Goal: Use online tool/utility: Utilize a website feature to perform a specific function

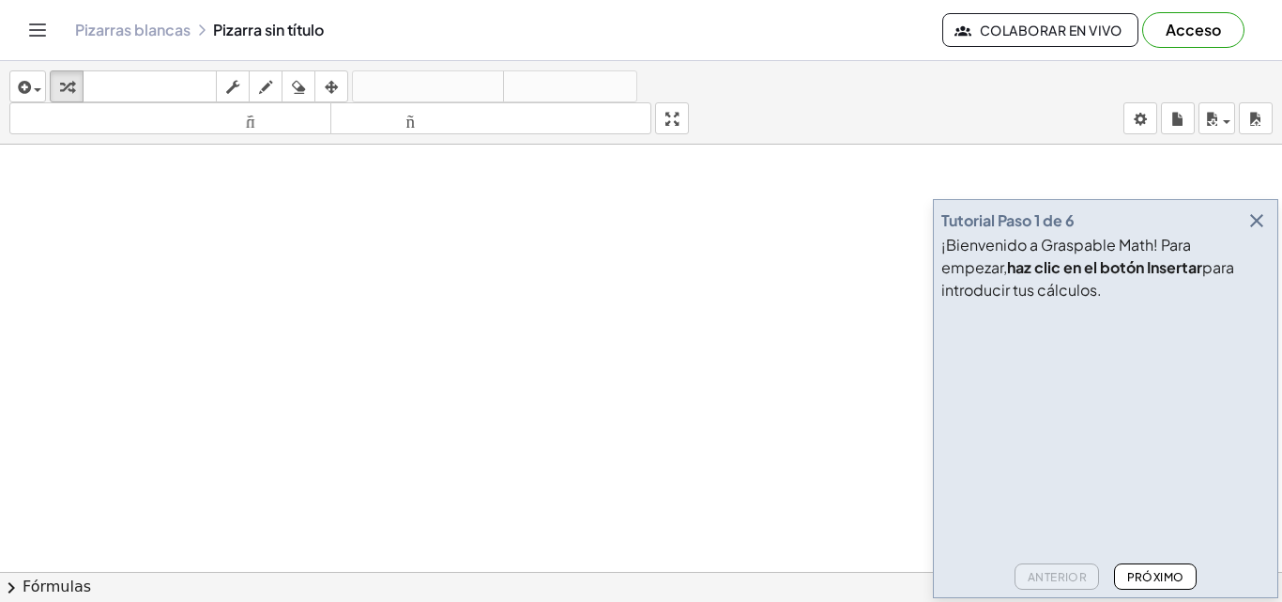
click at [1257, 223] on icon "button" at bounding box center [1257, 220] width 23 height 23
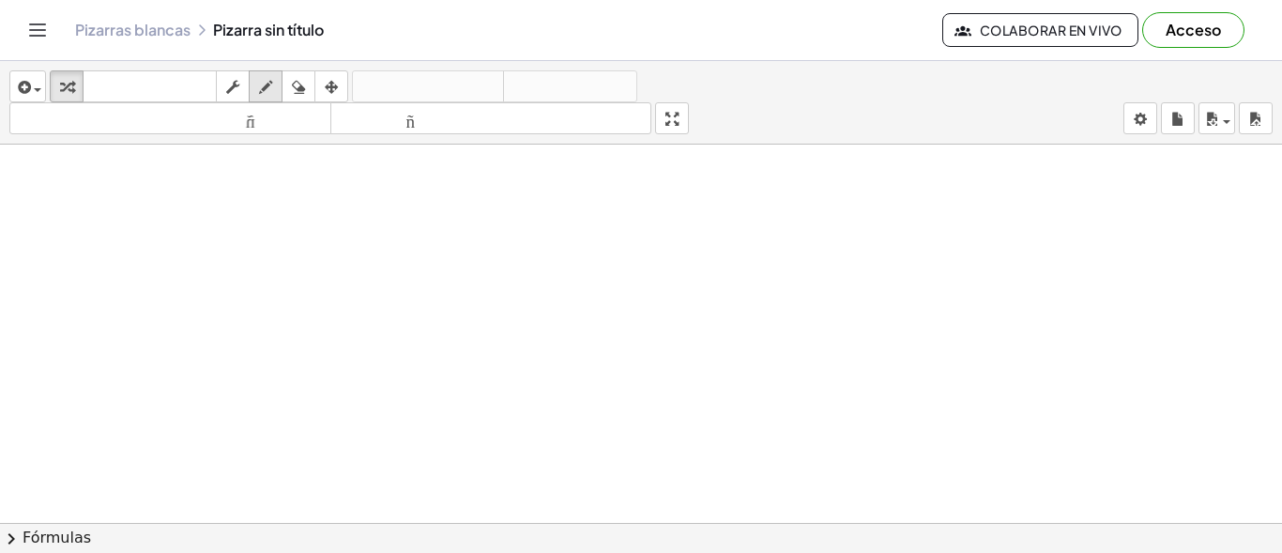
click at [275, 92] on div "button" at bounding box center [265, 86] width 24 height 23
drag, startPoint x: 417, startPoint y: 220, endPoint x: 442, endPoint y: 233, distance: 28.6
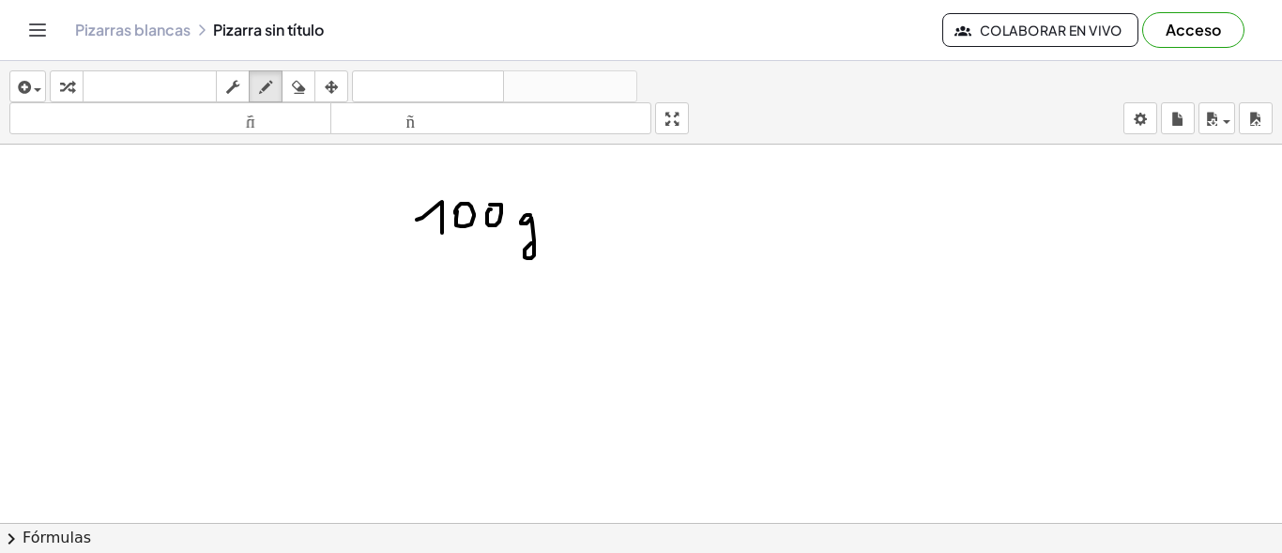
drag, startPoint x: 527, startPoint y: 215, endPoint x: 577, endPoint y: 211, distance: 50.8
drag, startPoint x: 576, startPoint y: 204, endPoint x: 561, endPoint y: 222, distance: 24.0
drag, startPoint x: 591, startPoint y: 208, endPoint x: 588, endPoint y: 220, distance: 11.6
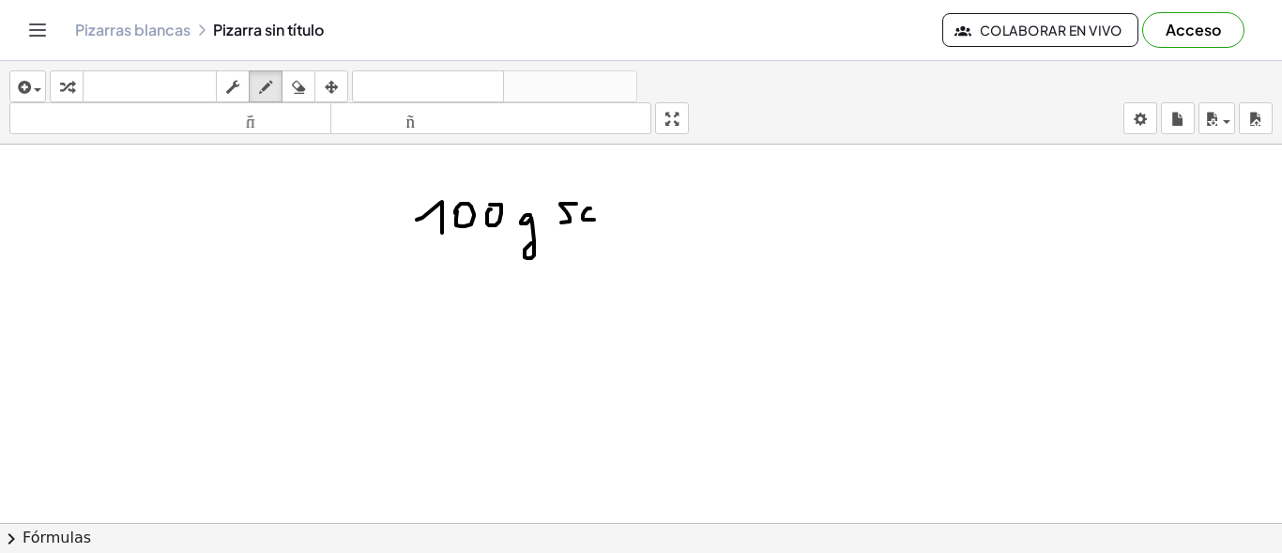
drag, startPoint x: 637, startPoint y: 220, endPoint x: 833, endPoint y: 214, distance: 195.4
drag, startPoint x: 862, startPoint y: 195, endPoint x: 881, endPoint y: 217, distance: 28.6
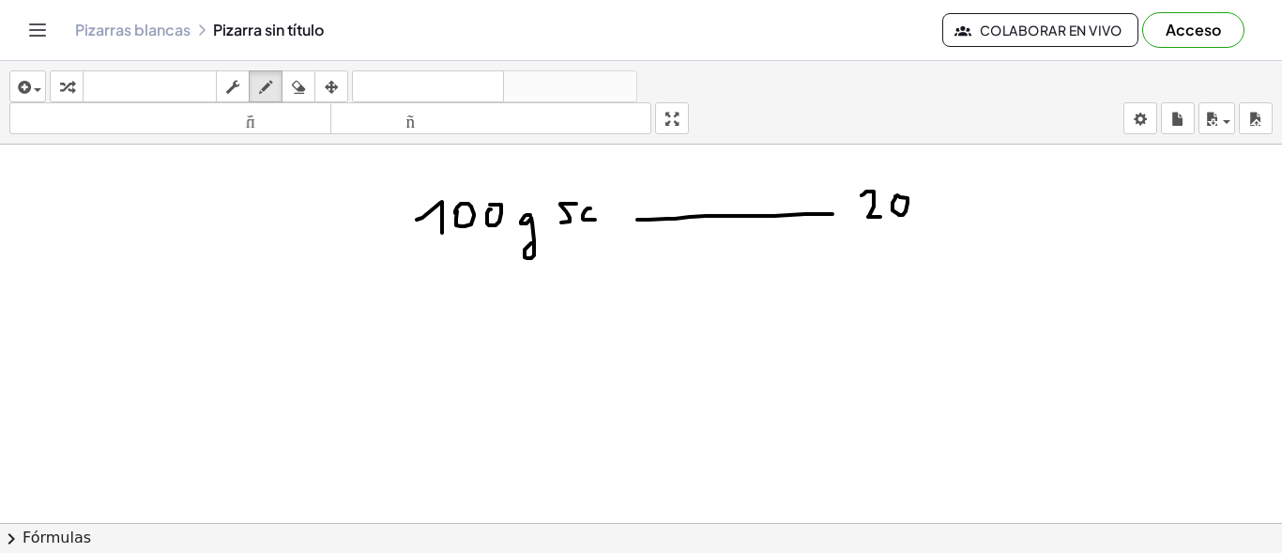
drag, startPoint x: 928, startPoint y: 203, endPoint x: 938, endPoint y: 211, distance: 13.3
drag, startPoint x: 956, startPoint y: 193, endPoint x: 951, endPoint y: 211, distance: 18.4
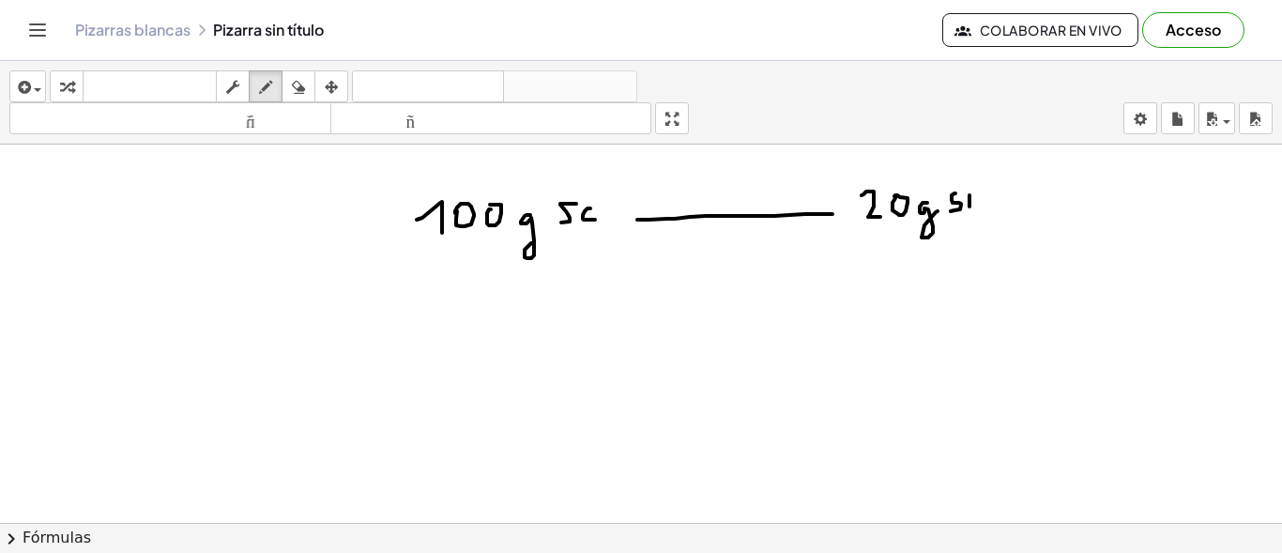
drag, startPoint x: 970, startPoint y: 195, endPoint x: 970, endPoint y: 207, distance: 11.3
drag, startPoint x: 959, startPoint y: 192, endPoint x: 975, endPoint y: 192, distance: 16.0
drag, startPoint x: 651, startPoint y: 297, endPoint x: 826, endPoint y: 294, distance: 175.6
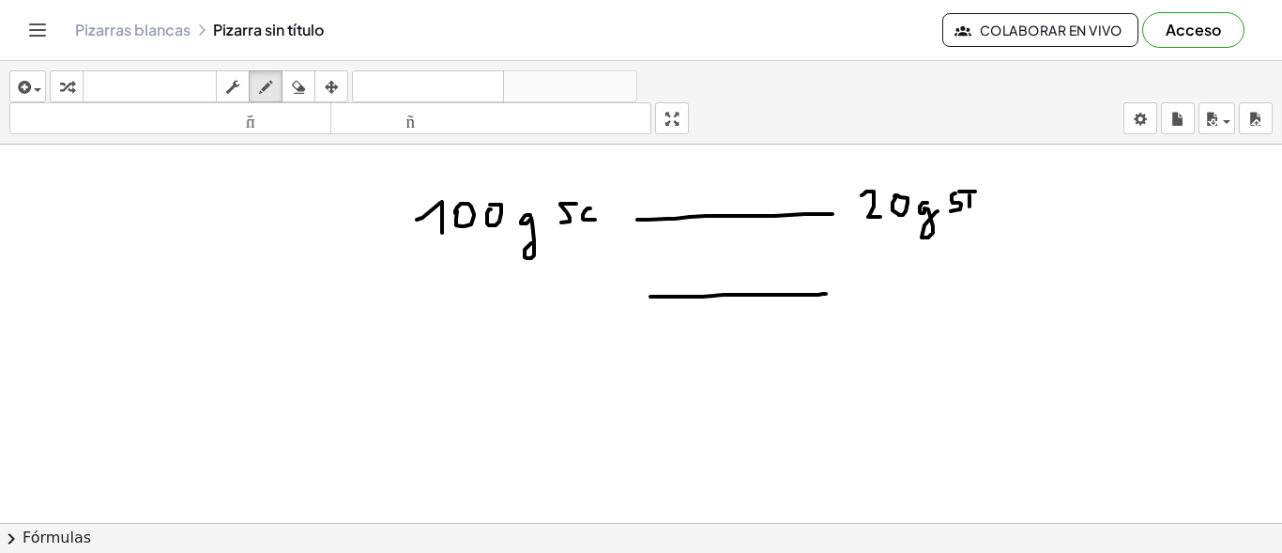
drag, startPoint x: 889, startPoint y: 269, endPoint x: 868, endPoint y: 287, distance: 27.3
drag, startPoint x: 862, startPoint y: 270, endPoint x: 886, endPoint y: 290, distance: 31.4
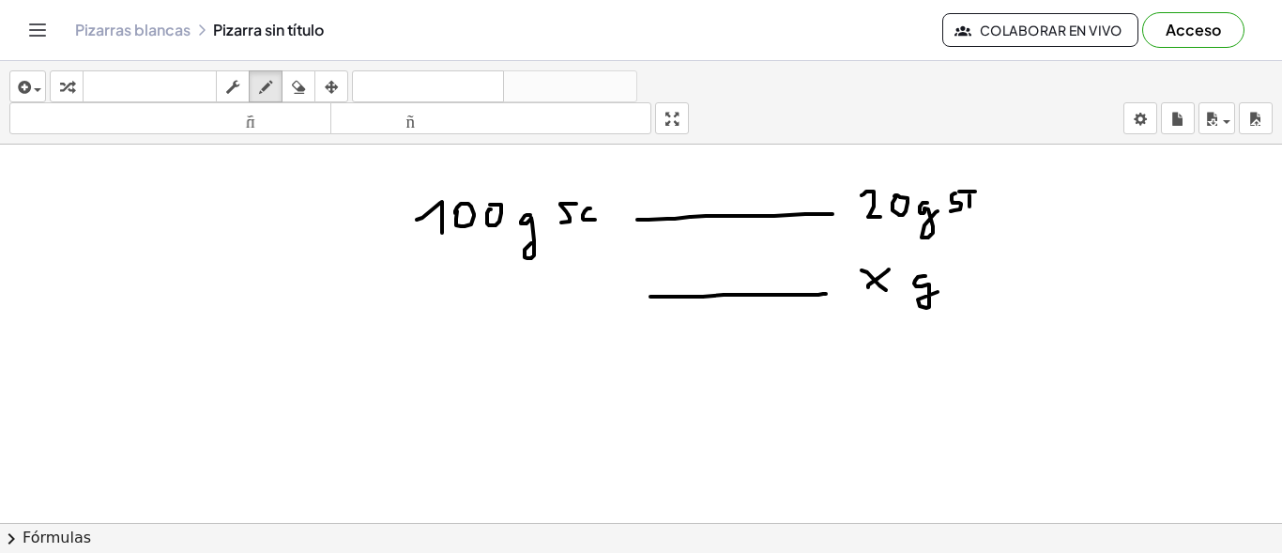
drag, startPoint x: 926, startPoint y: 276, endPoint x: 887, endPoint y: 286, distance: 39.9
drag, startPoint x: 462, startPoint y: 281, endPoint x: 479, endPoint y: 297, distance: 23.2
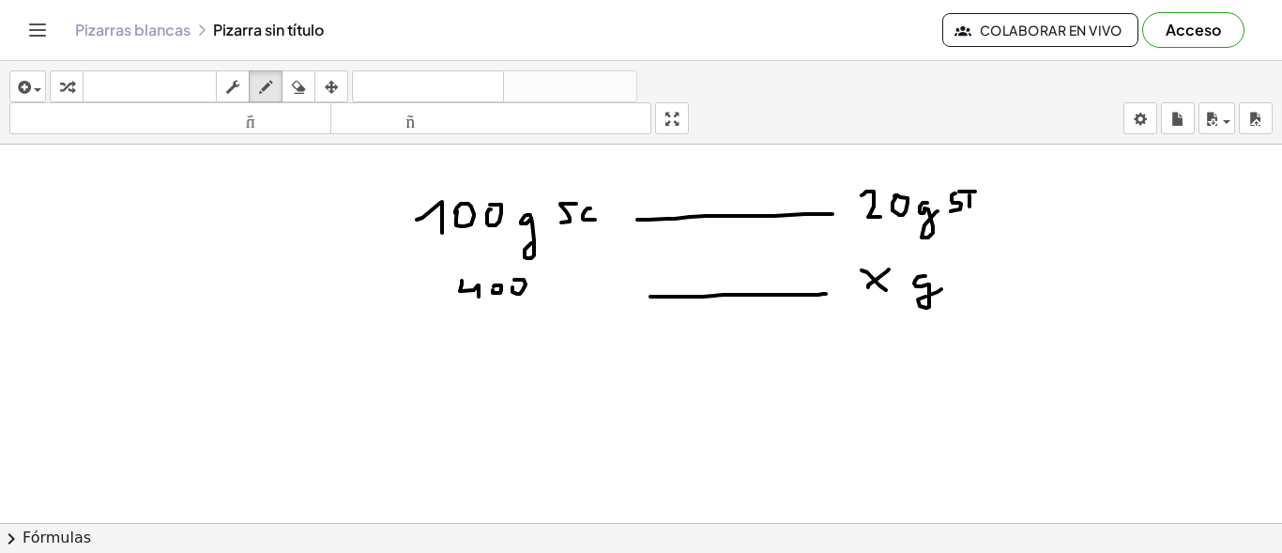
drag, startPoint x: 561, startPoint y: 286, endPoint x: 574, endPoint y: 302, distance: 20.1
drag, startPoint x: 604, startPoint y: 278, endPoint x: 603, endPoint y: 291, distance: 13.2
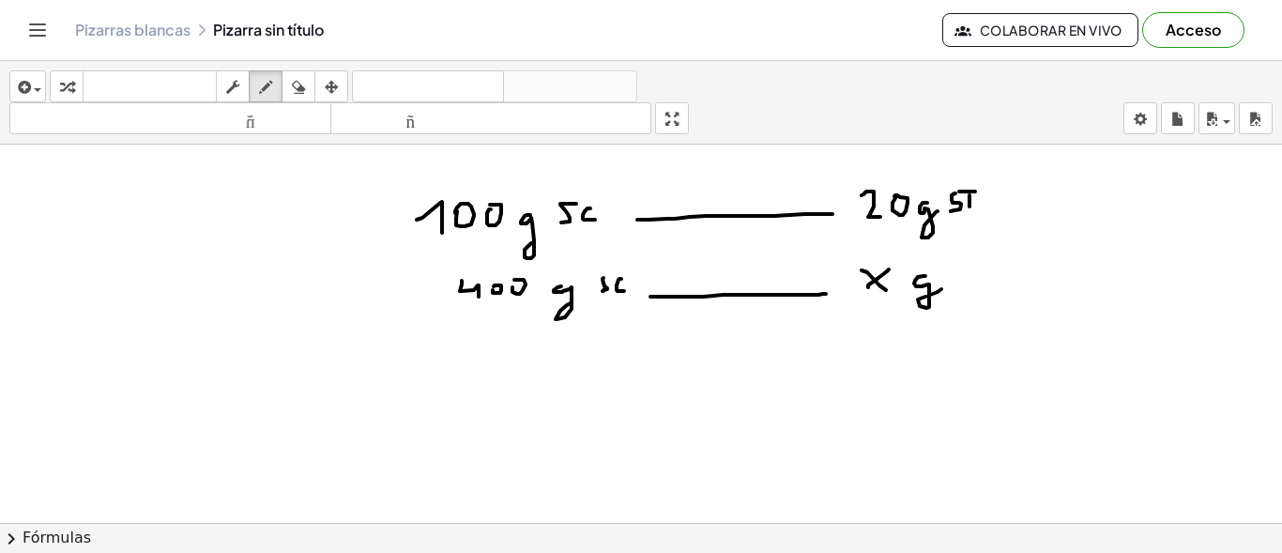
drag, startPoint x: 621, startPoint y: 279, endPoint x: 624, endPoint y: 291, distance: 12.5
drag, startPoint x: 960, startPoint y: 290, endPoint x: 976, endPoint y: 290, distance: 16.0
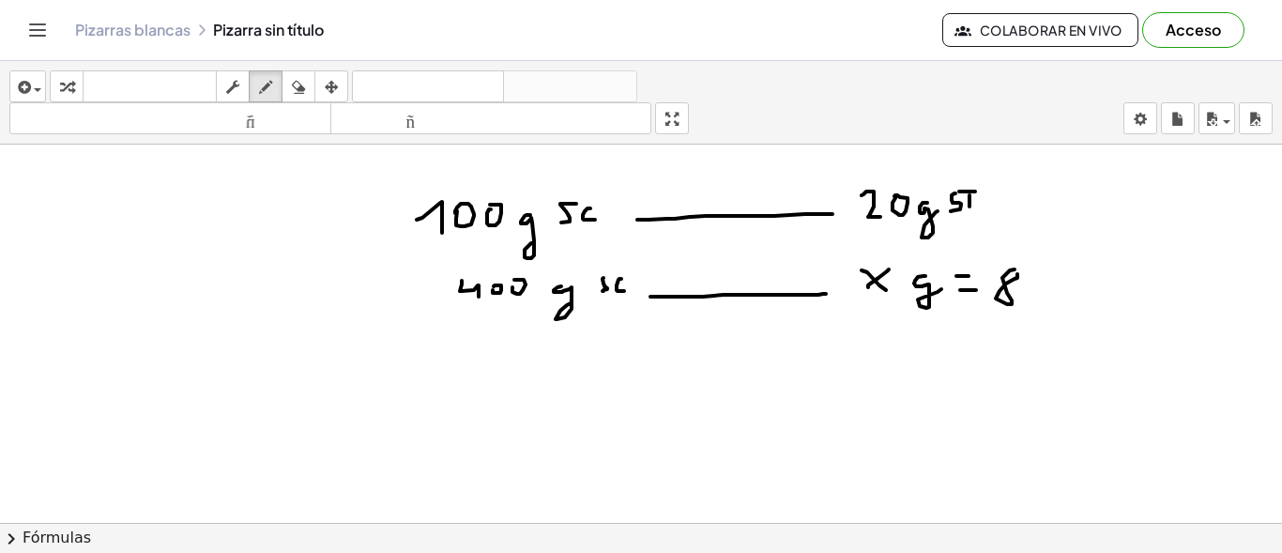
drag, startPoint x: 1077, startPoint y: 283, endPoint x: 1078, endPoint y: 302, distance: 19.7
drag, startPoint x: 987, startPoint y: 374, endPoint x: 1106, endPoint y: 357, distance: 120.4
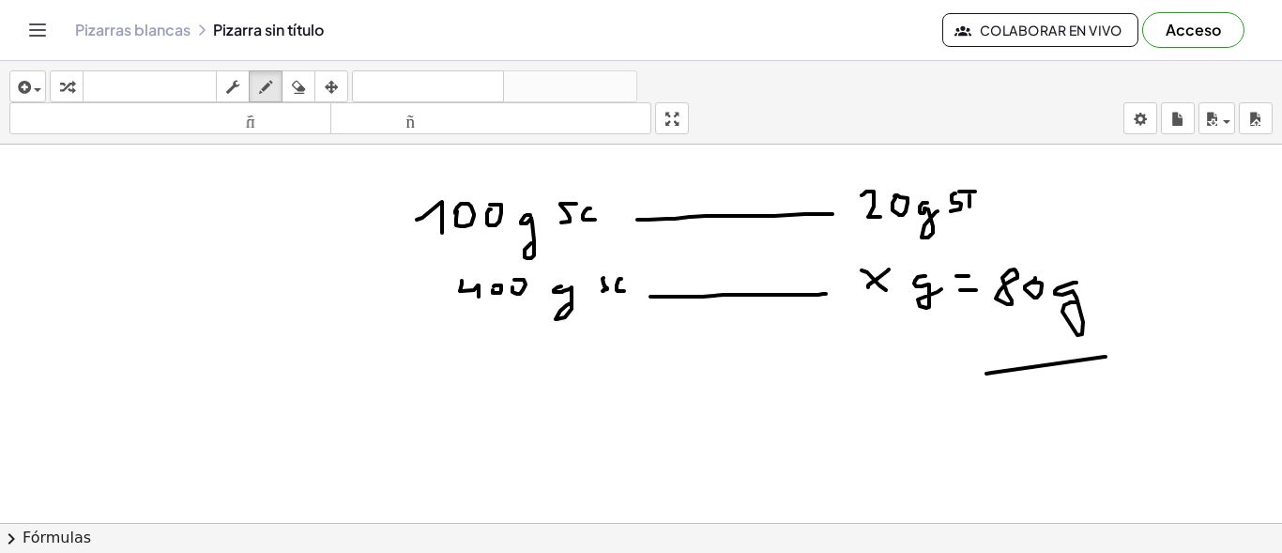
drag, startPoint x: 1119, startPoint y: 296, endPoint x: 1205, endPoint y: 234, distance: 106.3
click at [291, 88] on div "button" at bounding box center [298, 86] width 24 height 23
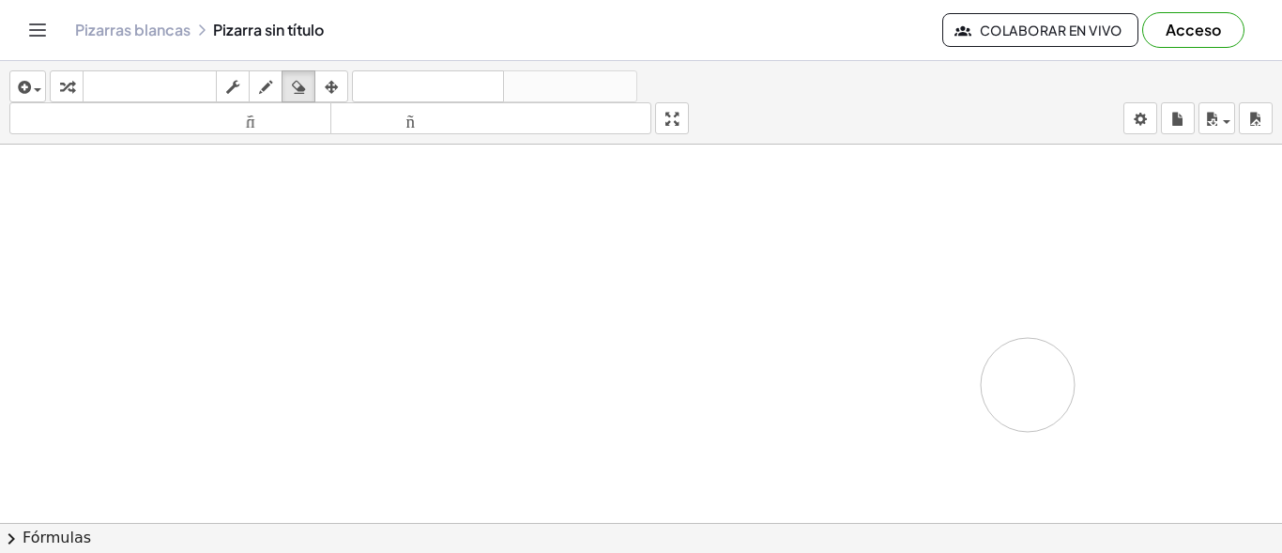
drag, startPoint x: 736, startPoint y: 256, endPoint x: 374, endPoint y: 61, distance: 411.6
drag, startPoint x: 289, startPoint y: 93, endPoint x: 273, endPoint y: 94, distance: 16.0
click at [273, 94] on div "transformar teclado teclado fregar dibujar borrar arreglar" at bounding box center [199, 86] width 299 height 32
click at [272, 94] on icon "button" at bounding box center [265, 87] width 13 height 23
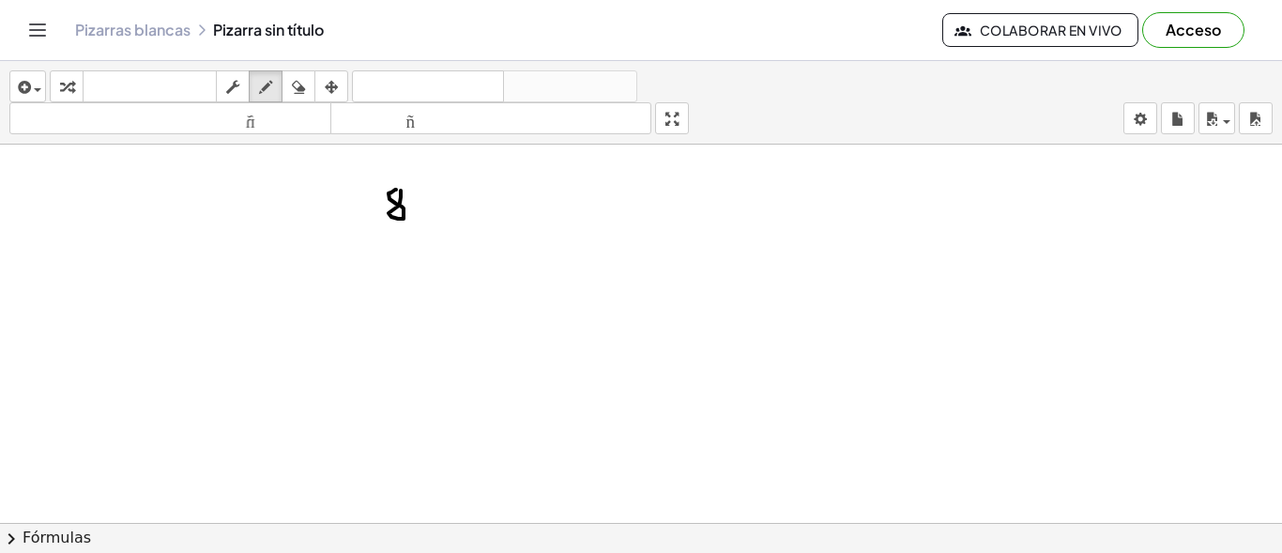
drag, startPoint x: 482, startPoint y: 206, endPoint x: 491, endPoint y: 232, distance: 27.9
drag, startPoint x: 535, startPoint y: 196, endPoint x: 529, endPoint y: 207, distance: 13.0
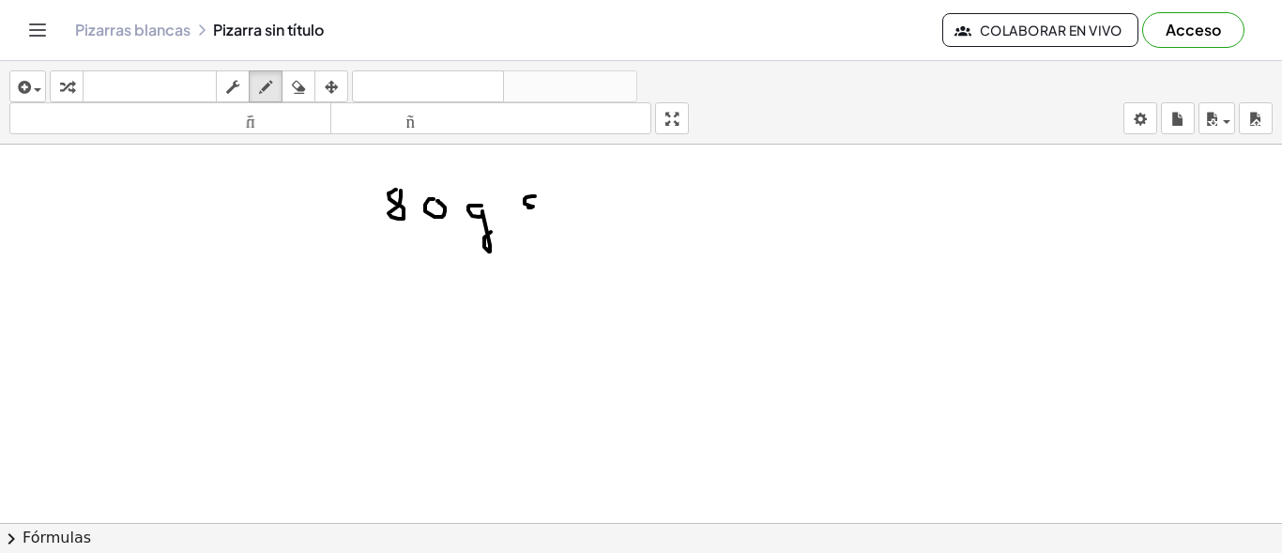
drag, startPoint x: 543, startPoint y: 199, endPoint x: 555, endPoint y: 199, distance: 12.2
drag, startPoint x: 529, startPoint y: 209, endPoint x: 518, endPoint y: 211, distance: 11.4
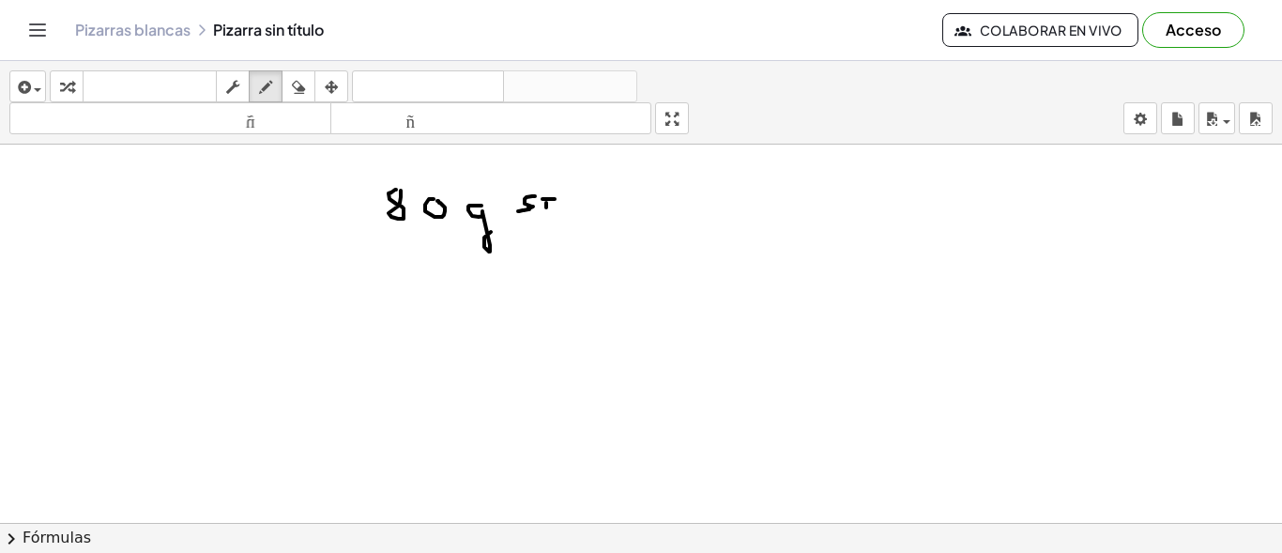
drag, startPoint x: 573, startPoint y: 211, endPoint x: 751, endPoint y: 214, distance: 178.4
drag, startPoint x: 771, startPoint y: 182, endPoint x: 767, endPoint y: 210, distance: 28.4
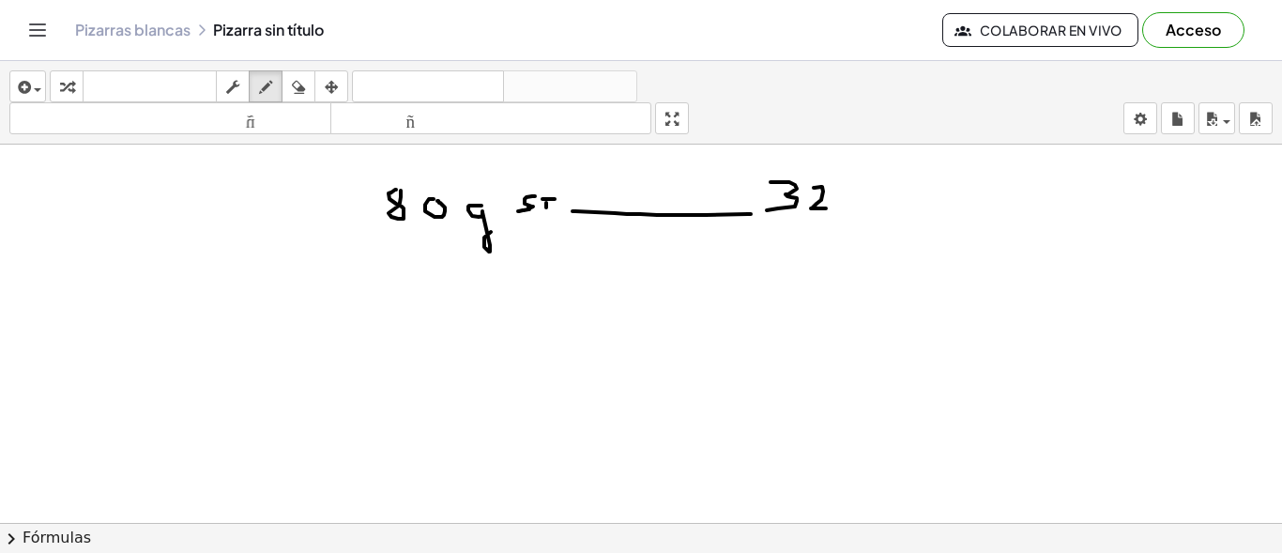
drag, startPoint x: 814, startPoint y: 188, endPoint x: 828, endPoint y: 208, distance: 25.0
drag, startPoint x: 905, startPoint y: 194, endPoint x: 912, endPoint y: 218, distance: 24.4
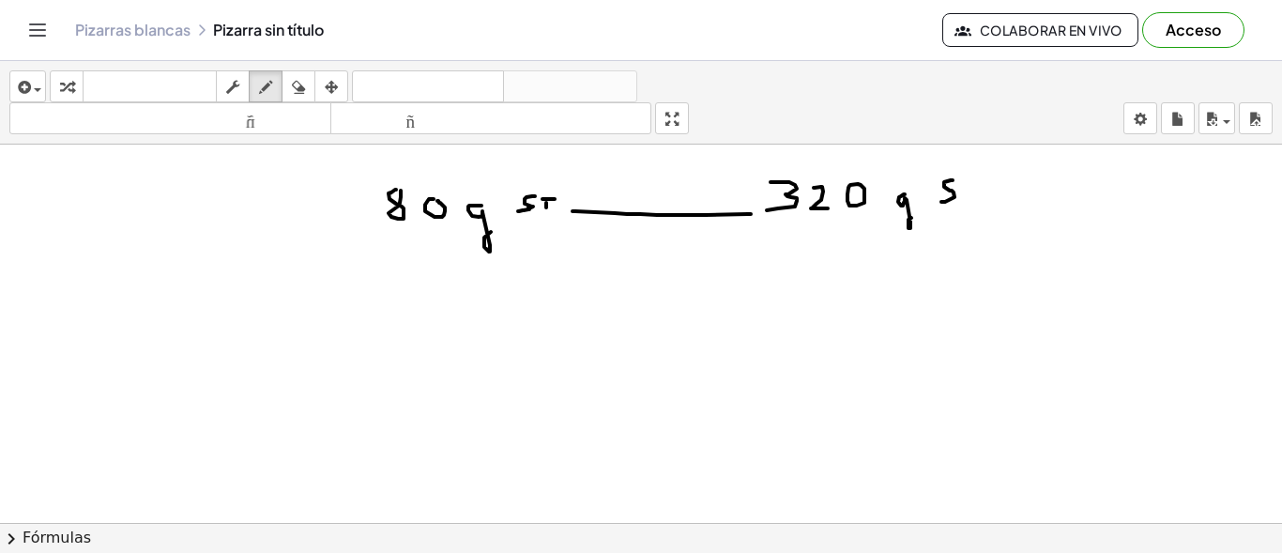
drag, startPoint x: 953, startPoint y: 180, endPoint x: 942, endPoint y: 202, distance: 24.4
drag, startPoint x: 958, startPoint y: 190, endPoint x: 973, endPoint y: 186, distance: 15.5
drag, startPoint x: 585, startPoint y: 283, endPoint x: 754, endPoint y: 284, distance: 169.0
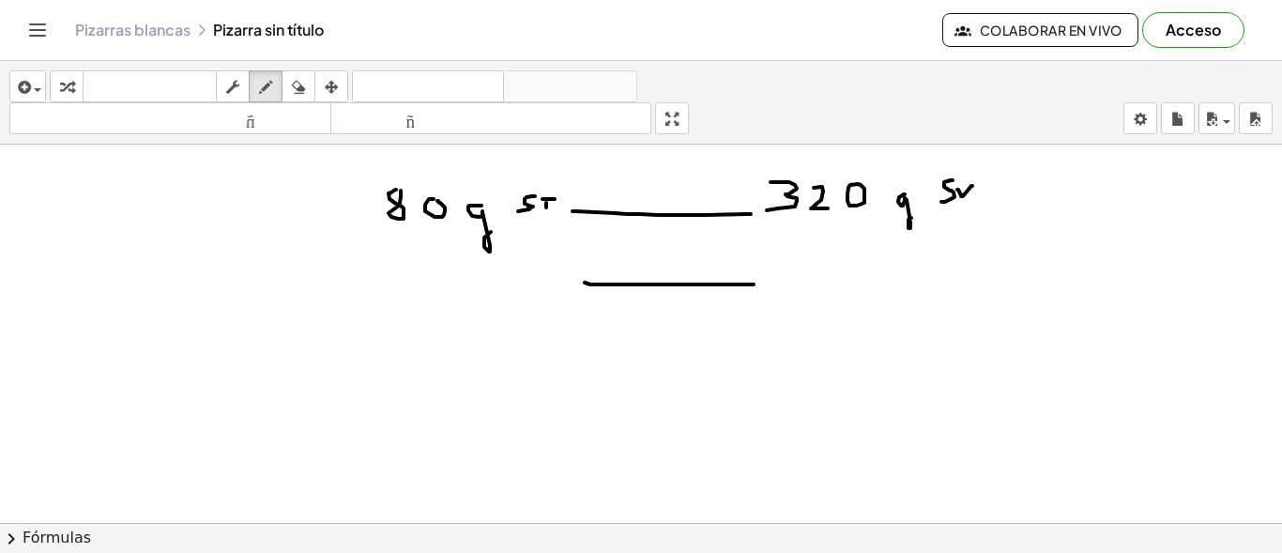
drag, startPoint x: 782, startPoint y: 250, endPoint x: 792, endPoint y: 284, distance: 35.3
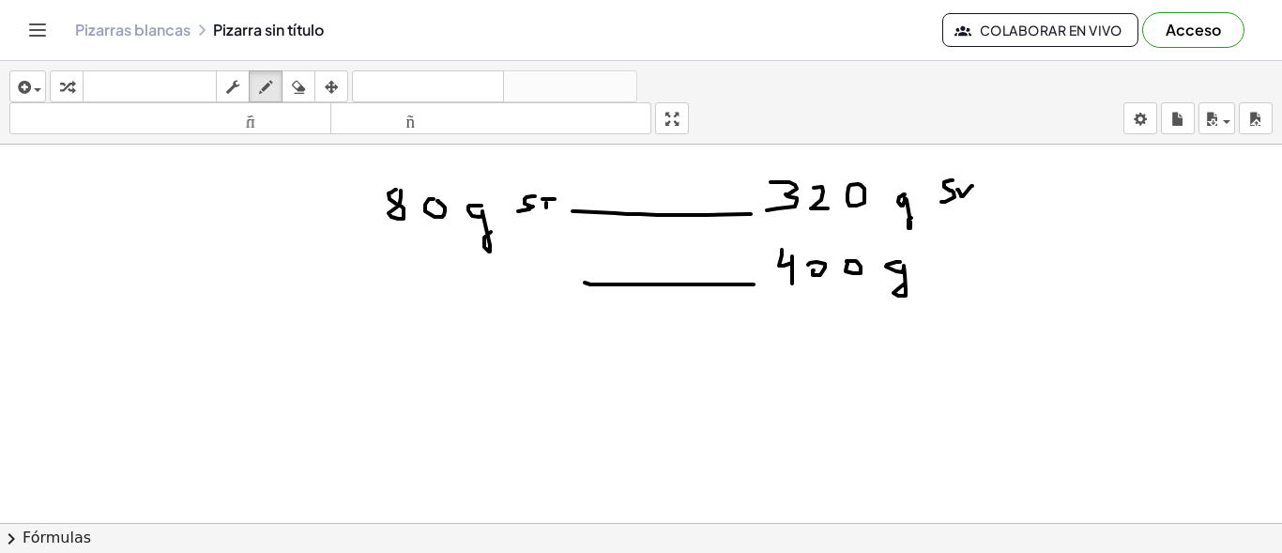
drag, startPoint x: 900, startPoint y: 262, endPoint x: 905, endPoint y: 284, distance: 22.1
drag, startPoint x: 945, startPoint y: 251, endPoint x: 931, endPoint y: 268, distance: 22.0
drag, startPoint x: 954, startPoint y: 254, endPoint x: 972, endPoint y: 250, distance: 18.4
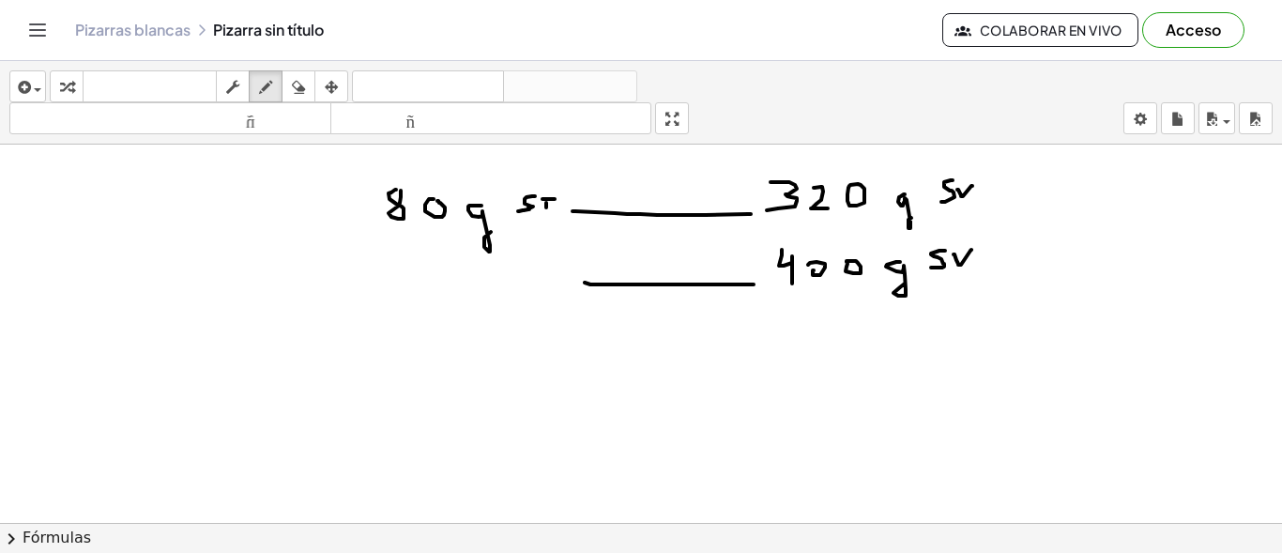
drag, startPoint x: 449, startPoint y: 267, endPoint x: 432, endPoint y: 273, distance: 18.1
drag, startPoint x: 432, startPoint y: 266, endPoint x: 456, endPoint y: 286, distance: 32.0
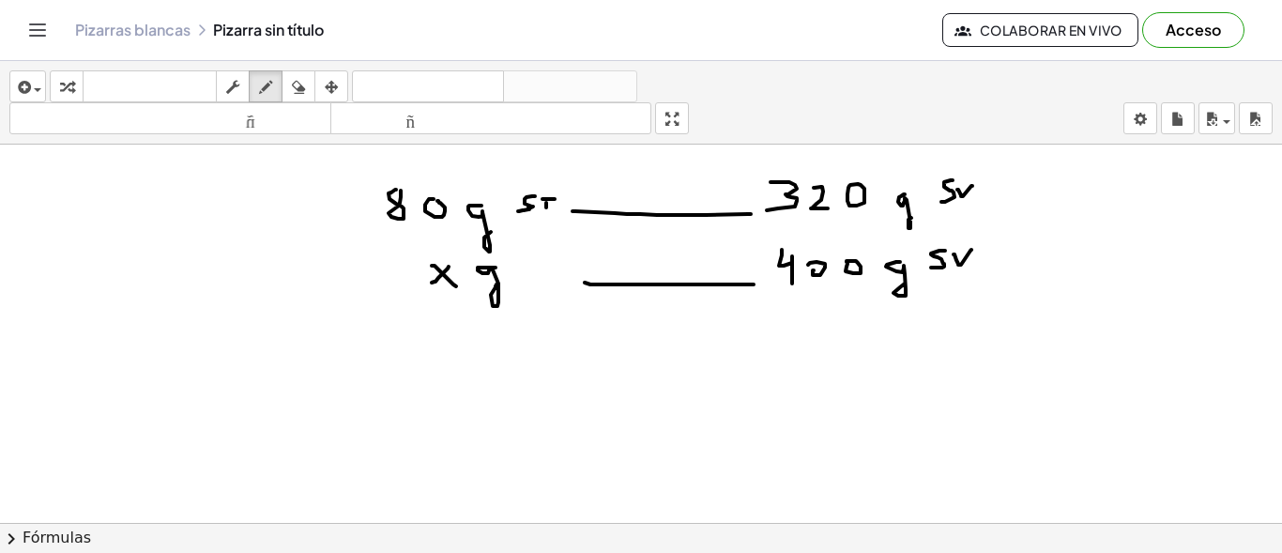
drag, startPoint x: 496, startPoint y: 268, endPoint x: 497, endPoint y: 284, distance: 16.9
drag, startPoint x: 460, startPoint y: 303, endPoint x: 461, endPoint y: 330, distance: 27.2
drag, startPoint x: 453, startPoint y: 331, endPoint x: 472, endPoint y: 333, distance: 19.8
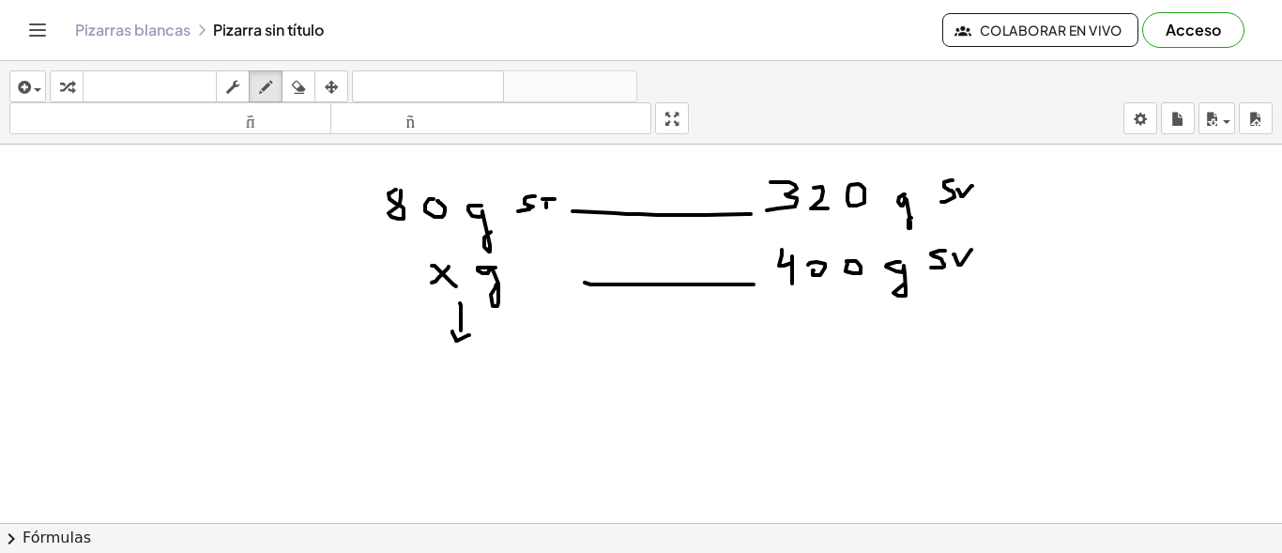
drag, startPoint x: 430, startPoint y: 391, endPoint x: 446, endPoint y: 403, distance: 19.5
drag, startPoint x: 447, startPoint y: 388, endPoint x: 455, endPoint y: 383, distance: 9.7
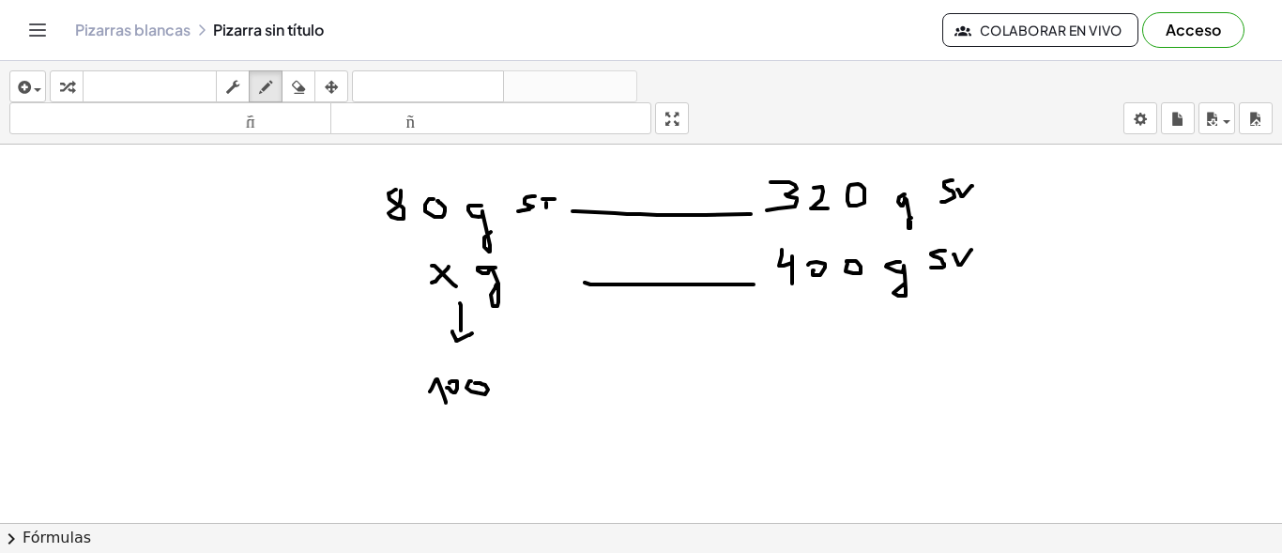
drag, startPoint x: 514, startPoint y: 380, endPoint x: 529, endPoint y: 392, distance: 18.6
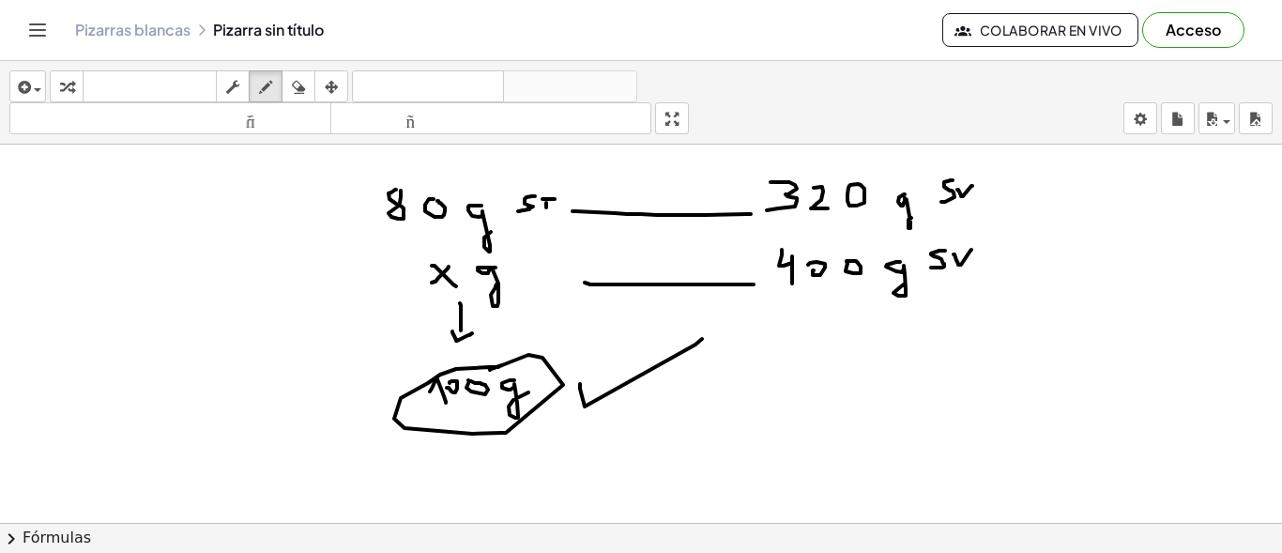
drag, startPoint x: 580, startPoint y: 384, endPoint x: 525, endPoint y: 551, distance: 176.0
drag, startPoint x: 299, startPoint y: 84, endPoint x: 287, endPoint y: 85, distance: 12.2
click at [298, 84] on icon "button" at bounding box center [298, 87] width 13 height 23
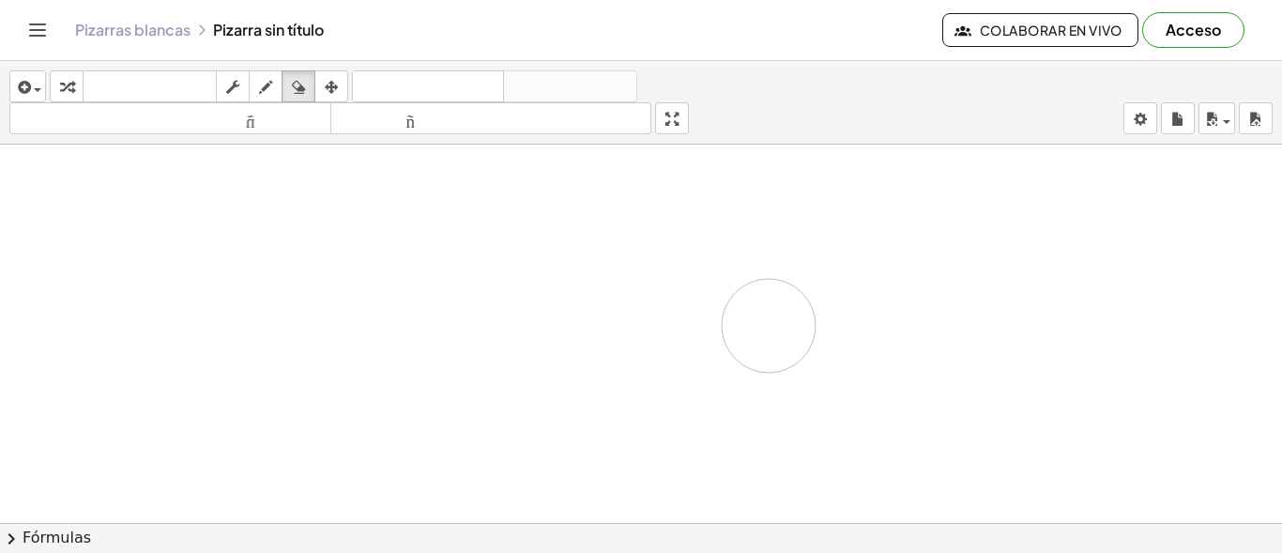
drag, startPoint x: 1002, startPoint y: 291, endPoint x: 111, endPoint y: 20, distance: 931.3
click at [274, 88] on div "button" at bounding box center [265, 86] width 24 height 23
drag, startPoint x: 454, startPoint y: 216, endPoint x: 472, endPoint y: 228, distance: 21.6
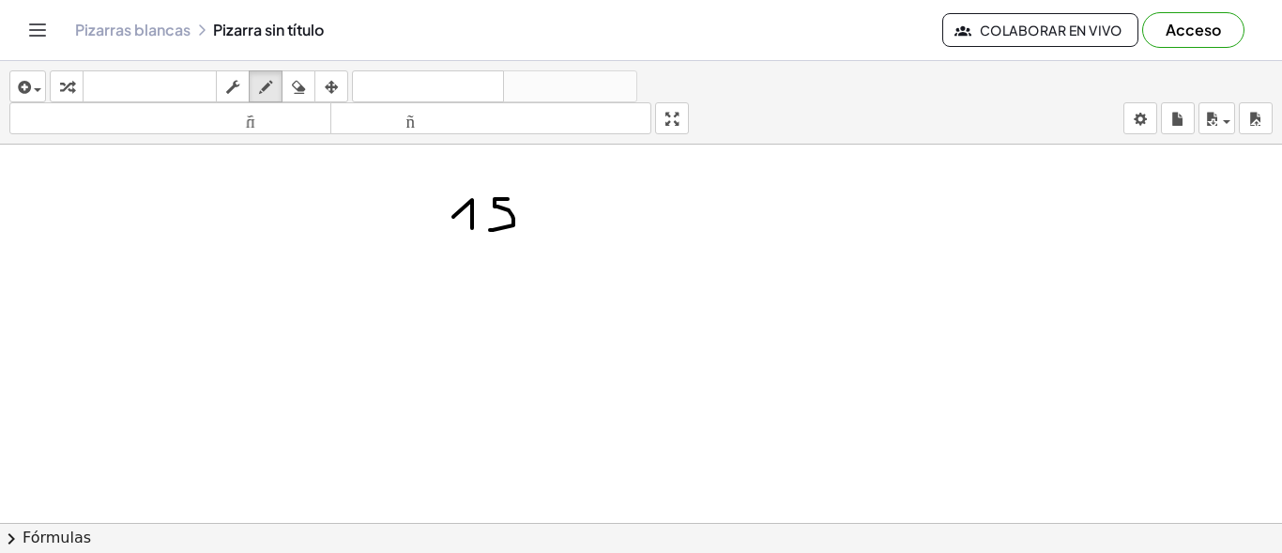
drag, startPoint x: 508, startPoint y: 199, endPoint x: 490, endPoint y: 230, distance: 35.7
drag, startPoint x: 545, startPoint y: 217, endPoint x: 571, endPoint y: 223, distance: 26.2
drag, startPoint x: 601, startPoint y: 206, endPoint x: 599, endPoint y: 219, distance: 13.3
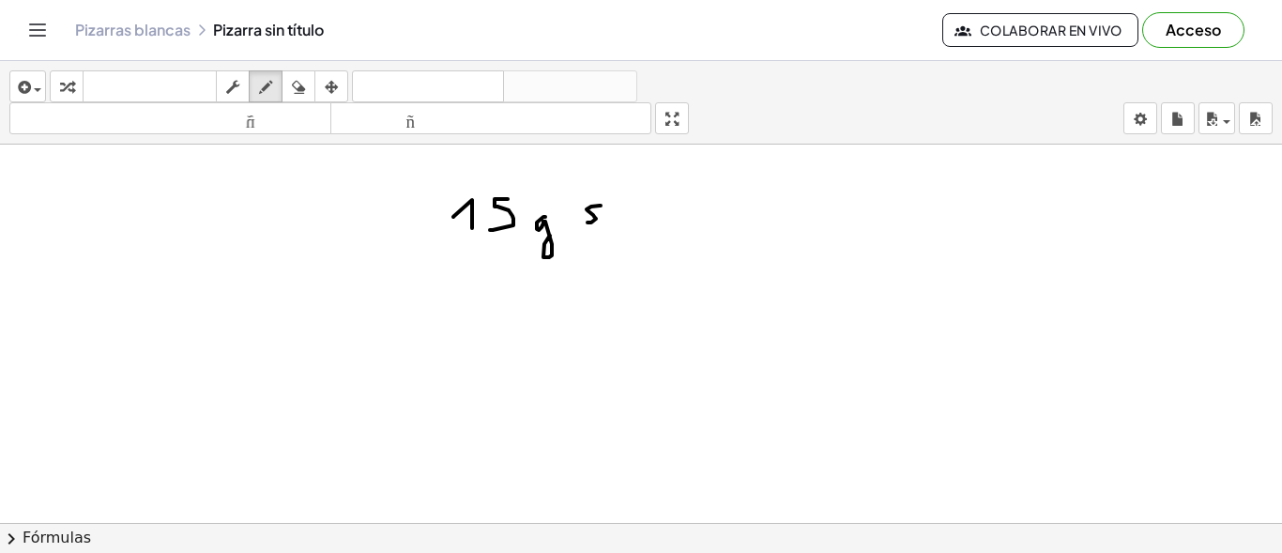
drag, startPoint x: 603, startPoint y: 209, endPoint x: 613, endPoint y: 207, distance: 10.5
drag, startPoint x: 641, startPoint y: 223, endPoint x: 776, endPoint y: 222, distance: 135.2
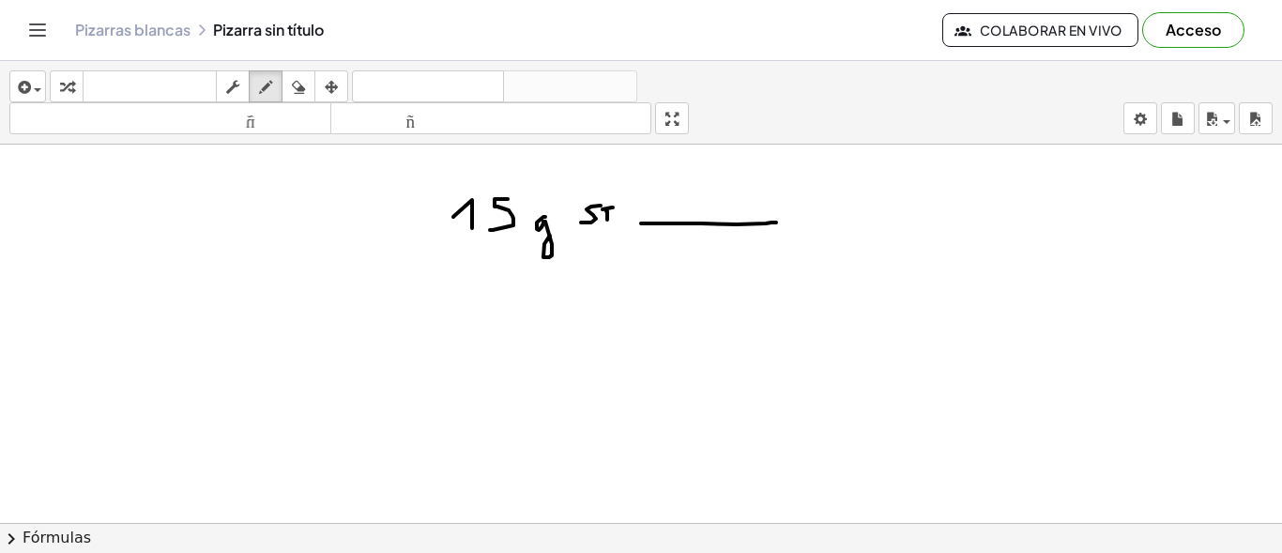
drag, startPoint x: 785, startPoint y: 198, endPoint x: 790, endPoint y: 218, distance: 20.5
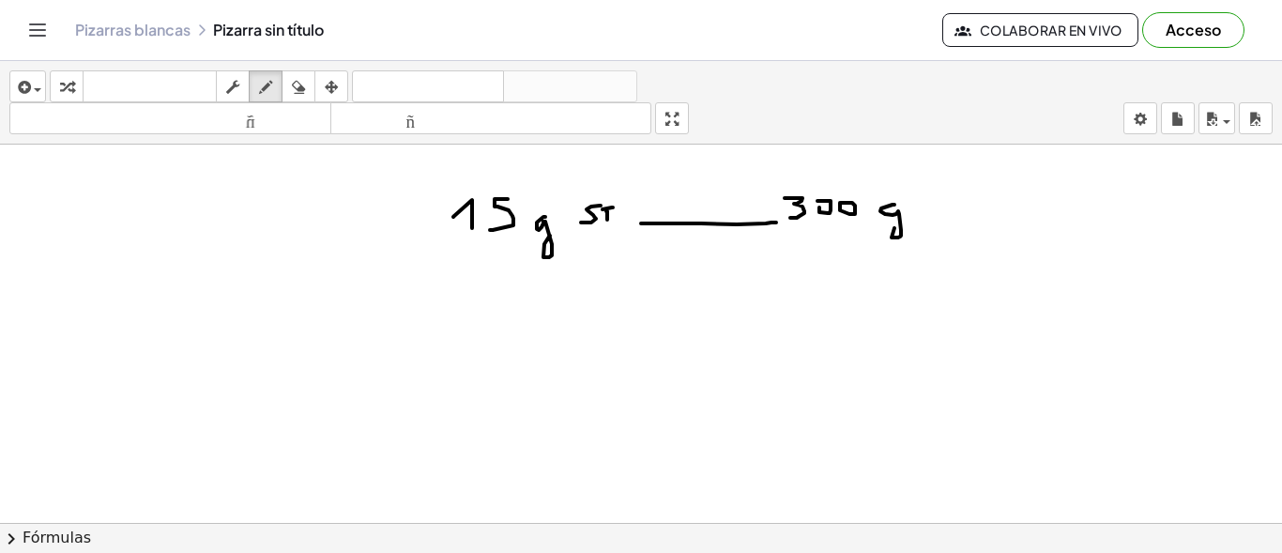
drag, startPoint x: 895, startPoint y: 205, endPoint x: 900, endPoint y: 223, distance: 19.6
drag, startPoint x: 652, startPoint y: 292, endPoint x: 763, endPoint y: 291, distance: 111.7
drag, startPoint x: 799, startPoint y: 279, endPoint x: 815, endPoint y: 286, distance: 17.6
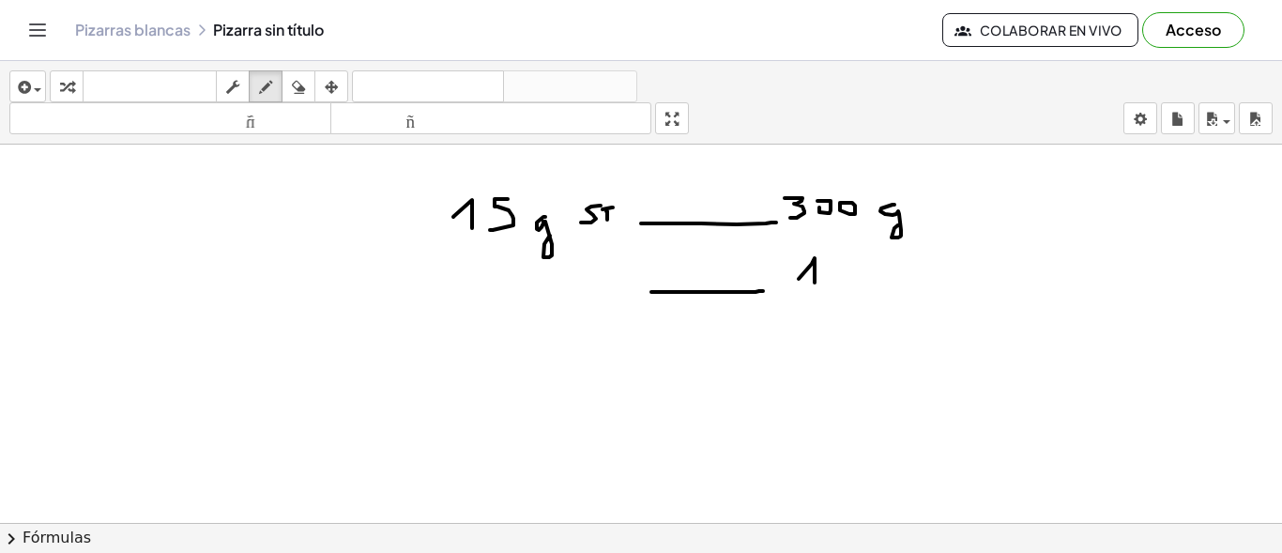
drag, startPoint x: 862, startPoint y: 278, endPoint x: 870, endPoint y: 272, distance: 10.2
drag, startPoint x: 920, startPoint y: 272, endPoint x: 928, endPoint y: 299, distance: 27.3
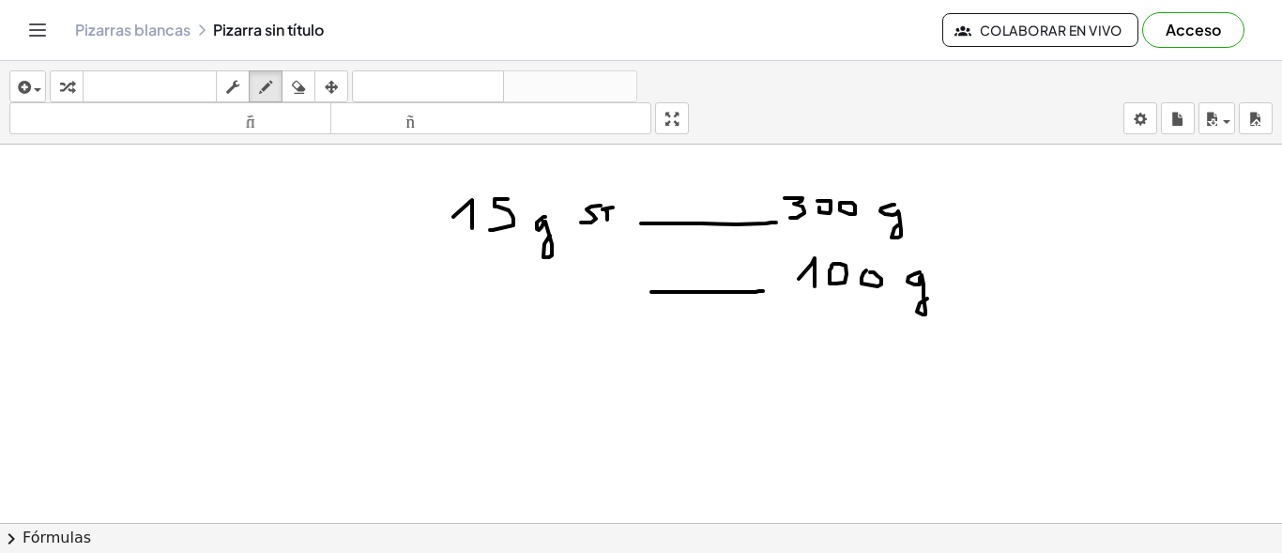
drag, startPoint x: 517, startPoint y: 280, endPoint x: 501, endPoint y: 280, distance: 16.0
drag, startPoint x: 500, startPoint y: 276, endPoint x: 520, endPoint y: 293, distance: 26.0
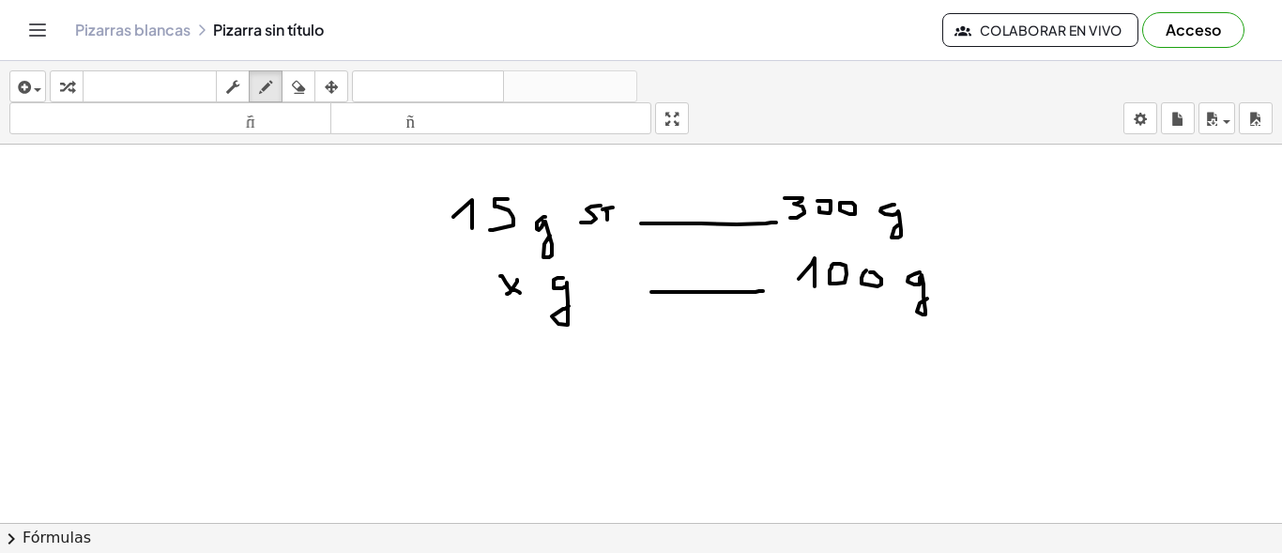
drag, startPoint x: 563, startPoint y: 278, endPoint x: 569, endPoint y: 306, distance: 28.7
drag, startPoint x: 518, startPoint y: 262, endPoint x: 498, endPoint y: 295, distance: 38.8
drag, startPoint x: 570, startPoint y: 330, endPoint x: 570, endPoint y: 350, distance: 20.7
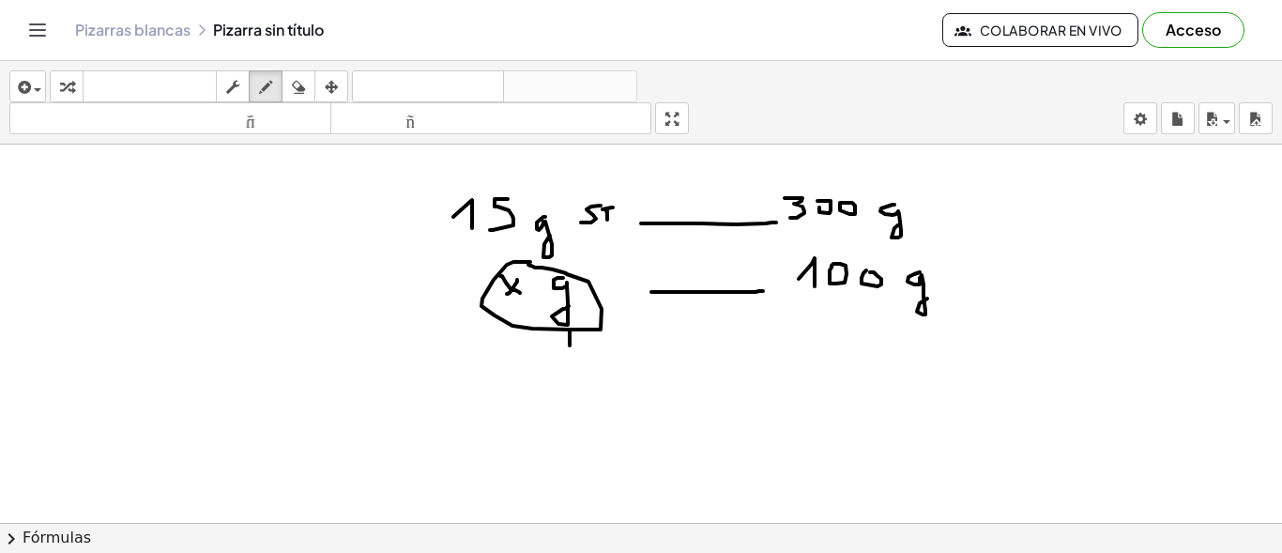
drag, startPoint x: 564, startPoint y: 350, endPoint x: 581, endPoint y: 358, distance: 18.5
drag, startPoint x: 560, startPoint y: 389, endPoint x: 539, endPoint y: 409, distance: 29.9
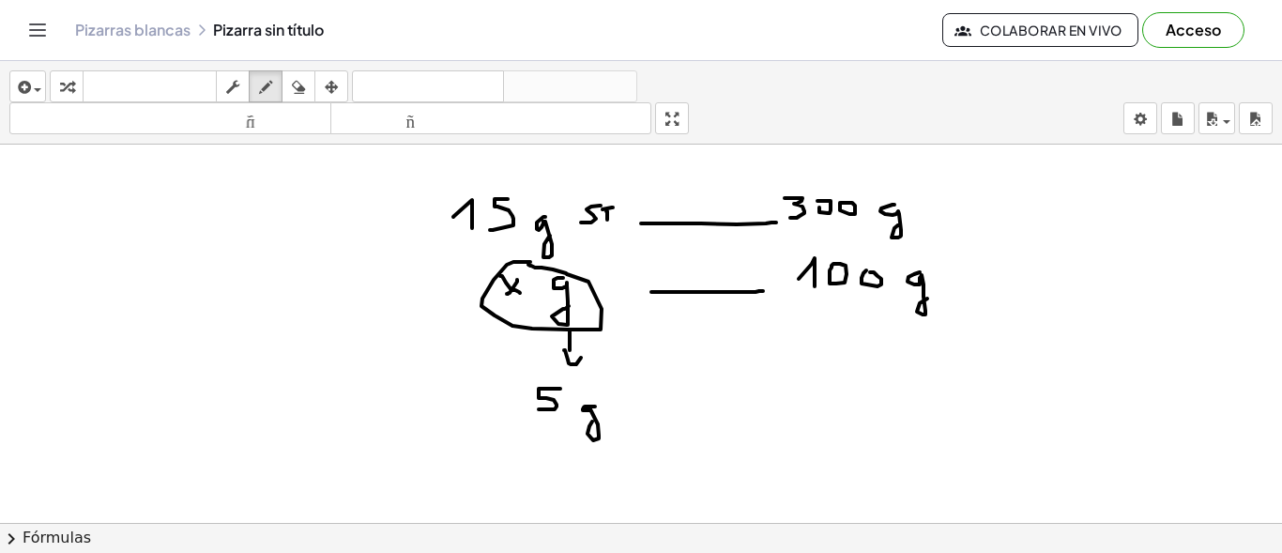
drag, startPoint x: 595, startPoint y: 407, endPoint x: 577, endPoint y: 400, distance: 19.0
drag, startPoint x: 560, startPoint y: 376, endPoint x: 540, endPoint y: 374, distance: 20.8
drag, startPoint x: 642, startPoint y: 408, endPoint x: 684, endPoint y: 382, distance: 49.8
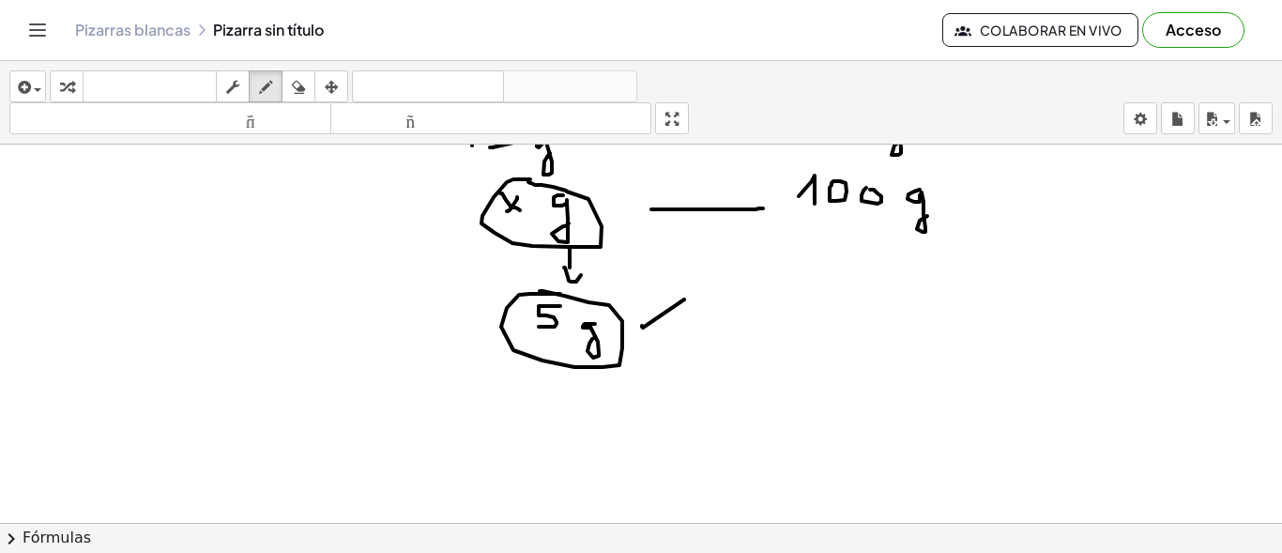
scroll to position [94, 0]
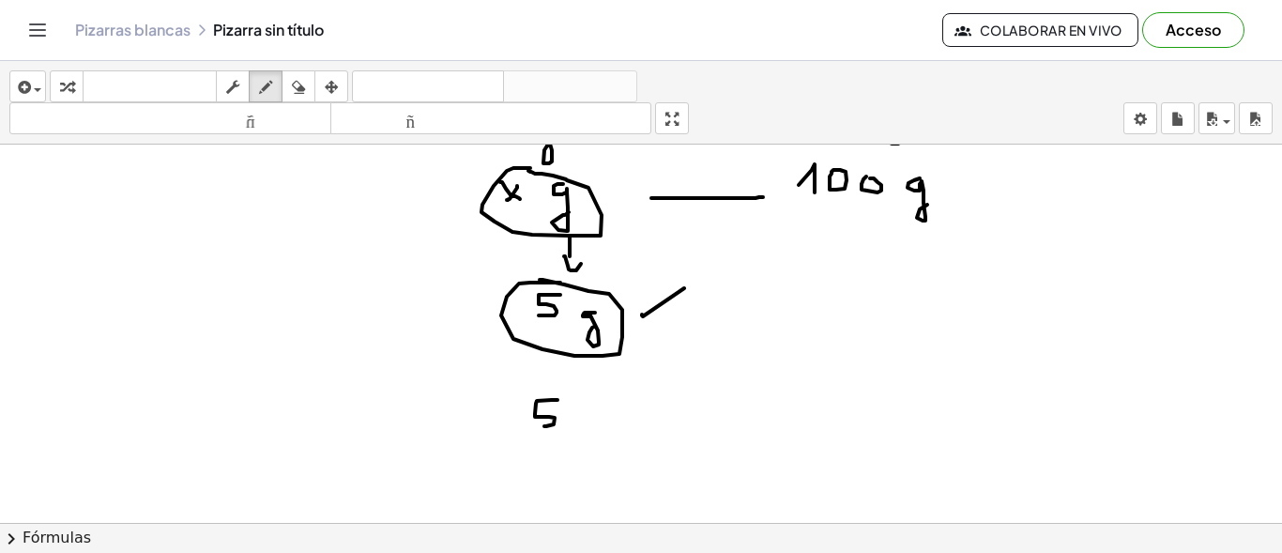
drag, startPoint x: 558, startPoint y: 400, endPoint x: 545, endPoint y: 426, distance: 29.4
click at [545, 426] on div at bounding box center [641, 552] width 1282 height 1003
drag, startPoint x: 579, startPoint y: 420, endPoint x: 589, endPoint y: 437, distance: 20.2
click at [589, 438] on div at bounding box center [641, 552] width 1282 height 1003
drag, startPoint x: 608, startPoint y: 407, endPoint x: 599, endPoint y: 420, distance: 16.2
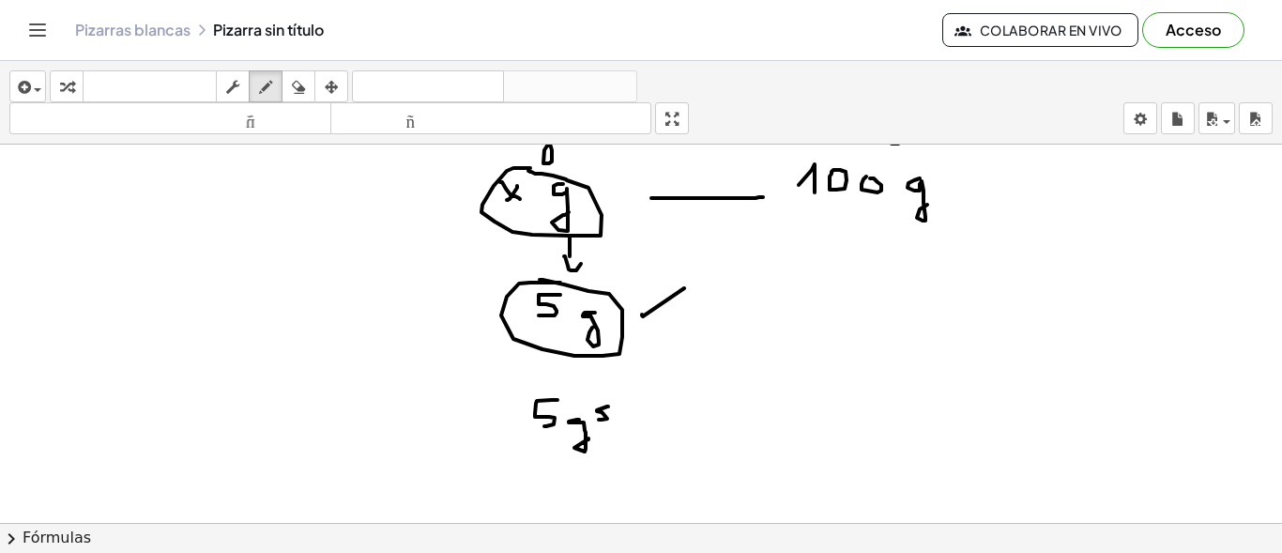
click at [599, 420] on div at bounding box center [641, 552] width 1282 height 1003
drag, startPoint x: 626, startPoint y: 408, endPoint x: 623, endPoint y: 422, distance: 13.4
click at [623, 422] on div at bounding box center [641, 552] width 1282 height 1003
drag, startPoint x: 618, startPoint y: 407, endPoint x: 639, endPoint y: 407, distance: 21.6
click at [639, 407] on div at bounding box center [641, 552] width 1282 height 1003
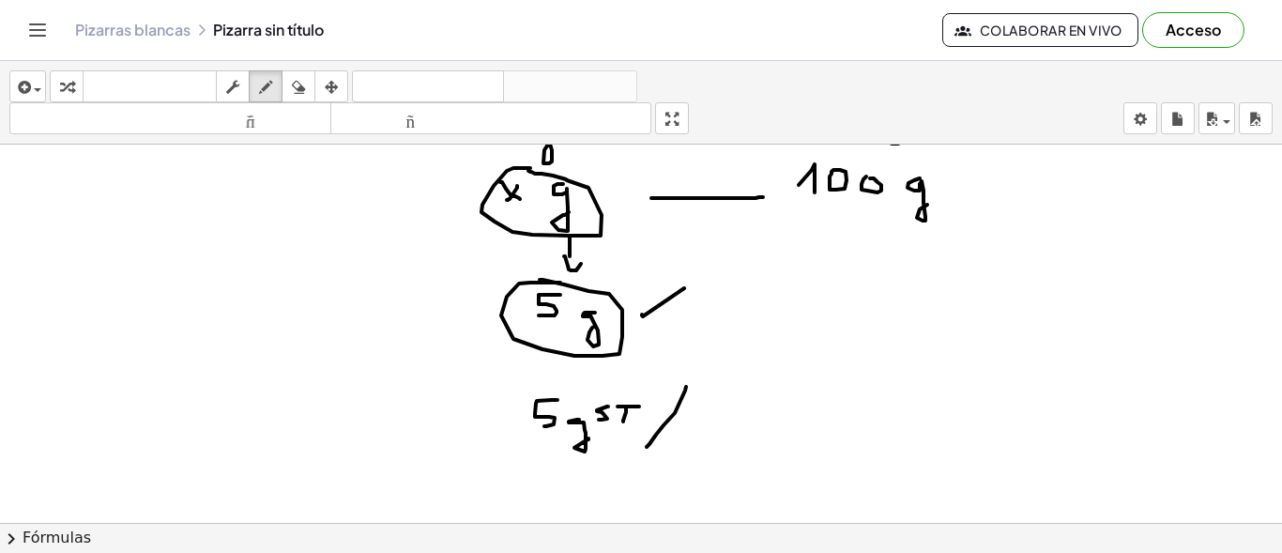
drag, startPoint x: 686, startPoint y: 387, endPoint x: 647, endPoint y: 447, distance: 71.9
click at [647, 447] on div at bounding box center [641, 552] width 1282 height 1003
click at [694, 426] on div at bounding box center [641, 552] width 1282 height 1003
click at [708, 415] on div at bounding box center [641, 552] width 1282 height 1003
click at [741, 411] on div at bounding box center [641, 552] width 1282 height 1003
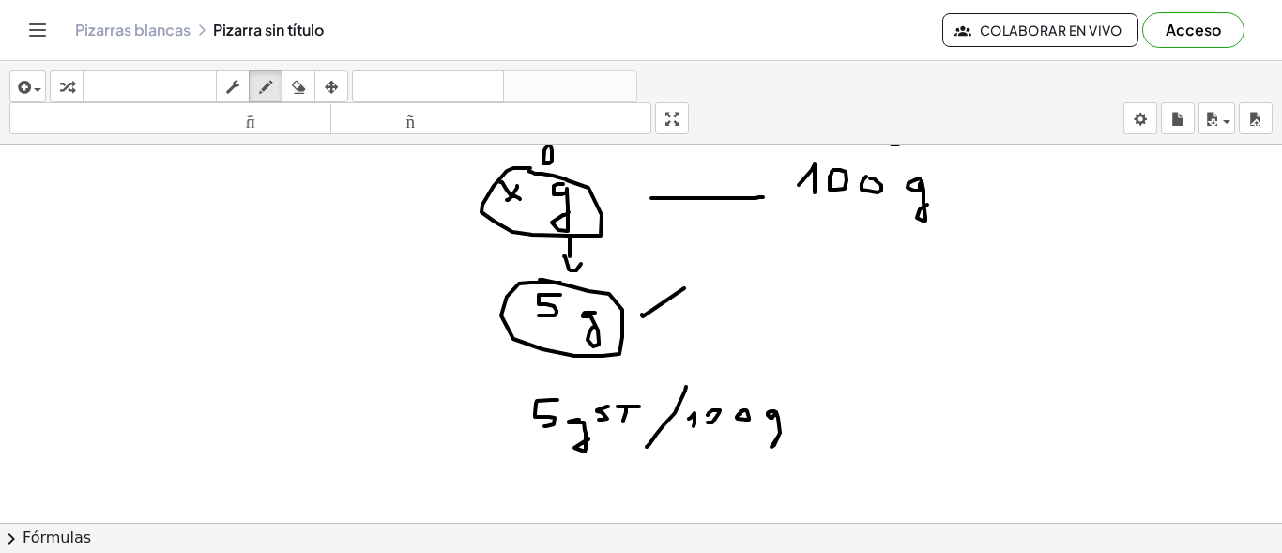
drag, startPoint x: 775, startPoint y: 411, endPoint x: 782, endPoint y: 431, distance: 21.1
click at [782, 431] on div at bounding box center [641, 552] width 1282 height 1003
drag, startPoint x: 820, startPoint y: 408, endPoint x: 823, endPoint y: 423, distance: 15.5
click at [823, 423] on div at bounding box center [641, 552] width 1282 height 1003
click at [821, 417] on div at bounding box center [641, 552] width 1282 height 1003
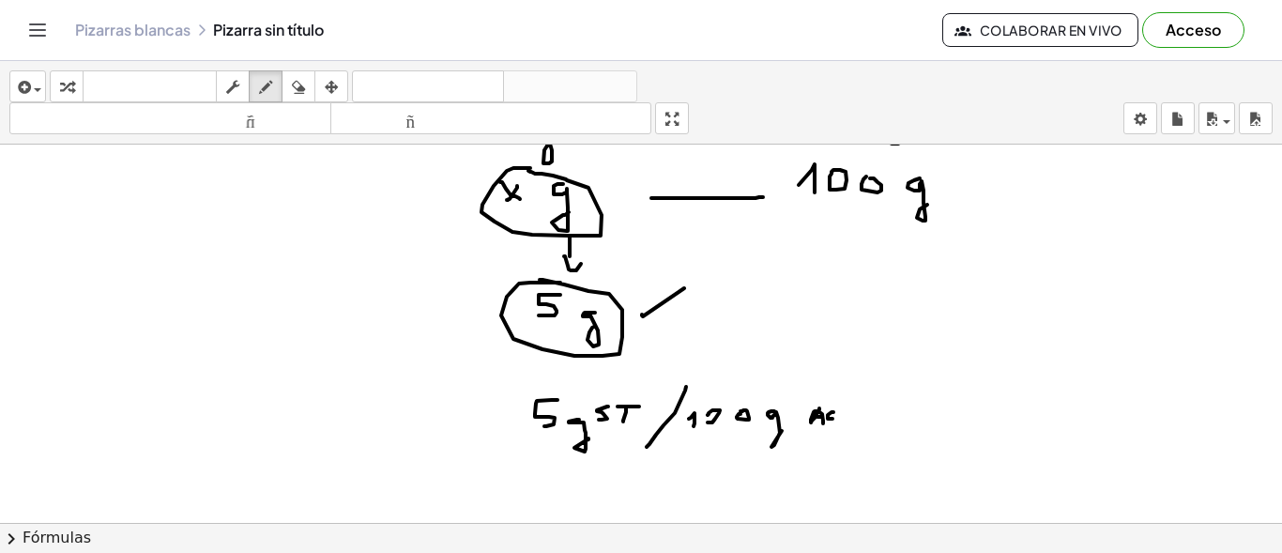
click at [831, 419] on div at bounding box center [641, 552] width 1282 height 1003
click at [848, 409] on div at bounding box center [641, 552] width 1282 height 1003
drag, startPoint x: 853, startPoint y: 417, endPoint x: 868, endPoint y: 418, distance: 15.1
click at [868, 418] on div at bounding box center [641, 552] width 1282 height 1003
click at [865, 418] on div at bounding box center [641, 552] width 1282 height 1003
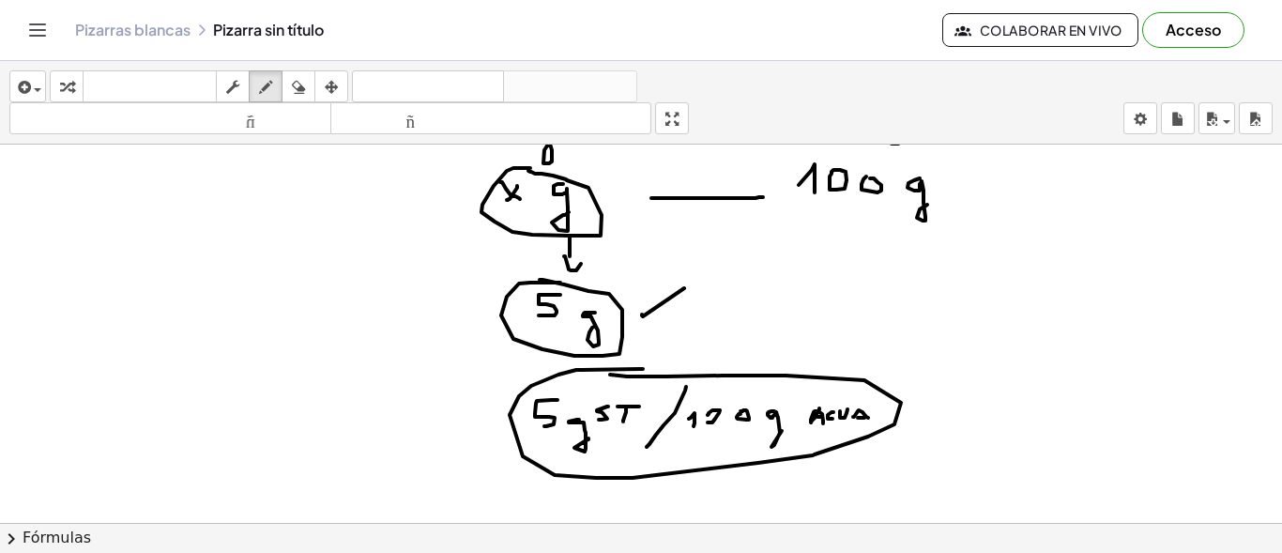
drag, startPoint x: 643, startPoint y: 369, endPoint x: 610, endPoint y: 375, distance: 33.3
click at [610, 375] on div at bounding box center [641, 552] width 1282 height 1003
drag, startPoint x: 761, startPoint y: 361, endPoint x: 814, endPoint y: 320, distance: 66.9
click at [902, 321] on div at bounding box center [641, 552] width 1282 height 1003
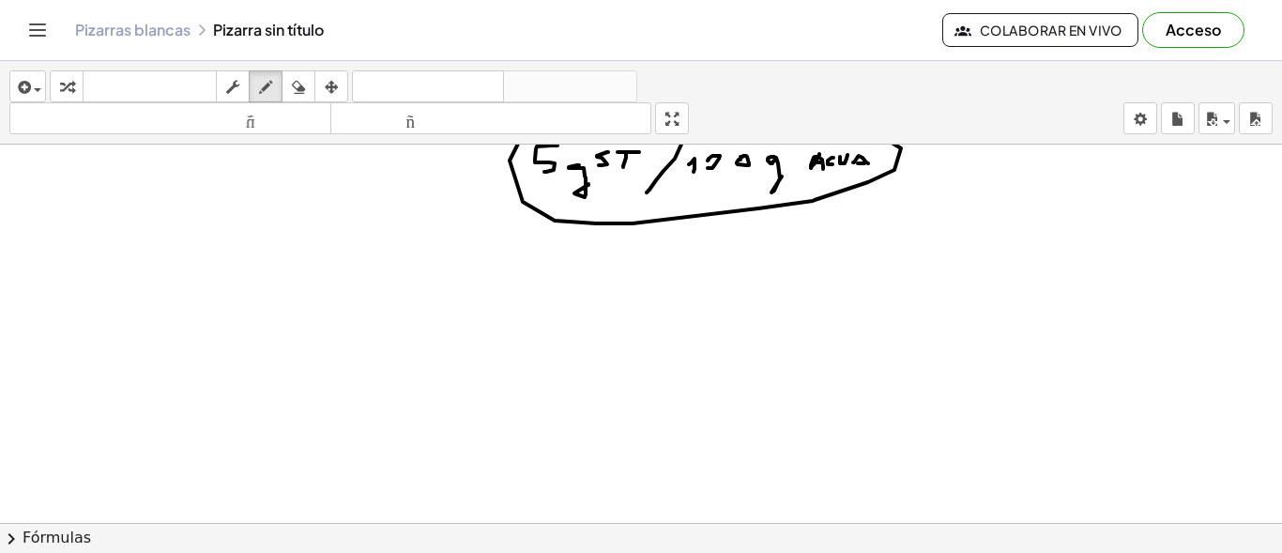
scroll to position [376, 0]
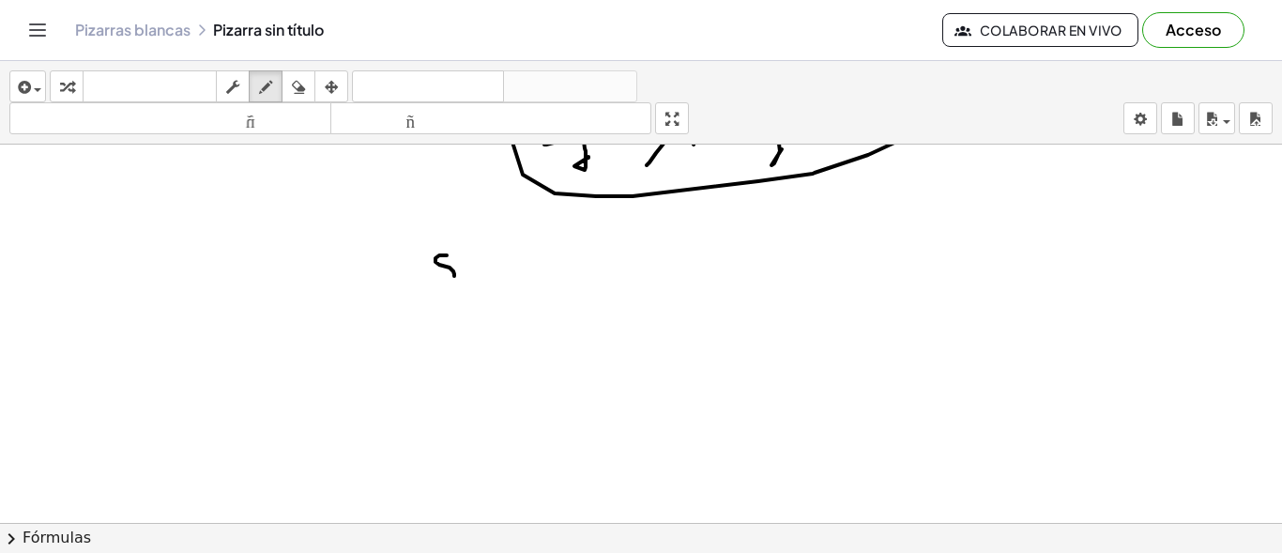
drag, startPoint x: 447, startPoint y: 255, endPoint x: 450, endPoint y: 277, distance: 21.8
click at [441, 277] on div at bounding box center [641, 270] width 1282 height 1003
drag, startPoint x: 481, startPoint y: 249, endPoint x: 483, endPoint y: 271, distance: 22.7
click at [483, 271] on div at bounding box center [641, 270] width 1282 height 1003
drag, startPoint x: 472, startPoint y: 269, endPoint x: 489, endPoint y: 262, distance: 18.5
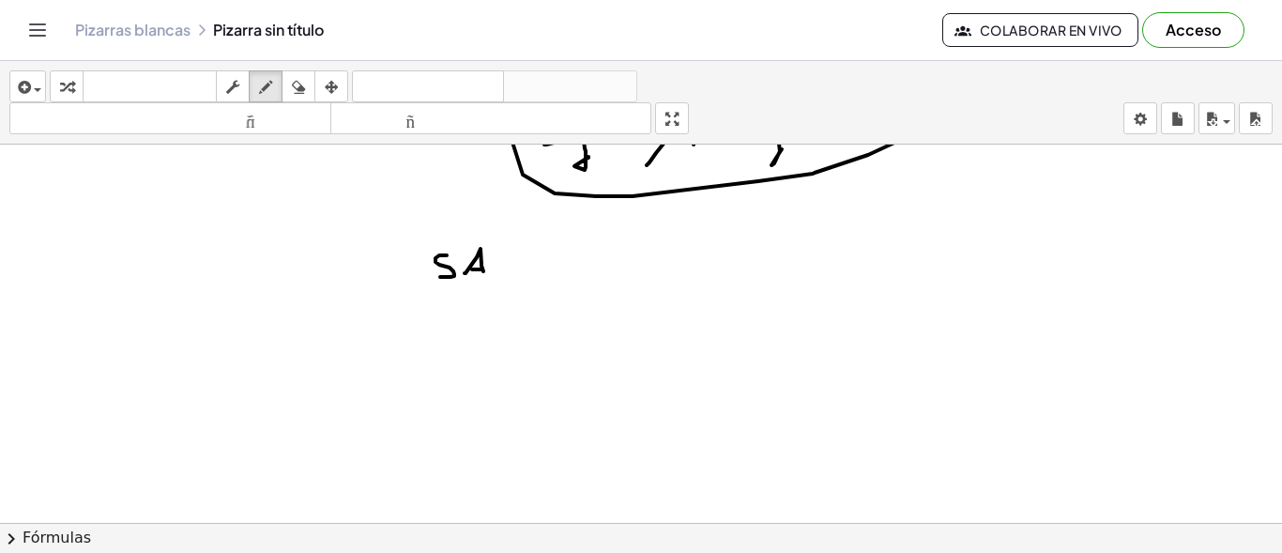
click at [483, 269] on div at bounding box center [641, 270] width 1282 height 1003
drag, startPoint x: 491, startPoint y: 253, endPoint x: 552, endPoint y: 270, distance: 63.6
click at [552, 270] on div at bounding box center [641, 270] width 1282 height 1003
click at [300, 81] on icon "button" at bounding box center [298, 87] width 13 height 23
click at [541, 278] on div at bounding box center [641, 270] width 1282 height 1003
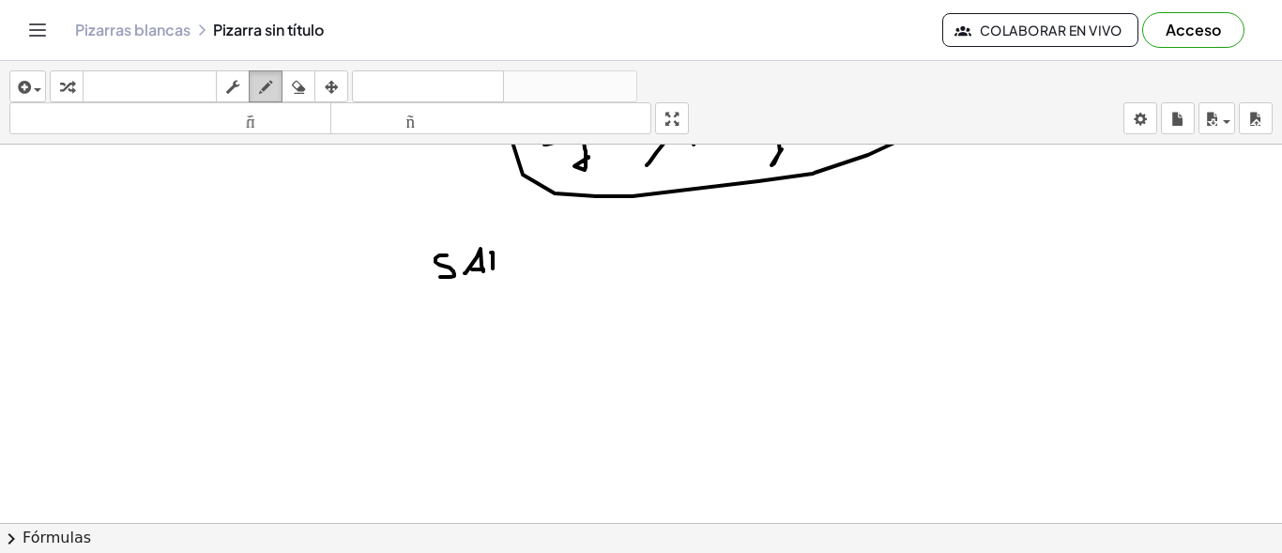
click at [270, 88] on icon "button" at bounding box center [265, 87] width 13 height 23
click at [499, 270] on div at bounding box center [641, 270] width 1282 height 1003
drag, startPoint x: 539, startPoint y: 256, endPoint x: 560, endPoint y: 256, distance: 21.6
click at [560, 256] on div at bounding box center [641, 270] width 1282 height 1003
drag, startPoint x: 552, startPoint y: 240, endPoint x: 552, endPoint y: 273, distance: 32.9
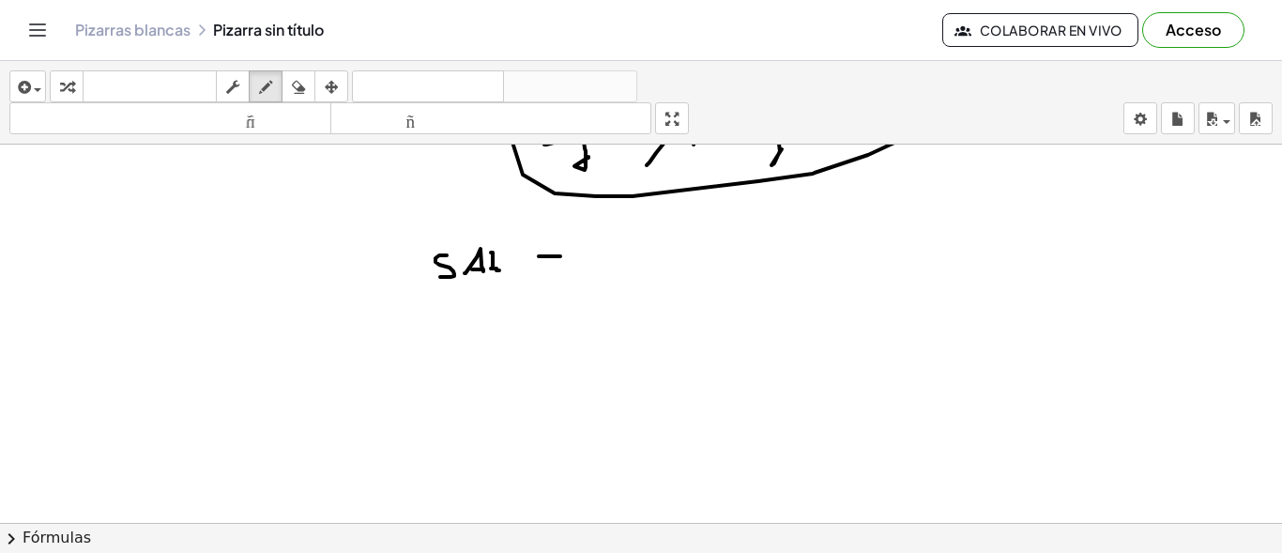
click at [552, 273] on div at bounding box center [641, 270] width 1282 height 1003
drag, startPoint x: 589, startPoint y: 249, endPoint x: 597, endPoint y: 275, distance: 27.6
click at [597, 275] on div at bounding box center [641, 270] width 1282 height 1003
click at [597, 255] on div at bounding box center [641, 270] width 1282 height 1003
drag, startPoint x: 613, startPoint y: 254, endPoint x: 622, endPoint y: 263, distance: 12.6
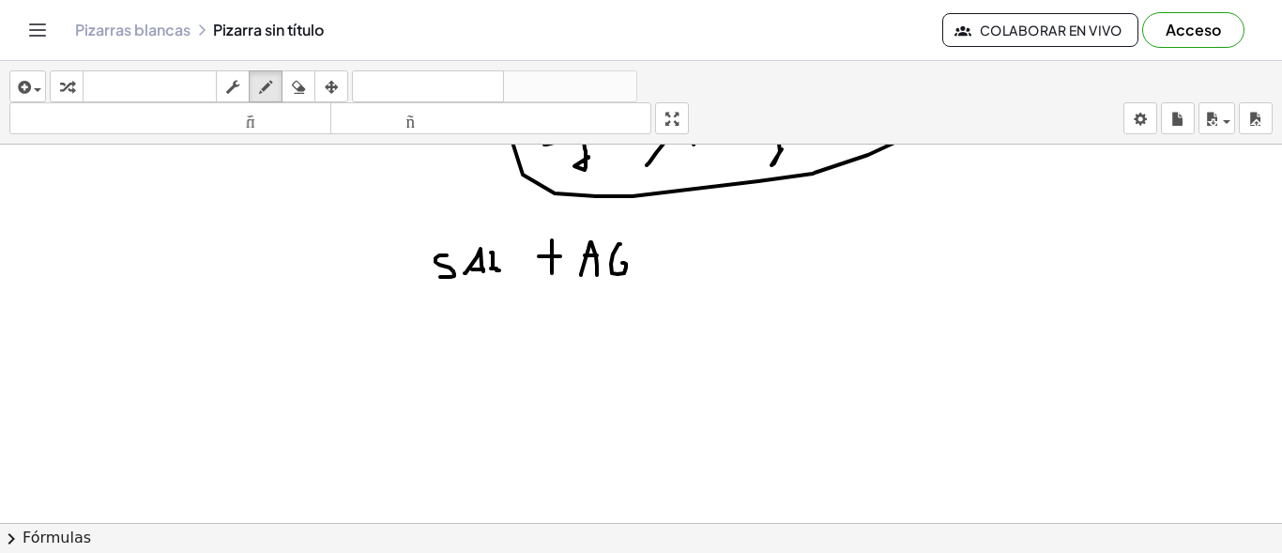
click at [622, 263] on div at bounding box center [641, 270] width 1282 height 1003
drag, startPoint x: 634, startPoint y: 255, endPoint x: 652, endPoint y: 252, distance: 18.2
click at [652, 252] on div at bounding box center [641, 270] width 1282 height 1003
drag, startPoint x: 667, startPoint y: 255, endPoint x: 677, endPoint y: 271, distance: 19.0
click at [677, 271] on div at bounding box center [641, 270] width 1282 height 1003
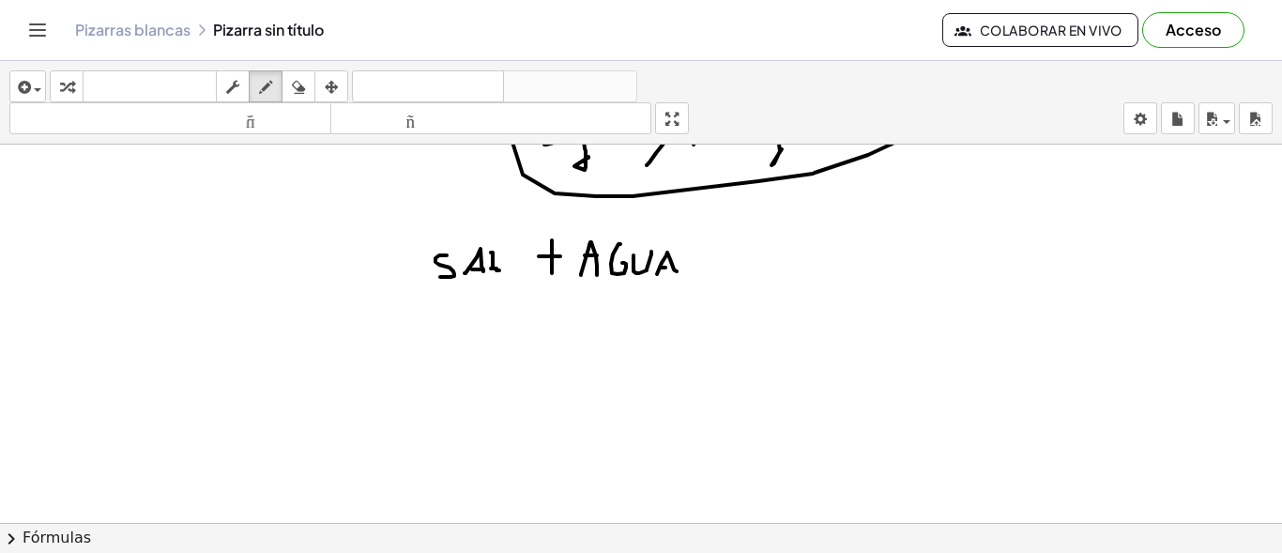
click at [669, 268] on div at bounding box center [641, 270] width 1282 height 1003
drag, startPoint x: 700, startPoint y: 260, endPoint x: 761, endPoint y: 260, distance: 61.0
click at [761, 260] on div at bounding box center [641, 270] width 1282 height 1003
drag, startPoint x: 765, startPoint y: 249, endPoint x: 763, endPoint y: 268, distance: 18.9
click at [763, 268] on div at bounding box center [641, 270] width 1282 height 1003
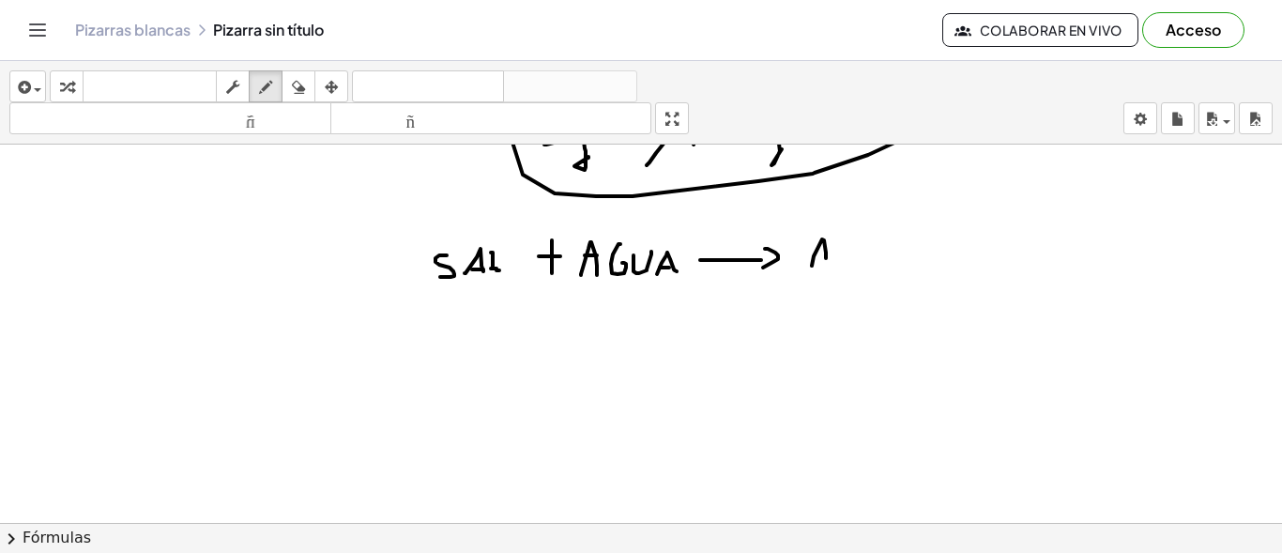
drag, startPoint x: 812, startPoint y: 266, endPoint x: 827, endPoint y: 263, distance: 15.3
click at [827, 263] on div at bounding box center [641, 270] width 1282 height 1003
click at [820, 253] on div at bounding box center [641, 270] width 1282 height 1003
drag, startPoint x: 842, startPoint y: 242, endPoint x: 850, endPoint y: 250, distance: 10.6
click at [850, 250] on div at bounding box center [641, 270] width 1282 height 1003
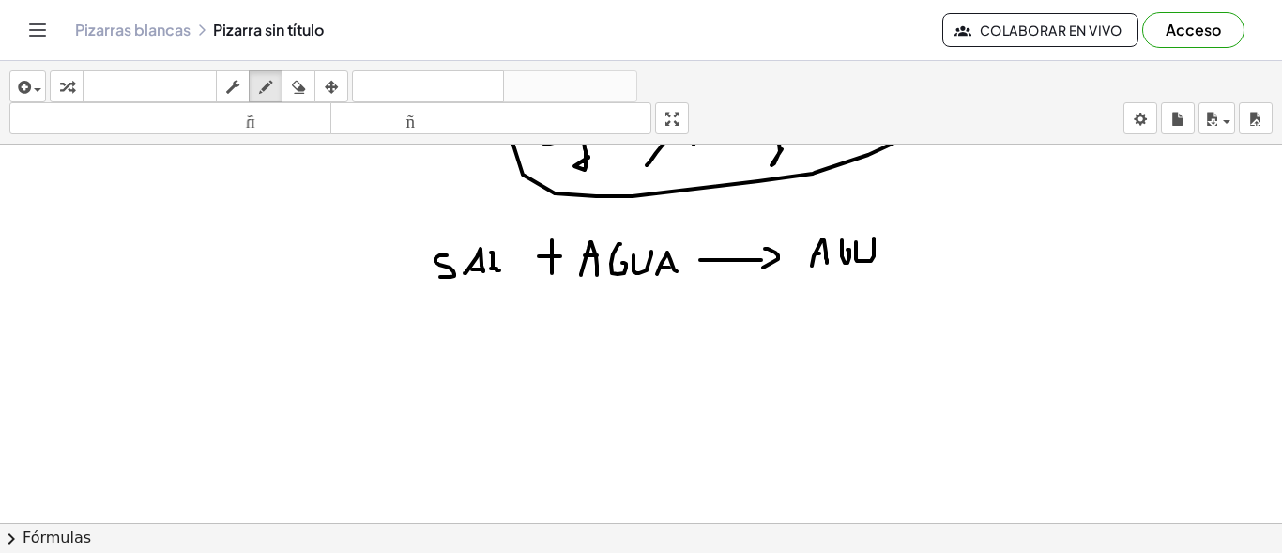
drag, startPoint x: 856, startPoint y: 248, endPoint x: 874, endPoint y: 238, distance: 20.2
click at [874, 238] on div at bounding box center [641, 270] width 1282 height 1003
drag, startPoint x: 885, startPoint y: 260, endPoint x: 910, endPoint y: 257, distance: 24.6
click at [910, 257] on div at bounding box center [641, 270] width 1282 height 1003
drag, startPoint x: 893, startPoint y: 248, endPoint x: 913, endPoint y: 248, distance: 19.7
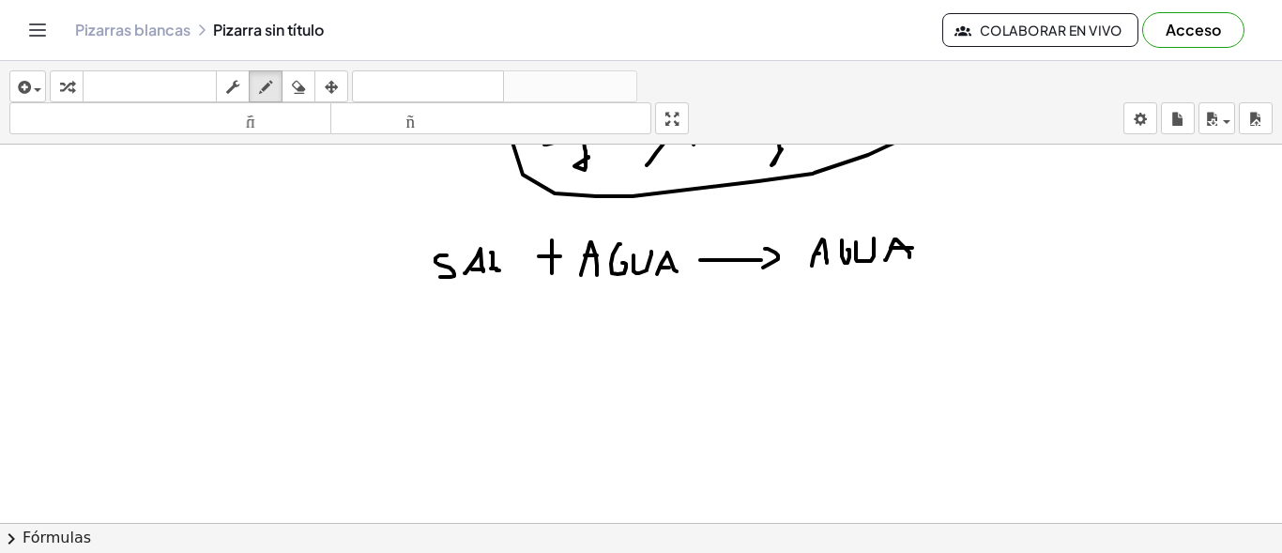
click at [913, 248] on div at bounding box center [641, 270] width 1282 height 1003
drag, startPoint x: 815, startPoint y: 282, endPoint x: 812, endPoint y: 303, distance: 21.8
click at [812, 303] on div at bounding box center [641, 270] width 1282 height 1003
drag, startPoint x: 826, startPoint y: 299, endPoint x: 841, endPoint y: 297, distance: 15.1
click at [841, 297] on div at bounding box center [641, 270] width 1282 height 1003
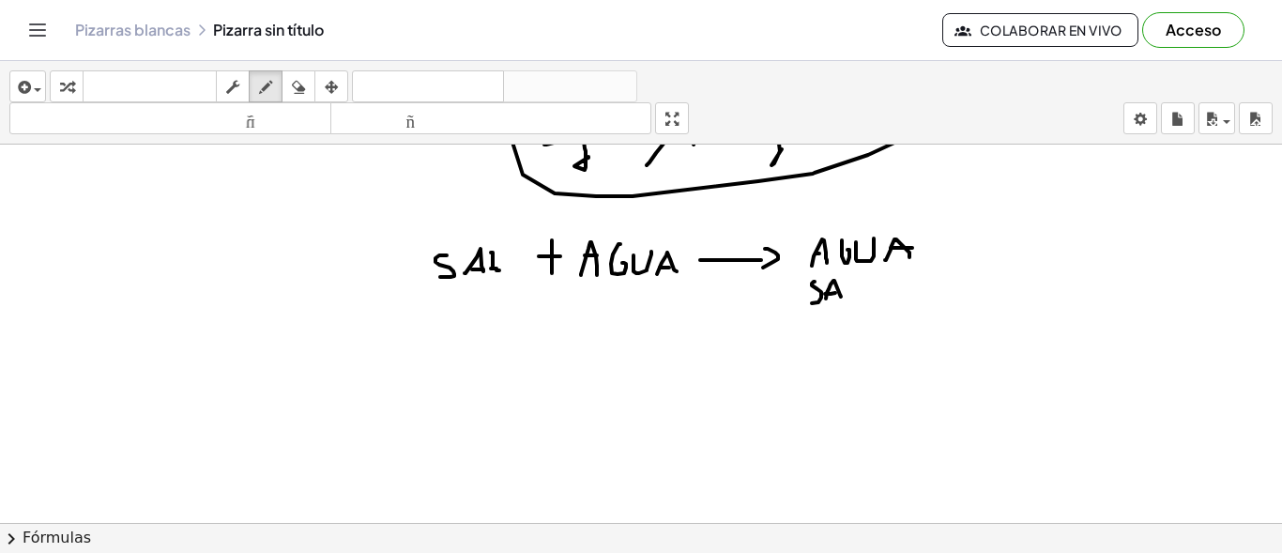
drag, startPoint x: 825, startPoint y: 294, endPoint x: 836, endPoint y: 293, distance: 10.4
click at [836, 293] on div at bounding box center [641, 270] width 1282 height 1003
drag, startPoint x: 850, startPoint y: 282, endPoint x: 861, endPoint y: 294, distance: 16.6
click at [861, 294] on div at bounding box center [641, 270] width 1282 height 1003
drag, startPoint x: 869, startPoint y: 283, endPoint x: 884, endPoint y: 295, distance: 19.4
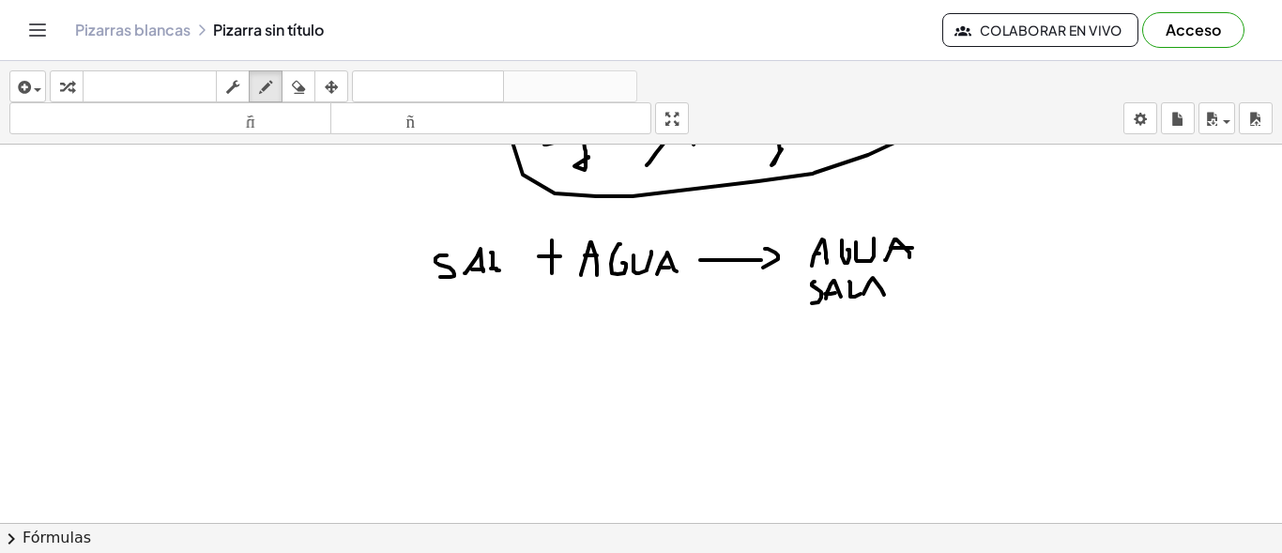
click at [884, 295] on div at bounding box center [641, 270] width 1282 height 1003
click at [874, 285] on div at bounding box center [641, 270] width 1282 height 1003
drag, startPoint x: 897, startPoint y: 281, endPoint x: 897, endPoint y: 292, distance: 11.3
click at [897, 292] on div at bounding box center [641, 270] width 1282 height 1003
click at [941, 292] on div at bounding box center [641, 270] width 1282 height 1003
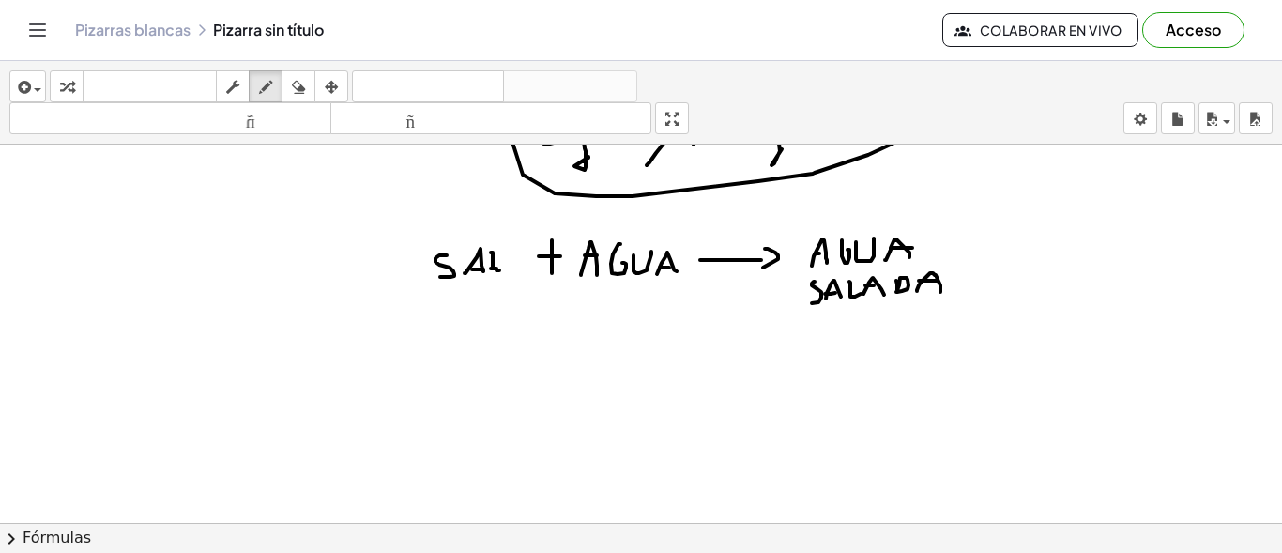
drag, startPoint x: 919, startPoint y: 281, endPoint x: 938, endPoint y: 281, distance: 18.8
click at [938, 281] on div at bounding box center [641, 270] width 1282 height 1003
drag, startPoint x: 605, startPoint y: 286, endPoint x: 661, endPoint y: 287, distance: 56.3
click at [661, 287] on div at bounding box center [641, 270] width 1282 height 1003
drag, startPoint x: 831, startPoint y: 323, endPoint x: 913, endPoint y: 323, distance: 81.7
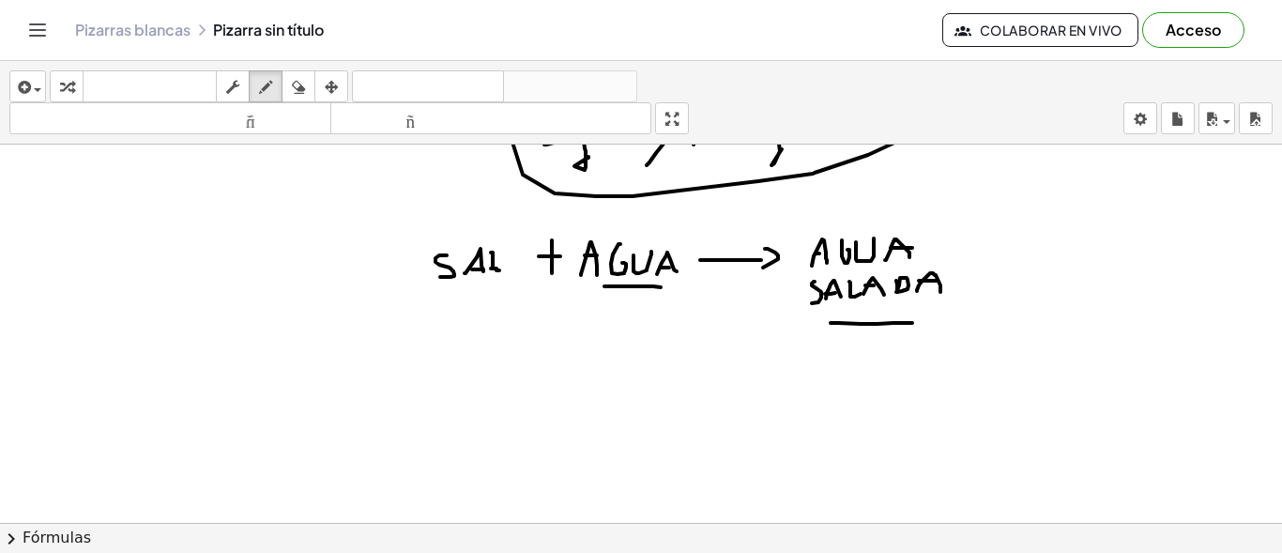
click at [913, 323] on div at bounding box center [641, 270] width 1282 height 1003
drag, startPoint x: 461, startPoint y: 294, endPoint x: 480, endPoint y: 290, distance: 19.1
click at [480, 290] on div at bounding box center [641, 270] width 1282 height 1003
drag, startPoint x: 474, startPoint y: 299, endPoint x: 474, endPoint y: 336, distance: 36.6
click at [474, 336] on div at bounding box center [641, 270] width 1282 height 1003
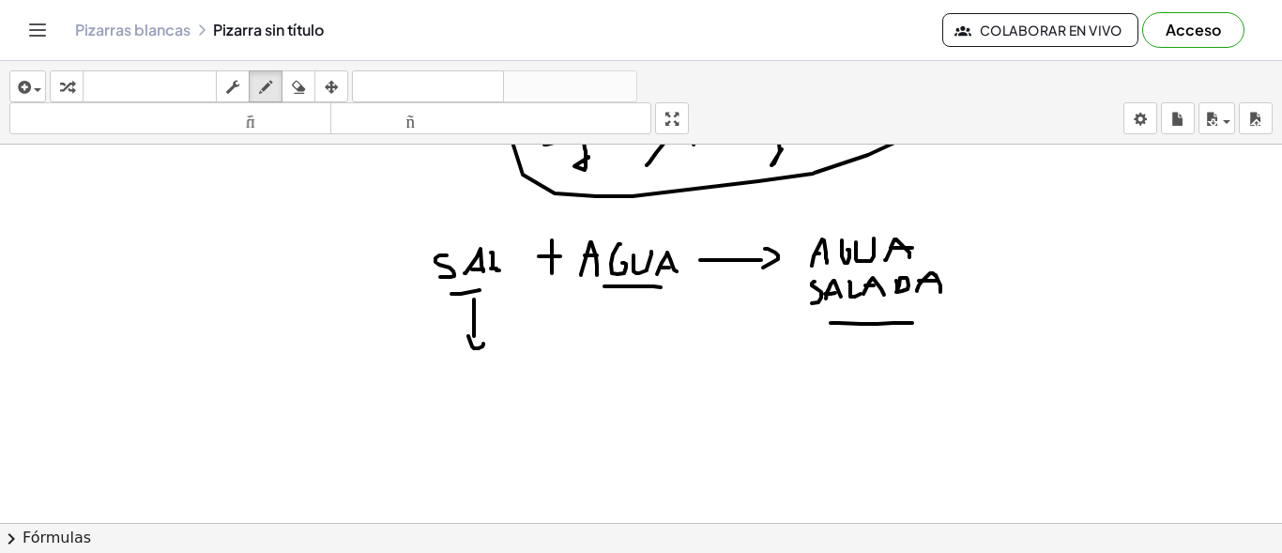
drag, startPoint x: 468, startPoint y: 336, endPoint x: 483, endPoint y: 344, distance: 16.8
click at [483, 344] on div at bounding box center [641, 270] width 1282 height 1003
drag, startPoint x: 461, startPoint y: 365, endPoint x: 459, endPoint y: 384, distance: 18.9
click at [459, 384] on div at bounding box center [641, 270] width 1282 height 1003
drag
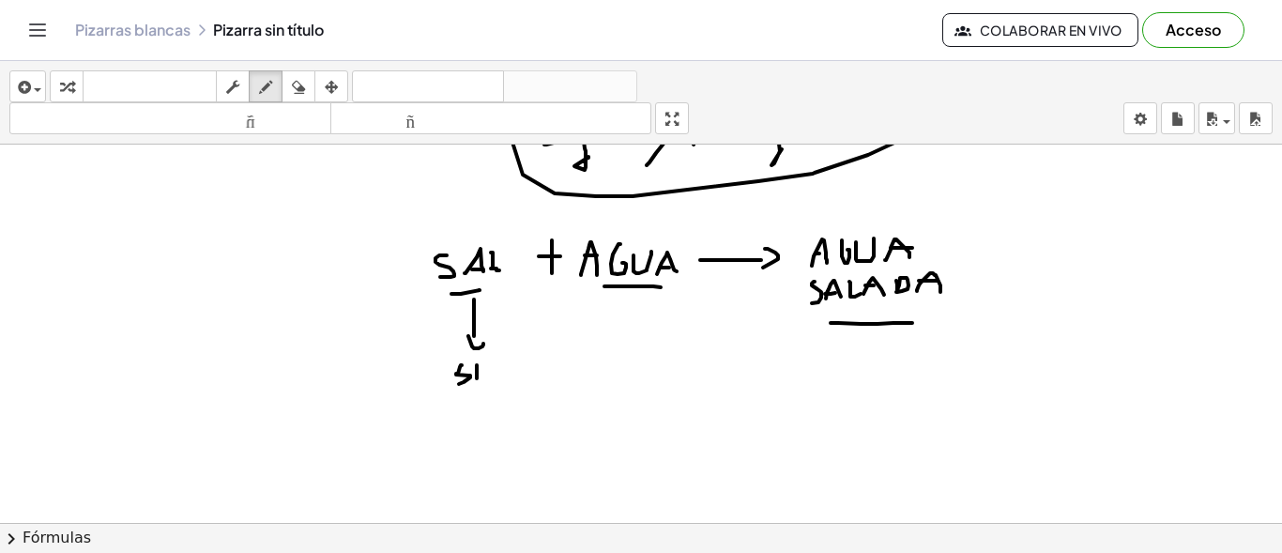
click at [477, 378] on div at bounding box center [641, 270] width 1282 height 1003
click at [489, 363] on div at bounding box center [641, 270] width 1282 height 1003
click at [628, 328] on div at bounding box center [641, 270] width 1282 height 1003
click at [646, 327] on div at bounding box center [641, 270] width 1282 height 1003
click at [605, 369] on div at bounding box center [641, 270] width 1282 height 1003
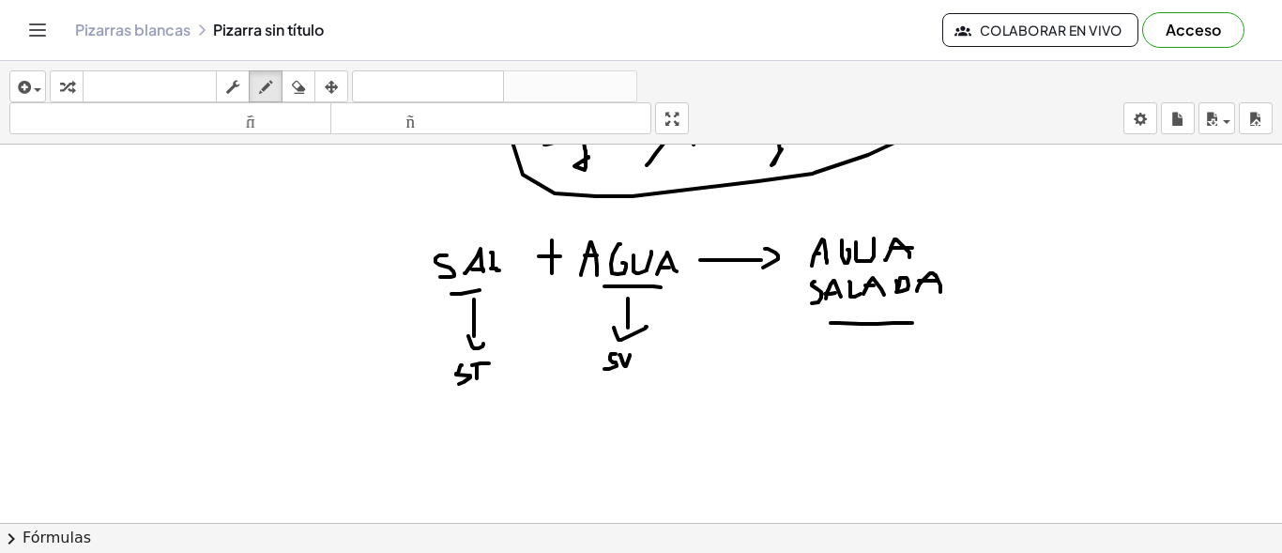
click at [630, 355] on div at bounding box center [641, 270] width 1282 height 1003
click at [844, 345] on div at bounding box center [641, 270] width 1282 height 1003
click at [853, 345] on div at bounding box center [641, 270] width 1282 height 1003
click at [827, 393] on div at bounding box center [641, 270] width 1282 height 1003
click at [855, 389] on div at bounding box center [641, 270] width 1282 height 1003
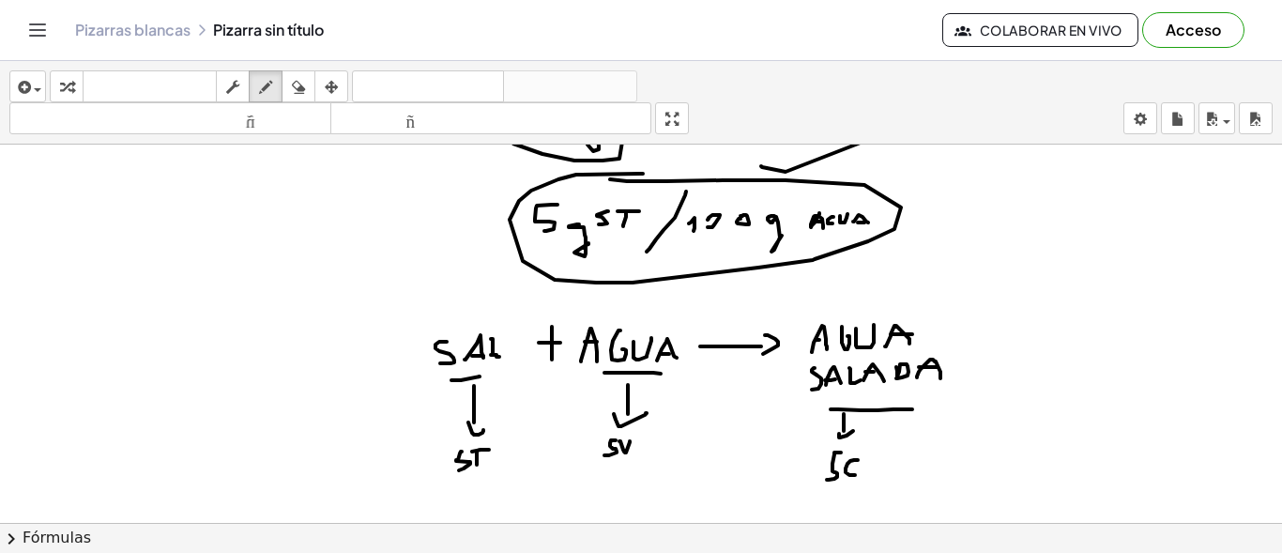
scroll to position [282, 0]
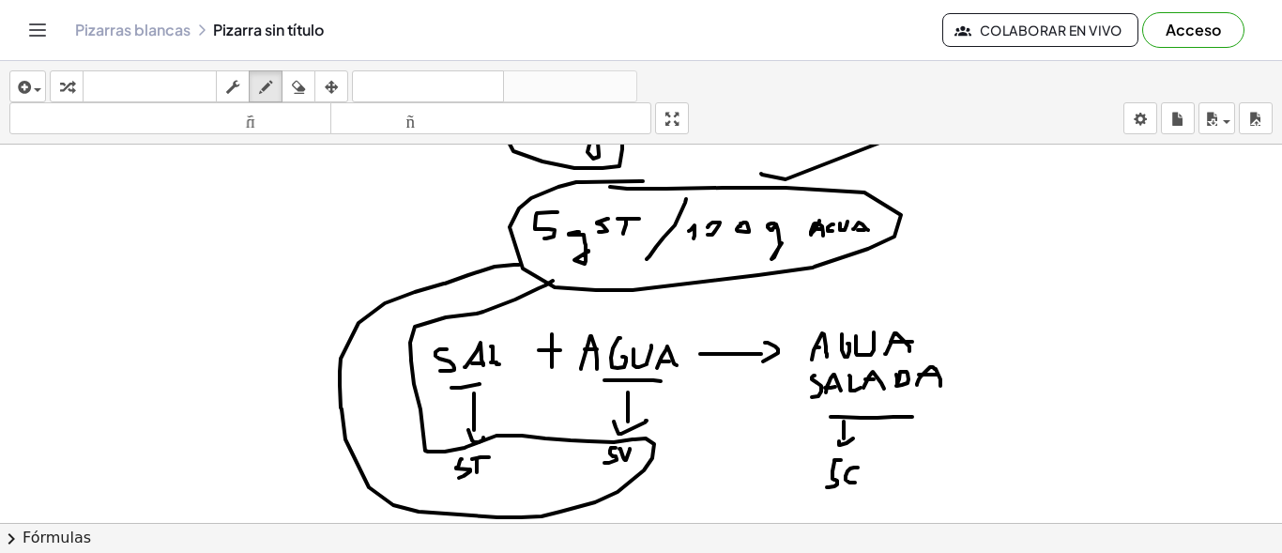
click at [553, 281] on div at bounding box center [641, 364] width 1282 height 1003
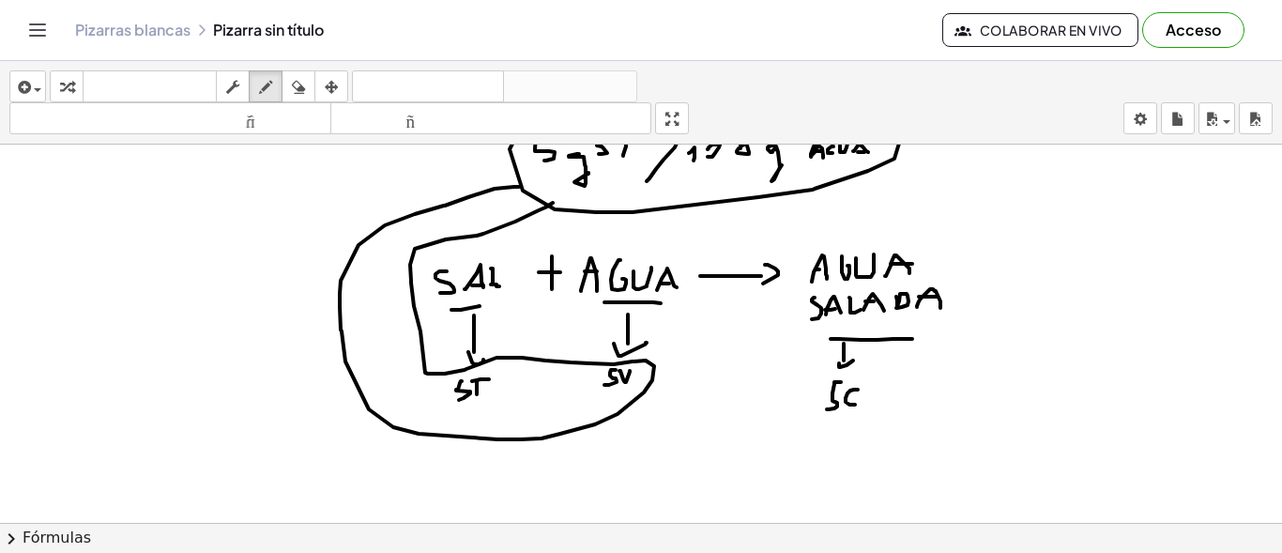
scroll to position [376, 0]
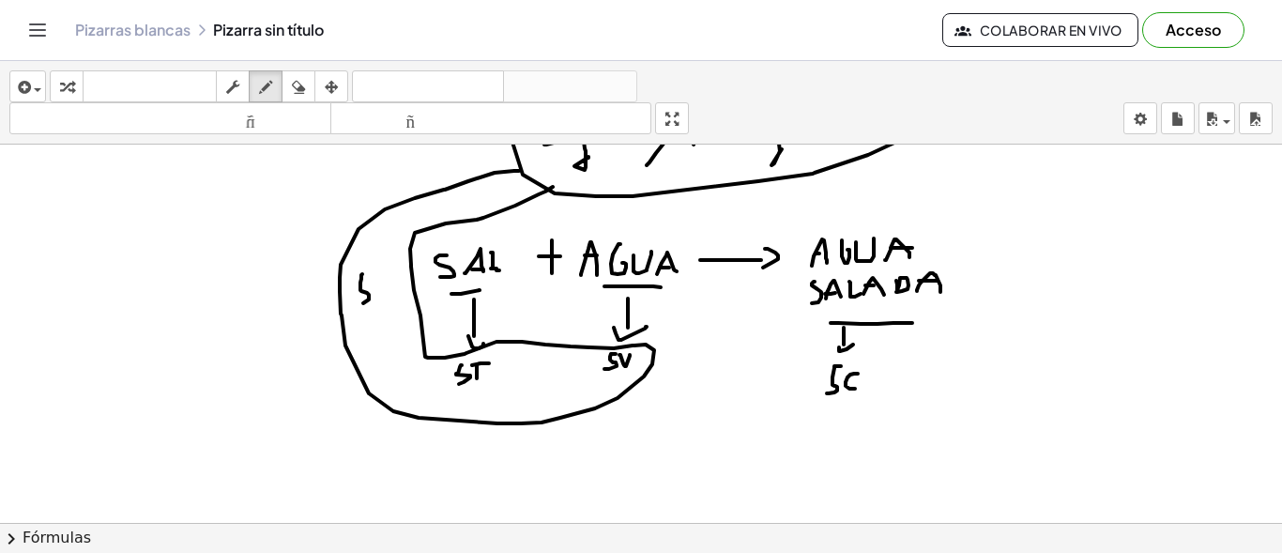
drag, startPoint x: 362, startPoint y: 274, endPoint x: 363, endPoint y: 303, distance: 29.1
click at [363, 303] on div at bounding box center [641, 270] width 1282 height 1003
drag, startPoint x: 386, startPoint y: 271, endPoint x: 386, endPoint y: 290, distance: 18.8
click at [386, 290] on div at bounding box center [641, 270] width 1282 height 1003
drag, startPoint x: 374, startPoint y: 269, endPoint x: 403, endPoint y: 269, distance: 29.1
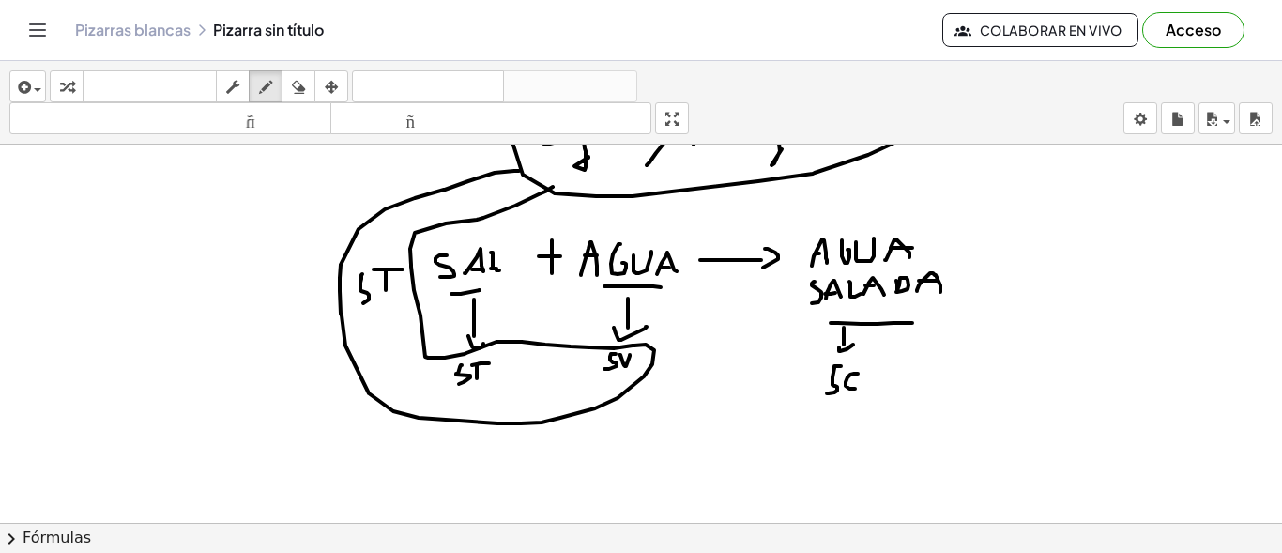
click at [403, 269] on div at bounding box center [641, 270] width 1282 height 1003
drag, startPoint x: 340, startPoint y: 316, endPoint x: 401, endPoint y: 311, distance: 61.3
click at [401, 311] on div at bounding box center [641, 270] width 1282 height 1003
drag, startPoint x: 375, startPoint y: 323, endPoint x: 375, endPoint y: 341, distance: 17.8
click at [375, 341] on div at bounding box center [641, 270] width 1282 height 1003
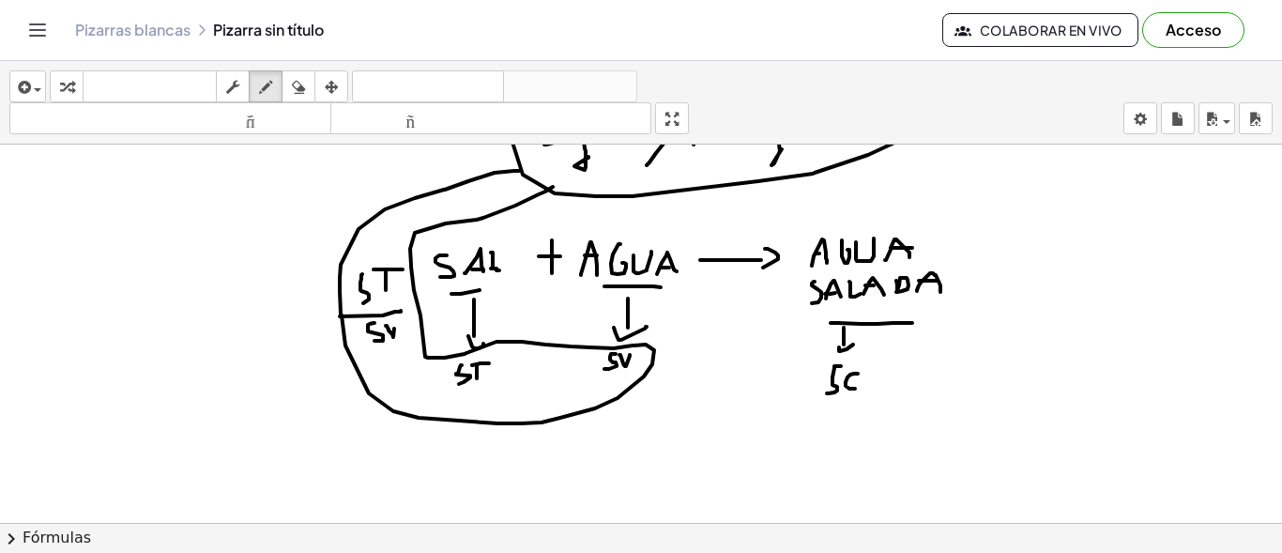
drag, startPoint x: 386, startPoint y: 326, endPoint x: 395, endPoint y: 321, distance: 10.5
click at [395, 321] on div at bounding box center [641, 270] width 1282 height 1003
drag, startPoint x: 247, startPoint y: 296, endPoint x: 262, endPoint y: 314, distance: 24.0
click at [262, 314] on div at bounding box center [641, 270] width 1282 height 1003
drag, startPoint x: 260, startPoint y: 267, endPoint x: 268, endPoint y: 334, distance: 68.1
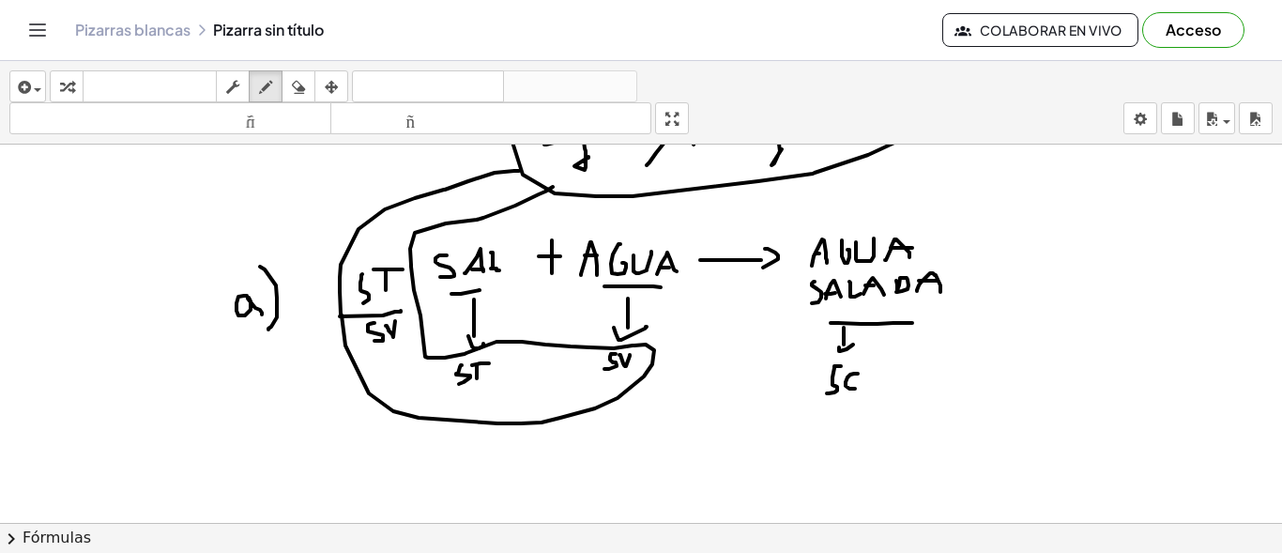
click at [268, 334] on div at bounding box center [641, 270] width 1282 height 1003
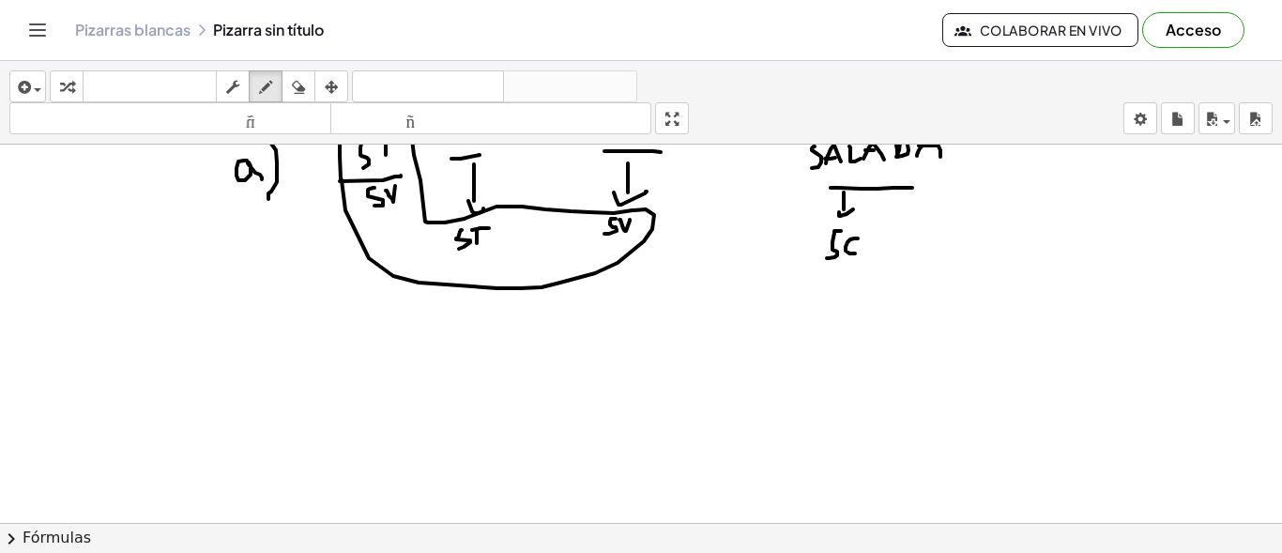
scroll to position [563, 0]
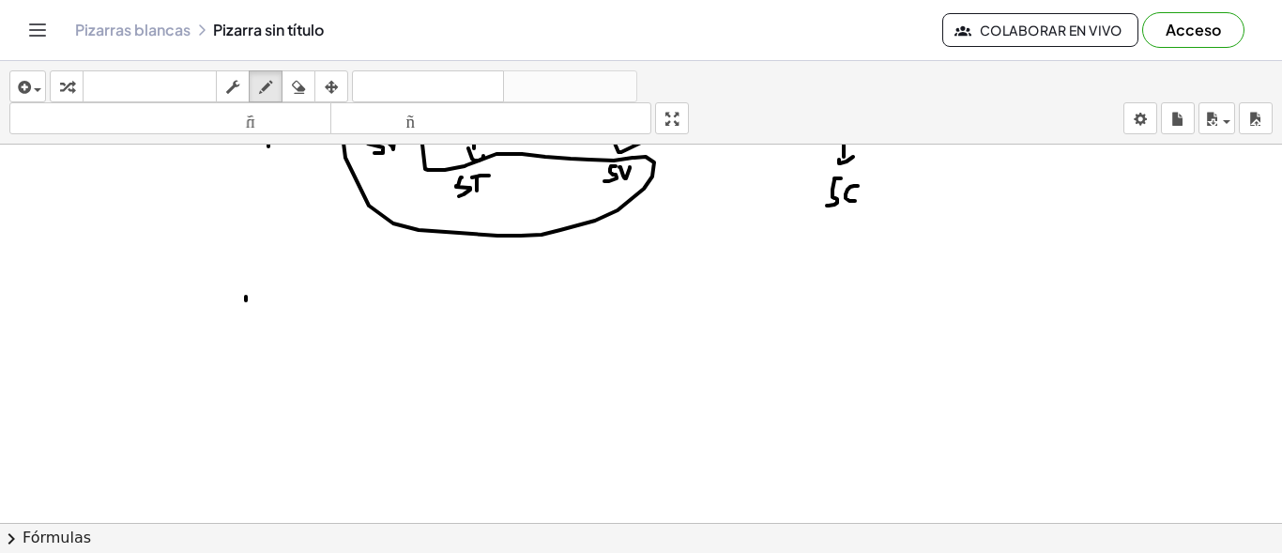
drag, startPoint x: 246, startPoint y: 297, endPoint x: 246, endPoint y: 333, distance: 36.6
click at [246, 333] on div at bounding box center [641, 82] width 1282 height 1003
drag, startPoint x: 246, startPoint y: 318, endPoint x: 244, endPoint y: 337, distance: 18.9
click at [244, 337] on div at bounding box center [641, 82] width 1282 height 1003
drag, startPoint x: 264, startPoint y: 280, endPoint x: 268, endPoint y: 354, distance: 74.3
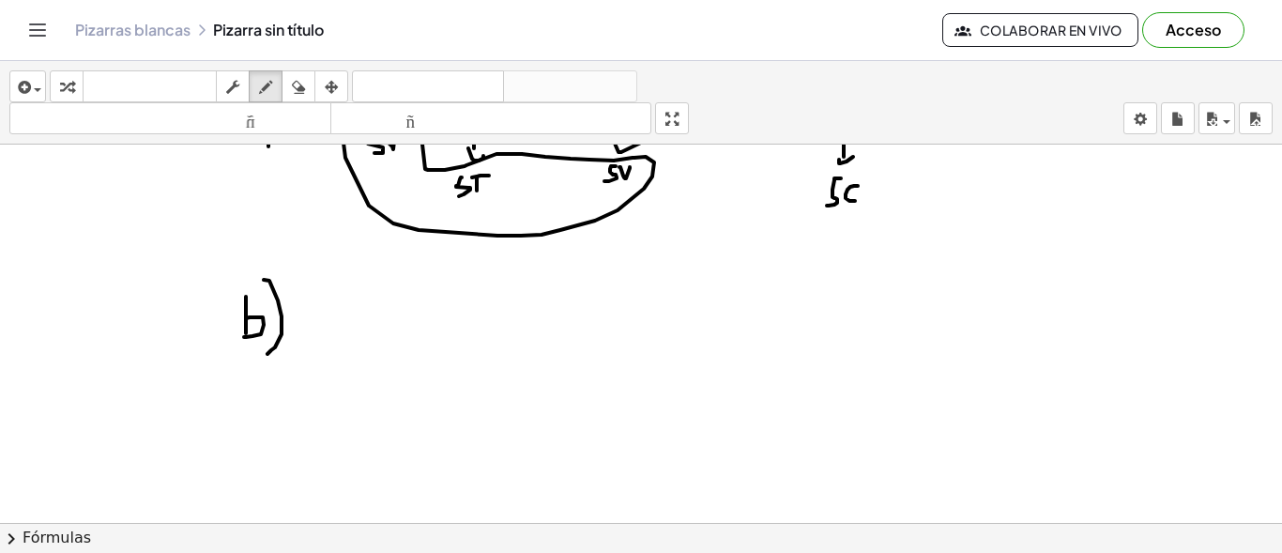
click at [268, 354] on div at bounding box center [641, 82] width 1282 height 1003
drag, startPoint x: 352, startPoint y: 289, endPoint x: 333, endPoint y: 313, distance: 30.1
click at [333, 313] on div at bounding box center [641, 82] width 1282 height 1003
drag, startPoint x: 365, startPoint y: 291, endPoint x: 365, endPoint y: 310, distance: 18.8
click at [365, 310] on div at bounding box center [641, 82] width 1282 height 1003
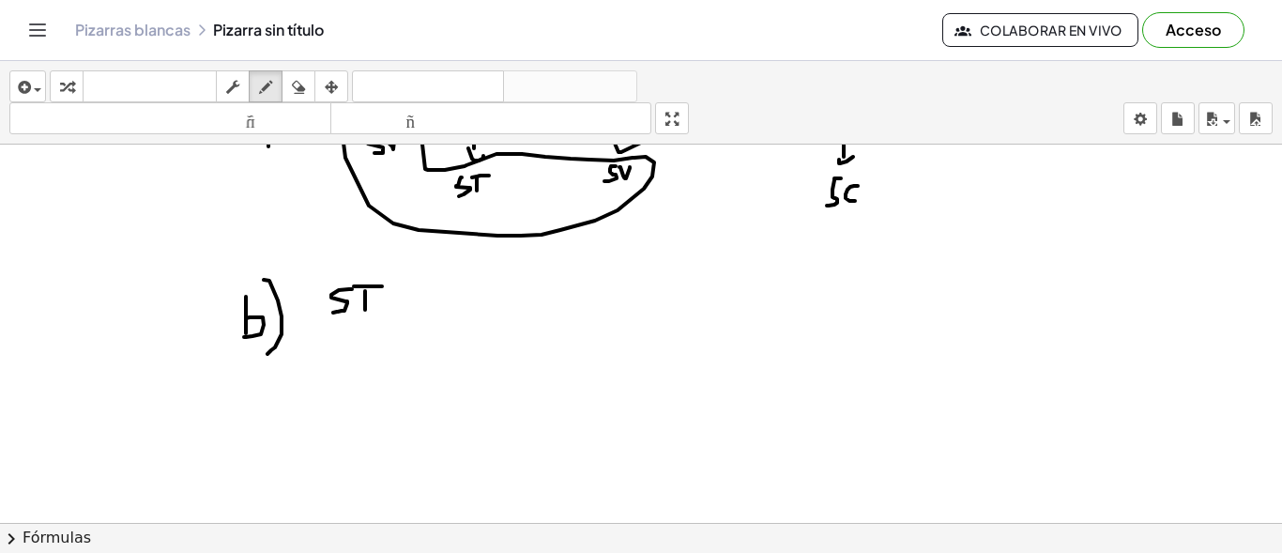
drag, startPoint x: 362, startPoint y: 286, endPoint x: 339, endPoint y: 299, distance: 26.5
click at [382, 285] on div at bounding box center [641, 82] width 1282 height 1003
drag, startPoint x: 318, startPoint y: 330, endPoint x: 391, endPoint y: 326, distance: 72.4
click at [391, 326] on div at bounding box center [641, 82] width 1282 height 1003
drag, startPoint x: 343, startPoint y: 341, endPoint x: 331, endPoint y: 365, distance: 26.9
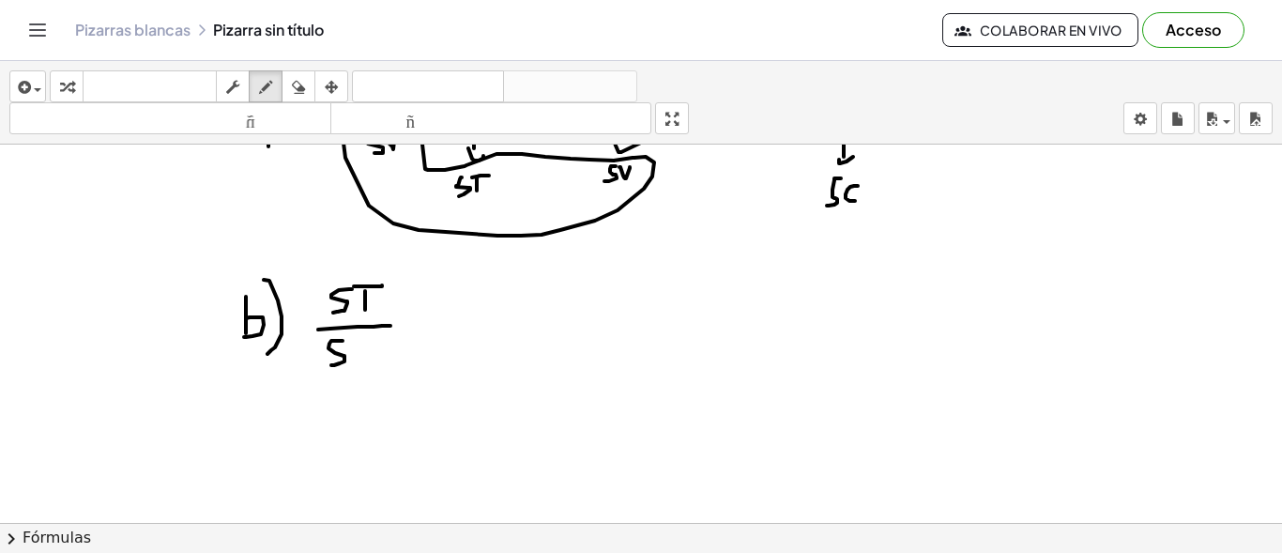
click at [331, 365] on div at bounding box center [641, 82] width 1282 height 1003
drag, startPoint x: 372, startPoint y: 348, endPoint x: 379, endPoint y: 362, distance: 16.0
click at [379, 362] on div at bounding box center [641, 82] width 1282 height 1003
drag, startPoint x: 420, startPoint y: 315, endPoint x: 481, endPoint y: 315, distance: 61.0
click at [481, 315] on div at bounding box center [641, 82] width 1282 height 1003
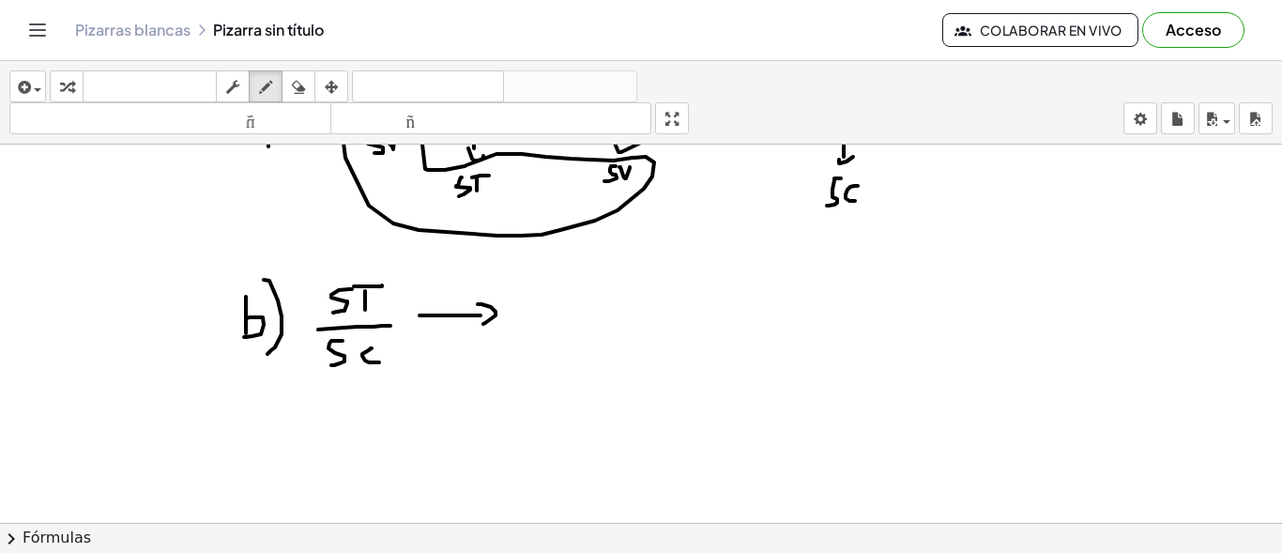
drag, startPoint x: 478, startPoint y: 304, endPoint x: 513, endPoint y: 322, distance: 39.0
click at [480, 327] on div at bounding box center [641, 82] width 1282 height 1003
drag, startPoint x: 575, startPoint y: 296, endPoint x: 548, endPoint y: 314, distance: 33.1
click at [548, 314] on div at bounding box center [641, 82] width 1282 height 1003
click at [563, 314] on div at bounding box center [641, 82] width 1282 height 1003
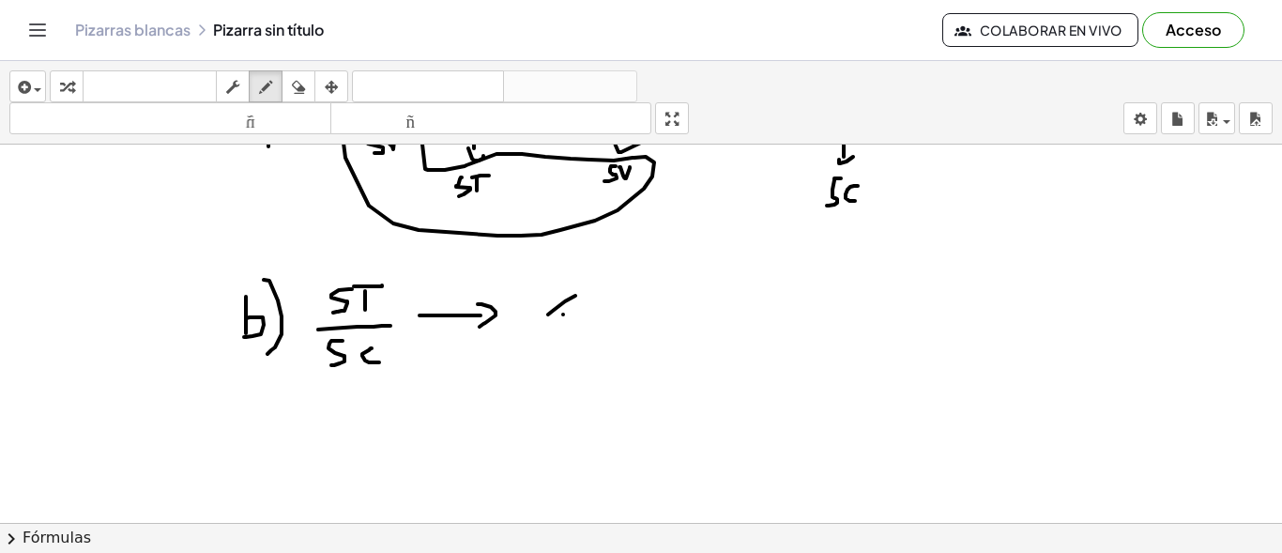
click at [550, 297] on div at bounding box center [641, 82] width 1282 height 1003
drag, startPoint x: 590, startPoint y: 320, endPoint x: 651, endPoint y: 318, distance: 61.1
click at [656, 324] on div at bounding box center [641, 82] width 1282 height 1003
drag, startPoint x: 689, startPoint y: 285, endPoint x: 668, endPoint y: 334, distance: 53.0
click at [668, 334] on div at bounding box center [641, 82] width 1282 height 1003
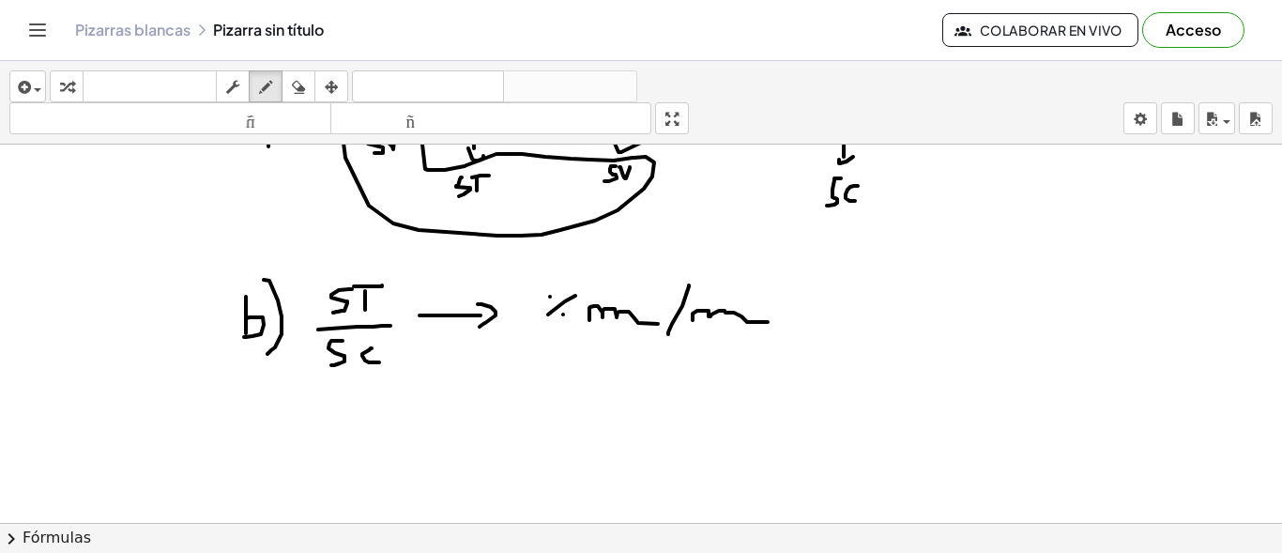
drag, startPoint x: 693, startPoint y: 320, endPoint x: 682, endPoint y: 550, distance: 230.3
click at [765, 320] on div at bounding box center [641, 82] width 1282 height 1003
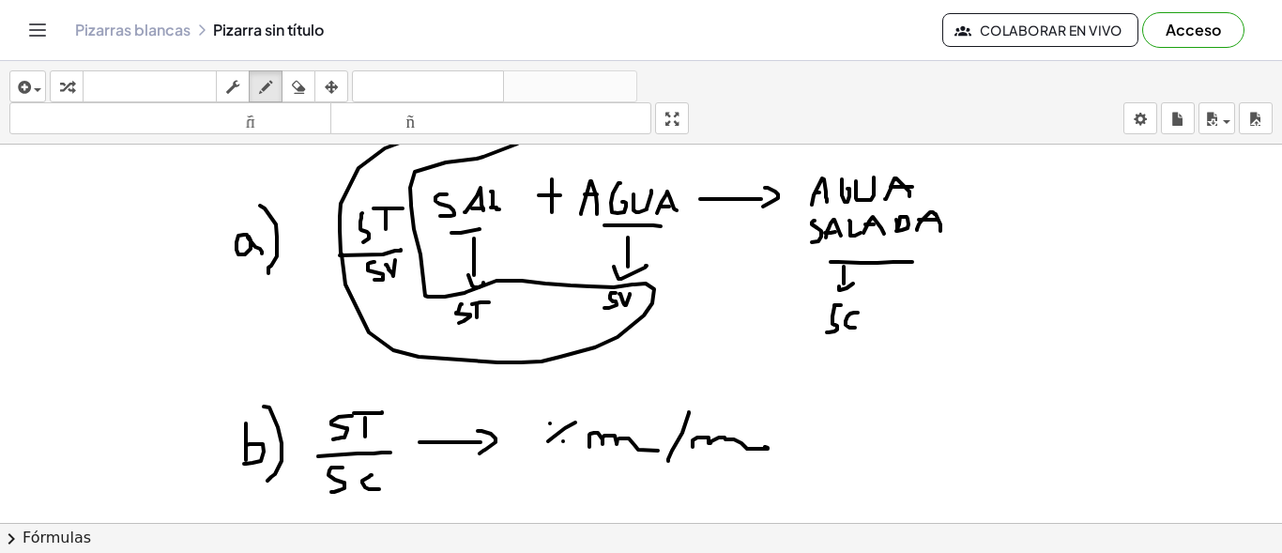
scroll to position [376, 0]
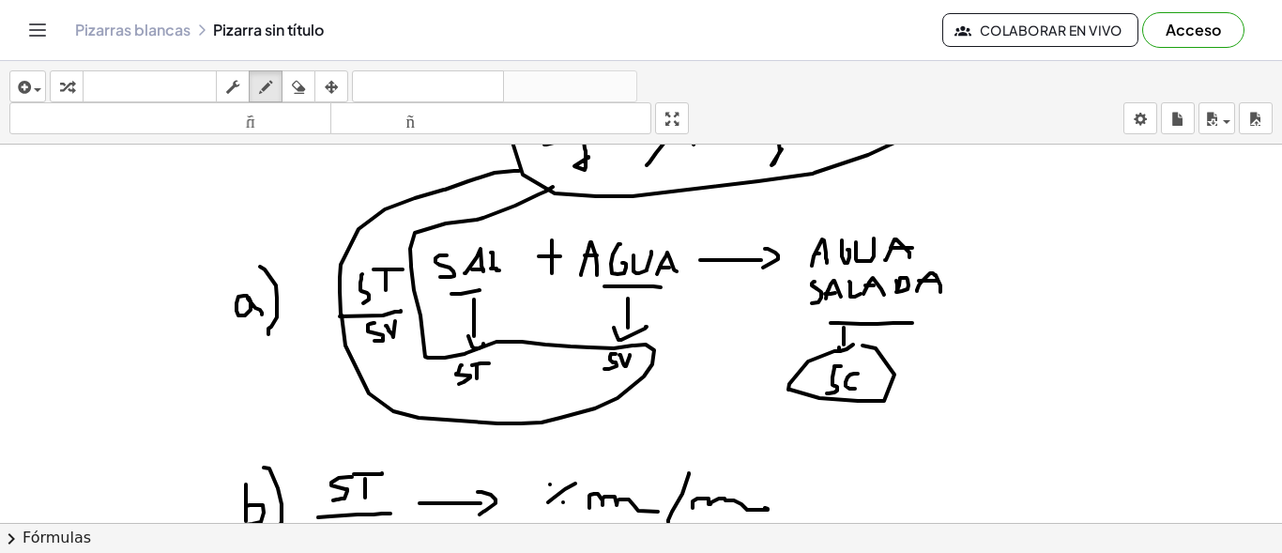
drag, startPoint x: 840, startPoint y: 351, endPoint x: 857, endPoint y: 346, distance: 17.5
click at [858, 345] on div at bounding box center [641, 270] width 1282 height 1003
drag, startPoint x: 825, startPoint y: 404, endPoint x: 753, endPoint y: 450, distance: 85.7
click at [761, 450] on div at bounding box center [641, 270] width 1282 height 1003
drag, startPoint x: 753, startPoint y: 450, endPoint x: 774, endPoint y: 451, distance: 20.7
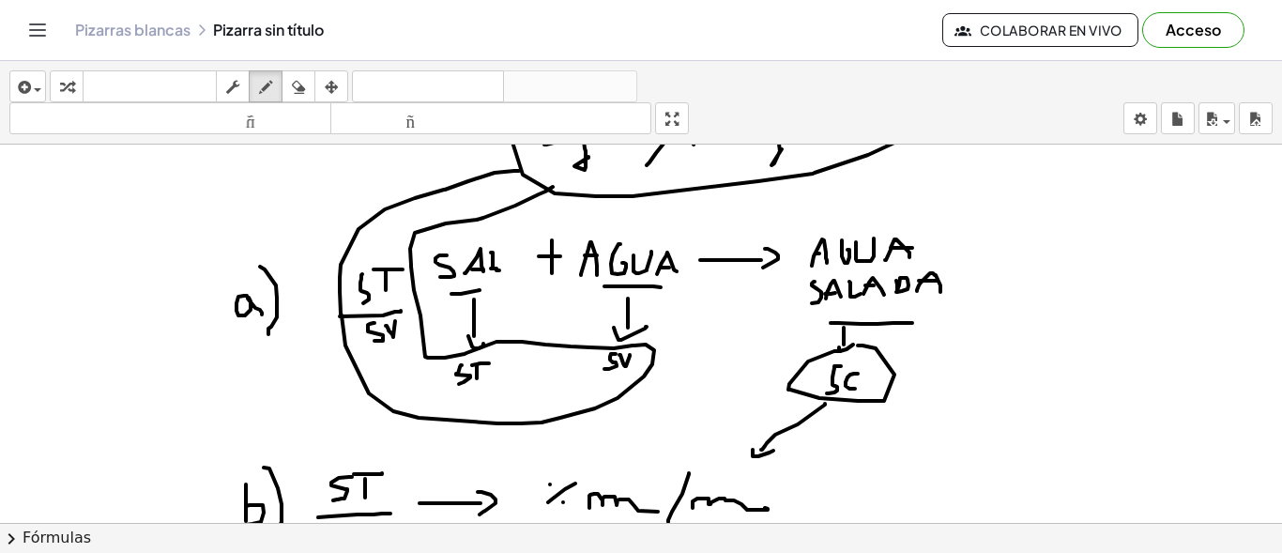
click at [774, 451] on div at bounding box center [641, 270] width 1282 height 1003
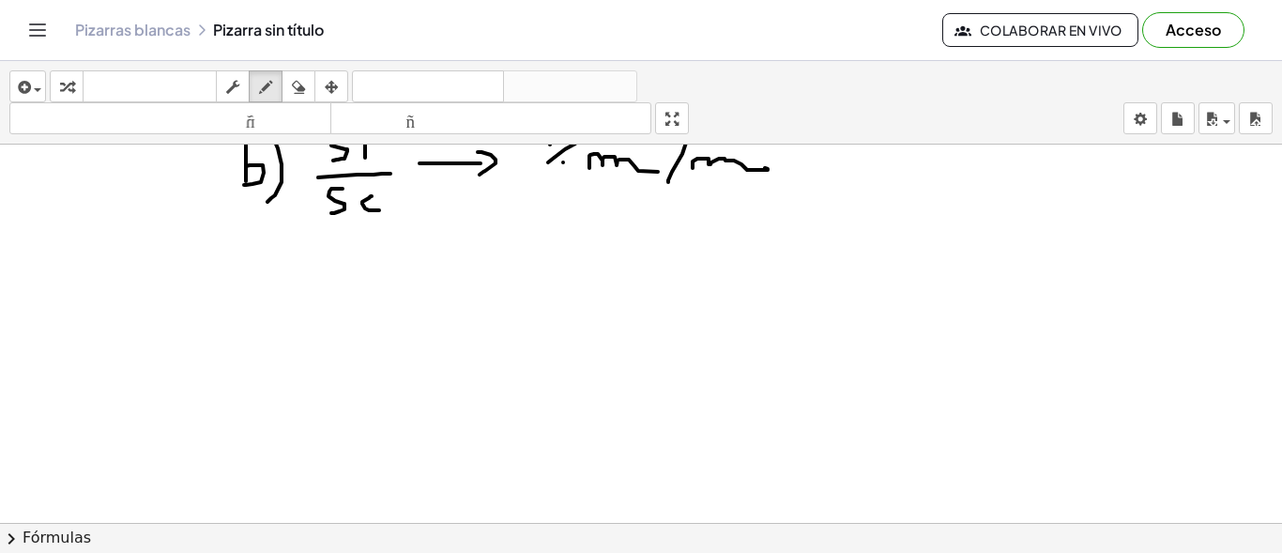
scroll to position [718, 0]
drag, startPoint x: 336, startPoint y: 279, endPoint x: 377, endPoint y: 299, distance: 45.8
click at [356, 303] on div at bounding box center [641, 182] width 1282 height 1513
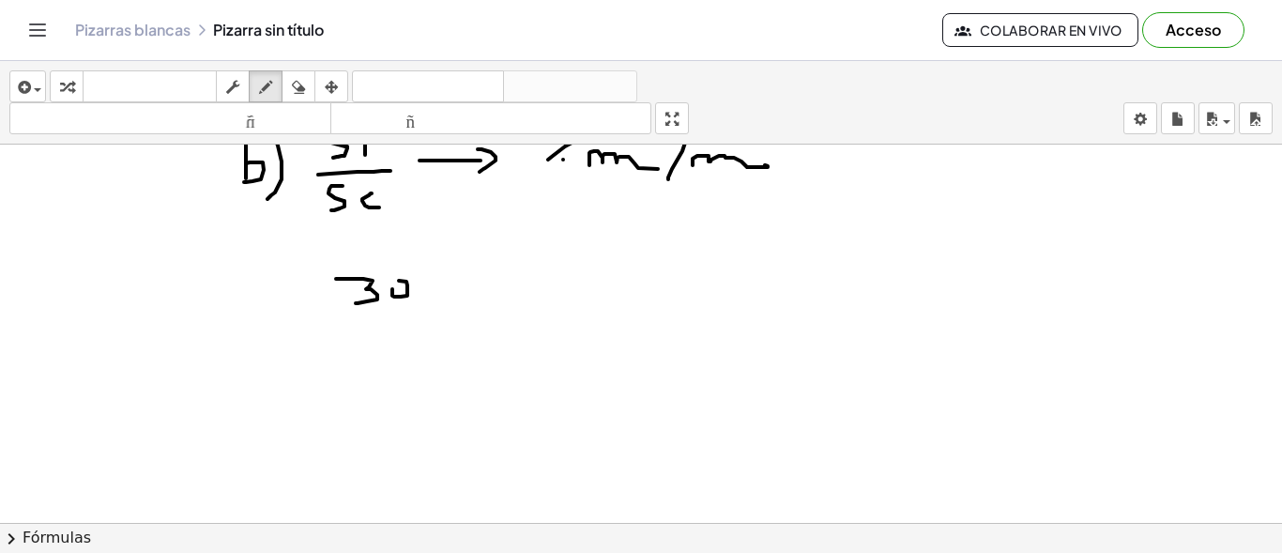
drag, startPoint x: 392, startPoint y: 289, endPoint x: 399, endPoint y: 281, distance: 10.7
click at [399, 281] on div at bounding box center [641, 182] width 1282 height 1513
drag, startPoint x: 439, startPoint y: 284, endPoint x: 469, endPoint y: 283, distance: 30.1
click at [443, 283] on div at bounding box center [641, 182] width 1282 height 1513
drag, startPoint x: 506, startPoint y: 275, endPoint x: 494, endPoint y: 295, distance: 23.2
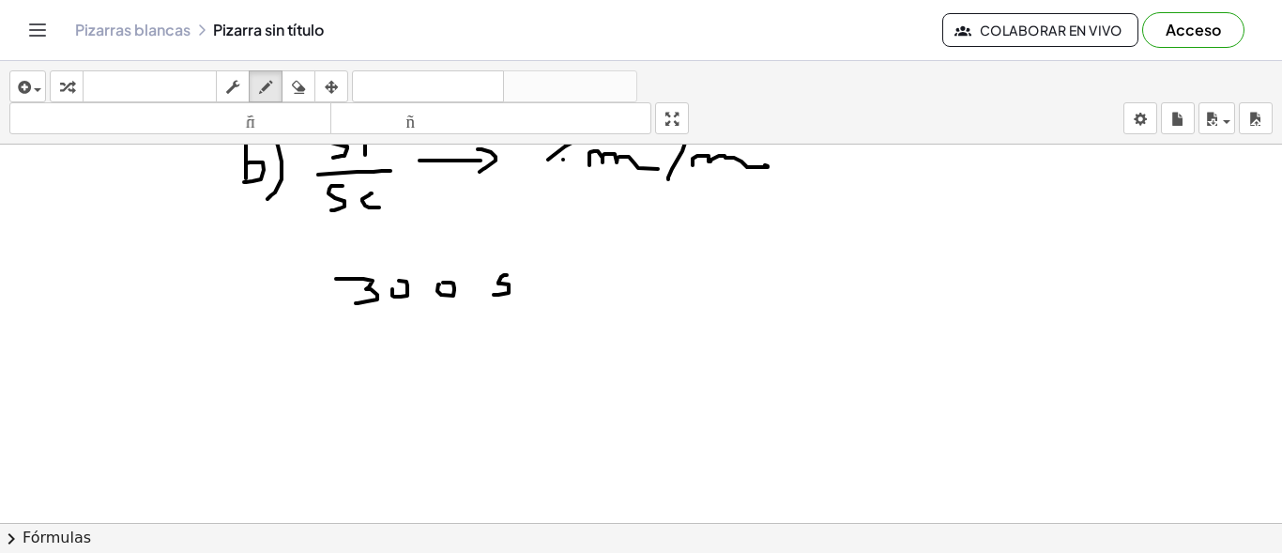
click at [494, 295] on div at bounding box center [641, 182] width 1282 height 1513
drag, startPoint x: 516, startPoint y: 281, endPoint x: 536, endPoint y: 275, distance: 20.5
click at [536, 275] on div at bounding box center [641, 182] width 1282 height 1513
drag, startPoint x: 292, startPoint y: 344, endPoint x: 321, endPoint y: 345, distance: 29.2
click at [321, 345] on div at bounding box center [641, 182] width 1282 height 1513
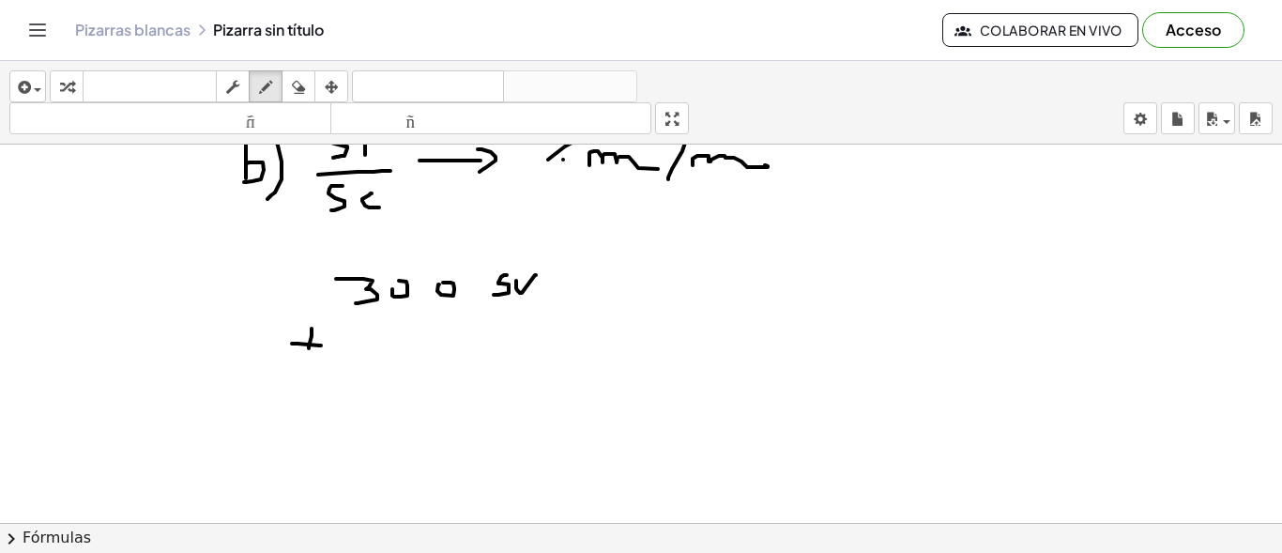
drag, startPoint x: 312, startPoint y: 329, endPoint x: 315, endPoint y: 352, distance: 23.8
click at [309, 351] on div at bounding box center [641, 182] width 1282 height 1513
drag, startPoint x: 389, startPoint y: 337, endPoint x: 404, endPoint y: 344, distance: 16.4
click at [404, 344] on div at bounding box center [641, 182] width 1282 height 1513
drag, startPoint x: 443, startPoint y: 326, endPoint x: 431, endPoint y: 345, distance: 23.2
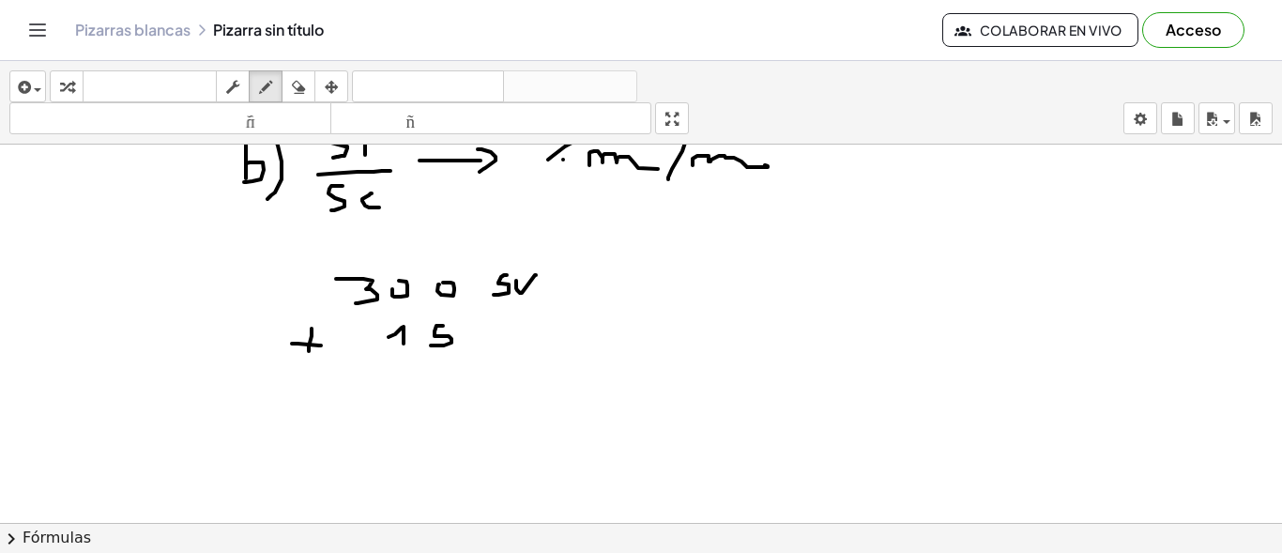
click at [431, 345] on div at bounding box center [641, 182] width 1282 height 1513
drag, startPoint x: 503, startPoint y: 321, endPoint x: 515, endPoint y: 330, distance: 14.8
click at [487, 335] on div at bounding box center [641, 182] width 1282 height 1513
click at [515, 334] on div at bounding box center [641, 182] width 1282 height 1513
drag, startPoint x: 508, startPoint y: 327, endPoint x: 523, endPoint y: 327, distance: 15.0
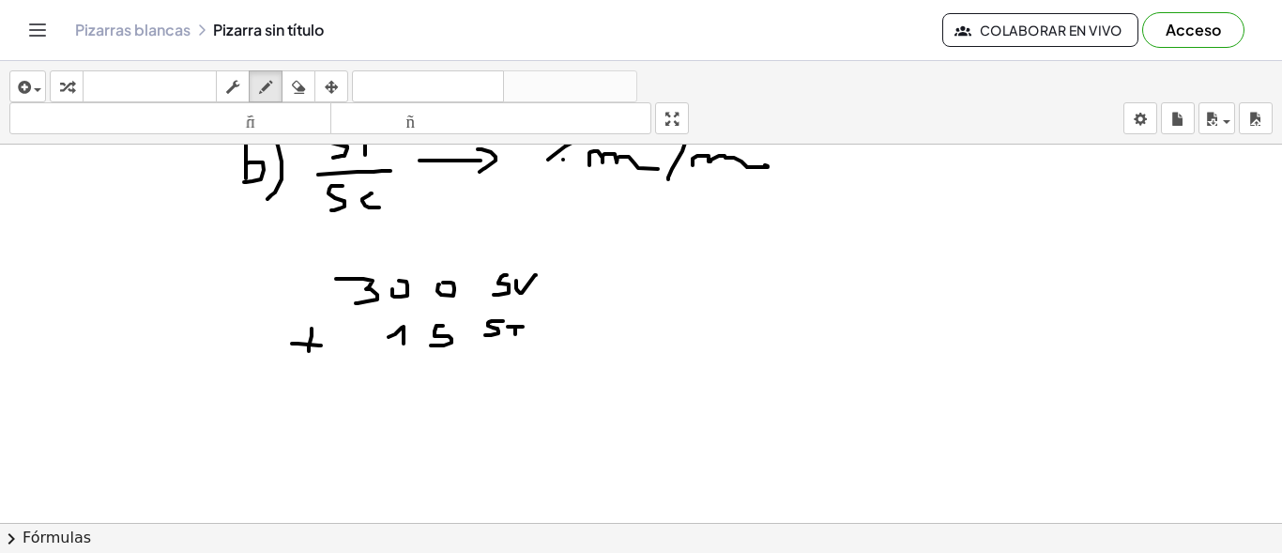
click at [523, 327] on div at bounding box center [641, 182] width 1282 height 1513
drag, startPoint x: 299, startPoint y: 384, endPoint x: 343, endPoint y: 384, distance: 44.1
click at [546, 384] on div at bounding box center [641, 182] width 1282 height 1513
drag, startPoint x: 347, startPoint y: 399, endPoint x: 372, endPoint y: 412, distance: 27.7
click at [353, 422] on div at bounding box center [641, 182] width 1282 height 1513
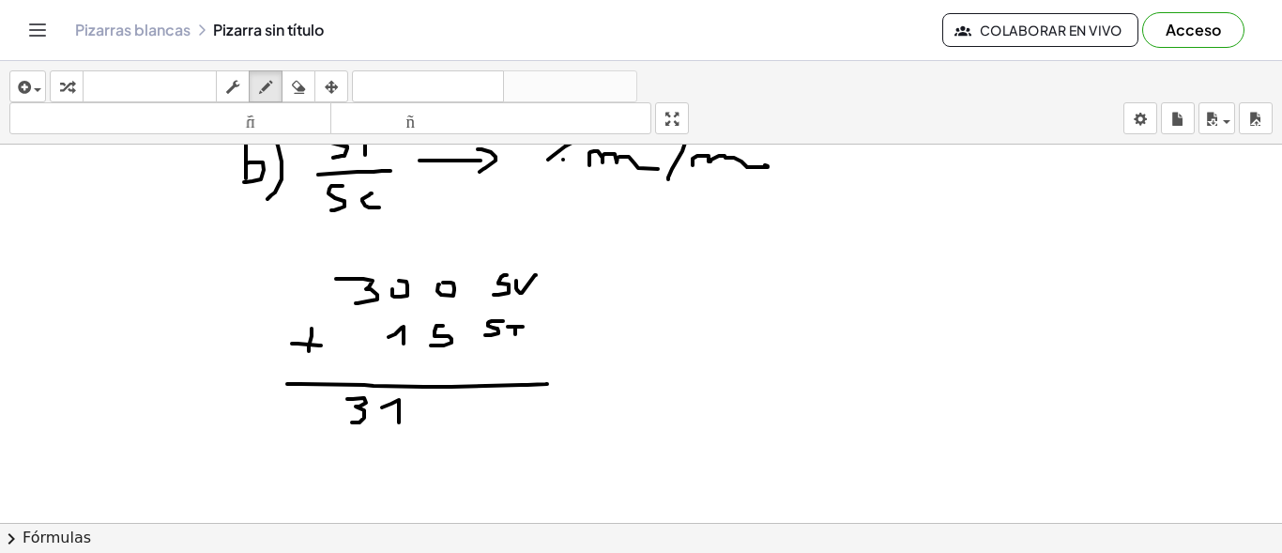
drag, startPoint x: 399, startPoint y: 400, endPoint x: 399, endPoint y: 422, distance: 22.5
click at [399, 422] on div at bounding box center [641, 182] width 1282 height 1513
drag, startPoint x: 439, startPoint y: 394, endPoint x: 424, endPoint y: 421, distance: 30.3
click at [424, 421] on div at bounding box center [641, 182] width 1282 height 1513
drag, startPoint x: 499, startPoint y: 402, endPoint x: 526, endPoint y: 412, distance: 29.1
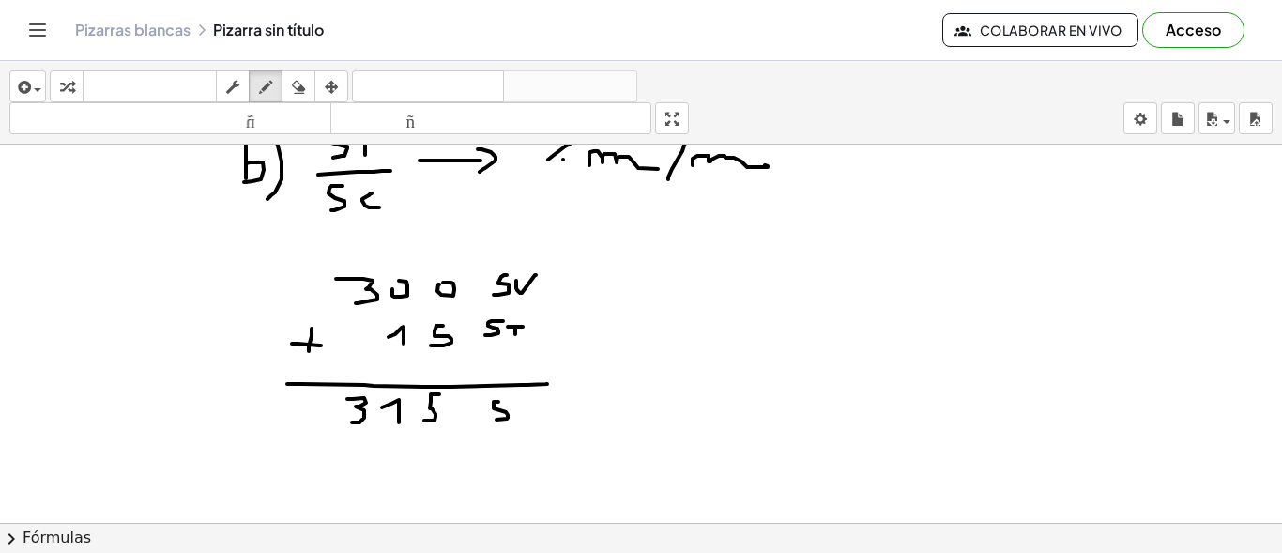
click at [496, 421] on div at bounding box center [641, 182] width 1282 height 1513
drag, startPoint x: 527, startPoint y: 403, endPoint x: 533, endPoint y: 417, distance: 15.5
click at [533, 417] on div at bounding box center [641, 182] width 1282 height 1513
drag, startPoint x: 596, startPoint y: 355, endPoint x: 670, endPoint y: 351, distance: 74.3
click at [670, 351] on div at bounding box center [641, 182] width 1282 height 1513
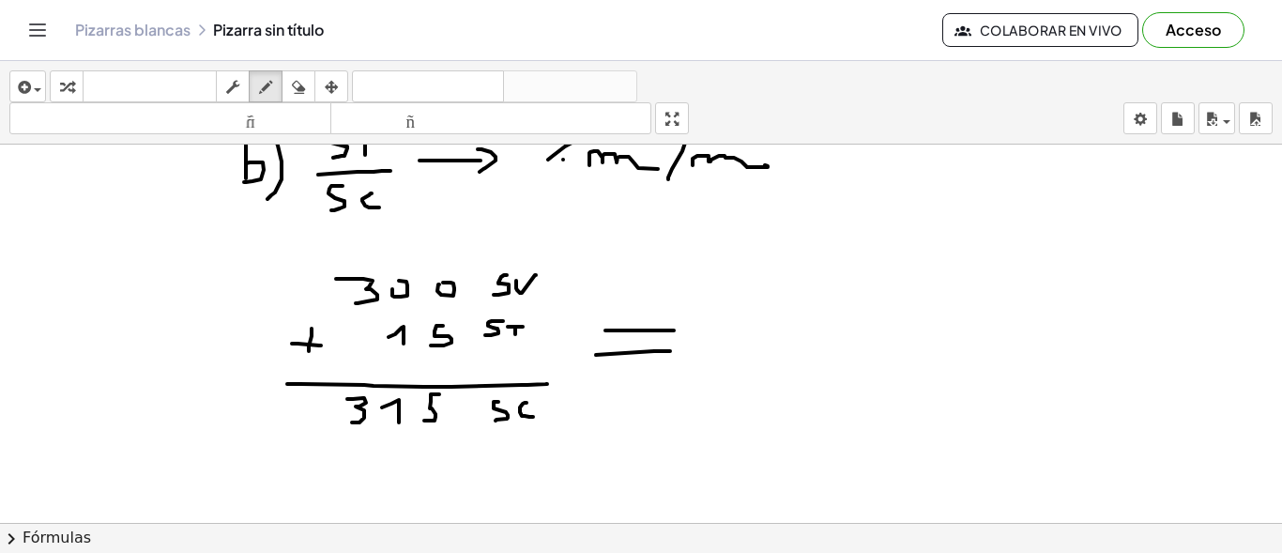
drag, startPoint x: 626, startPoint y: 330, endPoint x: 674, endPoint y: 330, distance: 47.9
click at [674, 330] on div at bounding box center [641, 182] width 1282 height 1513
drag, startPoint x: 670, startPoint y: 310, endPoint x: 670, endPoint y: 364, distance: 54.5
click at [670, 364] on div at bounding box center [641, 182] width 1282 height 1513
drag, startPoint x: 758, startPoint y: 322, endPoint x: 769, endPoint y: 321, distance: 11.3
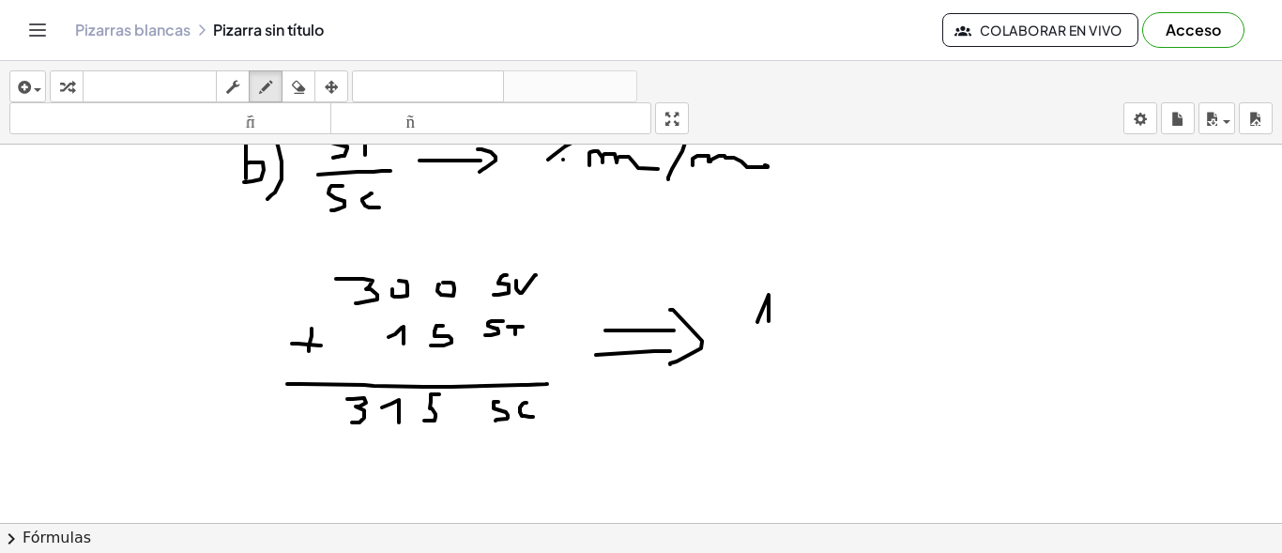
click at [769, 321] on div at bounding box center [641, 182] width 1282 height 1513
drag, startPoint x: 814, startPoint y: 290, endPoint x: 799, endPoint y: 317, distance: 31.1
click at [799, 317] on div at bounding box center [641, 182] width 1282 height 1513
drag, startPoint x: 852, startPoint y: 302, endPoint x: 859, endPoint y: 316, distance: 15.5
click at [859, 316] on div at bounding box center [641, 182] width 1282 height 1513
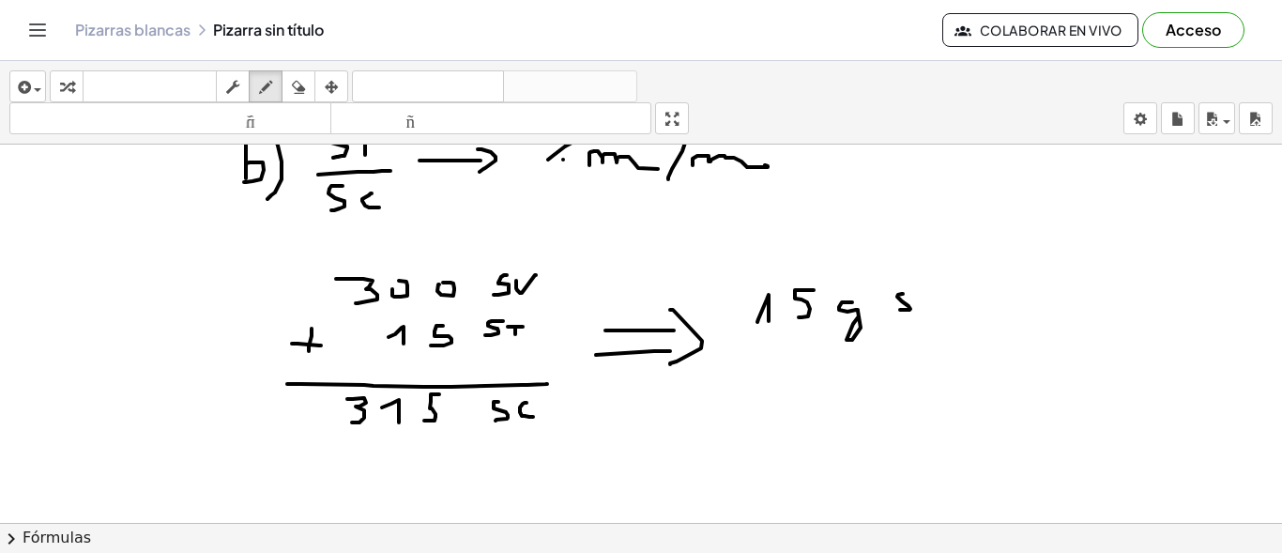
drag, startPoint x: 903, startPoint y: 294, endPoint x: 900, endPoint y: 310, distance: 16.2
click at [900, 310] on div at bounding box center [641, 182] width 1282 height 1513
drag, startPoint x: 922, startPoint y: 298, endPoint x: 922, endPoint y: 309, distance: 11.3
click at [922, 309] on div at bounding box center [641, 182] width 1282 height 1513
drag, startPoint x: 913, startPoint y: 288, endPoint x: 938, endPoint y: 288, distance: 24.4
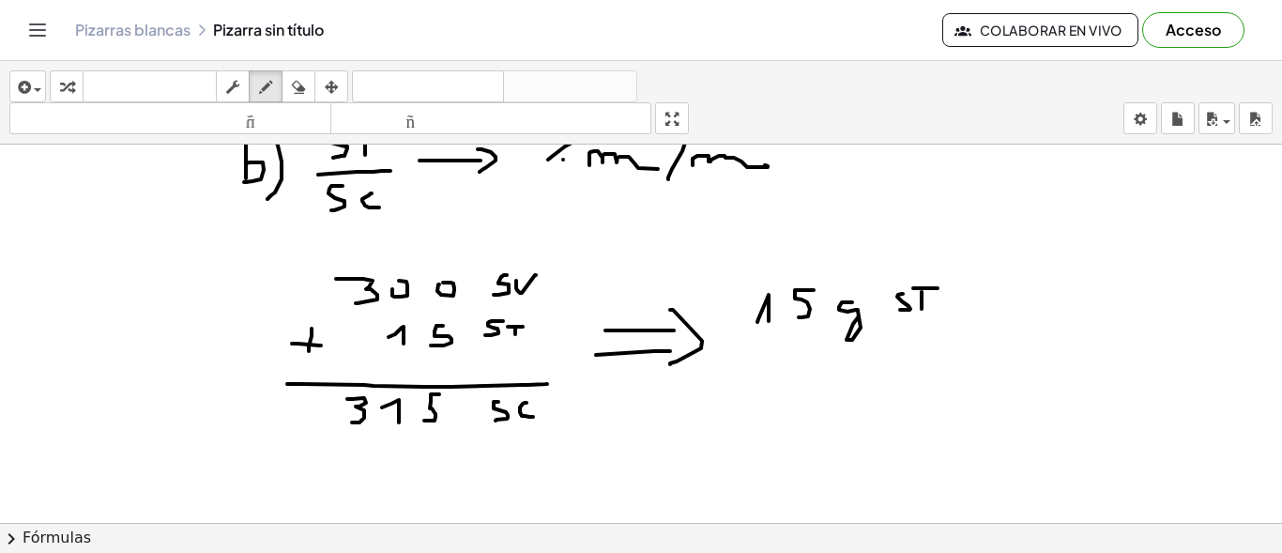
click at [938, 288] on div at bounding box center [641, 182] width 1282 height 1513
drag, startPoint x: 946, startPoint y: 304, endPoint x: 1112, endPoint y: 303, distance: 166.2
click at [1112, 303] on div at bounding box center [641, 182] width 1282 height 1513
drag, startPoint x: 1118, startPoint y: 269, endPoint x: 1128, endPoint y: 295, distance: 27.4
click at [1128, 295] on div at bounding box center [641, 182] width 1282 height 1513
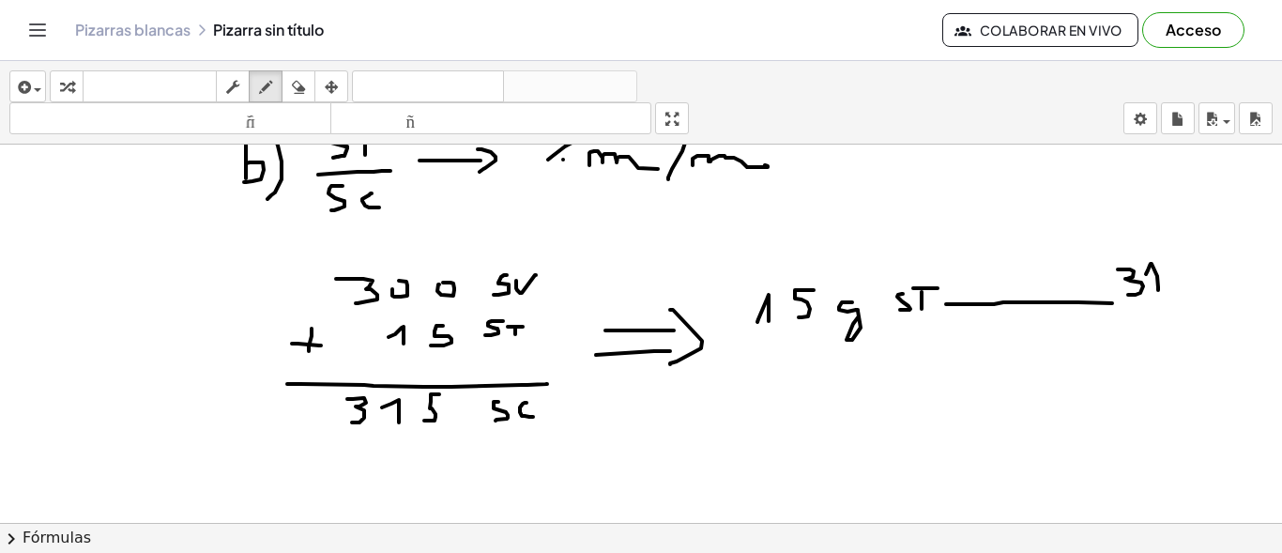
drag, startPoint x: 1146, startPoint y: 274, endPoint x: 1158, endPoint y: 290, distance: 20.1
click at [1158, 290] on div at bounding box center [641, 182] width 1282 height 1513
drag, startPoint x: 1175, startPoint y: 258, endPoint x: 1169, endPoint y: 288, distance: 30.8
click at [1169, 288] on div at bounding box center [641, 182] width 1282 height 1513
click at [1206, 292] on div at bounding box center [641, 182] width 1282 height 1513
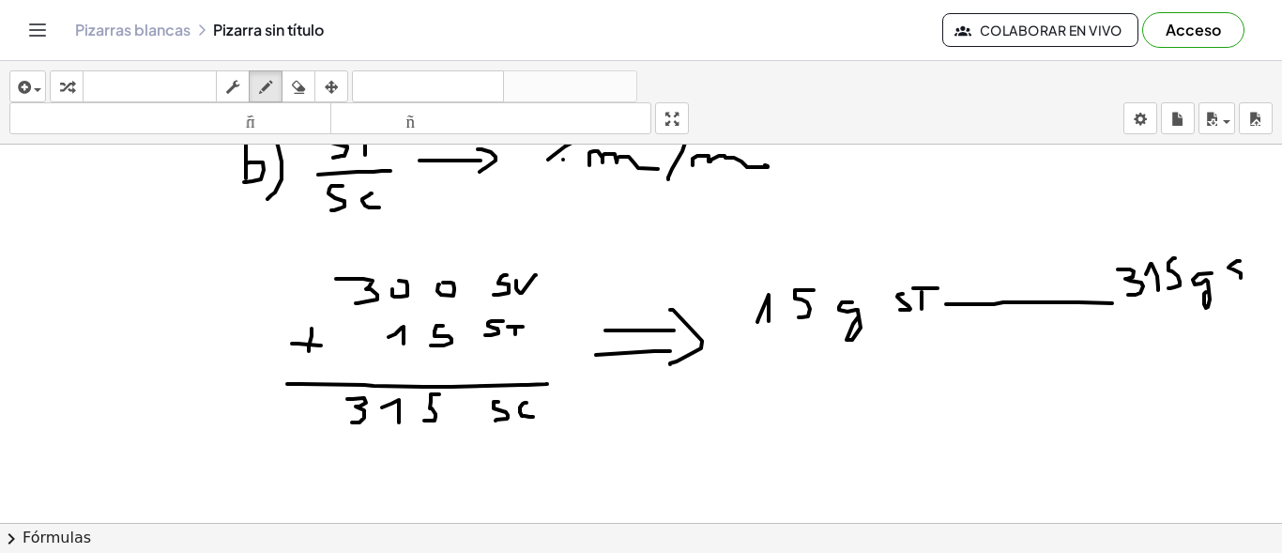
click at [1235, 280] on div at bounding box center [641, 182] width 1282 height 1513
click at [1263, 273] on div at bounding box center [641, 182] width 1282 height 1513
click at [1069, 370] on div at bounding box center [641, 182] width 1282 height 1513
click at [1097, 362] on div at bounding box center [641, 182] width 1282 height 1513
click at [1106, 352] on div at bounding box center [641, 182] width 1282 height 1513
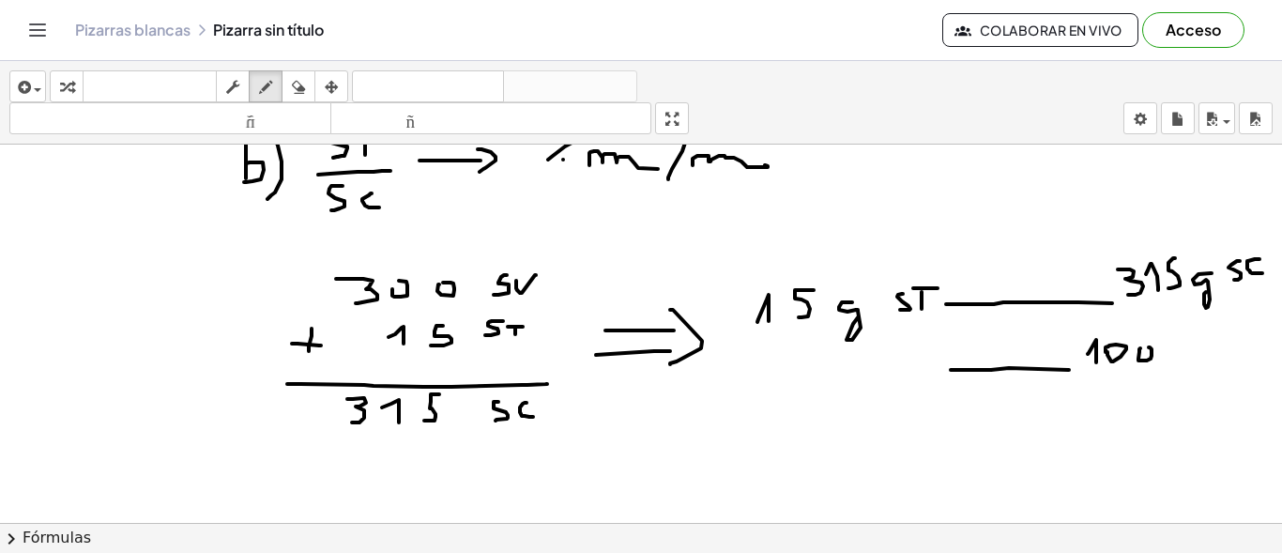
click at [1143, 347] on div at bounding box center [641, 182] width 1282 height 1513
click at [1184, 371] on div at bounding box center [641, 182] width 1282 height 1513
click at [1204, 354] on div at bounding box center [641, 182] width 1282 height 1513
click at [1235, 358] on div at bounding box center [641, 182] width 1282 height 1513
click at [831, 378] on div at bounding box center [641, 182] width 1282 height 1513
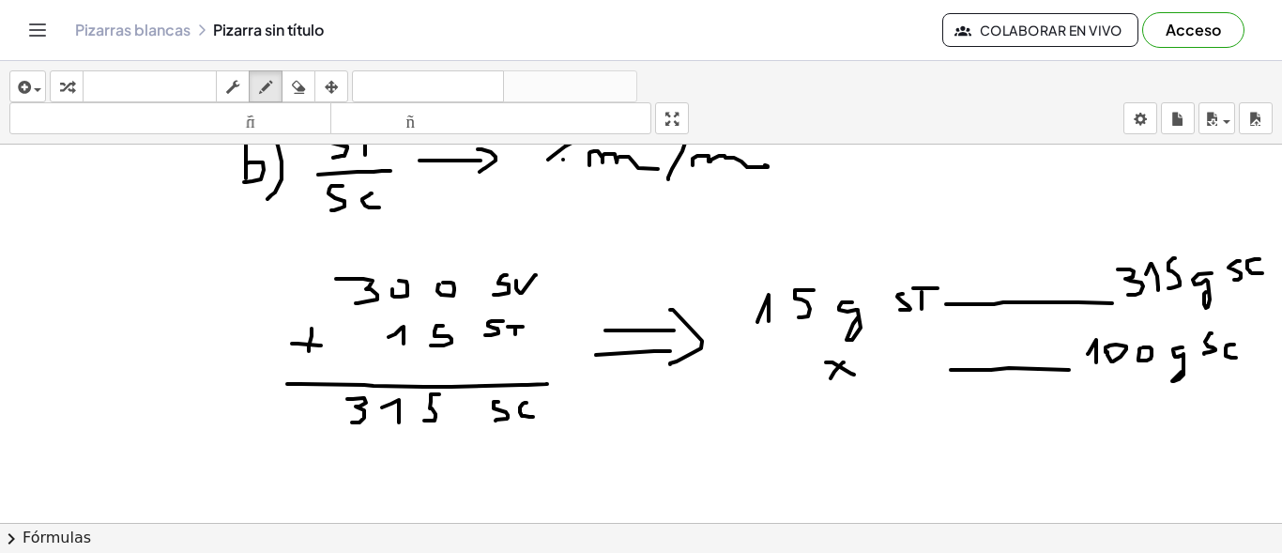
click at [855, 375] on div at bounding box center [641, 182] width 1282 height 1513
click at [878, 384] on div at bounding box center [641, 182] width 1282 height 1513
click at [905, 371] on div at bounding box center [641, 182] width 1282 height 1513
click at [922, 365] on div at bounding box center [641, 182] width 1282 height 1513
click at [932, 347] on div at bounding box center [641, 182] width 1282 height 1513
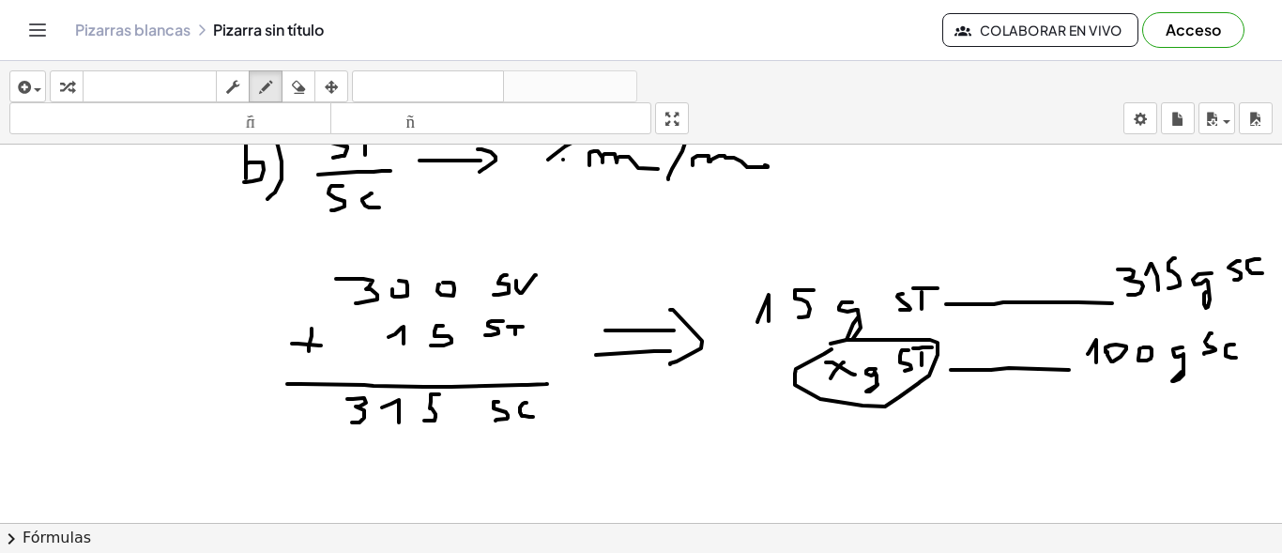
click at [829, 344] on div at bounding box center [641, 182] width 1282 height 1513
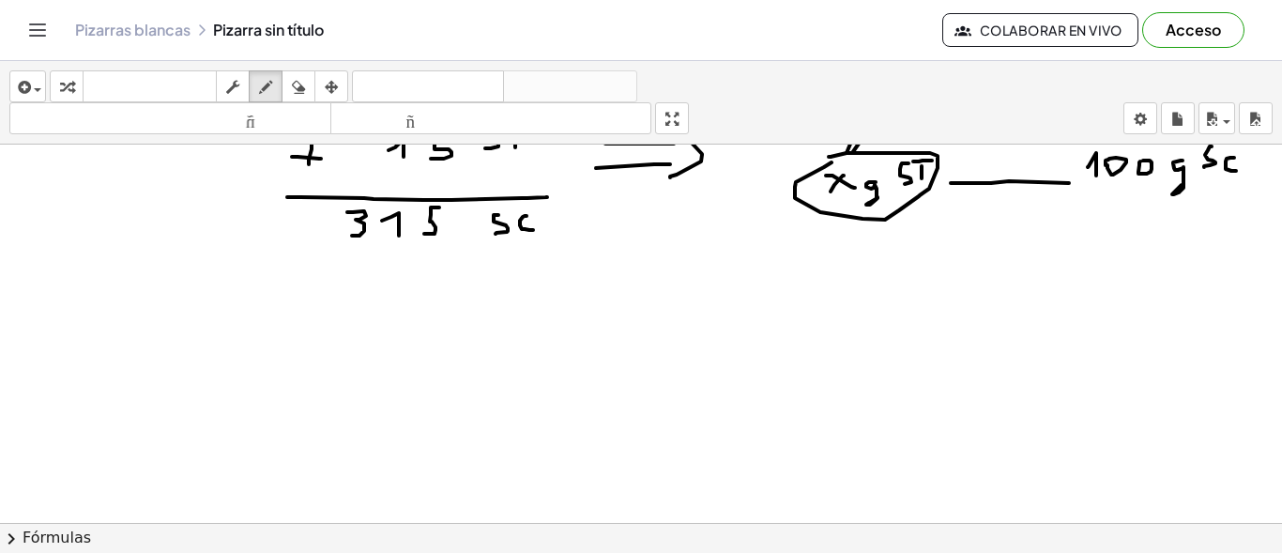
scroll to position [906, 0]
drag, startPoint x: 820, startPoint y: 306, endPoint x: 833, endPoint y: 342, distance: 38.0
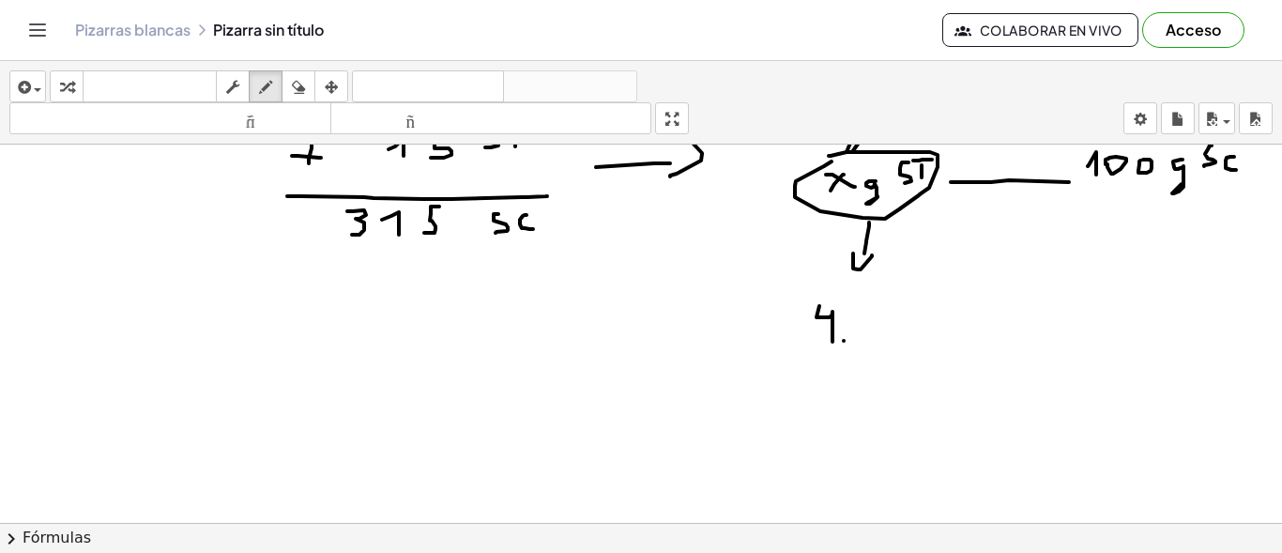
drag, startPoint x: 844, startPoint y: 341, endPoint x: 843, endPoint y: 354, distance: 13.2
drag, startPoint x: 861, startPoint y: 303, endPoint x: 867, endPoint y: 334, distance: 31.7
drag, startPoint x: 861, startPoint y: 327, endPoint x: 871, endPoint y: 325, distance: 10.5
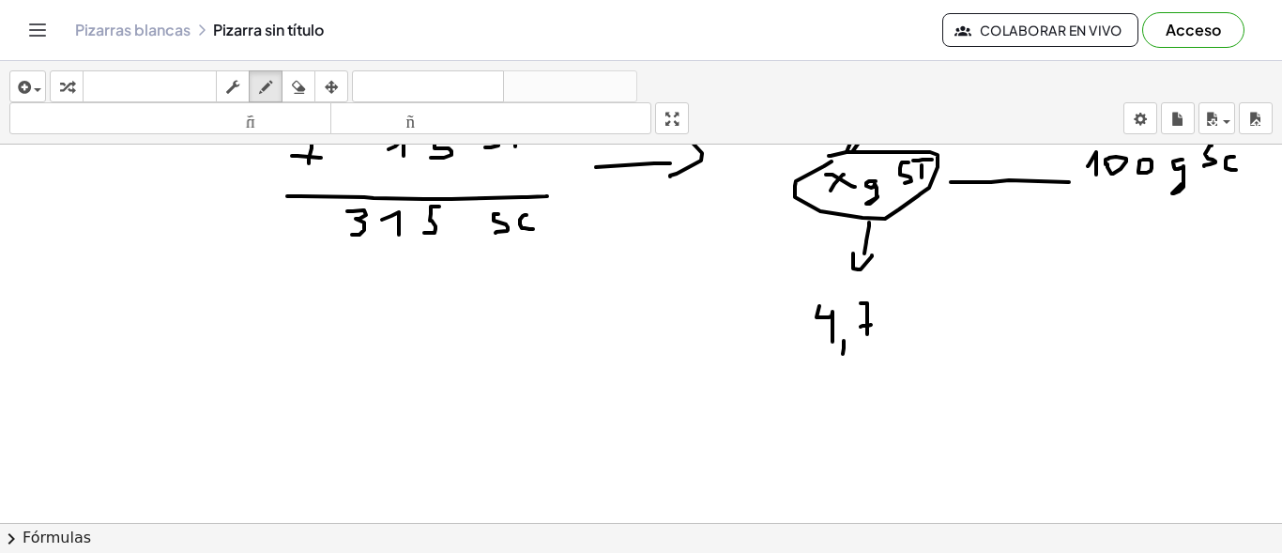
drag, startPoint x: 893, startPoint y: 303, endPoint x: 894, endPoint y: 330, distance: 26.3
drag, startPoint x: 946, startPoint y: 316, endPoint x: 958, endPoint y: 339, distance: 25.2
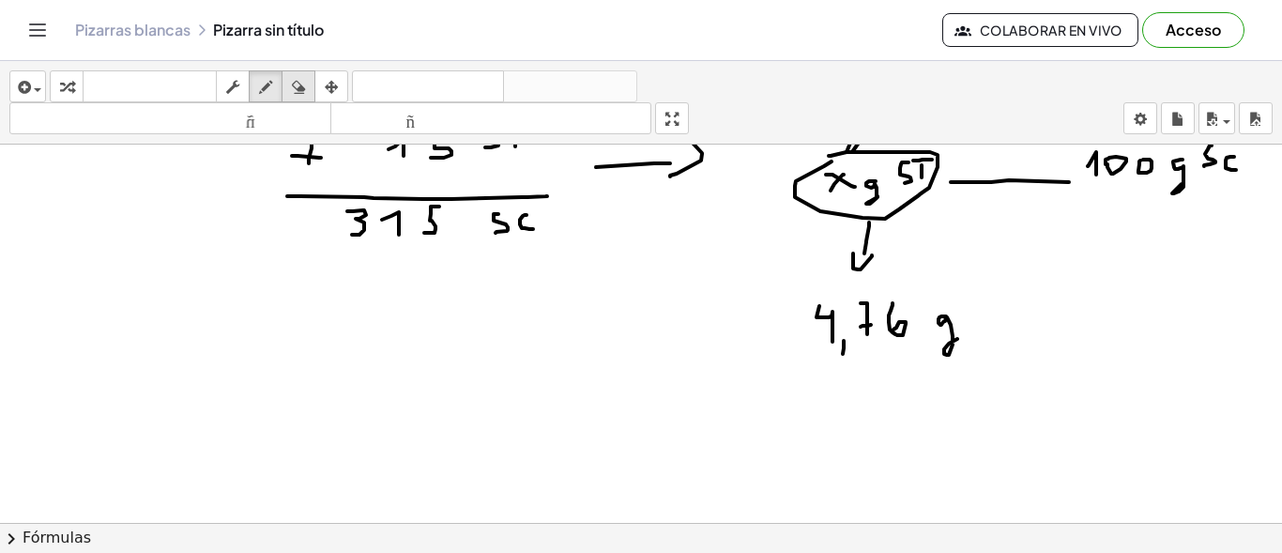
click at [294, 80] on icon "button" at bounding box center [298, 87] width 13 height 23
click at [267, 92] on icon "button" at bounding box center [265, 87] width 13 height 23
drag, startPoint x: 955, startPoint y: 302, endPoint x: 945, endPoint y: 332, distance: 31.5
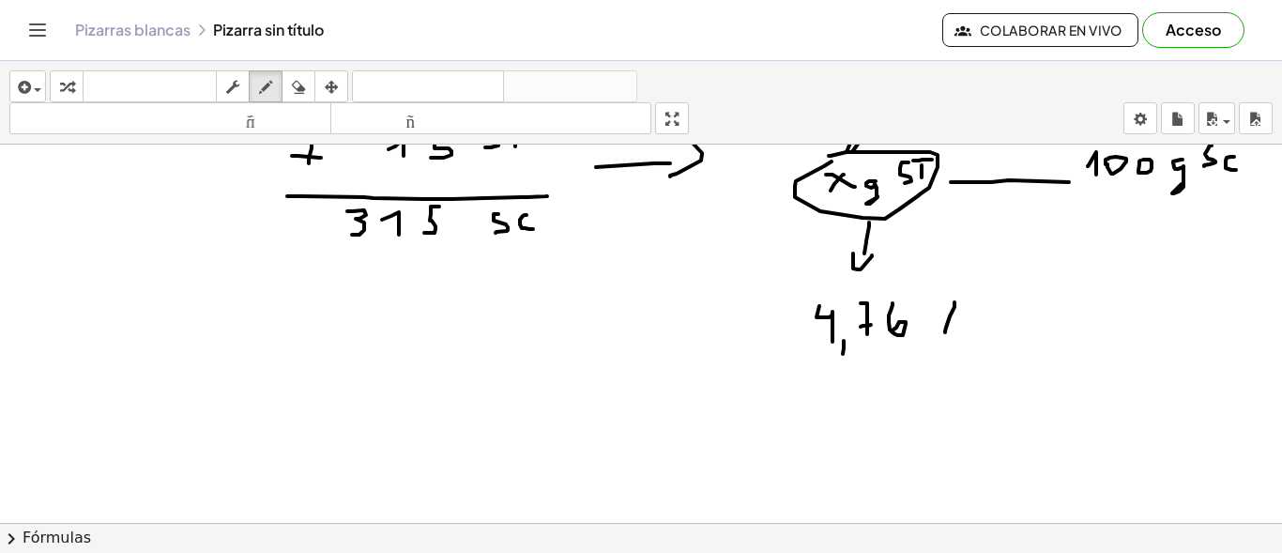
drag, startPoint x: 996, startPoint y: 334, endPoint x: 1042, endPoint y: 328, distance: 46.5
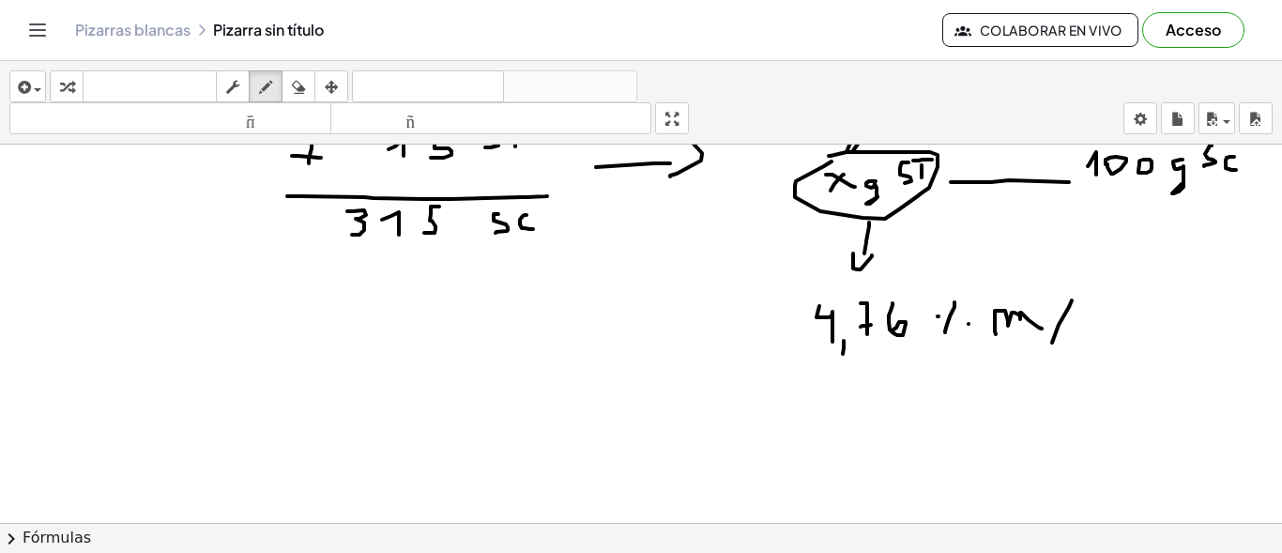
drag, startPoint x: 1072, startPoint y: 300, endPoint x: 1052, endPoint y: 343, distance: 46.6
drag, startPoint x: 1080, startPoint y: 334, endPoint x: 1122, endPoint y: 334, distance: 42.2
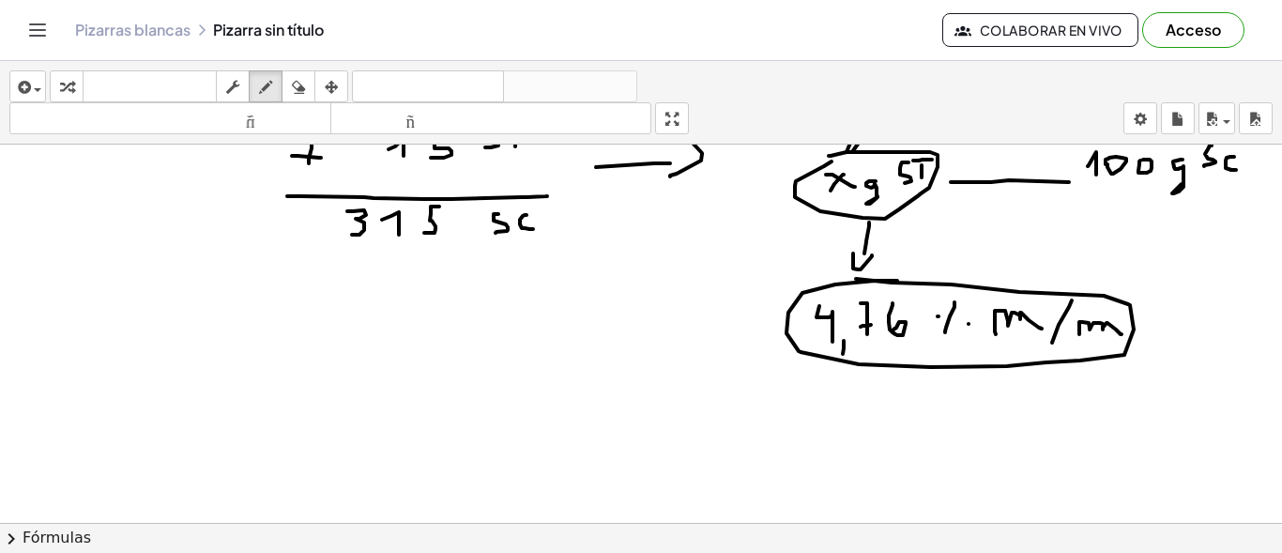
drag, startPoint x: 897, startPoint y: 281, endPoint x: 850, endPoint y: 278, distance: 48.0
drag, startPoint x: 1033, startPoint y: 265, endPoint x: 1147, endPoint y: 241, distance: 116.9
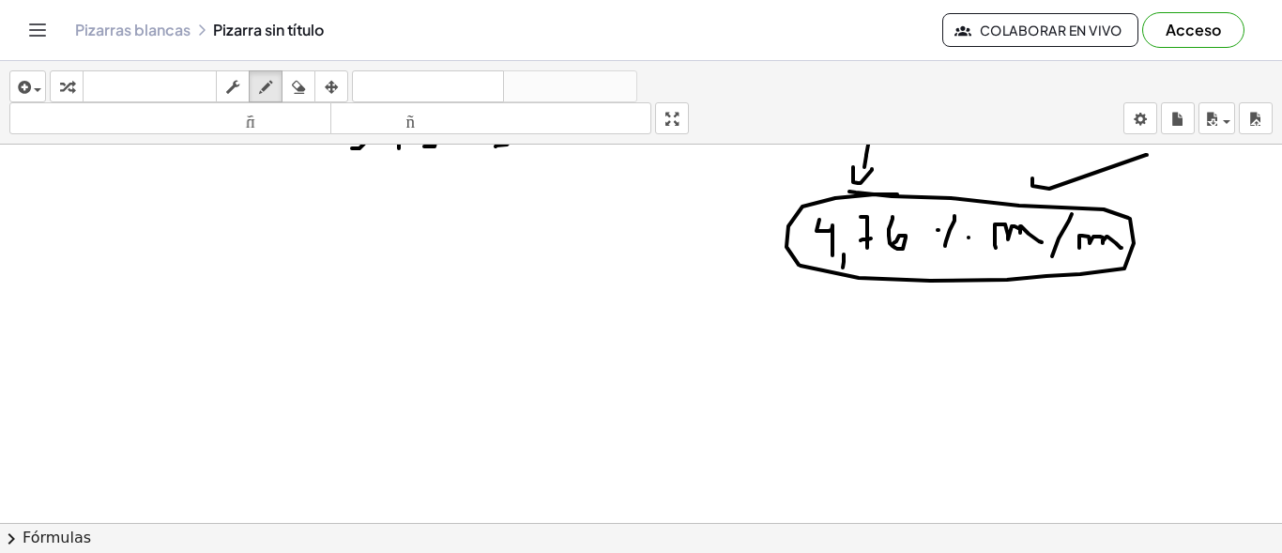
scroll to position [1000, 0]
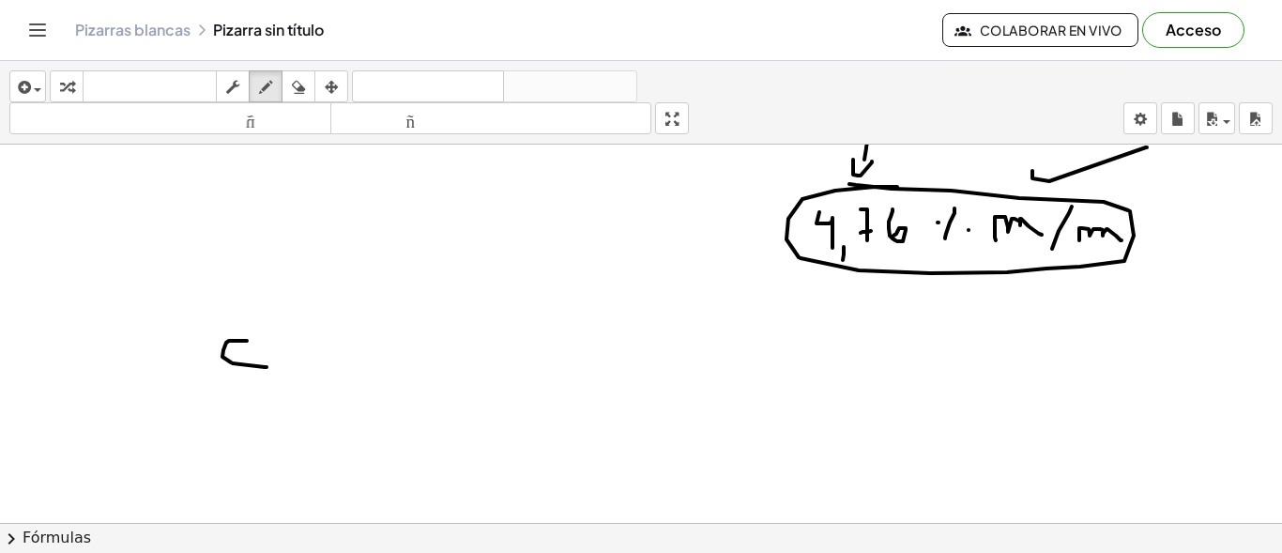
drag, startPoint x: 247, startPoint y: 341, endPoint x: 267, endPoint y: 367, distance: 32.9
drag, startPoint x: 260, startPoint y: 314, endPoint x: 274, endPoint y: 363, distance: 50.8
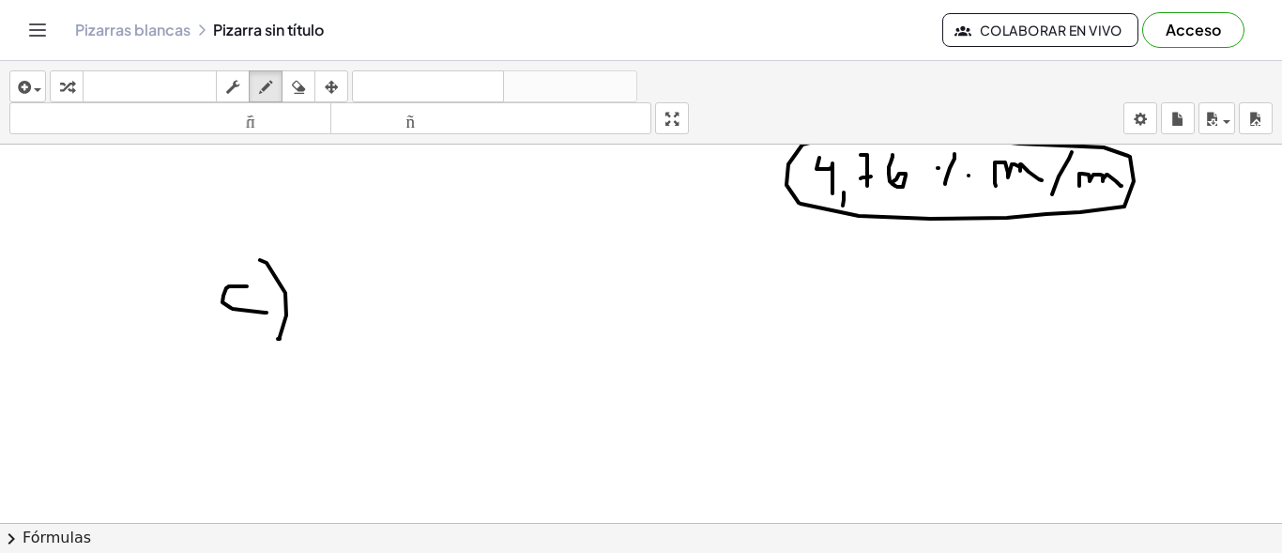
scroll to position [906, 0]
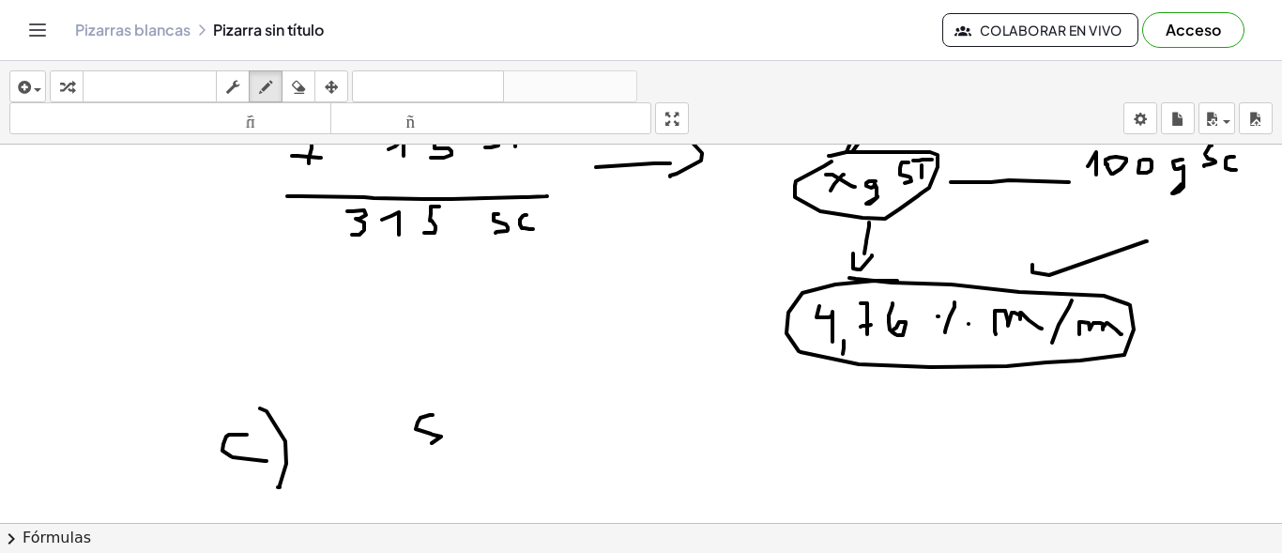
drag, startPoint x: 433, startPoint y: 415, endPoint x: 419, endPoint y: 449, distance: 36.6
drag, startPoint x: 461, startPoint y: 421, endPoint x: 461, endPoint y: 447, distance: 26.3
drag, startPoint x: 449, startPoint y: 413, endPoint x: 485, endPoint y: 414, distance: 36.6
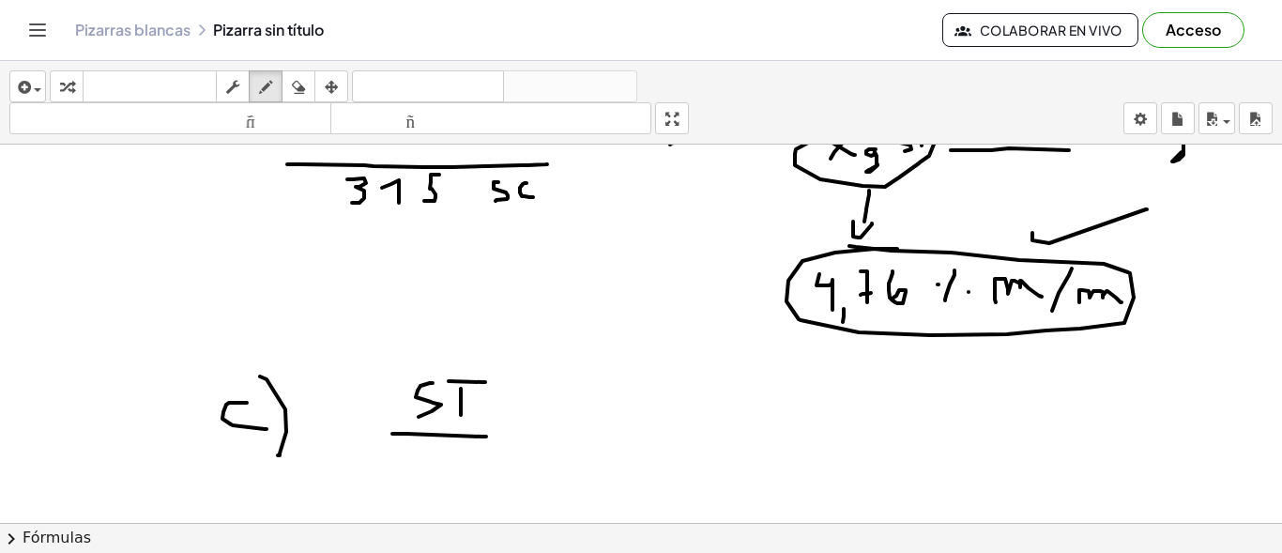
scroll to position [1000, 0]
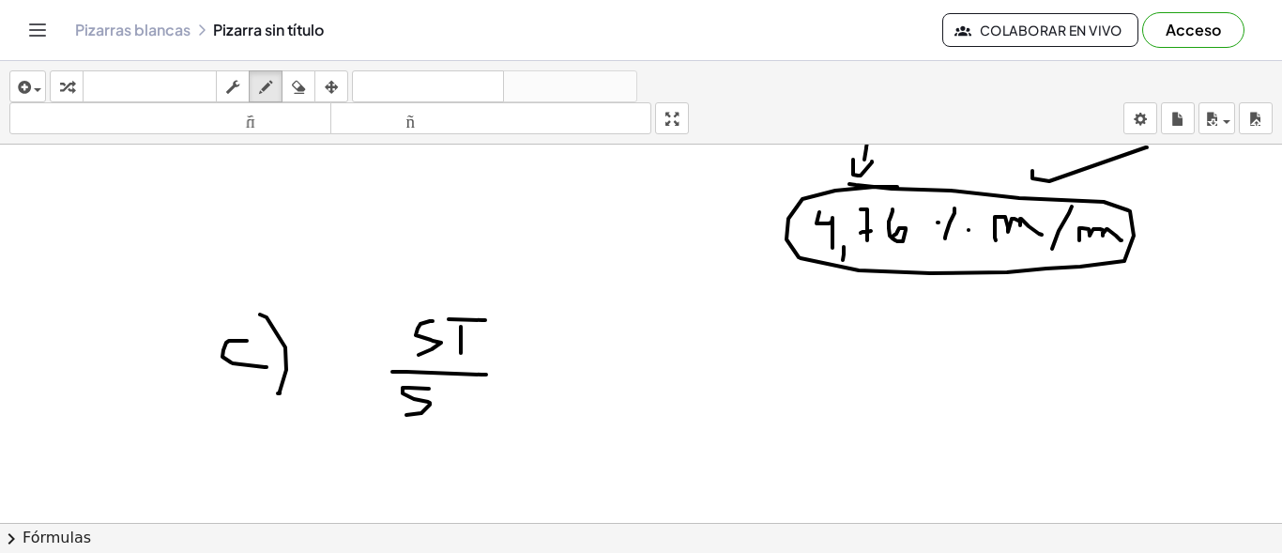
drag, startPoint x: 429, startPoint y: 389, endPoint x: 403, endPoint y: 415, distance: 37.2
drag, startPoint x: 464, startPoint y: 391, endPoint x: 465, endPoint y: 360, distance: 31.0
drag, startPoint x: 383, startPoint y: 308, endPoint x: 402, endPoint y: 301, distance: 19.9
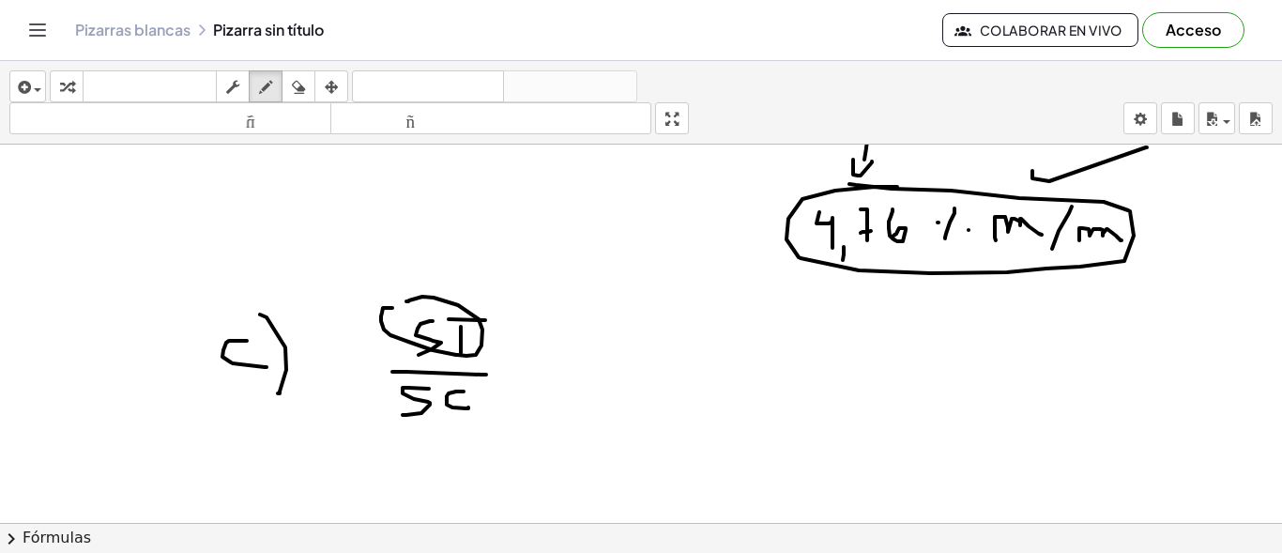
drag, startPoint x: 489, startPoint y: 338, endPoint x: 540, endPoint y: 336, distance: 50.7
drag, startPoint x: 546, startPoint y: 326, endPoint x: 548, endPoint y: 340, distance: 14.2
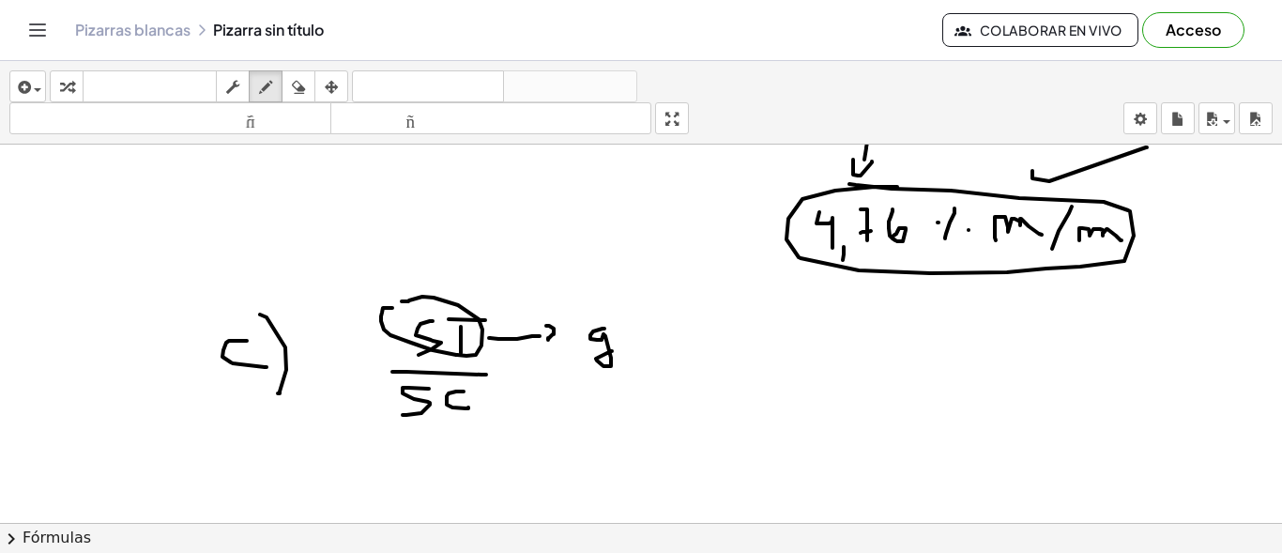
drag, startPoint x: 605, startPoint y: 329, endPoint x: 612, endPoint y: 351, distance: 23.7
drag, startPoint x: 647, startPoint y: 321, endPoint x: 632, endPoint y: 339, distance: 23.3
drag, startPoint x: 663, startPoint y: 329, endPoint x: 663, endPoint y: 339, distance: 10.3
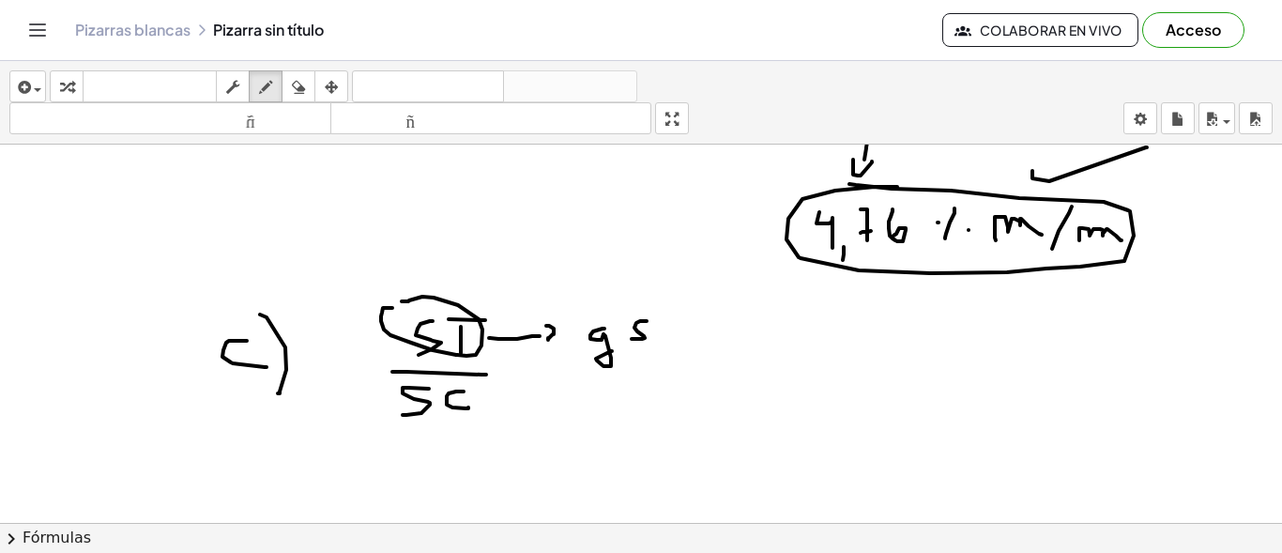
drag, startPoint x: 400, startPoint y: 379, endPoint x: 422, endPoint y: 377, distance: 21.7
drag, startPoint x: 490, startPoint y: 401, endPoint x: 508, endPoint y: 404, distance: 18.1
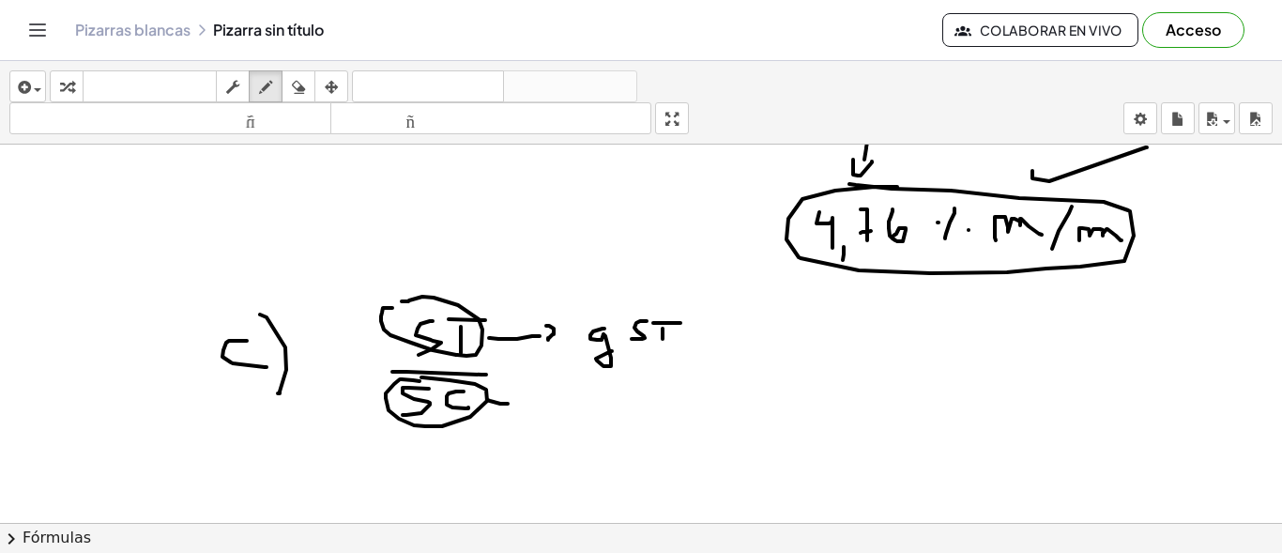
drag, startPoint x: 521, startPoint y: 398, endPoint x: 536, endPoint y: 416, distance: 23.3
drag, startPoint x: 586, startPoint y: 413, endPoint x: 599, endPoint y: 410, distance: 13.4
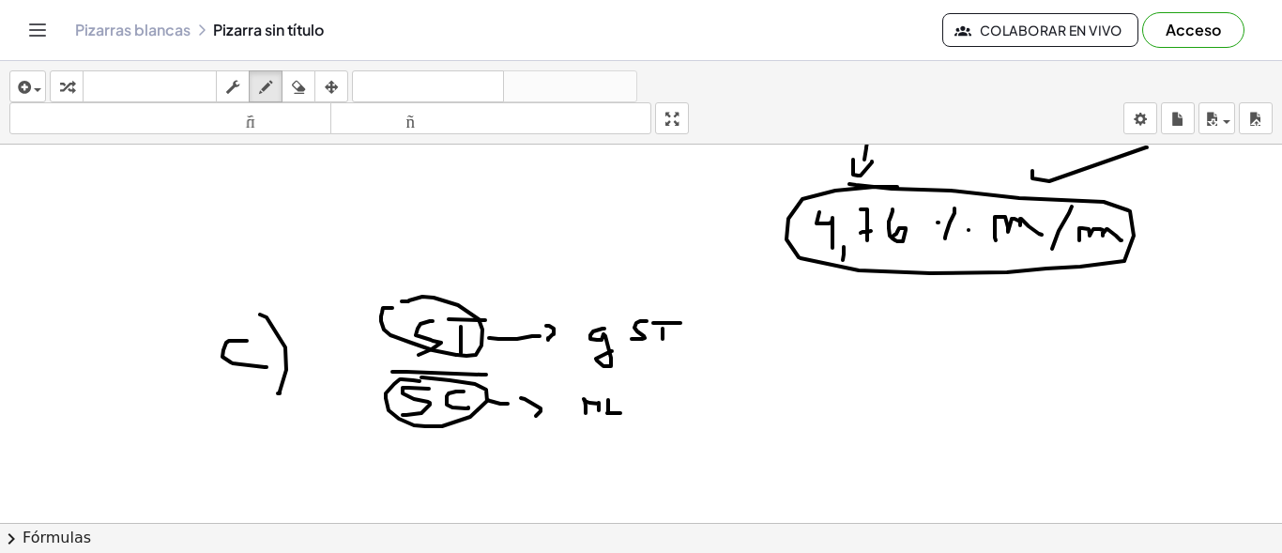
drag, startPoint x: 608, startPoint y: 400, endPoint x: 621, endPoint y: 413, distance: 17.9
drag, startPoint x: 669, startPoint y: 395, endPoint x: 649, endPoint y: 411, distance: 26.1
drag, startPoint x: 691, startPoint y: 402, endPoint x: 700, endPoint y: 413, distance: 14.7
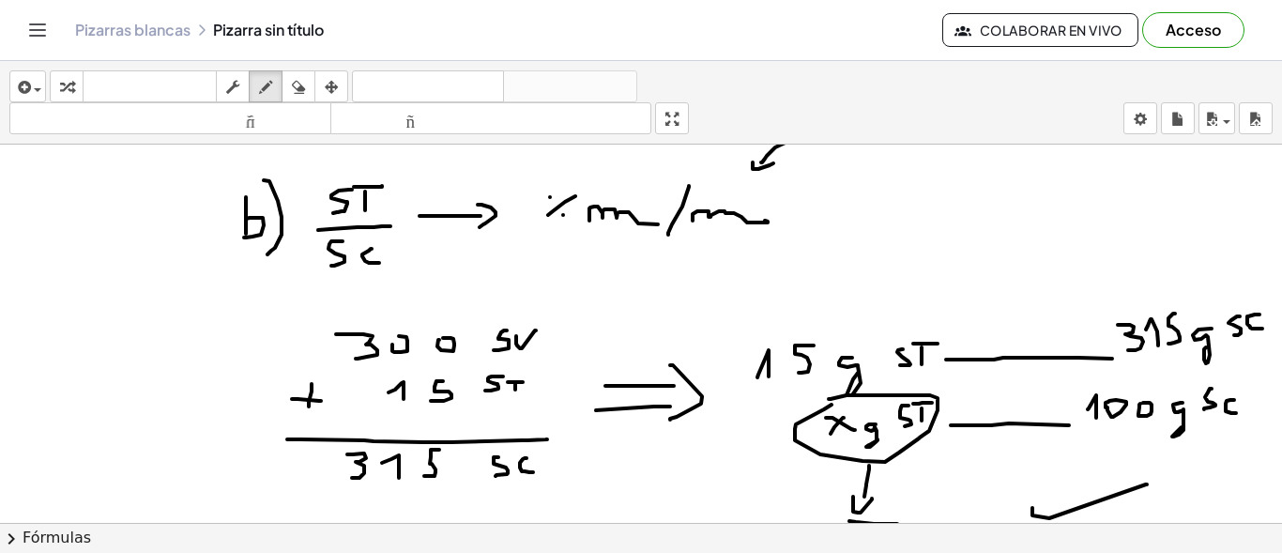
scroll to position [666, 0]
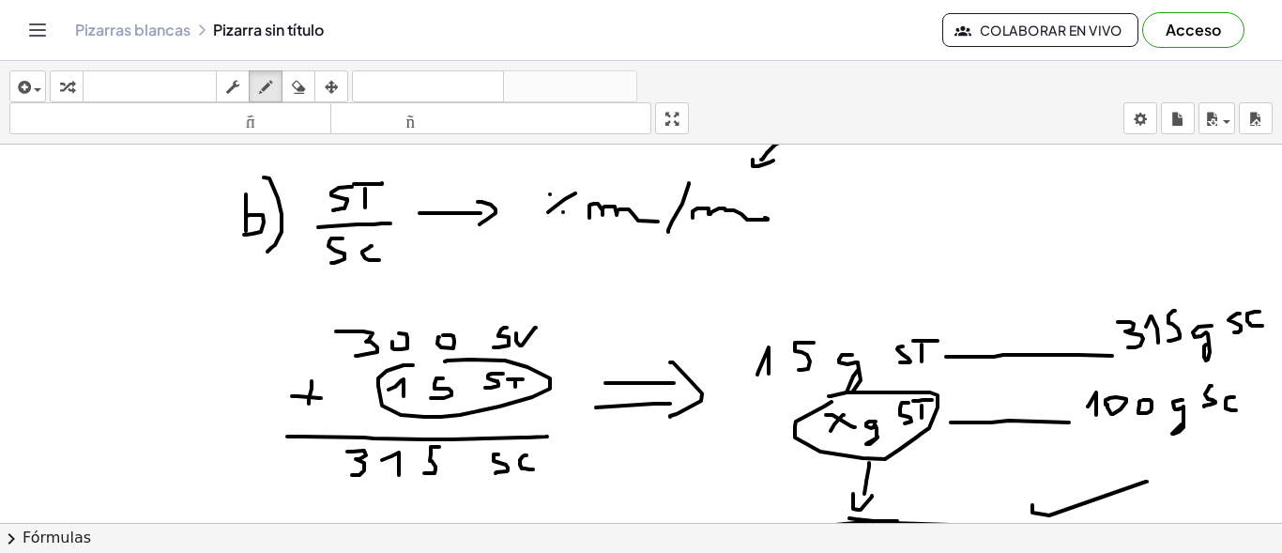
drag, startPoint x: 413, startPoint y: 365, endPoint x: 445, endPoint y: 361, distance: 32.1
click at [445, 361] on div at bounding box center [641, 425] width 1282 height 1892
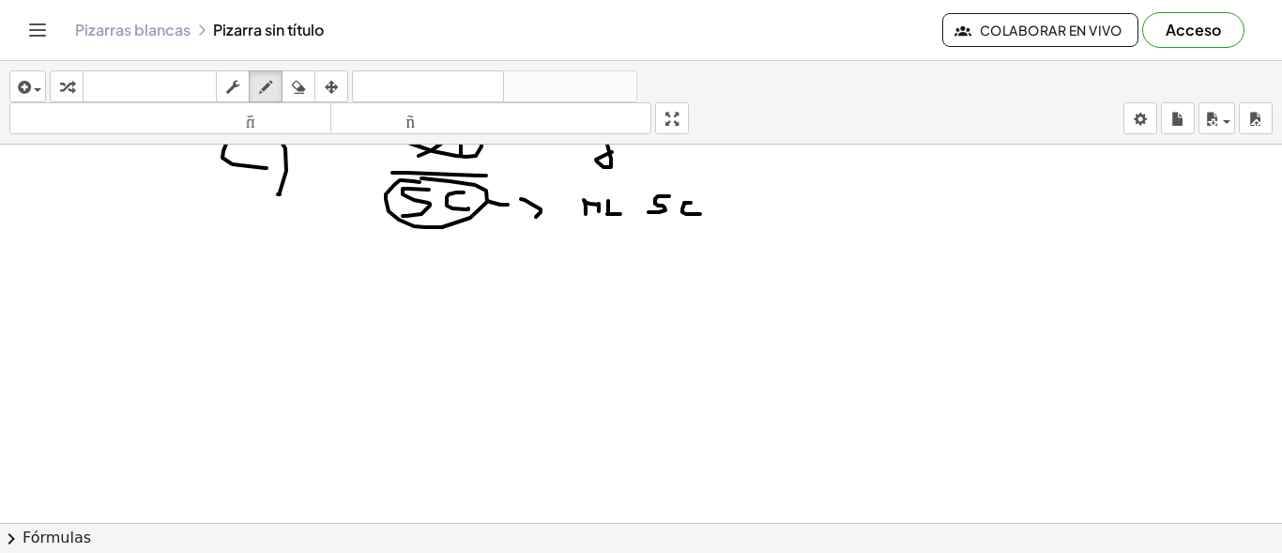
scroll to position [1229, 0]
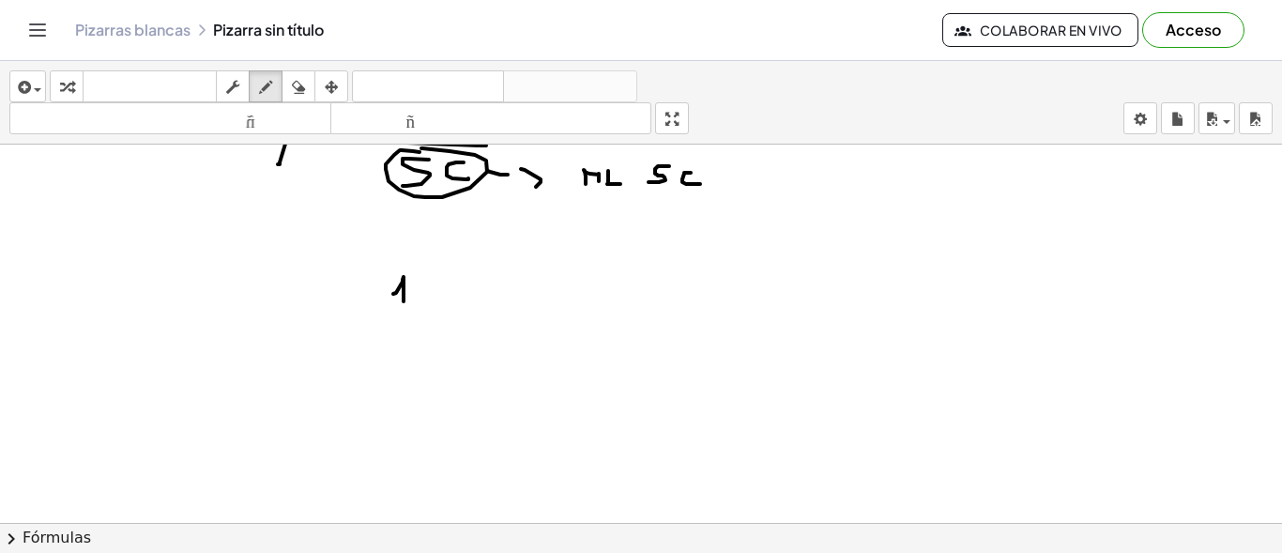
drag, startPoint x: 393, startPoint y: 294, endPoint x: 404, endPoint y: 305, distance: 15.3
drag, startPoint x: 429, startPoint y: 273, endPoint x: 417, endPoint y: 301, distance: 30.7
drag, startPoint x: 466, startPoint y: 296, endPoint x: 616, endPoint y: 296, distance: 150.2
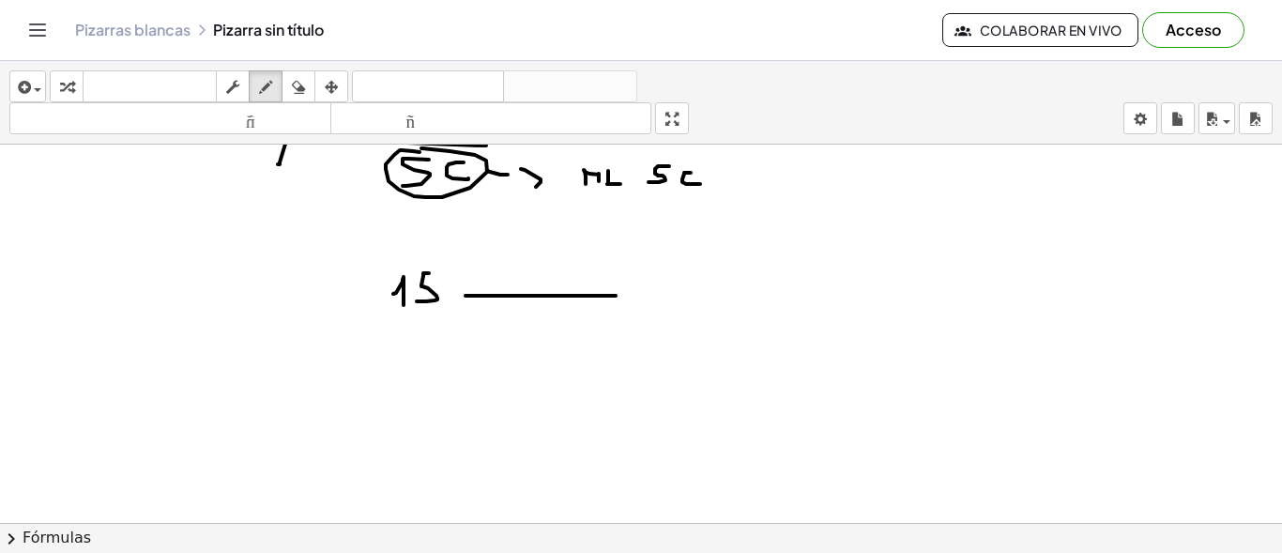
click at [305, 89] on icon "button" at bounding box center [298, 87] width 13 height 23
drag, startPoint x: 602, startPoint y: 288, endPoint x: 614, endPoint y: 289, distance: 12.2
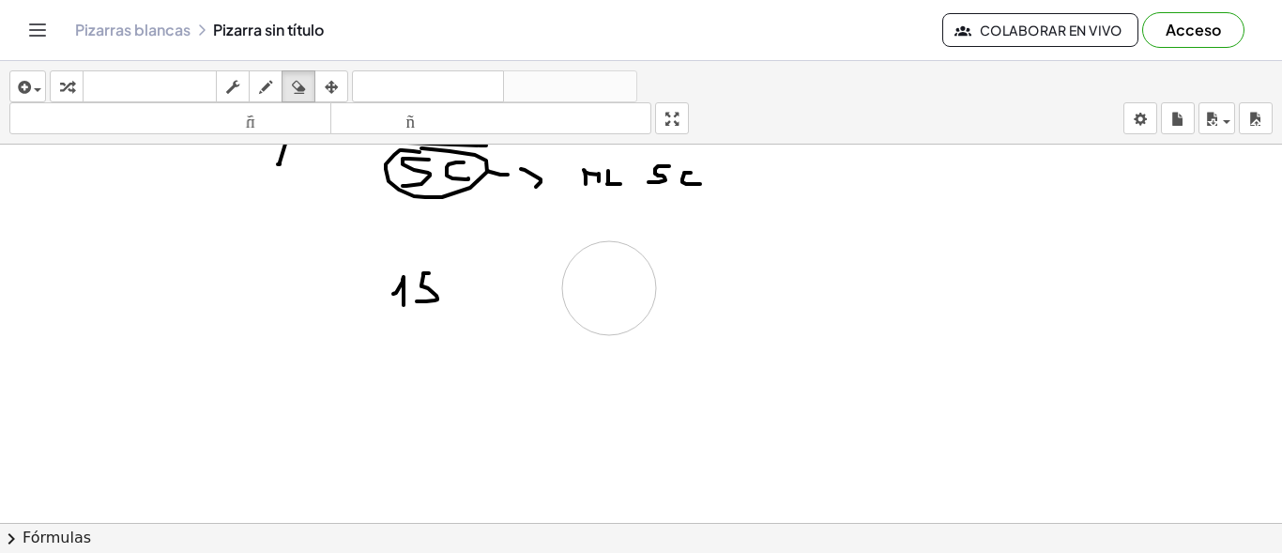
click at [267, 87] on icon "button" at bounding box center [265, 87] width 13 height 23
drag, startPoint x: 468, startPoint y: 294, endPoint x: 465, endPoint y: 306, distance: 12.8
drag, startPoint x: 508, startPoint y: 268, endPoint x: 495, endPoint y: 291, distance: 26.1
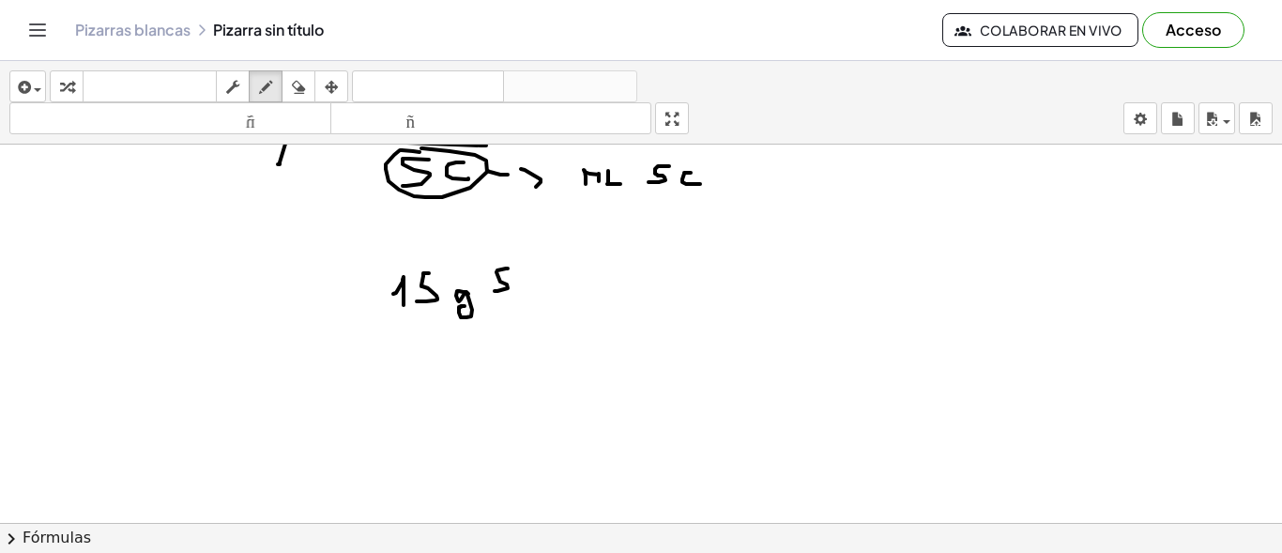
drag, startPoint x: 513, startPoint y: 272, endPoint x: 540, endPoint y: 270, distance: 27.3
drag, startPoint x: 577, startPoint y: 293, endPoint x: 711, endPoint y: 291, distance: 133.3
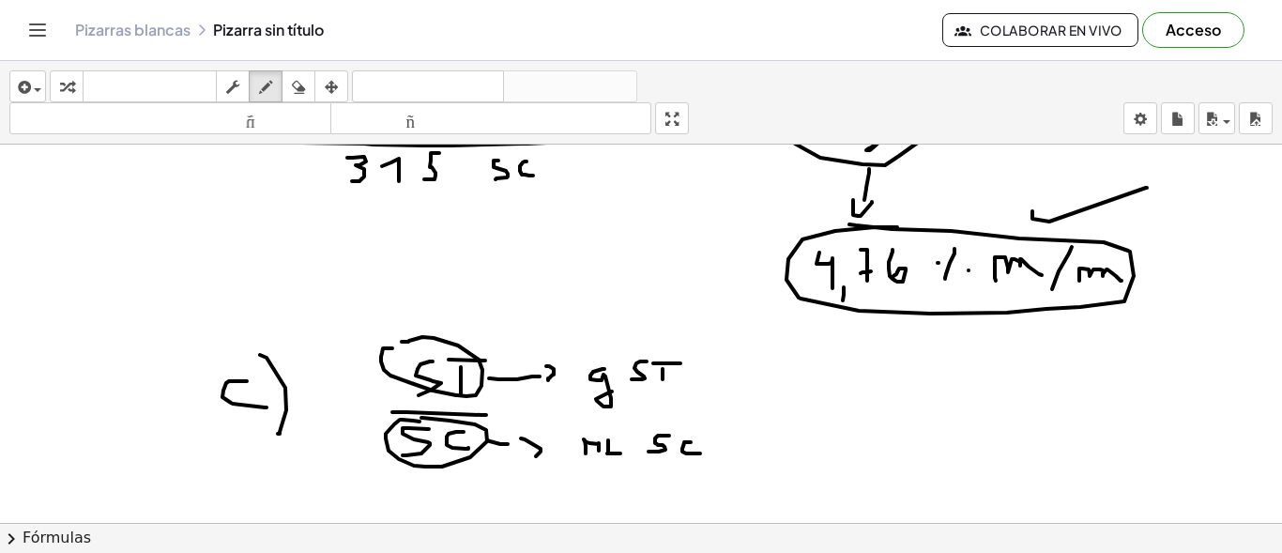
scroll to position [1135, 0]
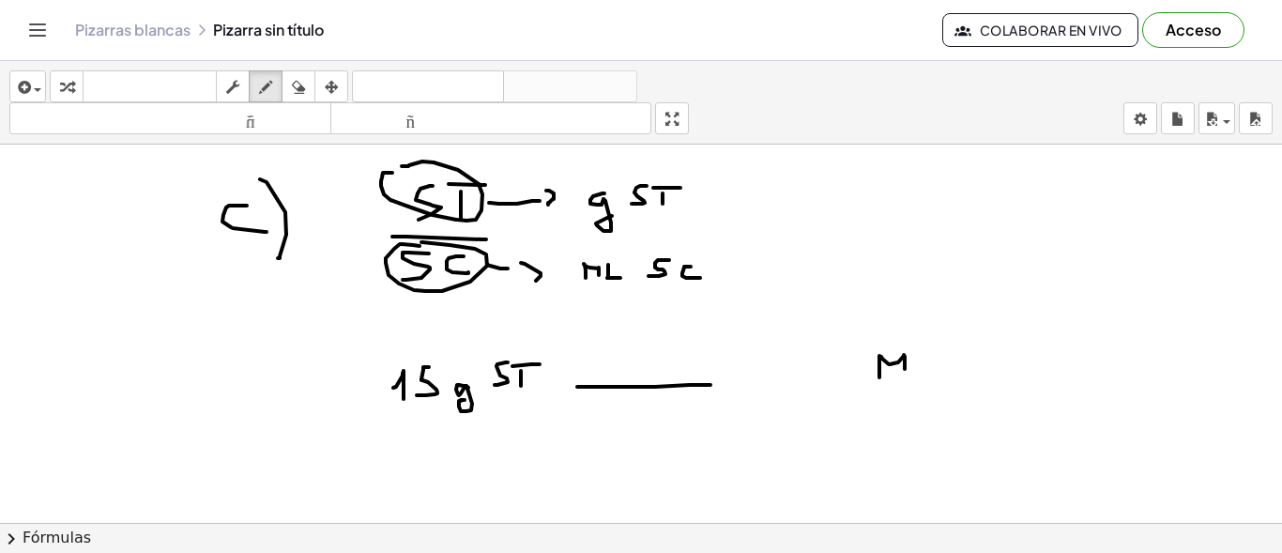
drag, startPoint x: 880, startPoint y: 377, endPoint x: 905, endPoint y: 378, distance: 25.4
drag, startPoint x: 916, startPoint y: 356, endPoint x: 947, endPoint y: 373, distance: 35.3
drag, startPoint x: 742, startPoint y: 380, endPoint x: 851, endPoint y: 380, distance: 108.9
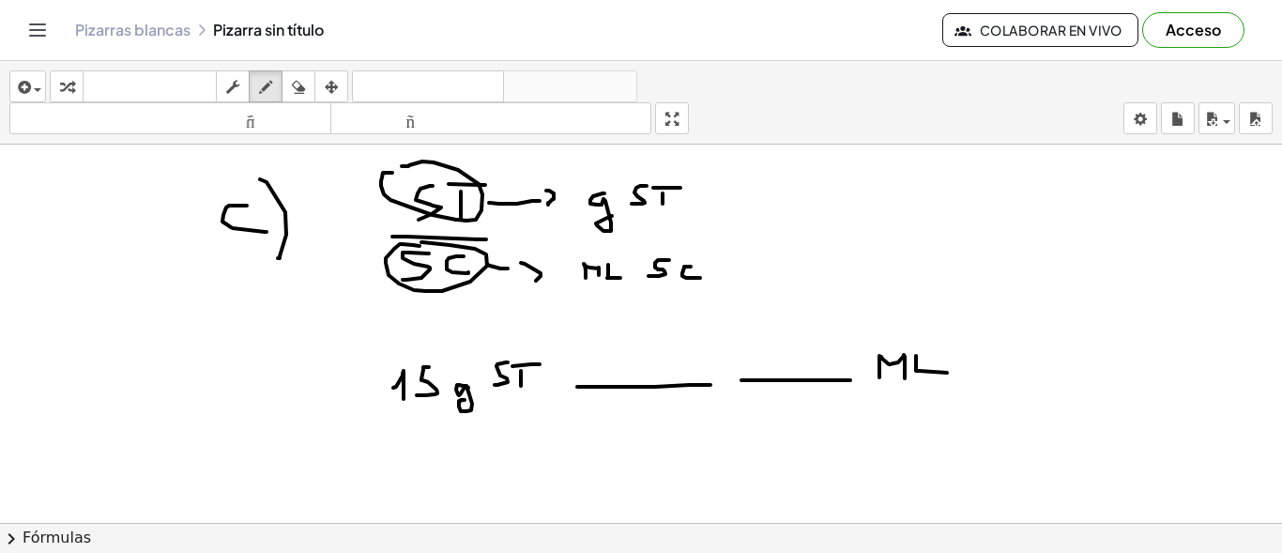
drag, startPoint x: 1009, startPoint y: 356, endPoint x: 1016, endPoint y: 373, distance: 18.1
drag, startPoint x: 1000, startPoint y: 371, endPoint x: 1010, endPoint y: 370, distance: 10.4
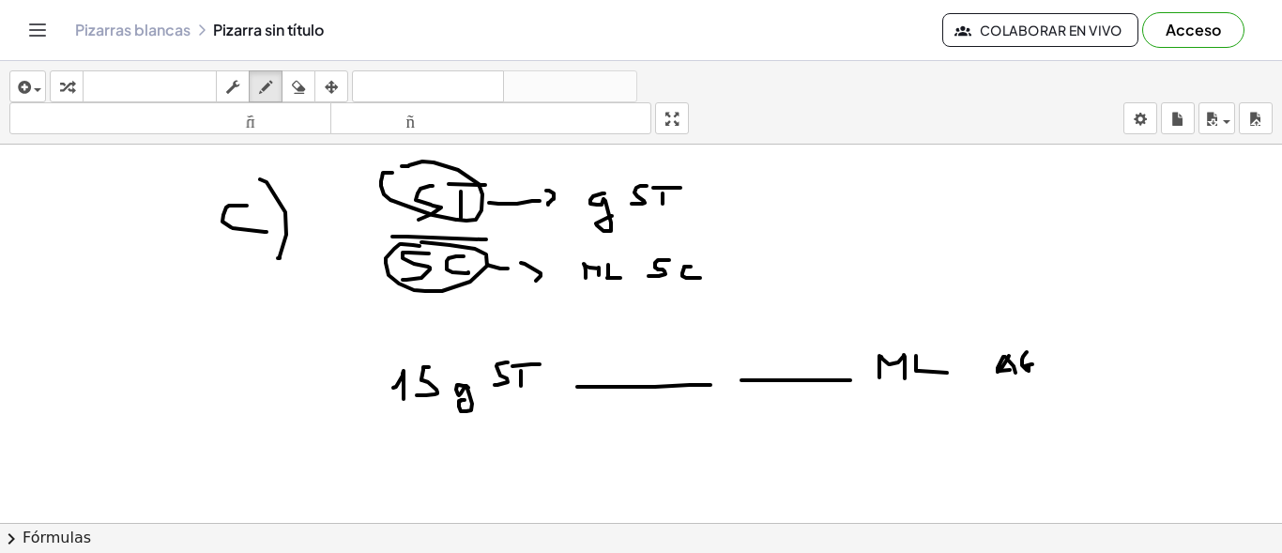
drag, startPoint x: 1026, startPoint y: 353, endPoint x: 1033, endPoint y: 364, distance: 13.0
drag, startPoint x: 1047, startPoint y: 367, endPoint x: 1064, endPoint y: 370, distance: 17.1
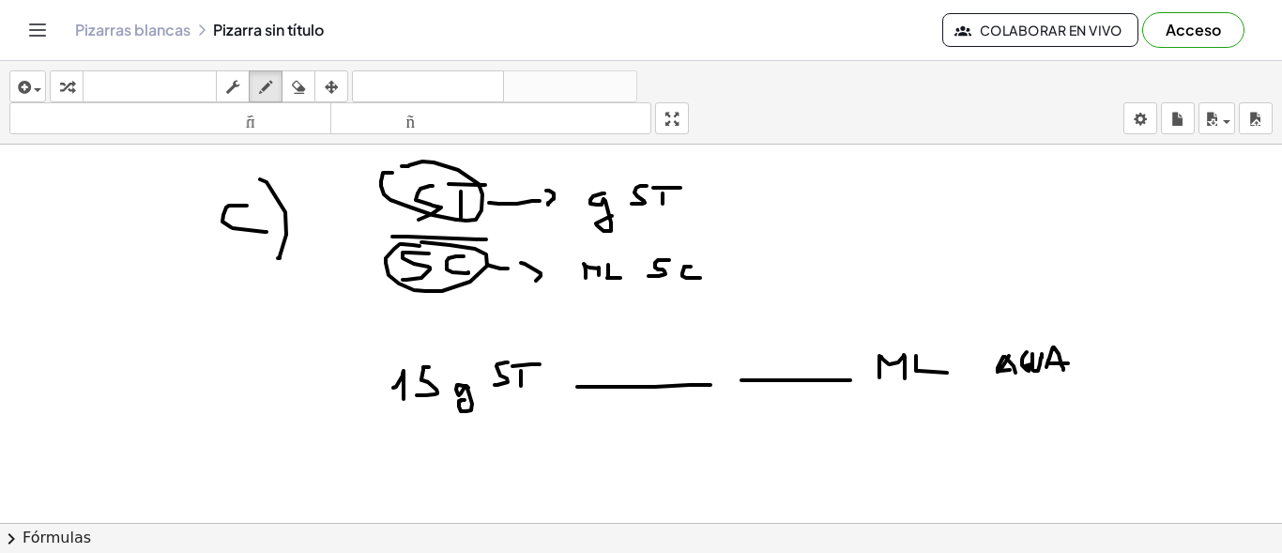
drag, startPoint x: 1050, startPoint y: 363, endPoint x: 1068, endPoint y: 363, distance: 18.8
drag, startPoint x: 1007, startPoint y: 387, endPoint x: 997, endPoint y: 404, distance: 19.8
drag, startPoint x: 1012, startPoint y: 404, endPoint x: 1022, endPoint y: 403, distance: 10.4
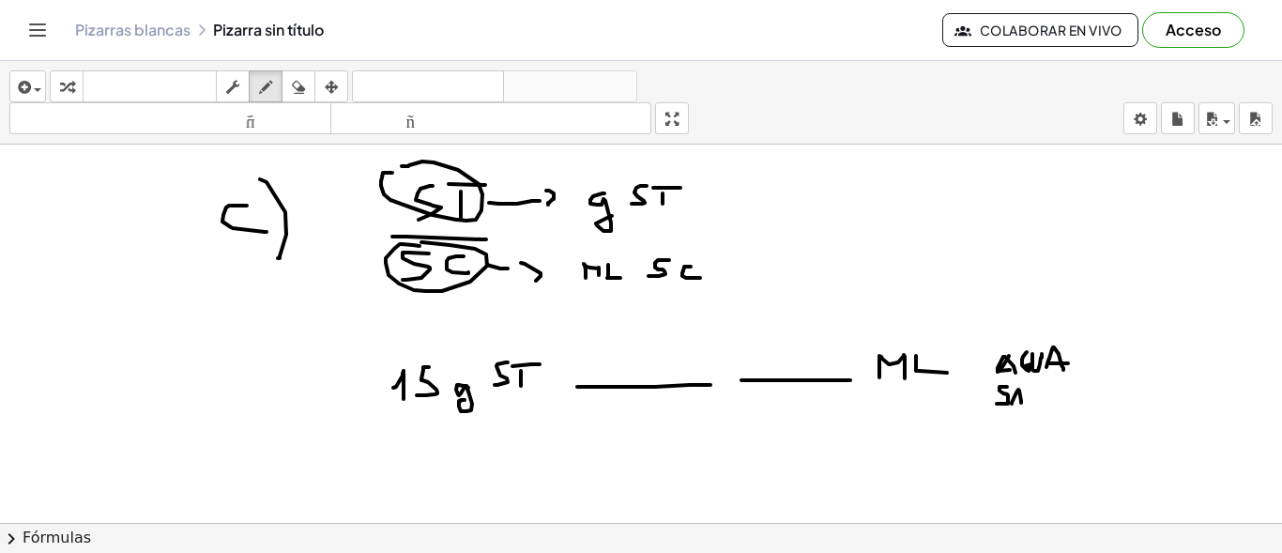
drag, startPoint x: 1031, startPoint y: 391, endPoint x: 1056, endPoint y: 402, distance: 27.7
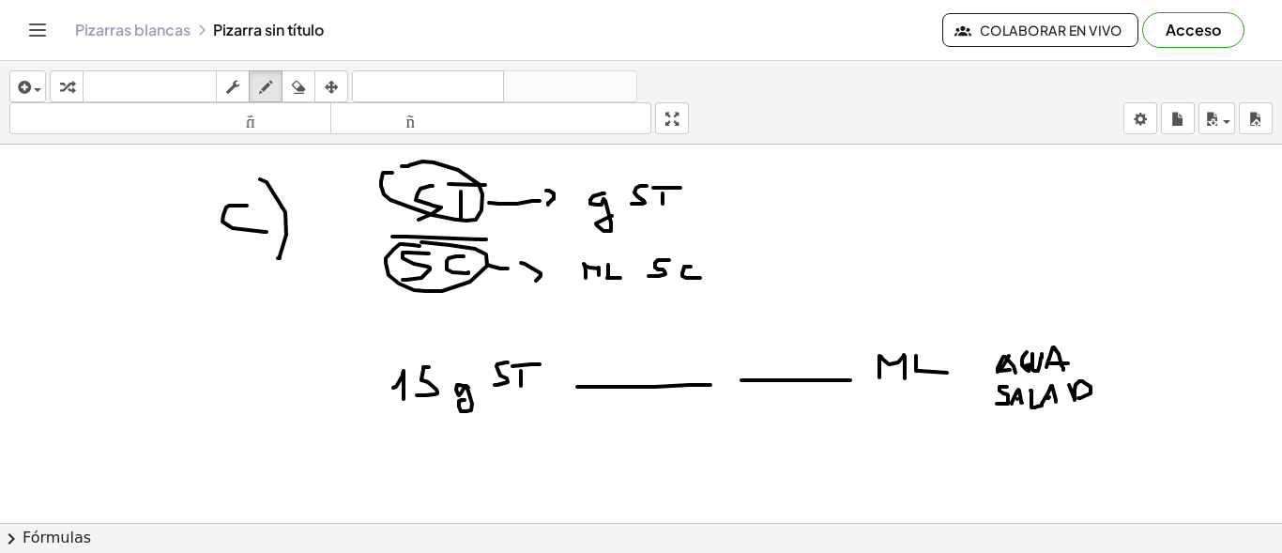
drag, startPoint x: 1092, startPoint y: 397, endPoint x: 1104, endPoint y: 394, distance: 12.5
drag, startPoint x: 1009, startPoint y: 416, endPoint x: 1105, endPoint y: 414, distance: 95.8
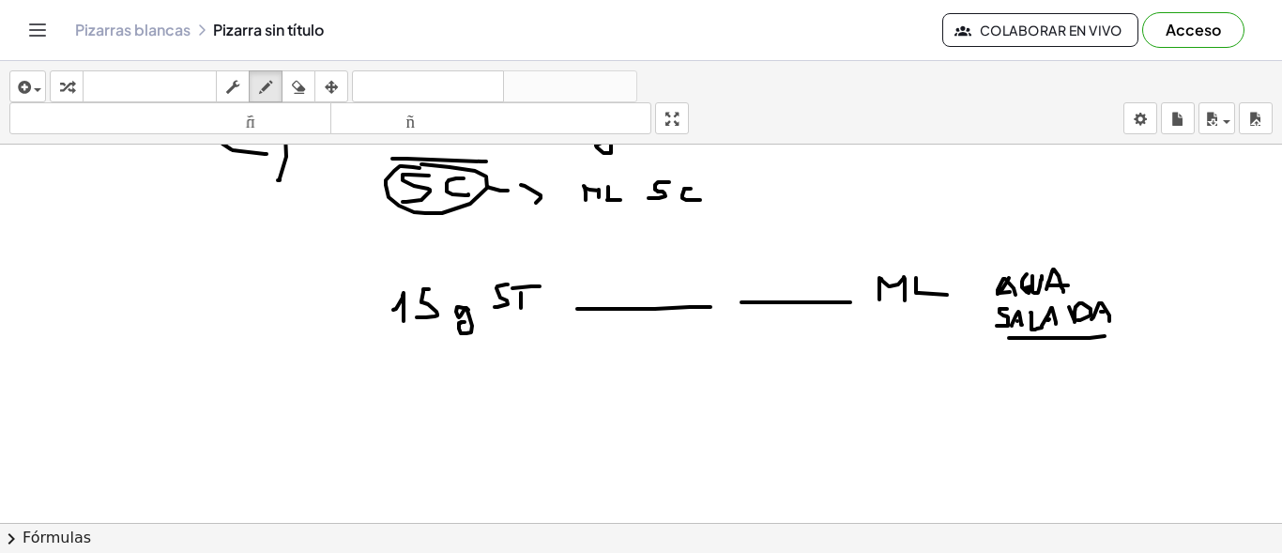
scroll to position [1229, 0]
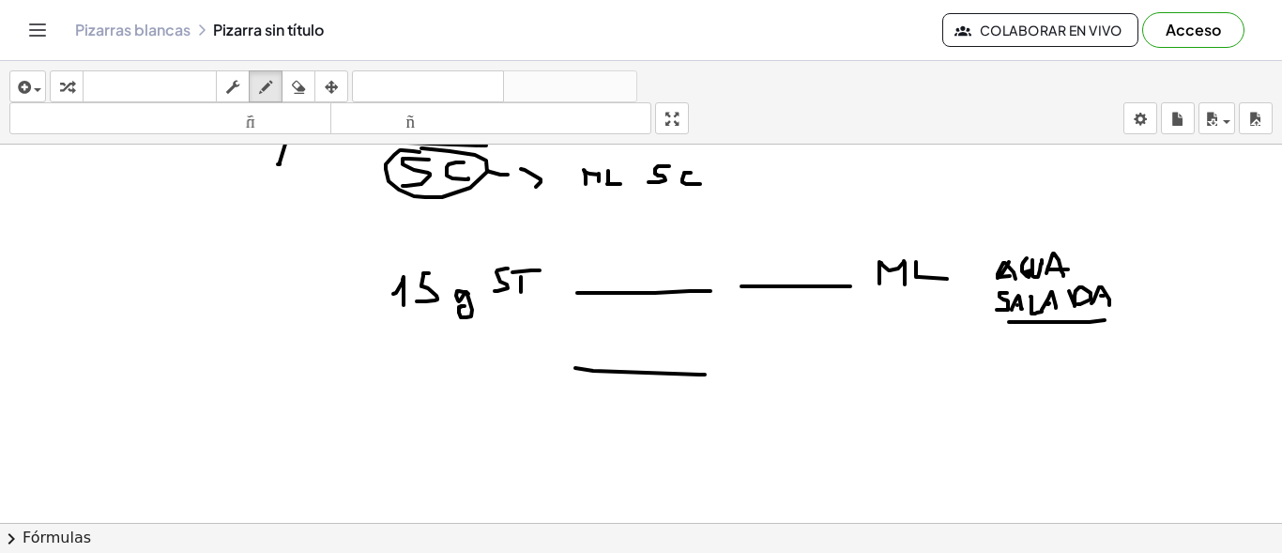
drag, startPoint x: 575, startPoint y: 368, endPoint x: 705, endPoint y: 375, distance: 129.7
drag, startPoint x: 751, startPoint y: 353, endPoint x: 761, endPoint y: 364, distance: 15.3
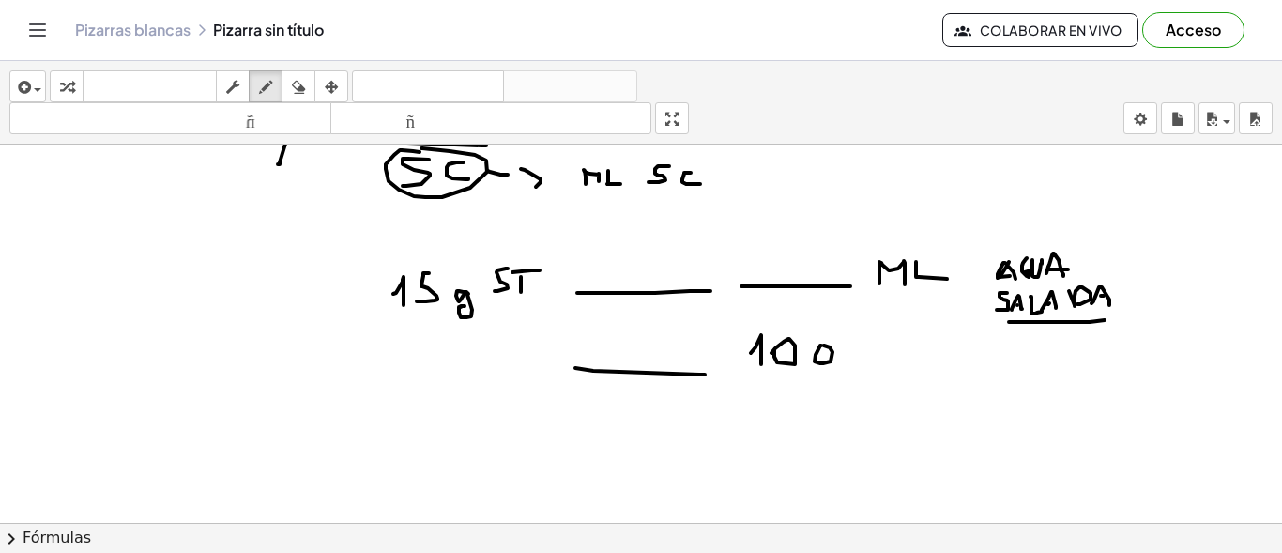
drag, startPoint x: 821, startPoint y: 345, endPoint x: 867, endPoint y: 353, distance: 46.6
drag, startPoint x: 870, startPoint y: 353, endPoint x: 893, endPoint y: 356, distance: 22.7
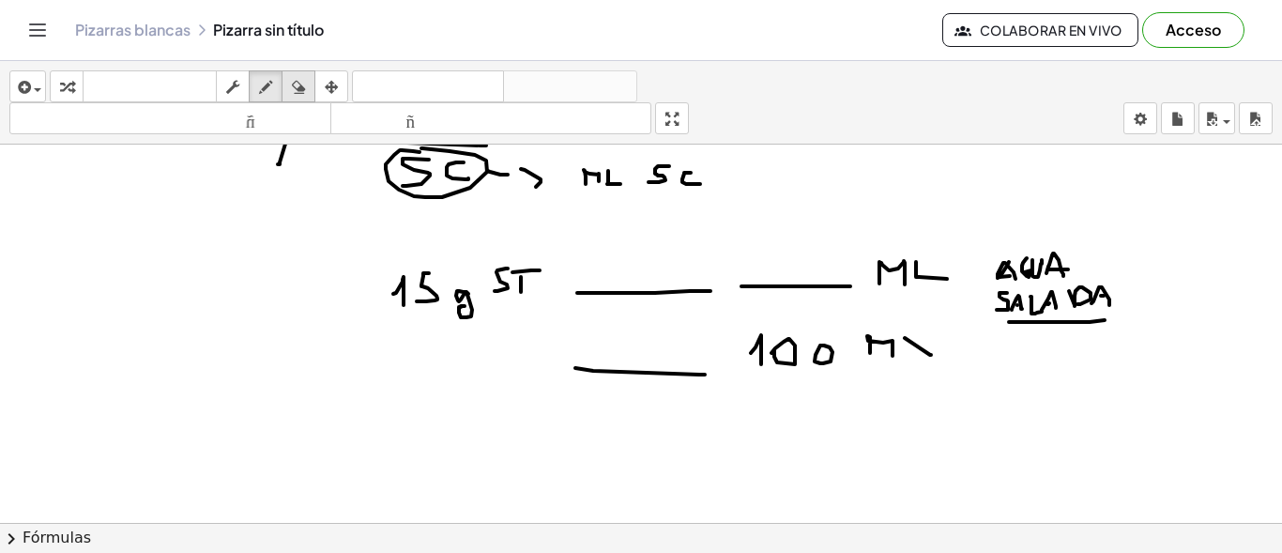
click at [297, 93] on icon "button" at bounding box center [298, 87] width 13 height 23
click at [261, 71] on button "dibujar" at bounding box center [266, 86] width 34 height 32
drag, startPoint x: 890, startPoint y: 342, endPoint x: 890, endPoint y: 356, distance: 14.1
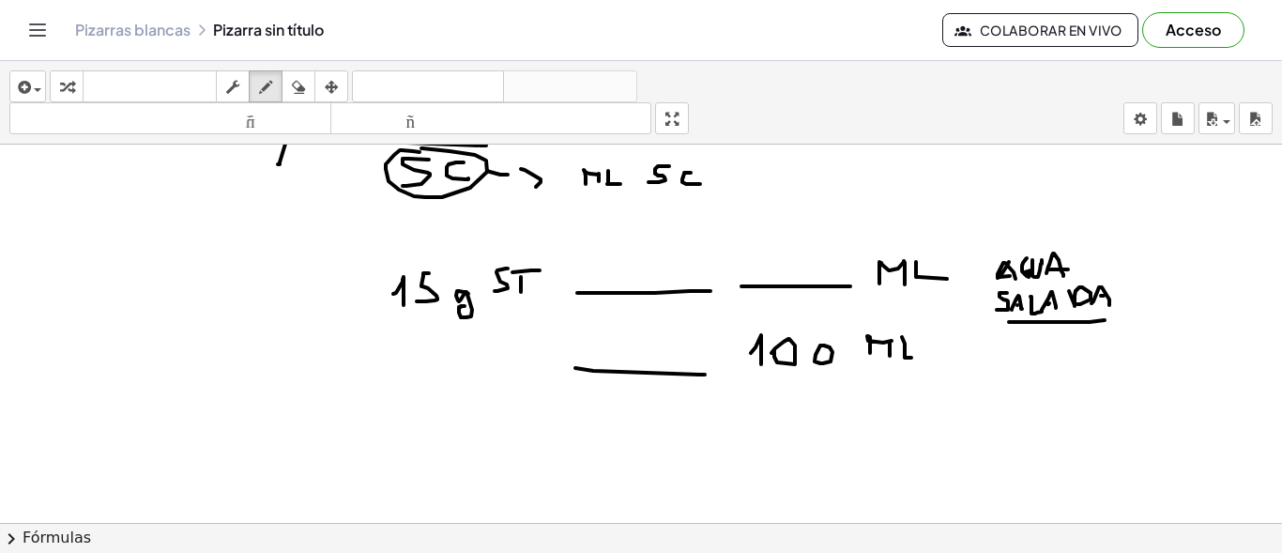
drag, startPoint x: 902, startPoint y: 337, endPoint x: 912, endPoint y: 358, distance: 22.7
drag, startPoint x: 439, startPoint y: 357, endPoint x: 422, endPoint y: 380, distance: 29.5
drag, startPoint x: 409, startPoint y: 357, endPoint x: 437, endPoint y: 376, distance: 34.4
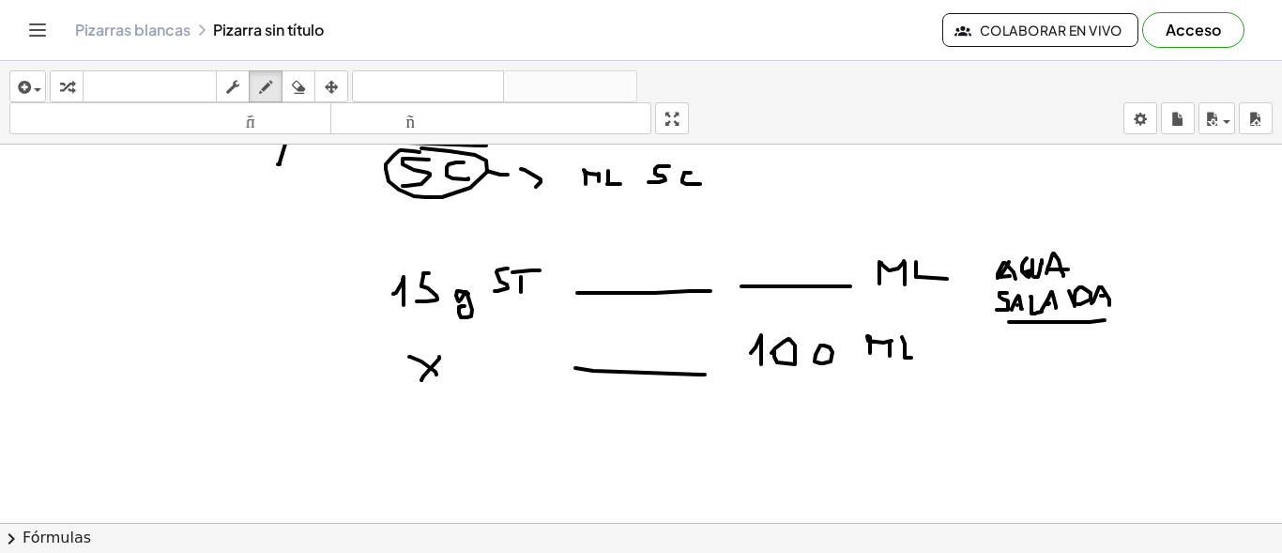
drag, startPoint x: 469, startPoint y: 365, endPoint x: 475, endPoint y: 376, distance: 12.6
drag, startPoint x: 507, startPoint y: 341, endPoint x: 502, endPoint y: 365, distance: 24.9
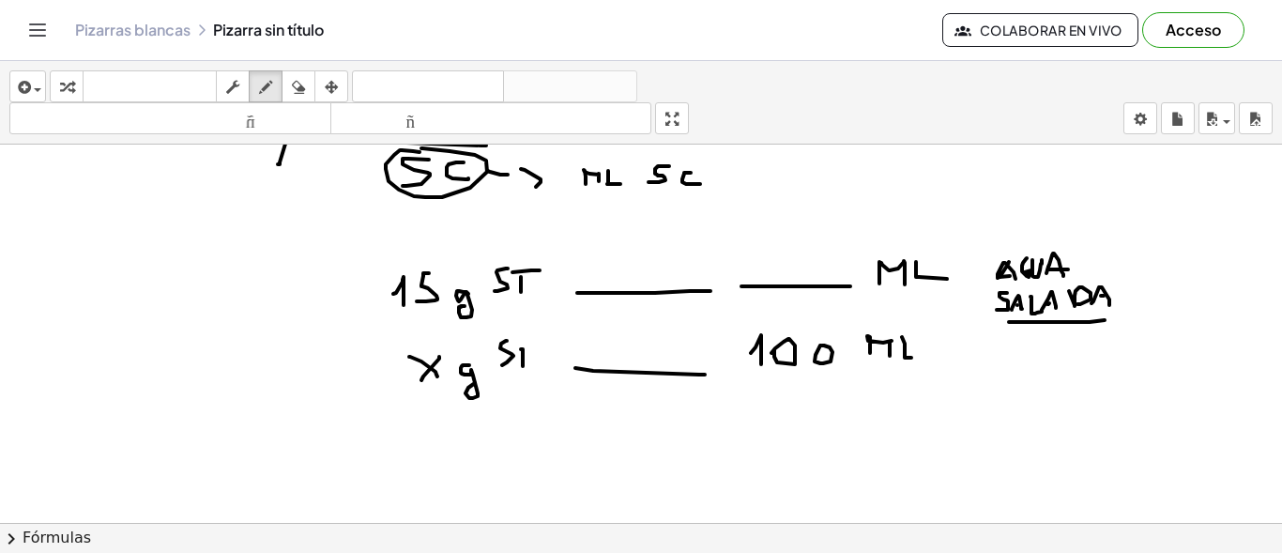
drag, startPoint x: 521, startPoint y: 349, endPoint x: 523, endPoint y: 366, distance: 17.0
drag, startPoint x: 519, startPoint y: 345, endPoint x: 534, endPoint y: 345, distance: 15.1
drag, startPoint x: 838, startPoint y: 224, endPoint x: 828, endPoint y: 222, distance: 10.5
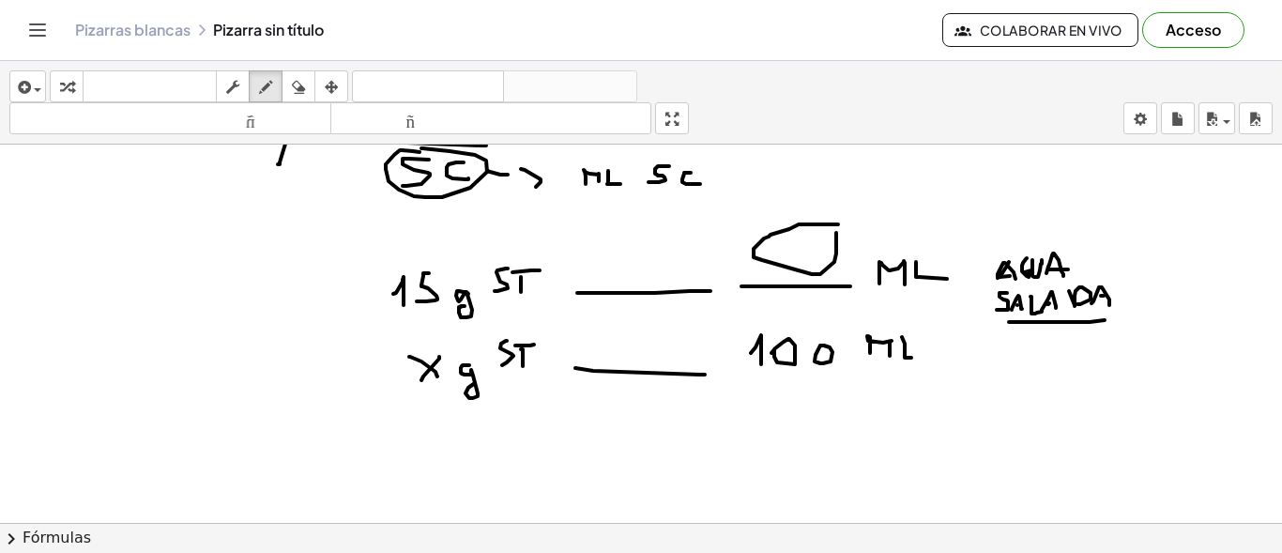
drag, startPoint x: 796, startPoint y: 236, endPoint x: 803, endPoint y: 249, distance: 14.7
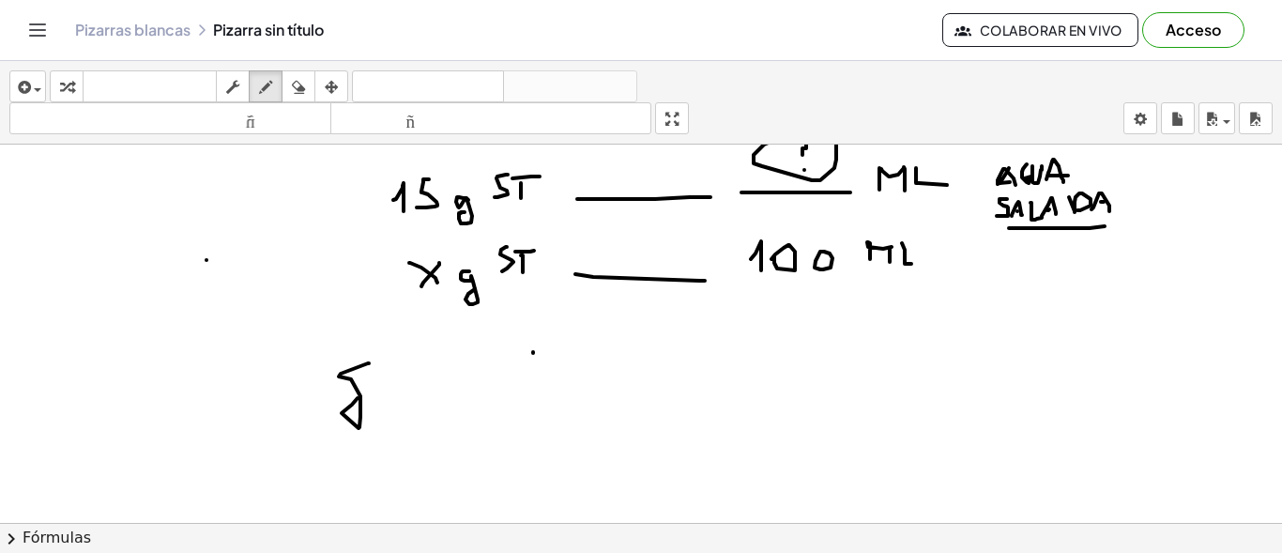
drag, startPoint x: 369, startPoint y: 363, endPoint x: 358, endPoint y: 398, distance: 36.5
drag, startPoint x: 395, startPoint y: 403, endPoint x: 409, endPoint y: 400, distance: 14.4
drag, startPoint x: 397, startPoint y: 383, endPoint x: 413, endPoint y: 382, distance: 16.0
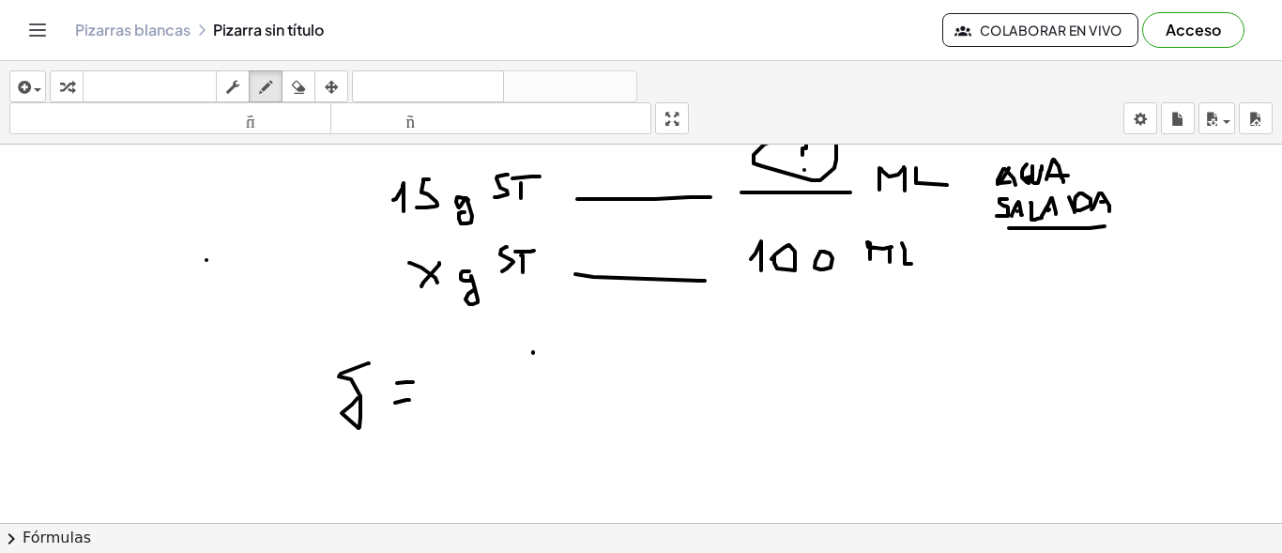
drag, startPoint x: 454, startPoint y: 381, endPoint x: 486, endPoint y: 397, distance: 35.7
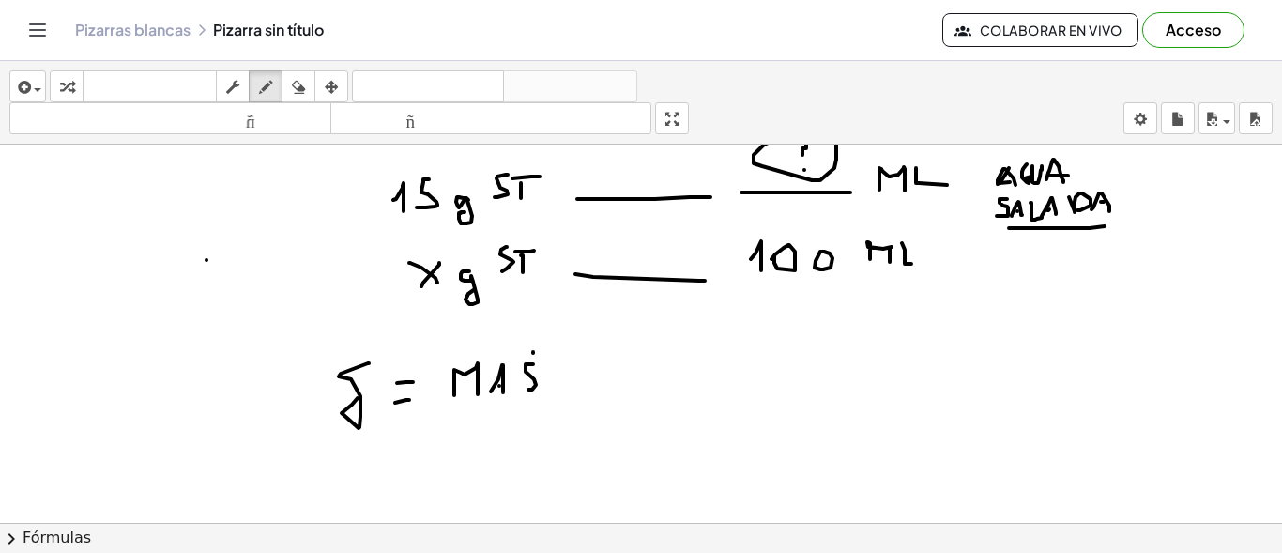
drag, startPoint x: 533, startPoint y: 364, endPoint x: 541, endPoint y: 390, distance: 26.4
drag, startPoint x: 547, startPoint y: 388, endPoint x: 559, endPoint y: 385, distance: 11.6
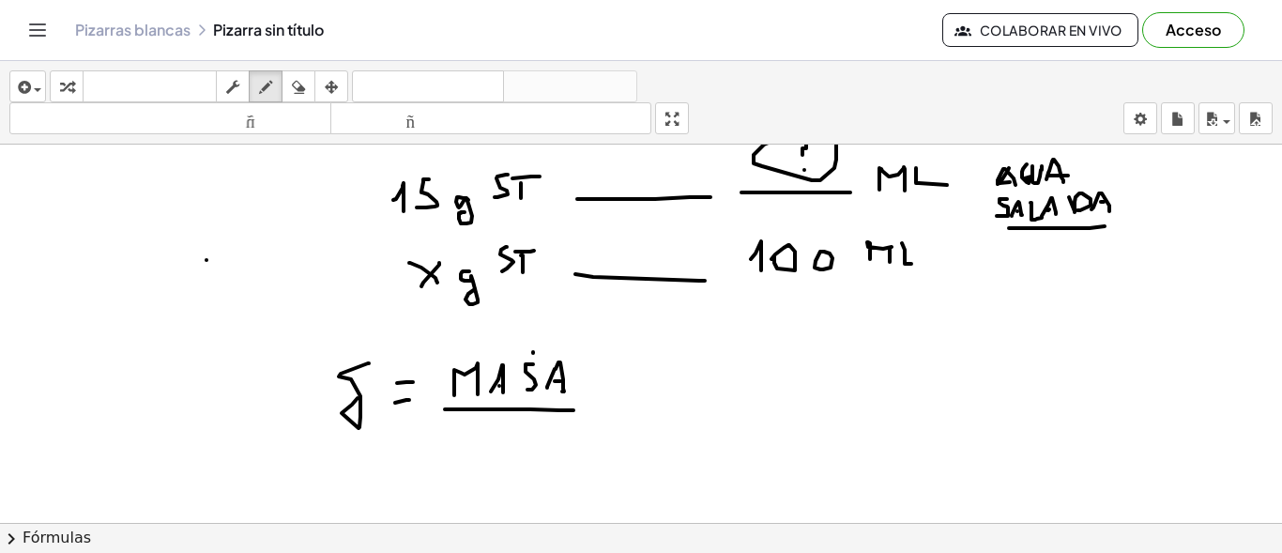
drag, startPoint x: 445, startPoint y: 409, endPoint x: 573, endPoint y: 410, distance: 127.7
drag, startPoint x: 458, startPoint y: 428, endPoint x: 474, endPoint y: 431, distance: 16.2
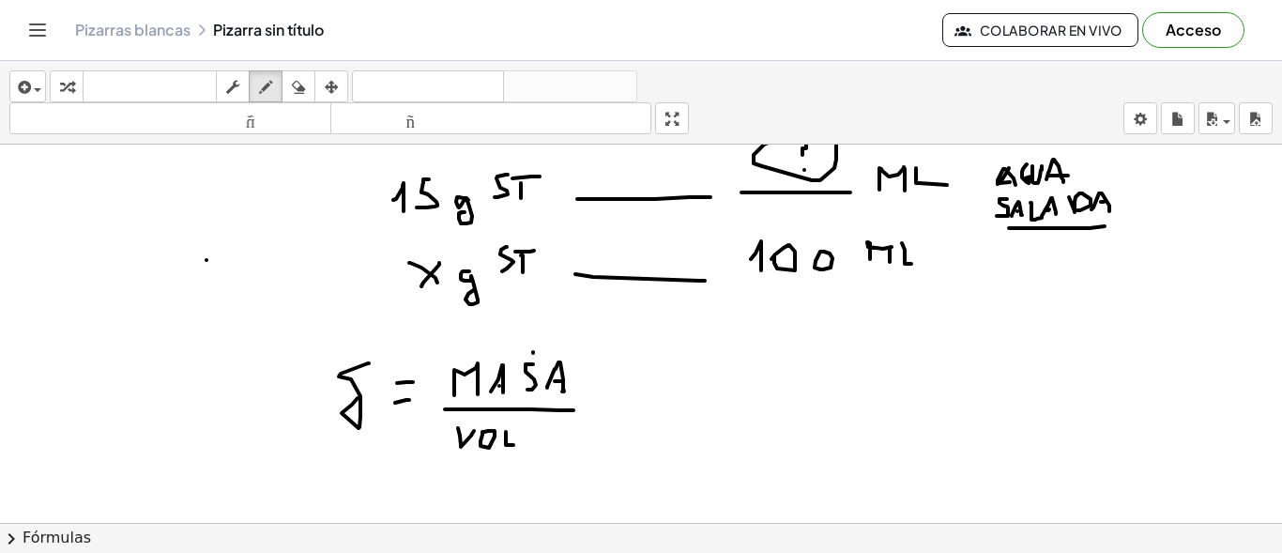
drag, startPoint x: 506, startPoint y: 432, endPoint x: 512, endPoint y: 445, distance: 14.3
drag, startPoint x: 525, startPoint y: 430, endPoint x: 541, endPoint y: 427, distance: 16.2
drag, startPoint x: 541, startPoint y: 427, endPoint x: 551, endPoint y: 446, distance: 21.4
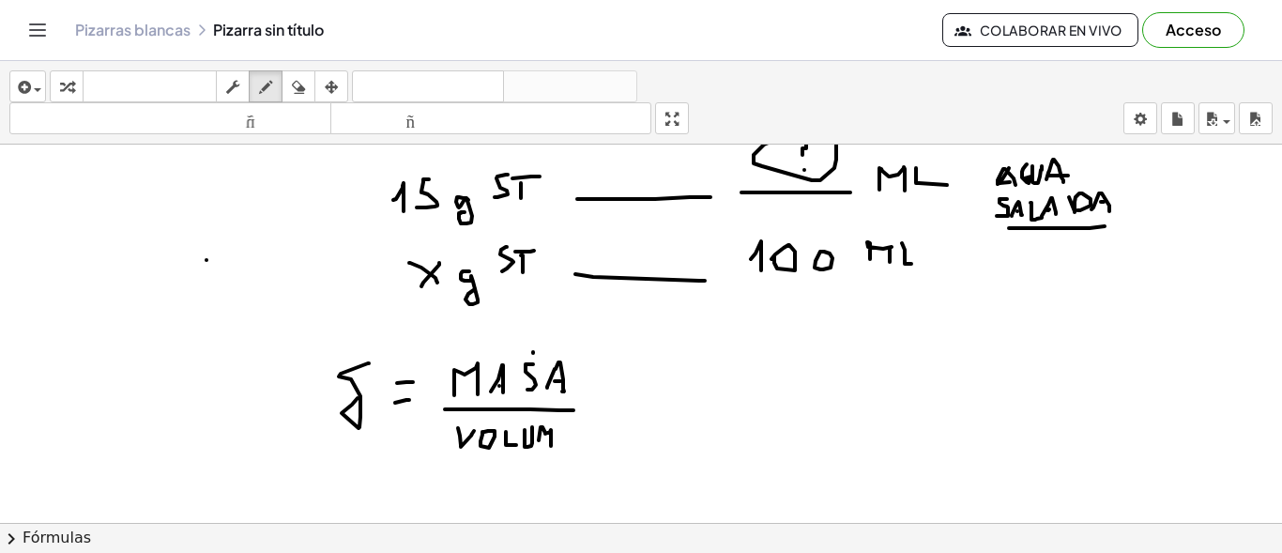
drag, startPoint x: 564, startPoint y: 433, endPoint x: 570, endPoint y: 446, distance: 14.3
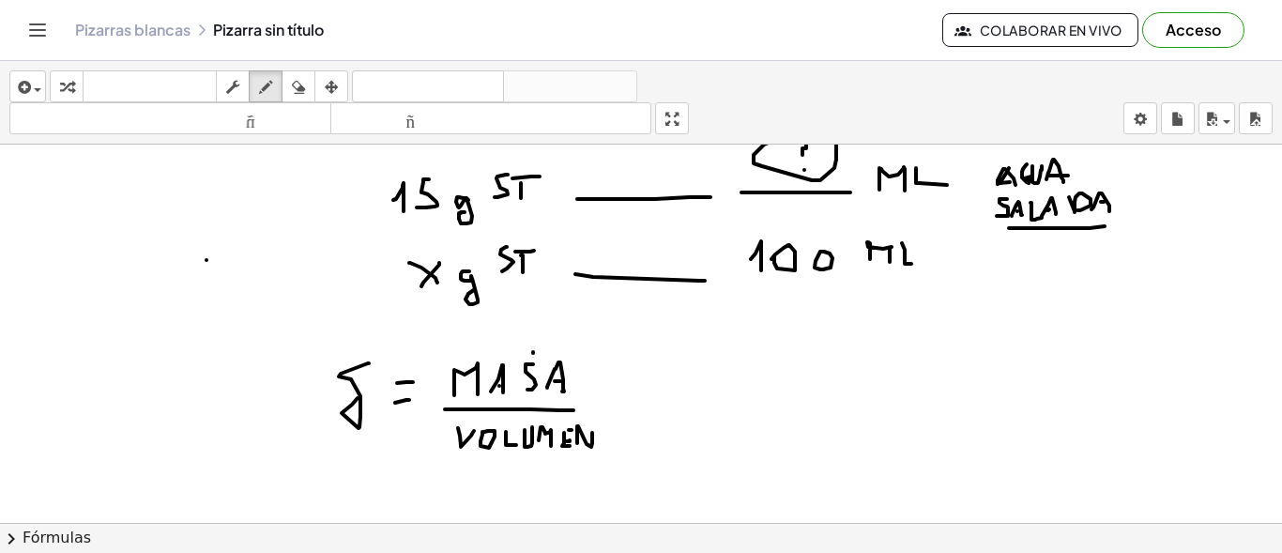
drag, startPoint x: 577, startPoint y: 437, endPoint x: 592, endPoint y: 428, distance: 17.7
drag, startPoint x: 637, startPoint y: 400, endPoint x: 708, endPoint y: 400, distance: 70.4
drag, startPoint x: 688, startPoint y: 372, endPoint x: 710, endPoint y: 372, distance: 21.6
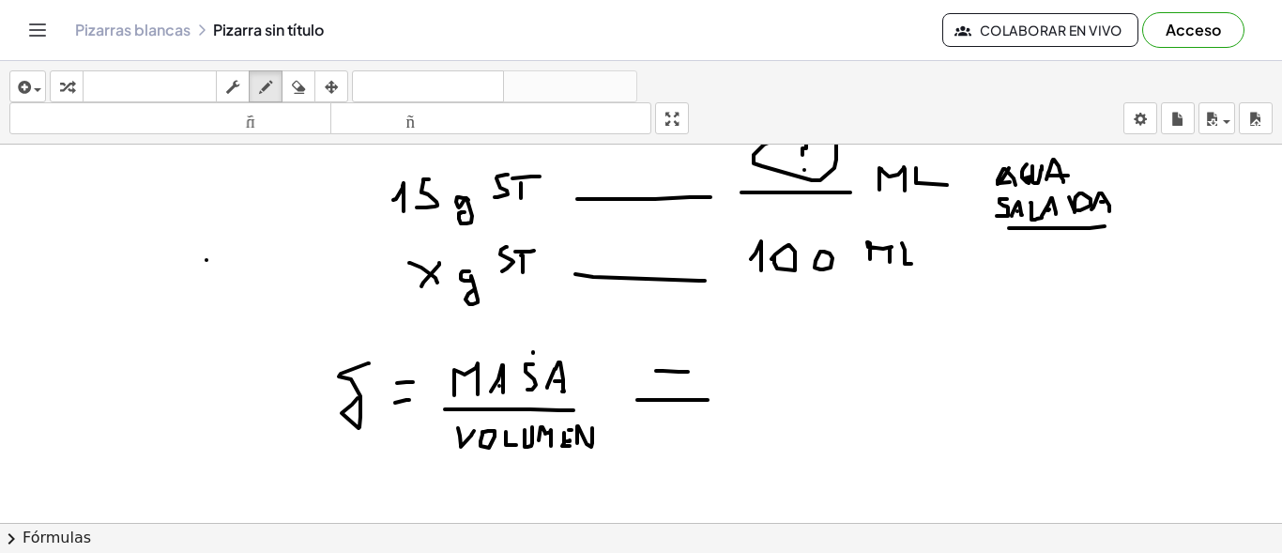
drag, startPoint x: 713, startPoint y: 363, endPoint x: 723, endPoint y: 422, distance: 60.0
drag, startPoint x: 798, startPoint y: 381, endPoint x: 799, endPoint y: 403, distance: 21.6
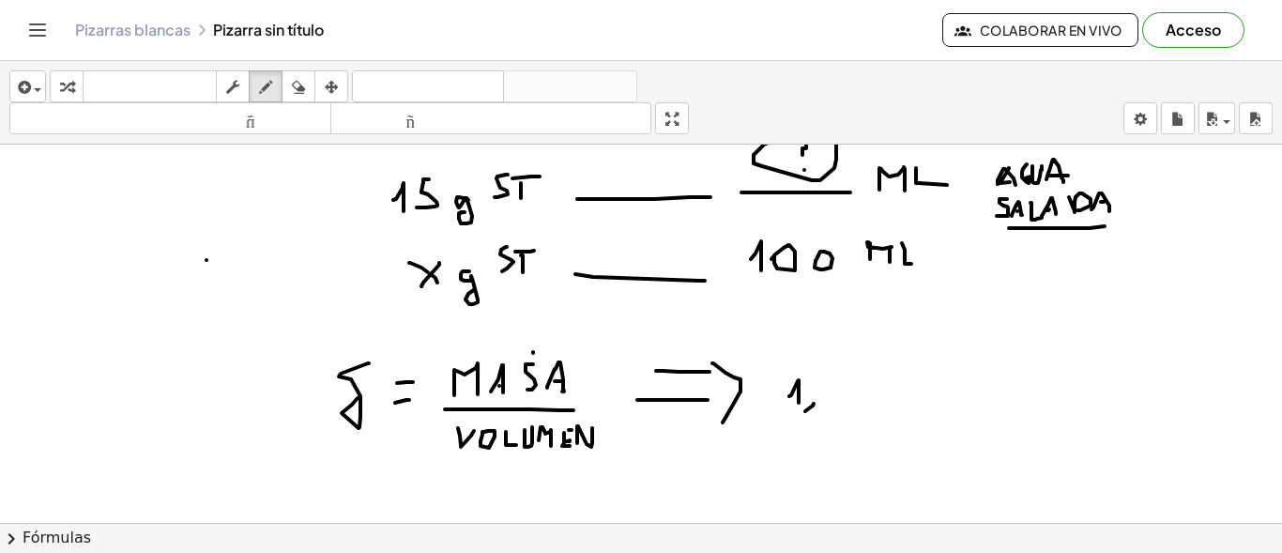
drag, startPoint x: 814, startPoint y: 404, endPoint x: 805, endPoint y: 411, distance: 11.3
drag, startPoint x: 854, startPoint y: 387, endPoint x: 861, endPoint y: 396, distance: 11.5
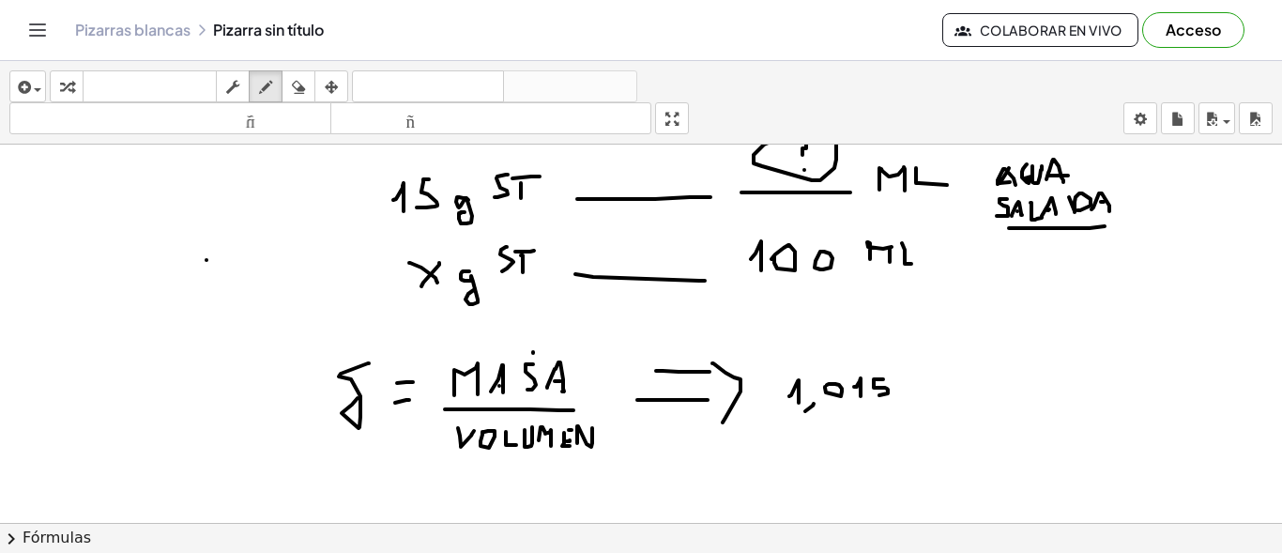
drag, startPoint x: 883, startPoint y: 379, endPoint x: 876, endPoint y: 391, distance: 14.3
drag, startPoint x: 927, startPoint y: 385, endPoint x: 929, endPoint y: 397, distance: 12.5
drag, startPoint x: 950, startPoint y: 376, endPoint x: 943, endPoint y: 404, distance: 28.9
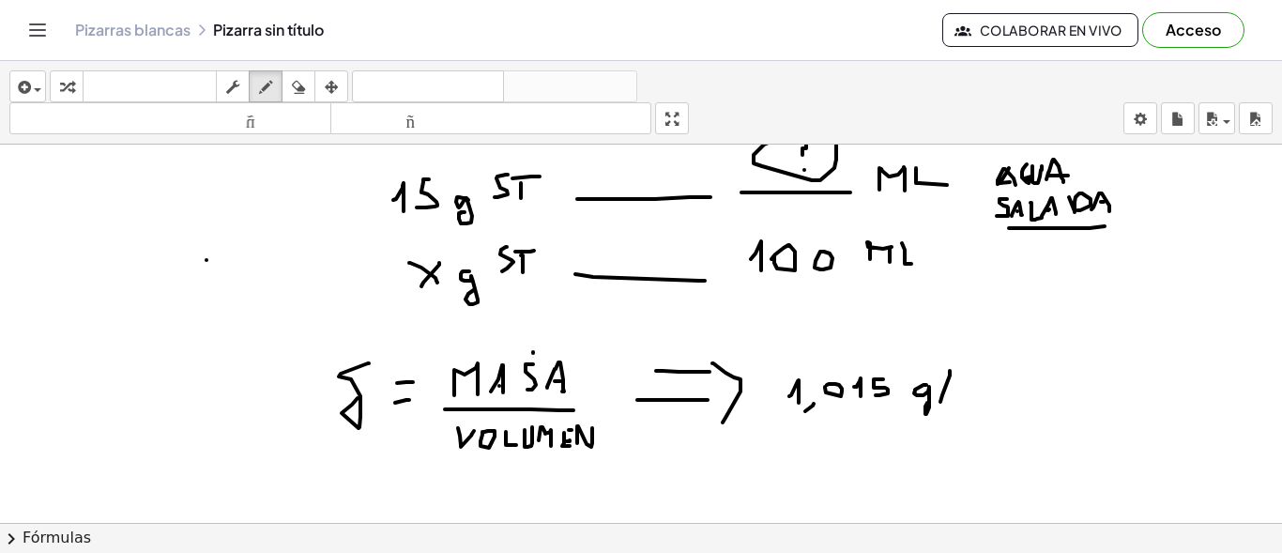
drag, startPoint x: 972, startPoint y: 392, endPoint x: 978, endPoint y: 403, distance: 12.2
drag, startPoint x: 1000, startPoint y: 403, endPoint x: 1019, endPoint y: 403, distance: 18.8
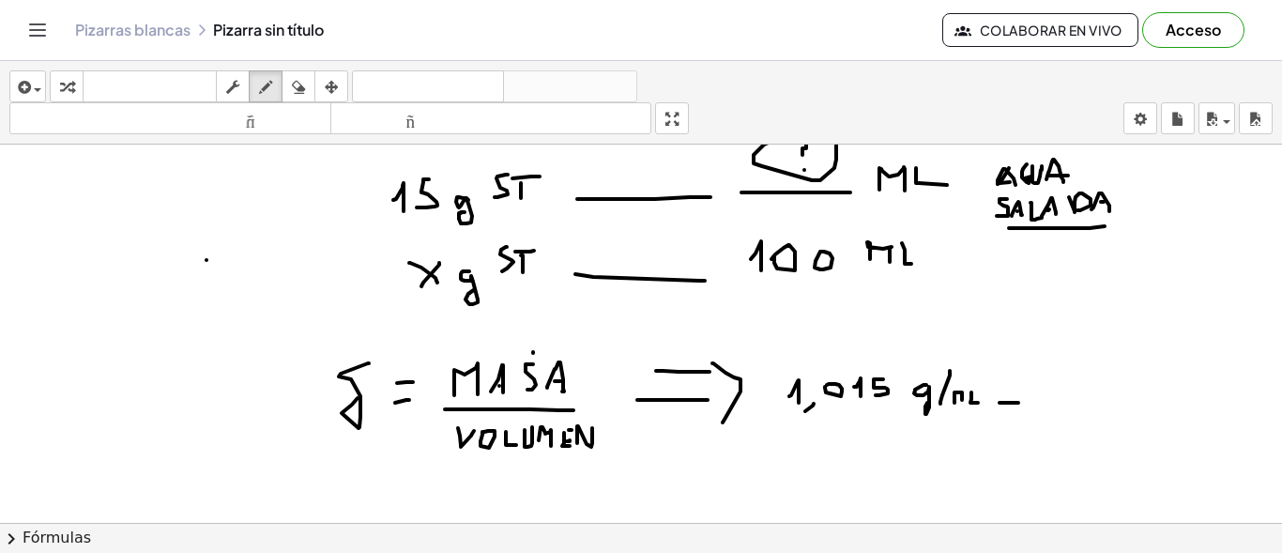
drag, startPoint x: 1003, startPoint y: 390, endPoint x: 1022, endPoint y: 390, distance: 19.7
drag, startPoint x: 1054, startPoint y: 403, endPoint x: 1158, endPoint y: 405, distance: 104.2
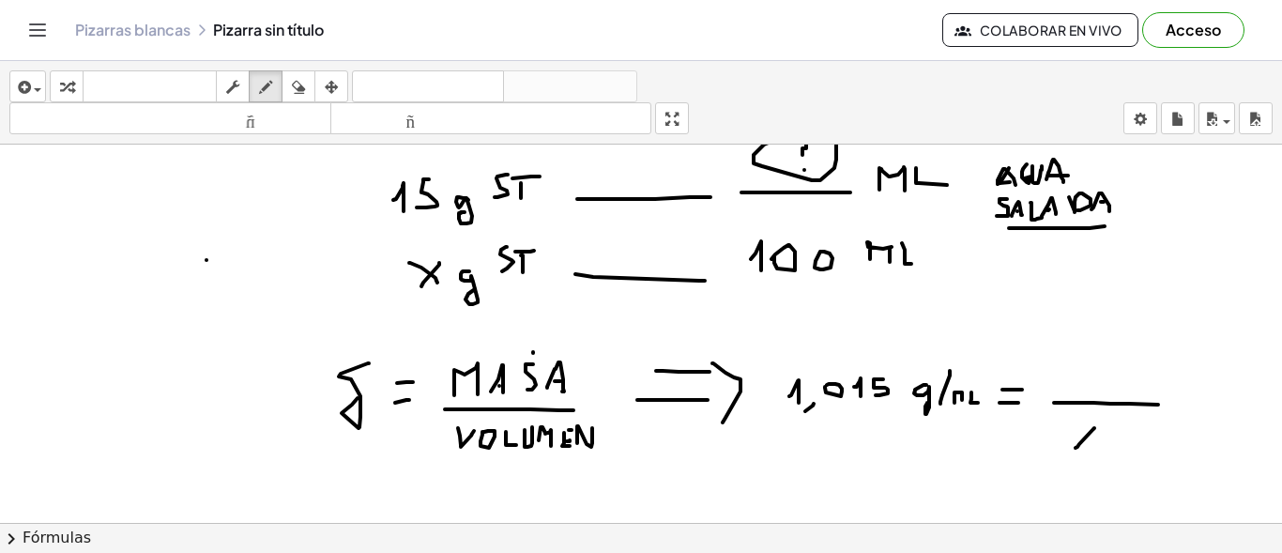
drag, startPoint x: 1095, startPoint y: 428, endPoint x: 1076, endPoint y: 448, distance: 27.2
drag, startPoint x: 1075, startPoint y: 433, endPoint x: 1093, endPoint y: 446, distance: 22.2
drag, startPoint x: 1113, startPoint y: 445, endPoint x: 1128, endPoint y: 446, distance: 15.1
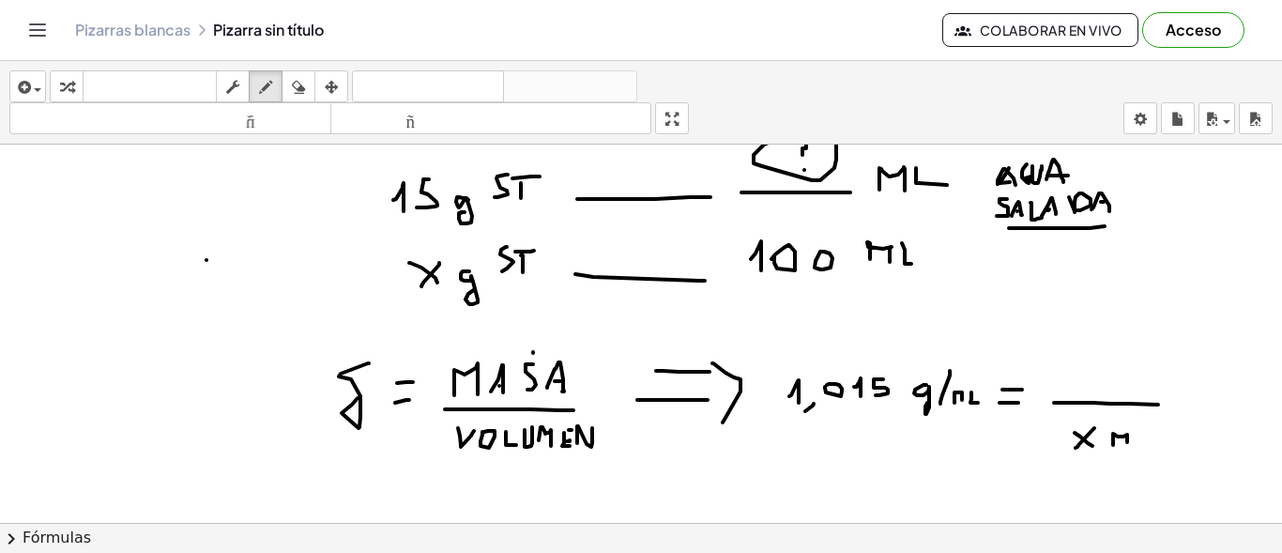
drag, startPoint x: 1134, startPoint y: 433, endPoint x: 1157, endPoint y: 445, distance: 25.6
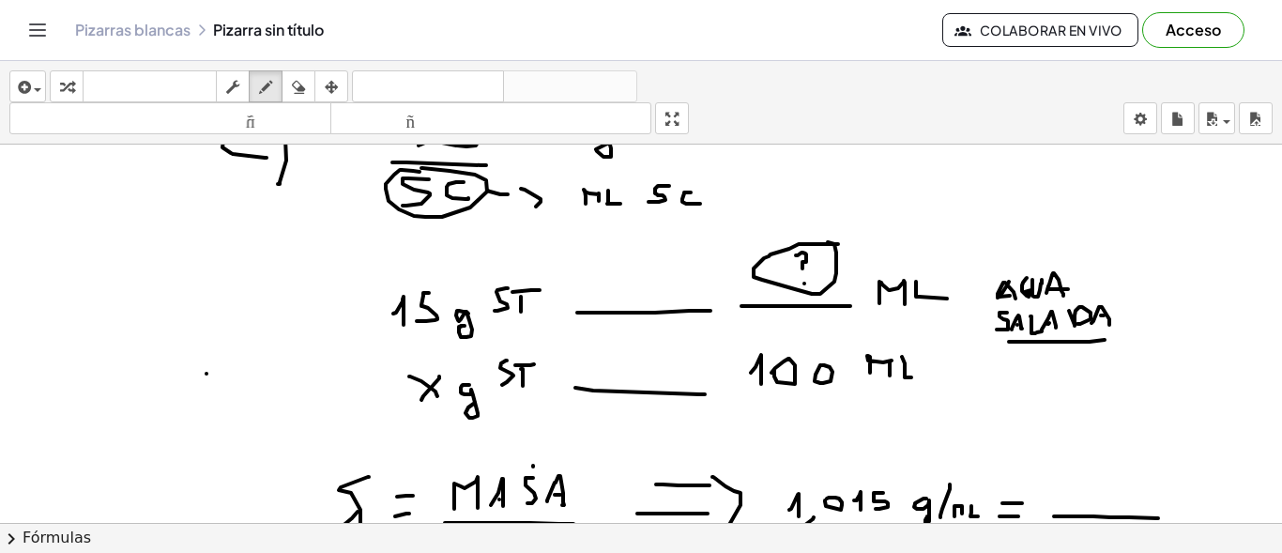
scroll to position [853, 0]
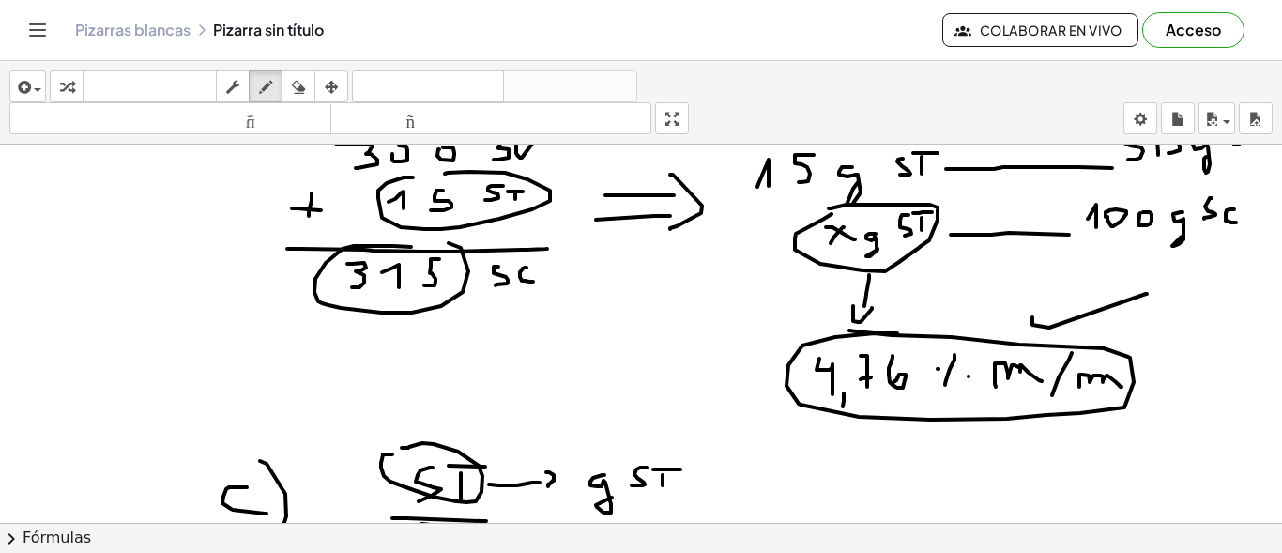
drag, startPoint x: 411, startPoint y: 247, endPoint x: 445, endPoint y: 285, distance: 51.2
click at [414, 240] on div at bounding box center [641, 237] width 1282 height 1892
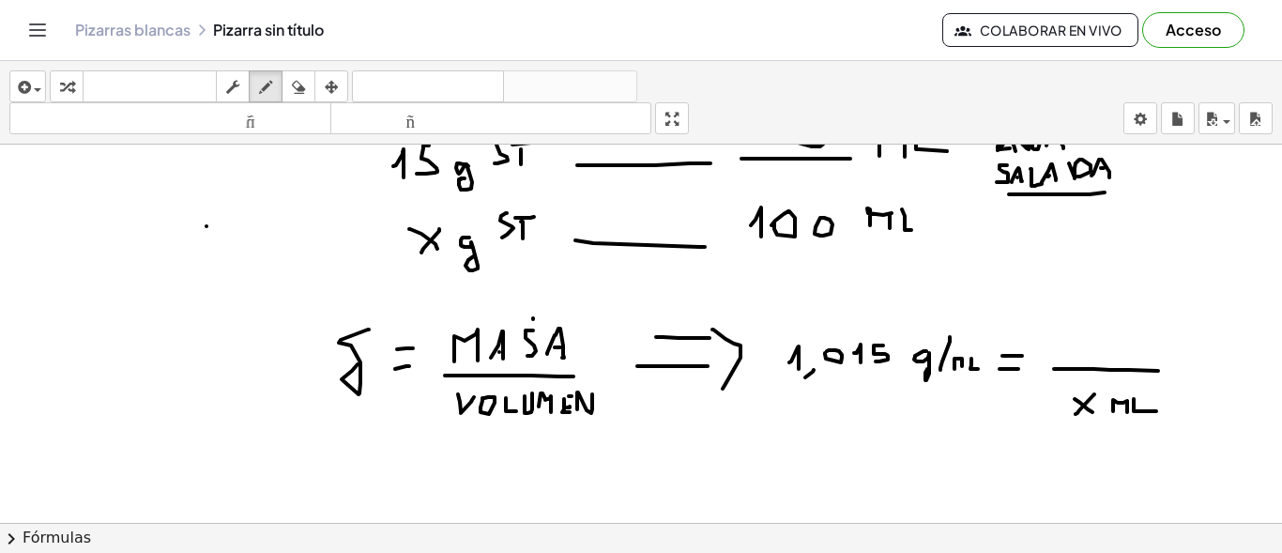
scroll to position [1417, 0]
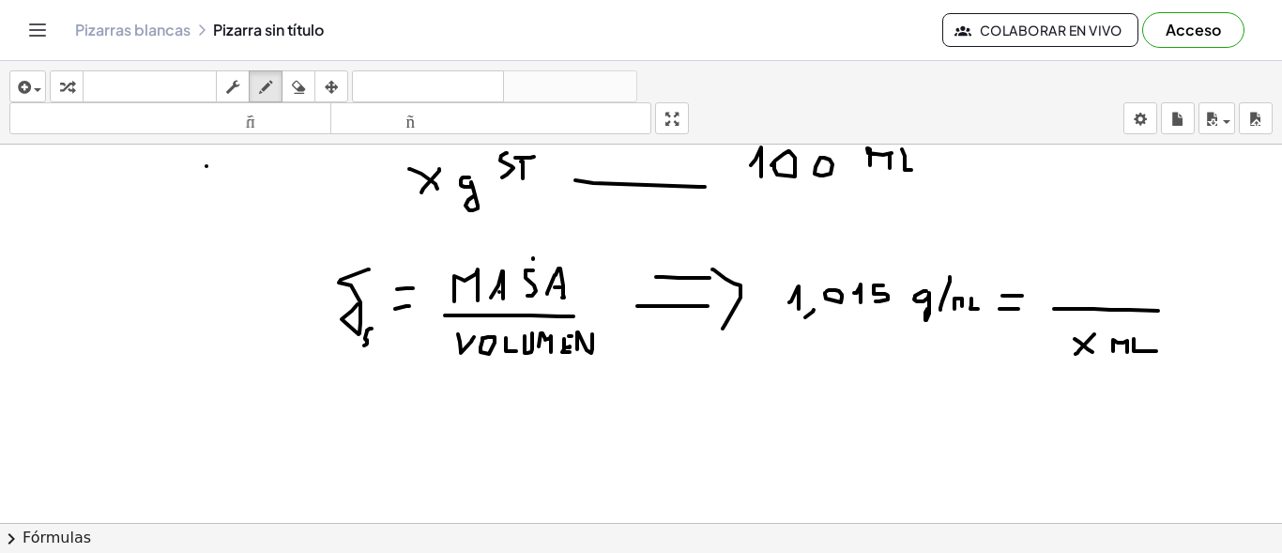
drag, startPoint x: 372, startPoint y: 329, endPoint x: 361, endPoint y: 346, distance: 20.6
drag, startPoint x: 389, startPoint y: 330, endPoint x: 406, endPoint y: 343, distance: 20.8
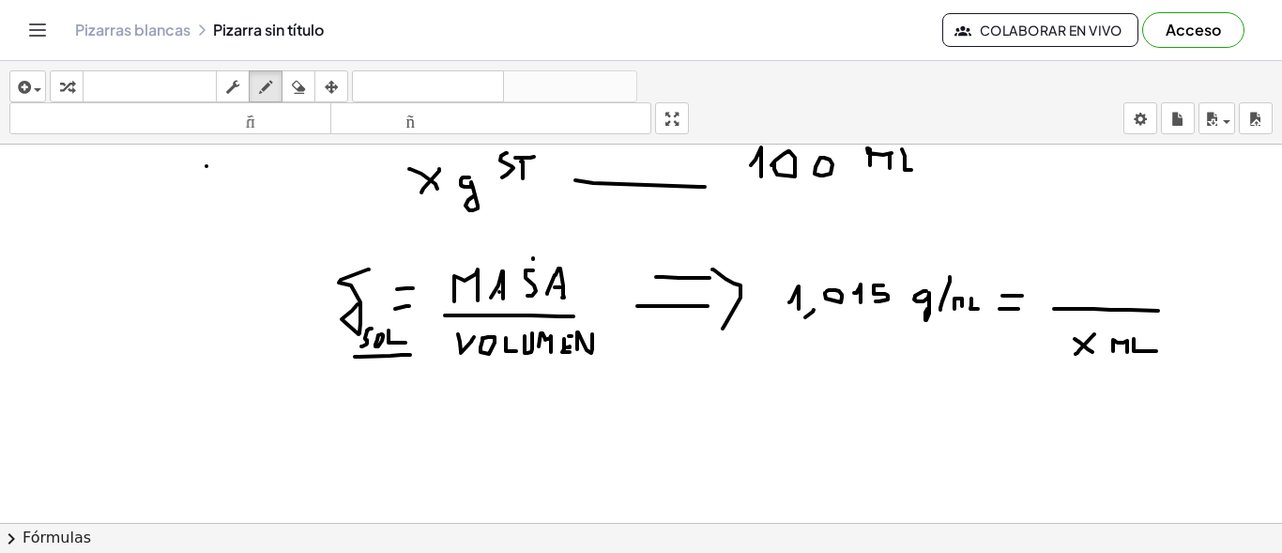
drag, startPoint x: 355, startPoint y: 357, endPoint x: 410, endPoint y: 355, distance: 55.4
drag, startPoint x: 1060, startPoint y: 268, endPoint x: 1058, endPoint y: 292, distance: 24.5
drag, startPoint x: 1087, startPoint y: 278, endPoint x: 1095, endPoint y: 289, distance: 13.5
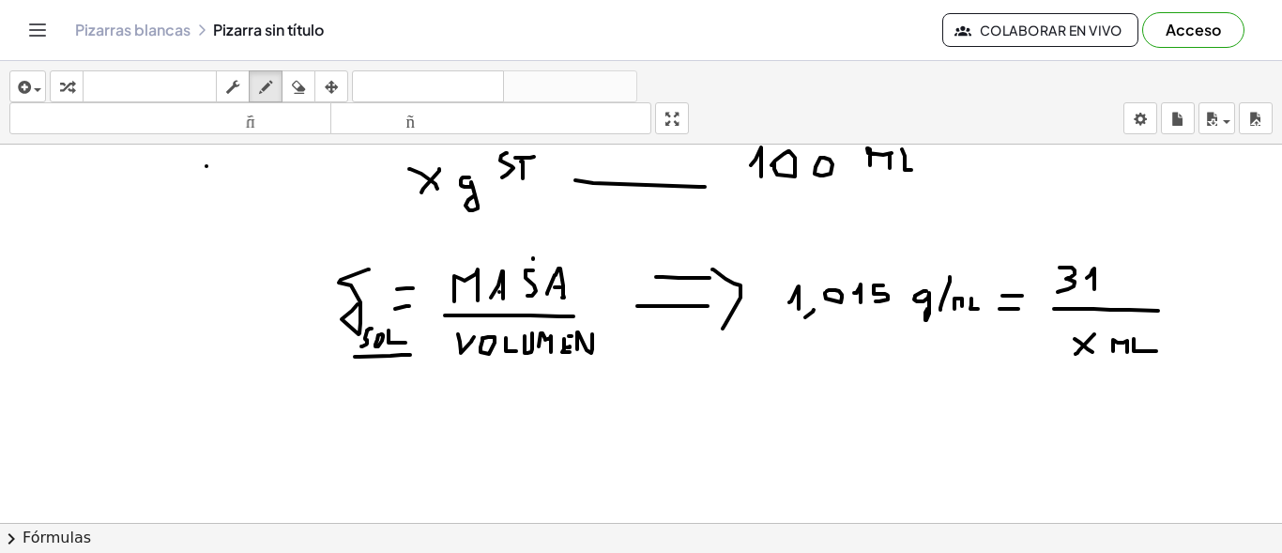
drag, startPoint x: 1116, startPoint y: 267, endPoint x: 1102, endPoint y: 293, distance: 29.8
drag, startPoint x: 1152, startPoint y: 277, endPoint x: 1158, endPoint y: 290, distance: 14.3
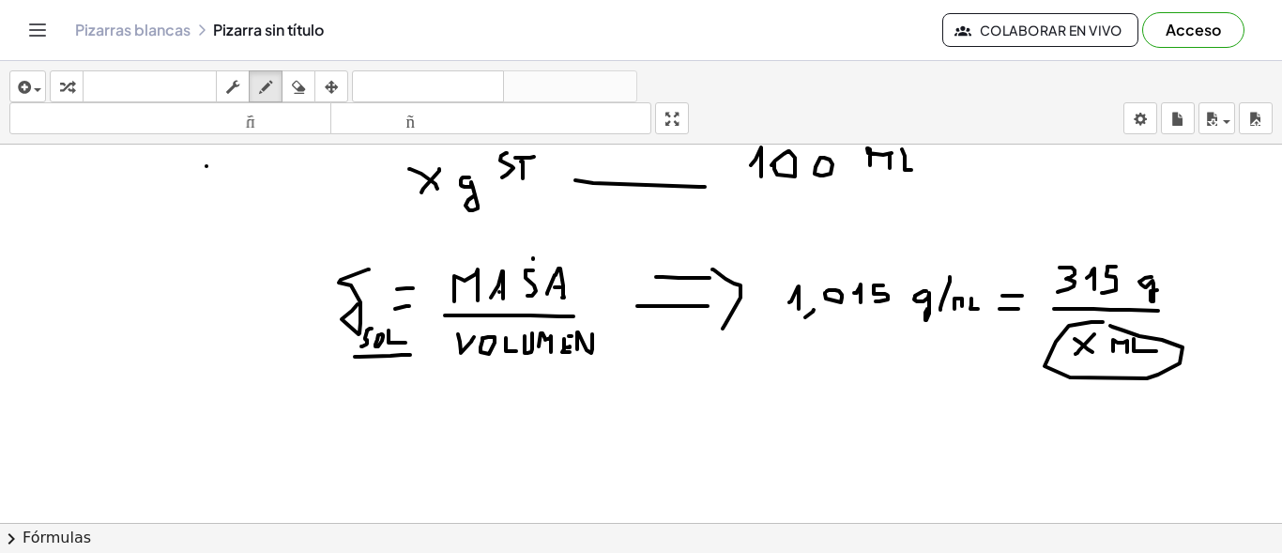
drag, startPoint x: 1092, startPoint y: 322, endPoint x: 1108, endPoint y: 326, distance: 16.4
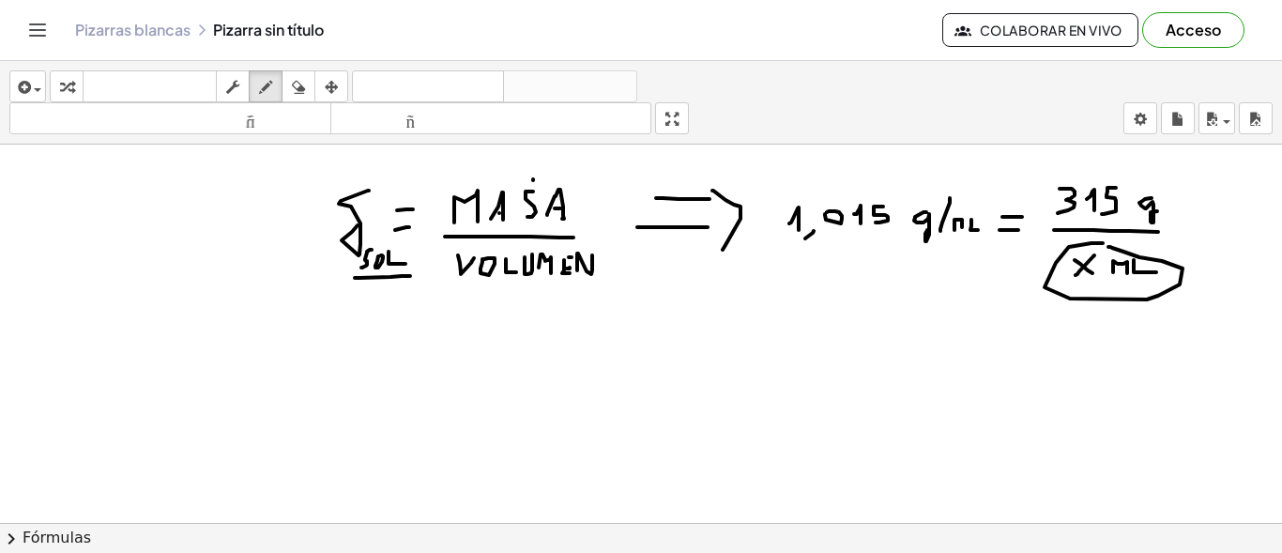
scroll to position [1511, 0]
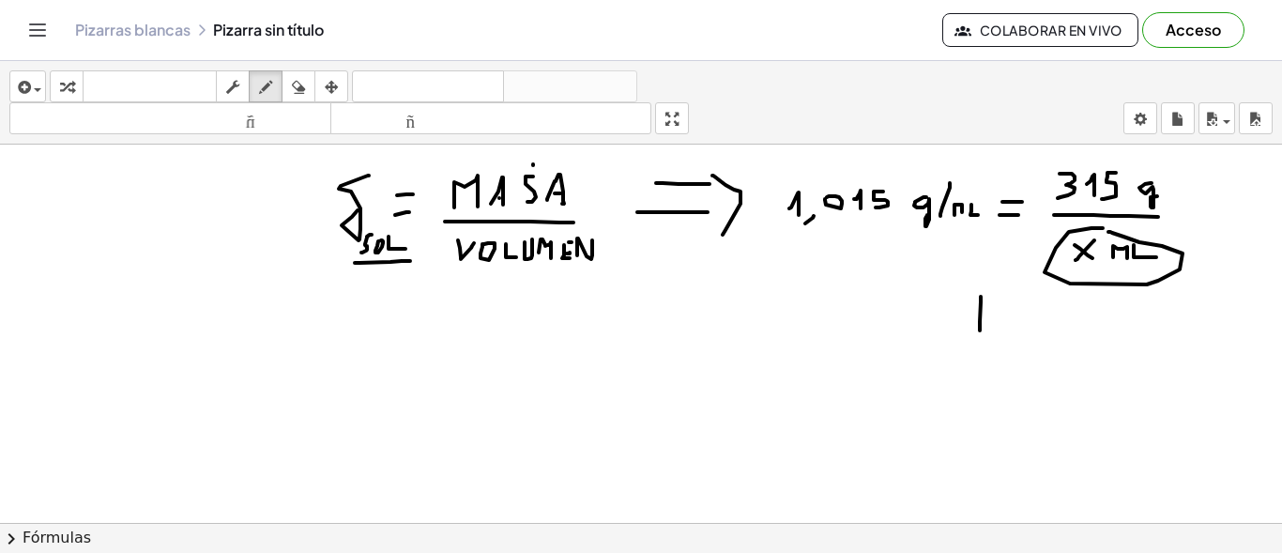
drag, startPoint x: 981, startPoint y: 297, endPoint x: 980, endPoint y: 330, distance: 33.8
drag, startPoint x: 998, startPoint y: 291, endPoint x: 999, endPoint y: 334, distance: 43.2
drag, startPoint x: 966, startPoint y: 334, endPoint x: 1018, endPoint y: 334, distance: 51.6
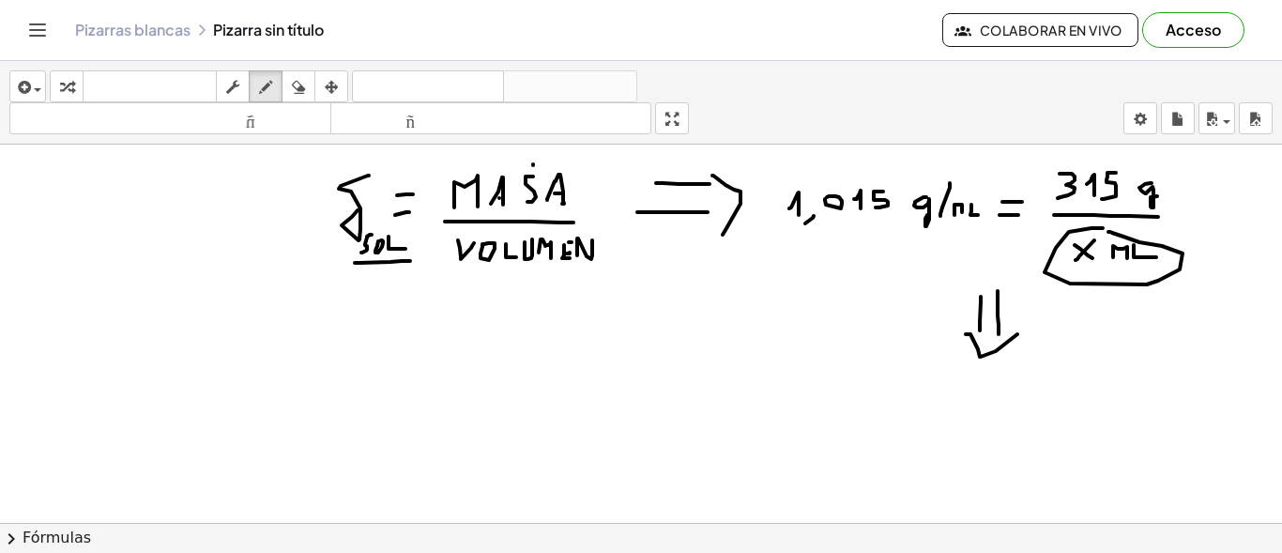
drag, startPoint x: 834, startPoint y: 413, endPoint x: 835, endPoint y: 432, distance: 18.8
drag, startPoint x: 841, startPoint y: 432, endPoint x: 838, endPoint y: 448, distance: 16.2
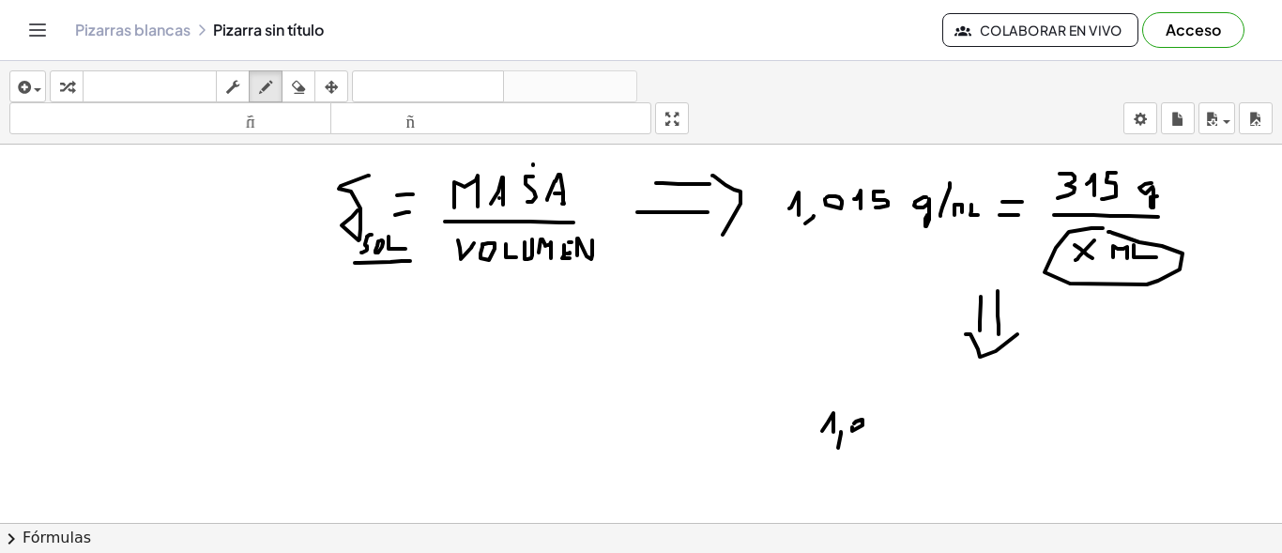
drag, startPoint x: 872, startPoint y: 422, endPoint x: 884, endPoint y: 426, distance: 13.1
drag, startPoint x: 899, startPoint y: 415, endPoint x: 895, endPoint y: 423, distance: 9.7
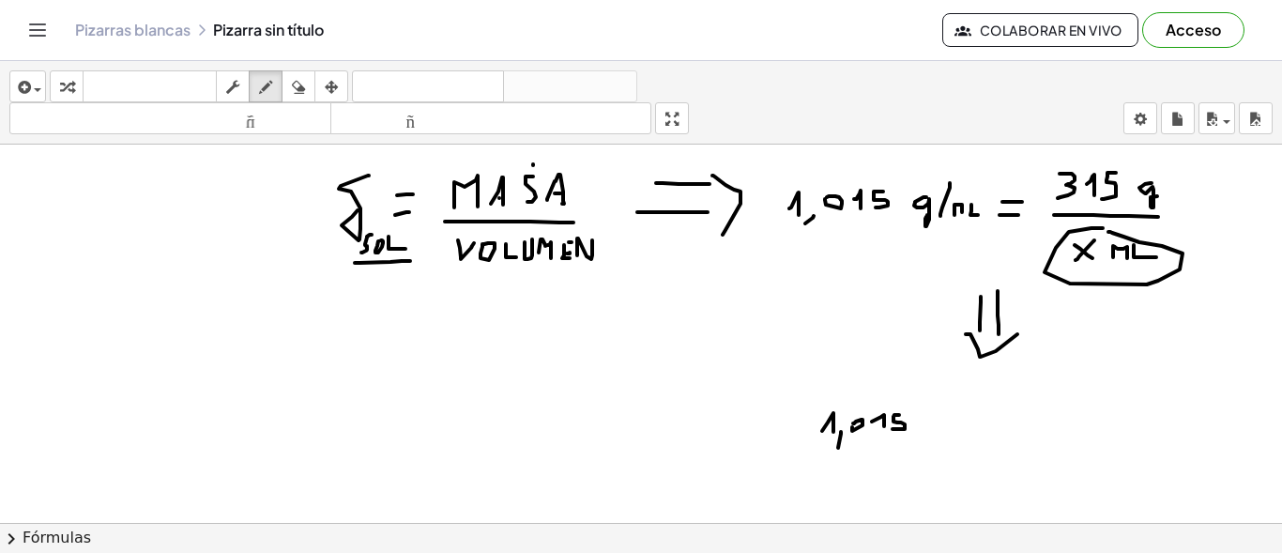
drag, startPoint x: 982, startPoint y: 407, endPoint x: 969, endPoint y: 424, distance: 21.4
drag, startPoint x: 961, startPoint y: 405, endPoint x: 984, endPoint y: 427, distance: 31.9
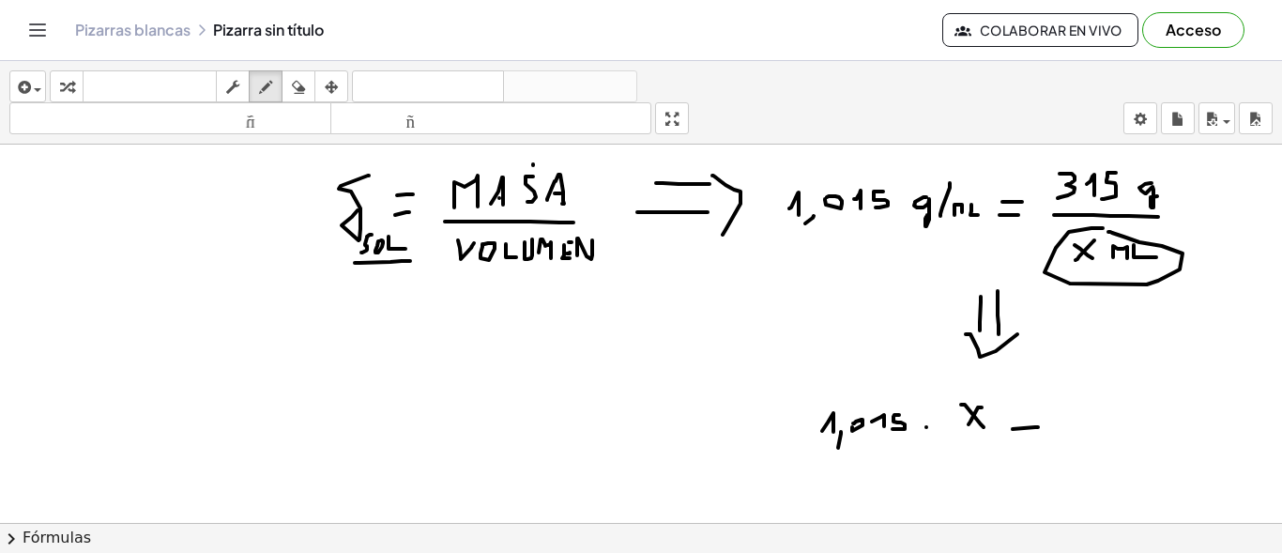
drag, startPoint x: 1013, startPoint y: 429, endPoint x: 1038, endPoint y: 427, distance: 25.4
drag, startPoint x: 1016, startPoint y: 418, endPoint x: 1043, endPoint y: 418, distance: 27.2
drag, startPoint x: 1066, startPoint y: 403, endPoint x: 1061, endPoint y: 420, distance: 17.8
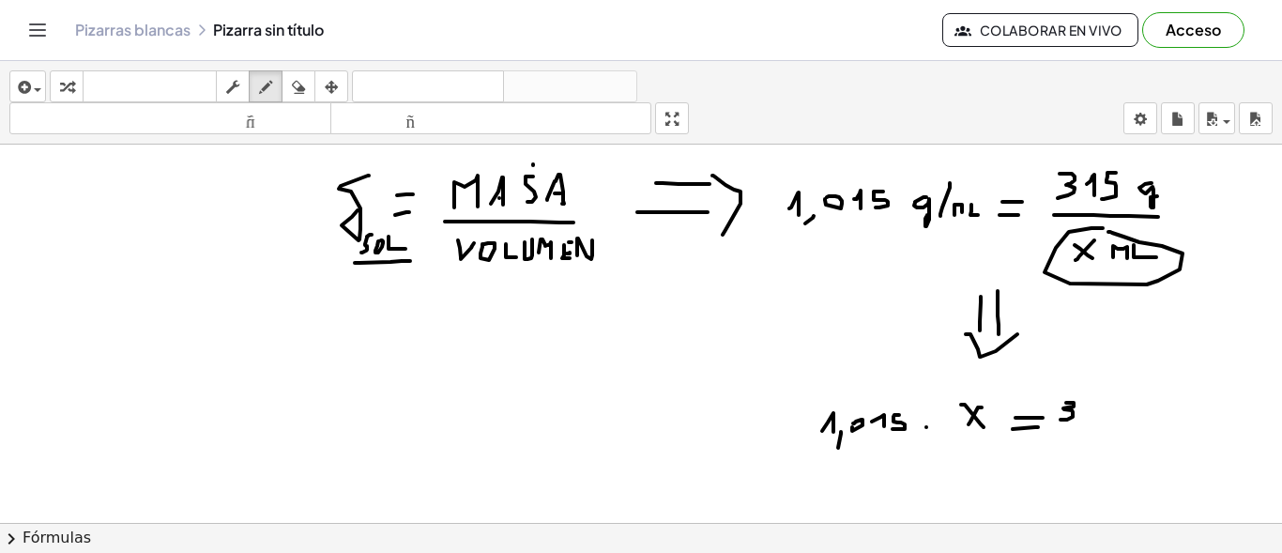
drag, startPoint x: 1093, startPoint y: 401, endPoint x: 1095, endPoint y: 416, distance: 15.1
drag, startPoint x: 1058, startPoint y: 275, endPoint x: 953, endPoint y: 259, distance: 106.3
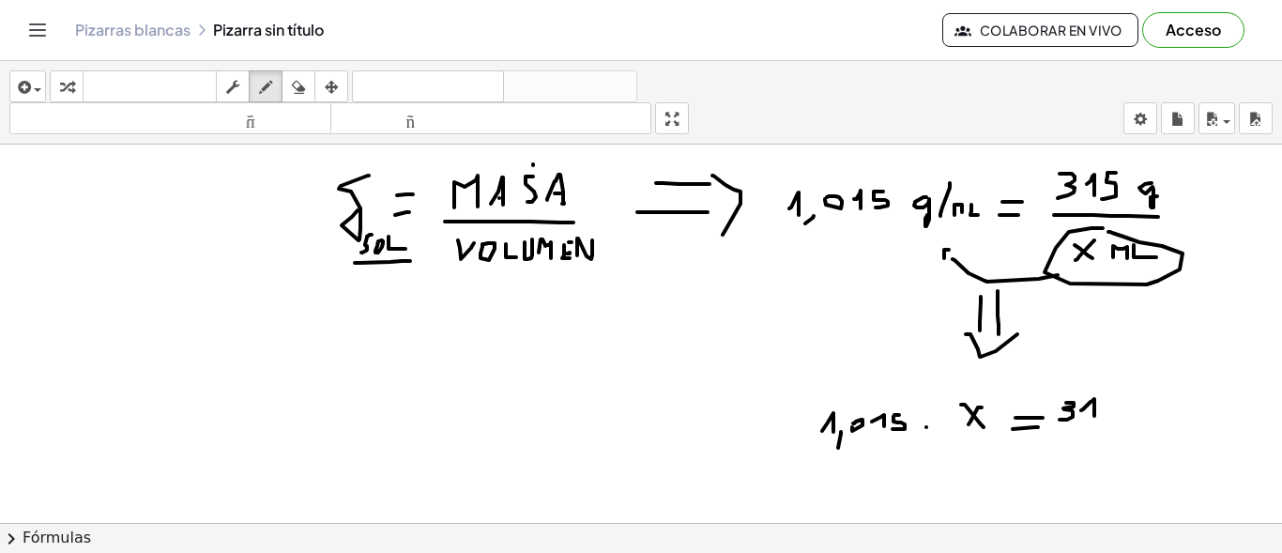
drag, startPoint x: 944, startPoint y: 257, endPoint x: 959, endPoint y: 251, distance: 16.4
drag, startPoint x: 1120, startPoint y: 397, endPoint x: 1114, endPoint y: 419, distance: 22.3
drag, startPoint x: 852, startPoint y: 393, endPoint x: 862, endPoint y: 392, distance: 9.4
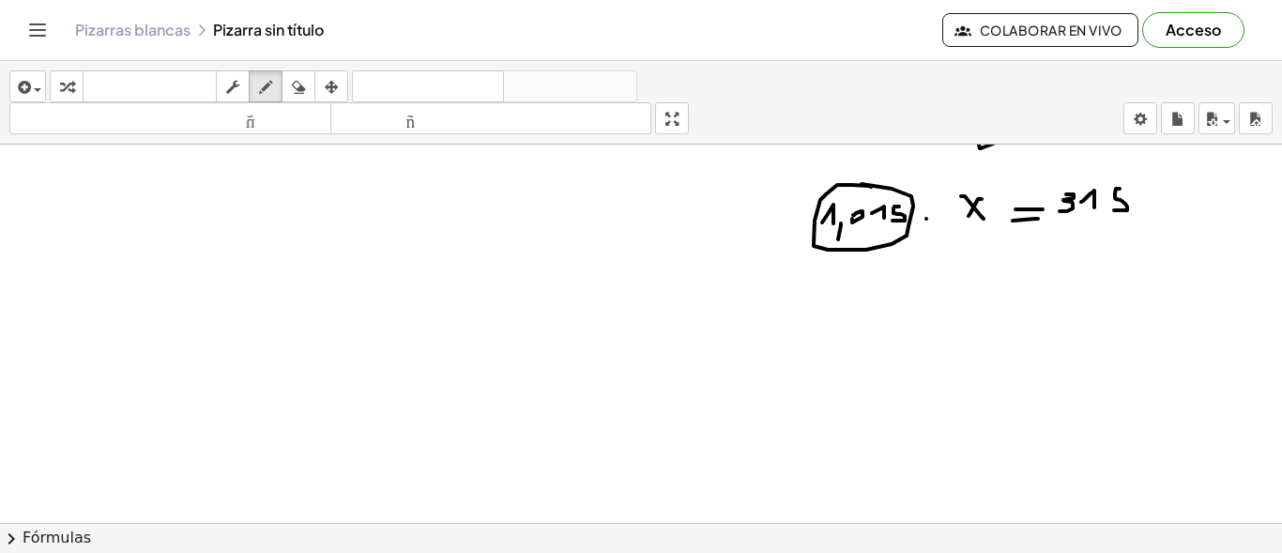
scroll to position [1604, 0]
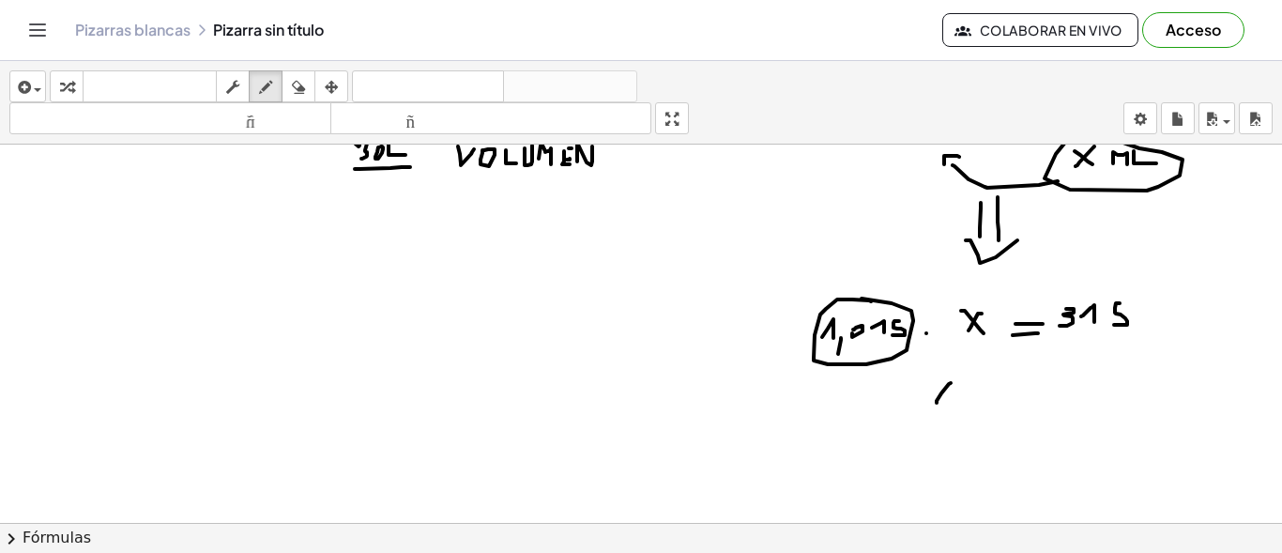
drag, startPoint x: 951, startPoint y: 383, endPoint x: 937, endPoint y: 403, distance: 24.2
drag, startPoint x: 931, startPoint y: 387, endPoint x: 951, endPoint y: 397, distance: 22.3
drag, startPoint x: 1009, startPoint y: 404, endPoint x: 1035, endPoint y: 403, distance: 25.4
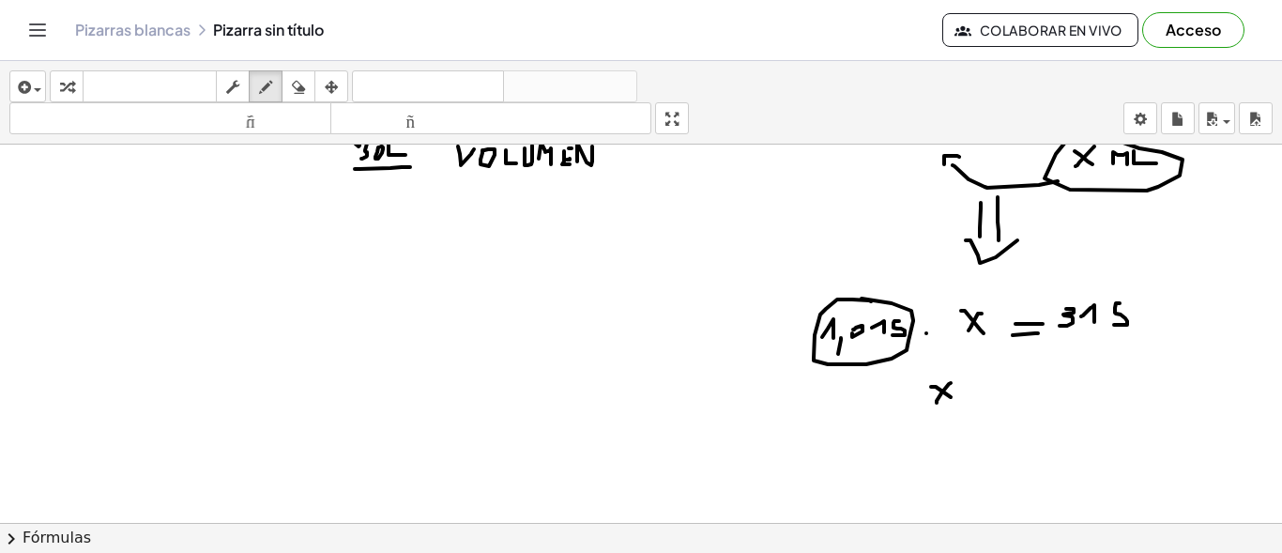
drag, startPoint x: 1073, startPoint y: 373, endPoint x: 1089, endPoint y: 397, distance: 29.2
drag, startPoint x: 1099, startPoint y: 386, endPoint x: 1108, endPoint y: 397, distance: 14.1
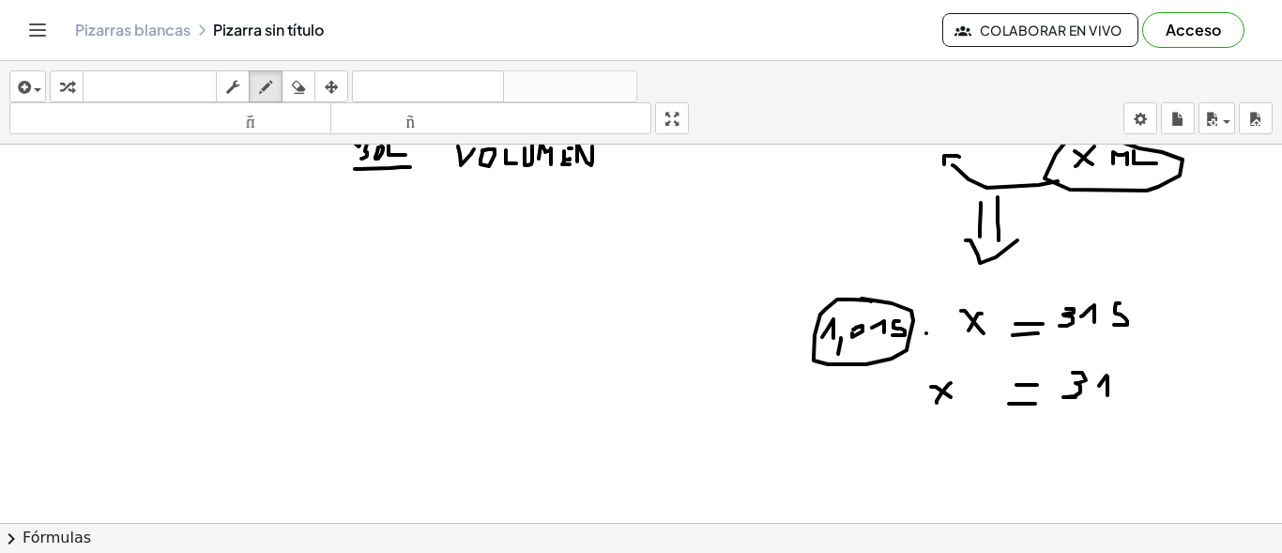
drag, startPoint x: 1140, startPoint y: 373, endPoint x: 1122, endPoint y: 391, distance: 25.9
drag, startPoint x: 1072, startPoint y: 407, endPoint x: 1094, endPoint y: 411, distance: 21.9
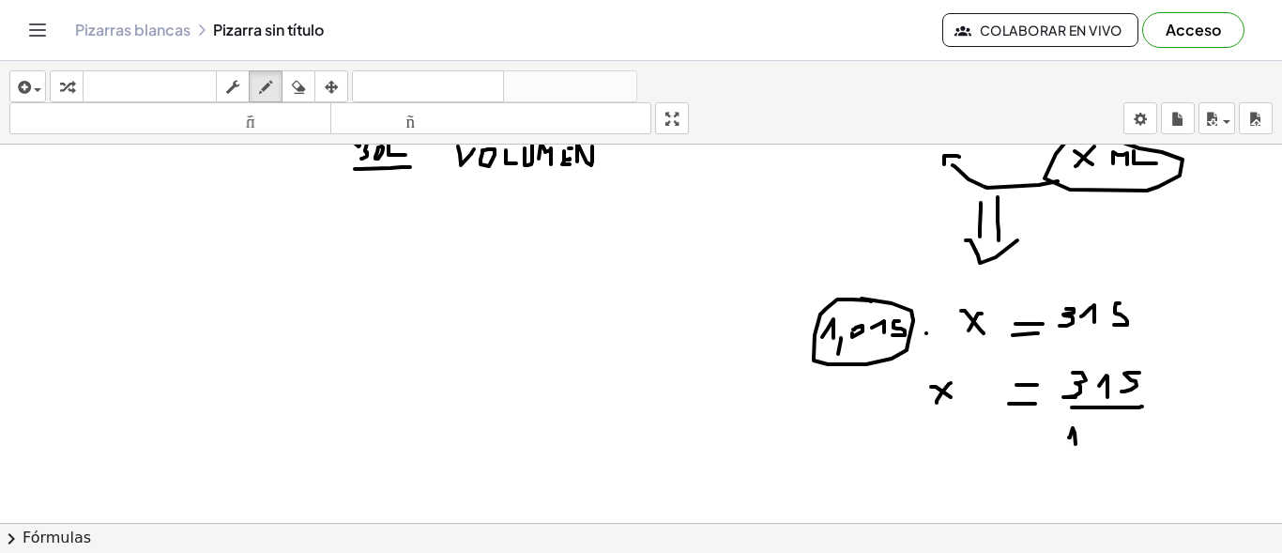
drag, startPoint x: 1089, startPoint y: 444, endPoint x: 1093, endPoint y: 454, distance: 11.0
drag, startPoint x: 1104, startPoint y: 434, endPoint x: 1116, endPoint y: 434, distance: 12.2
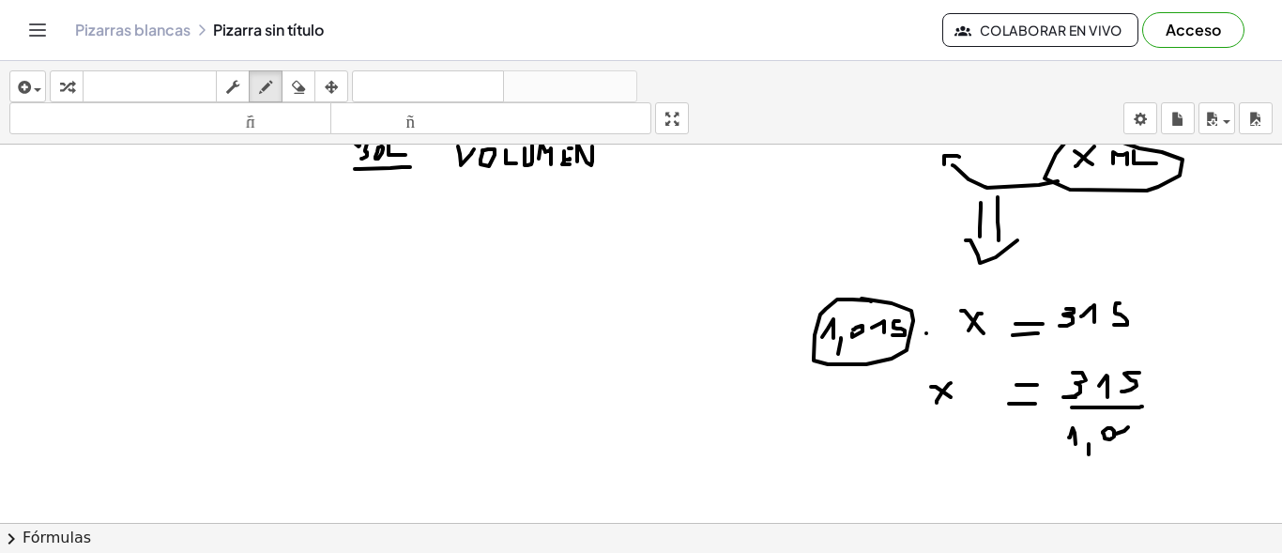
drag, startPoint x: 1116, startPoint y: 434, endPoint x: 1128, endPoint y: 443, distance: 15.4
drag, startPoint x: 1147, startPoint y: 422, endPoint x: 1052, endPoint y: 507, distance: 127.6
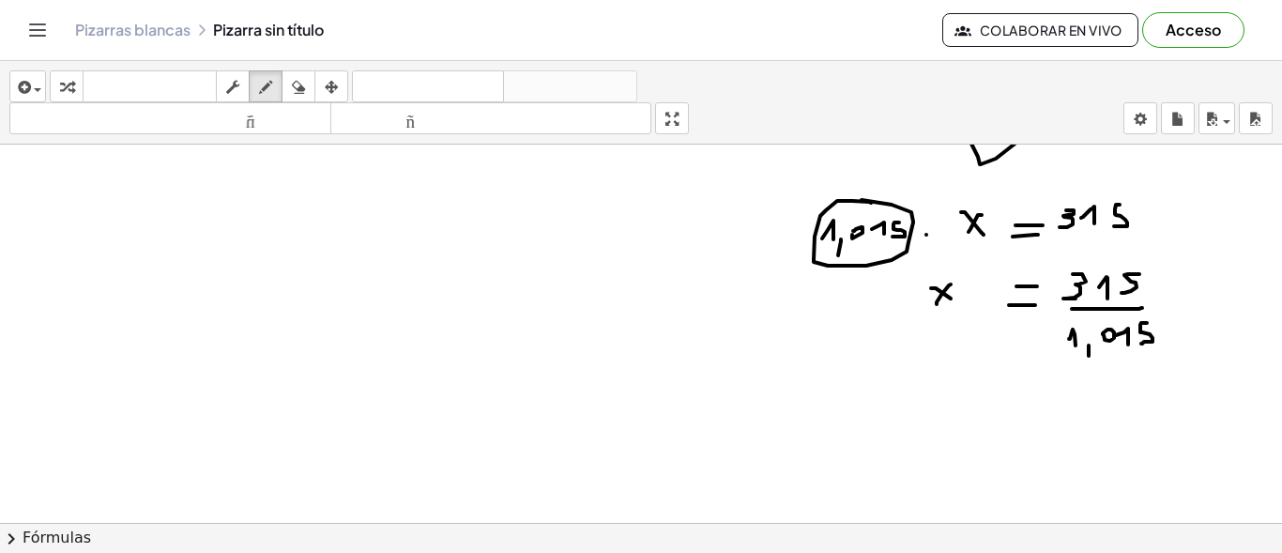
scroll to position [1792, 0]
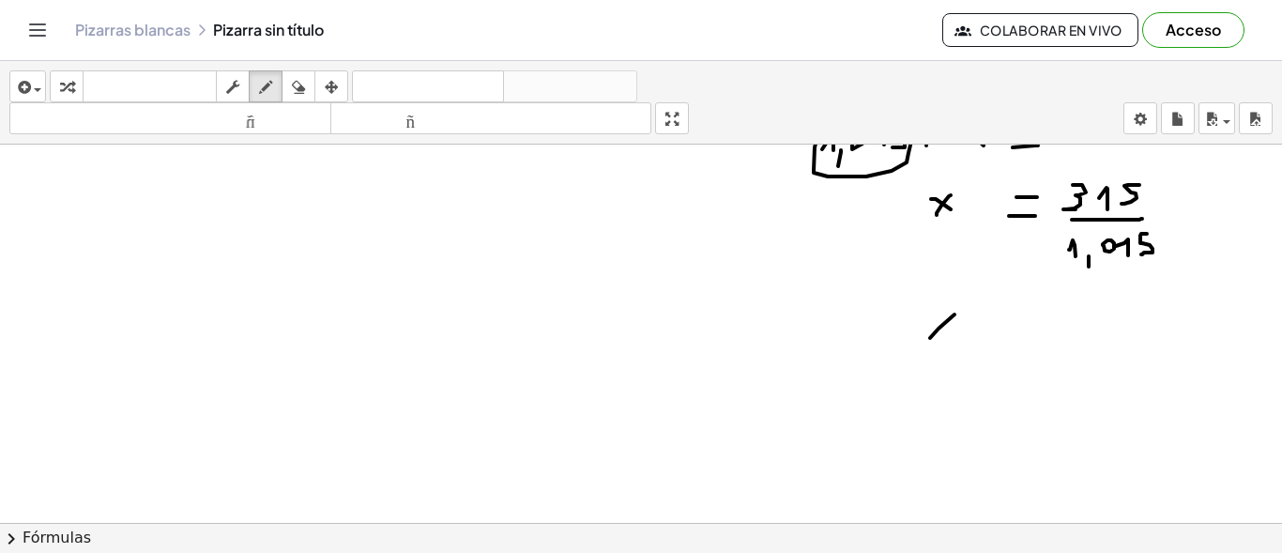
drag, startPoint x: 955, startPoint y: 314, endPoint x: 930, endPoint y: 338, distance: 33.9
drag, startPoint x: 928, startPoint y: 322, endPoint x: 963, endPoint y: 343, distance: 40.4
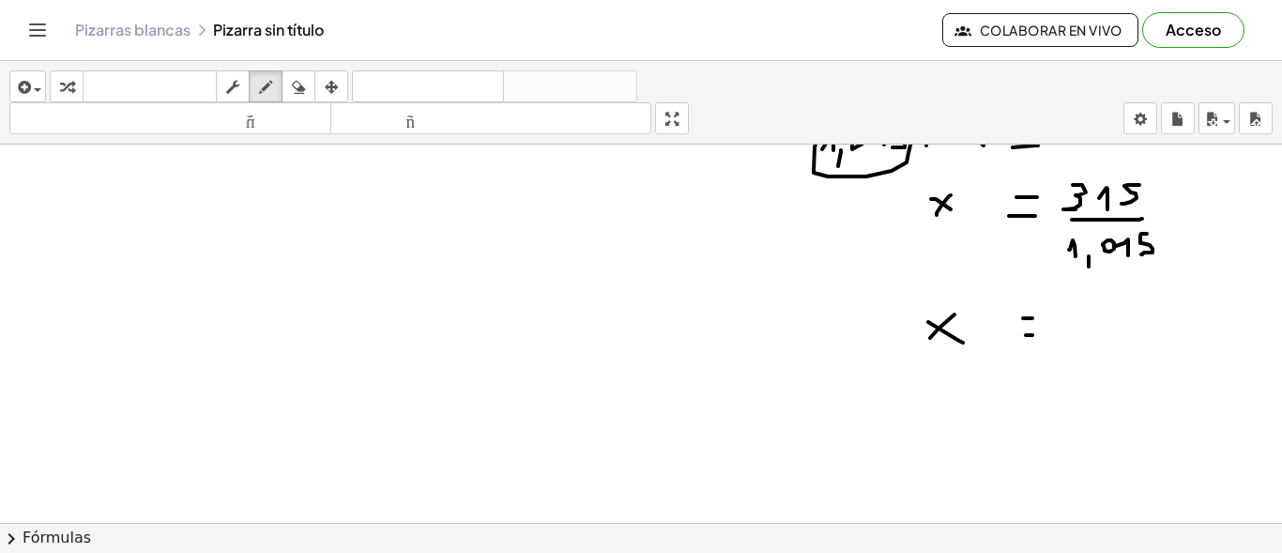
drag, startPoint x: 1023, startPoint y: 318, endPoint x: 1035, endPoint y: 318, distance: 12.2
drag, startPoint x: 1060, startPoint y: 311, endPoint x: 1088, endPoint y: 330, distance: 33.8
drag, startPoint x: 1090, startPoint y: 325, endPoint x: 1100, endPoint y: 325, distance: 10.3
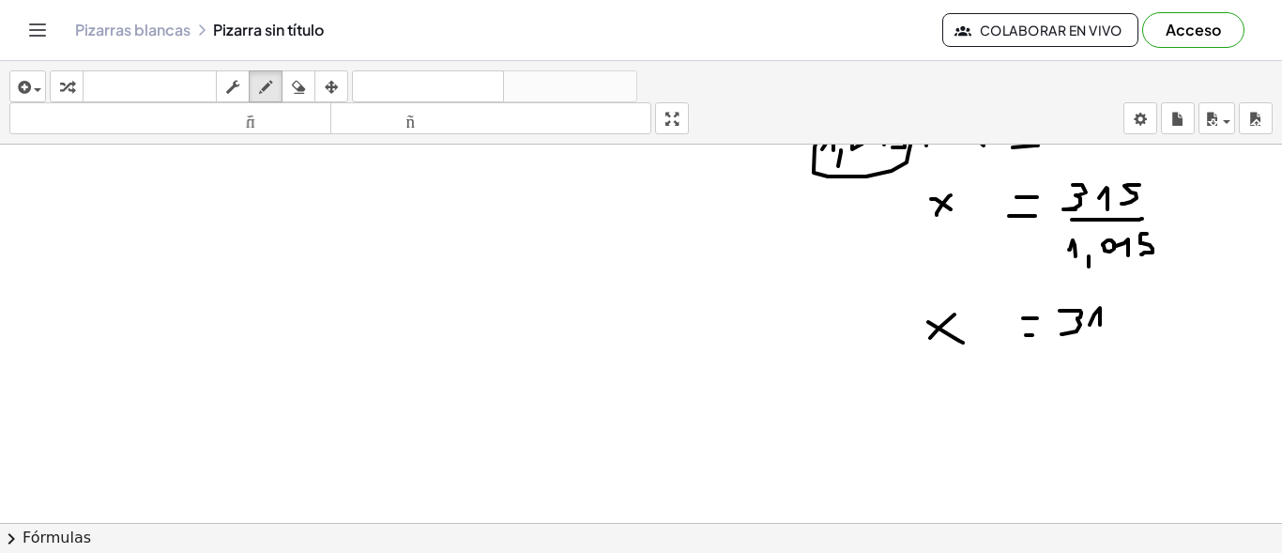
click at [302, 90] on icon "button" at bounding box center [298, 87] width 13 height 23
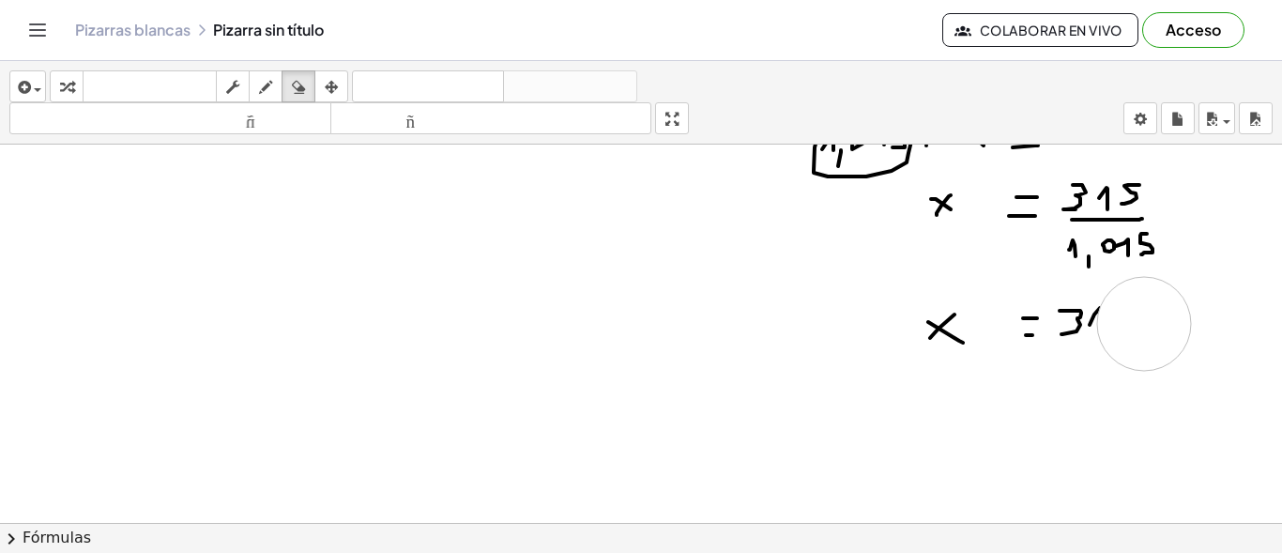
click at [267, 96] on icon "button" at bounding box center [265, 87] width 13 height 23
drag, startPoint x: 1097, startPoint y: 324, endPoint x: 1105, endPoint y: 332, distance: 11.9
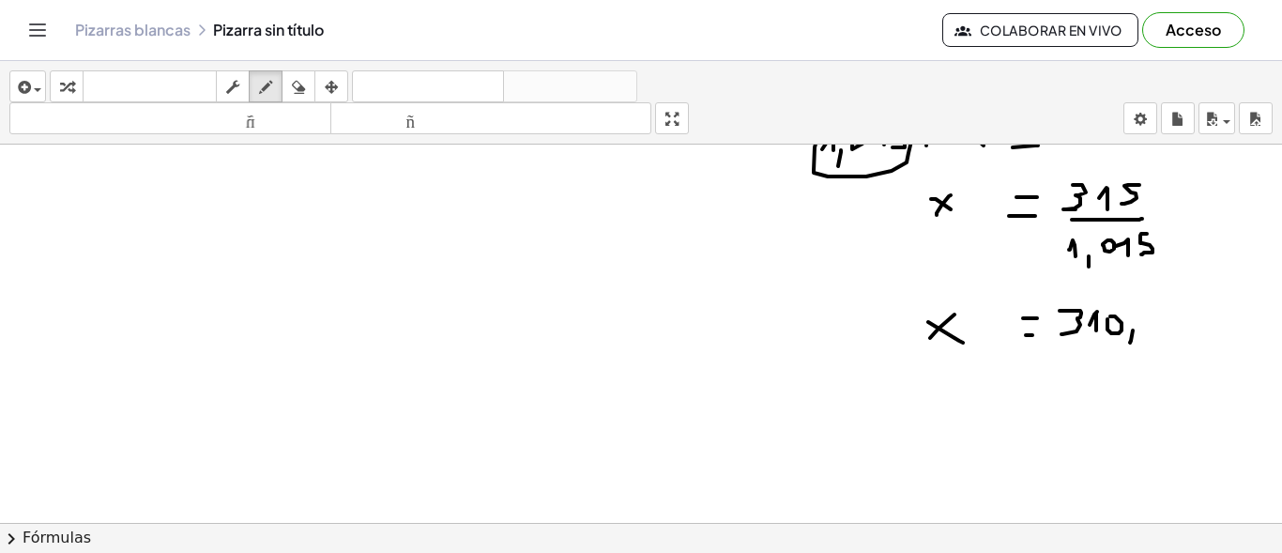
drag, startPoint x: 1139, startPoint y: 310, endPoint x: 1147, endPoint y: 330, distance: 21.4
drag, startPoint x: 1164, startPoint y: 314, endPoint x: 1177, endPoint y: 334, distance: 23.7
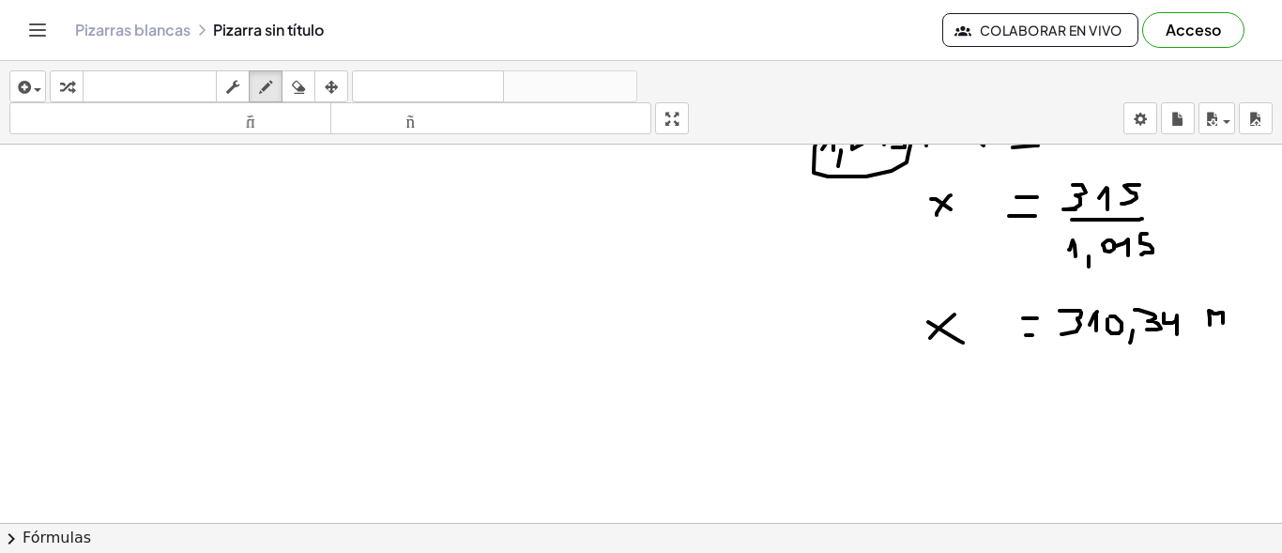
drag, startPoint x: 1210, startPoint y: 325, endPoint x: 1223, endPoint y: 325, distance: 13.1
drag, startPoint x: 1233, startPoint y: 309, endPoint x: 1248, endPoint y: 330, distance: 25.5
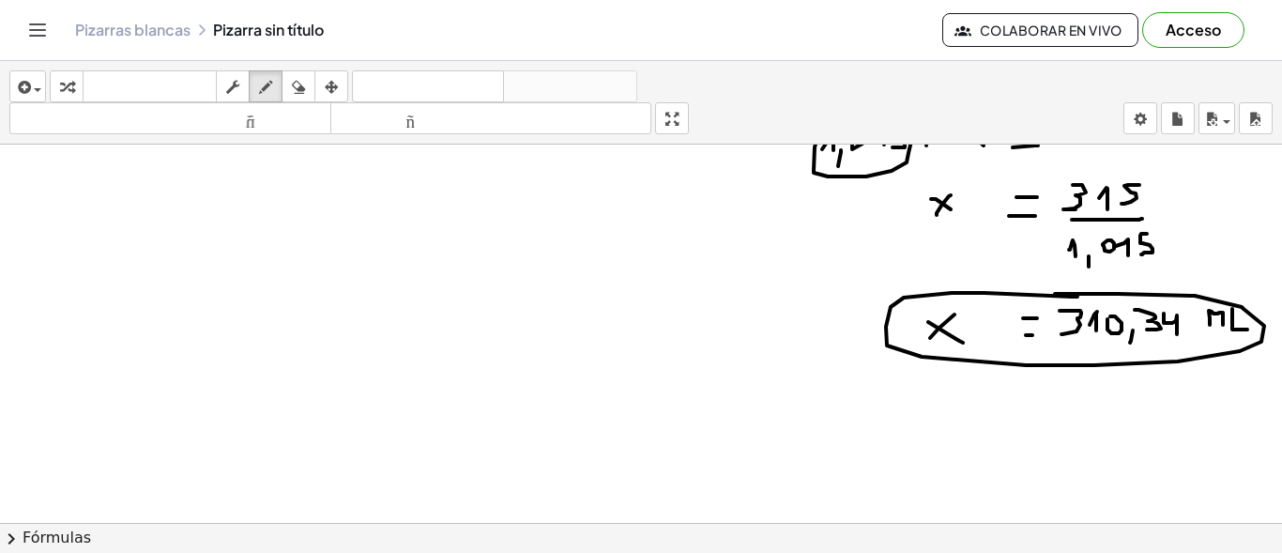
drag, startPoint x: 1078, startPoint y: 297, endPoint x: 1055, endPoint y: 294, distance: 22.7
drag, startPoint x: 1169, startPoint y: 274, endPoint x: 1233, endPoint y: 253, distance: 67.4
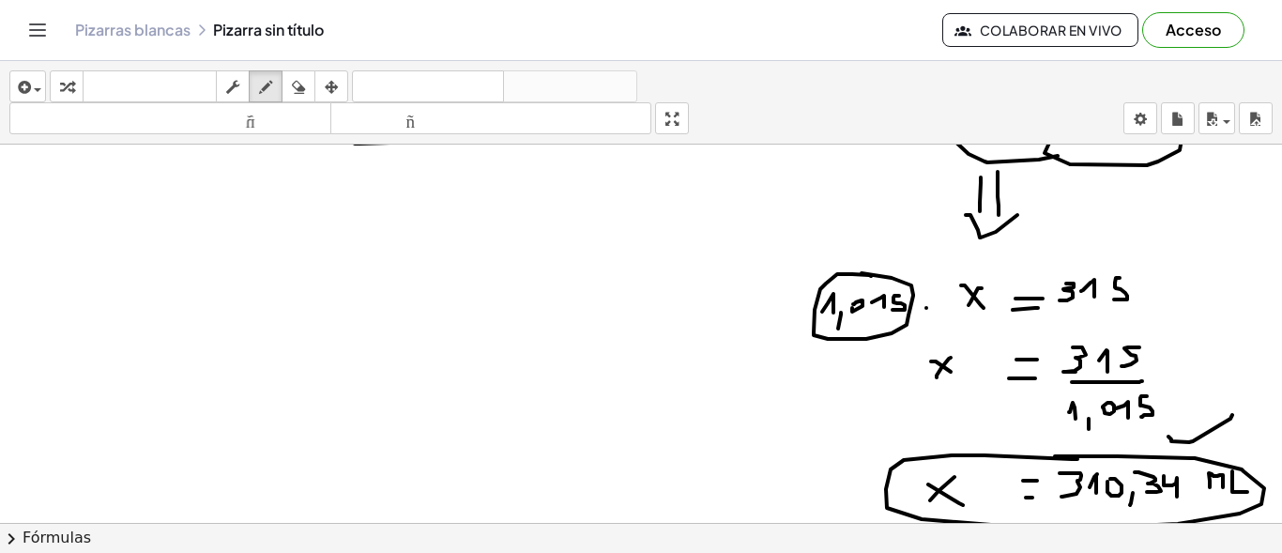
scroll to position [1604, 0]
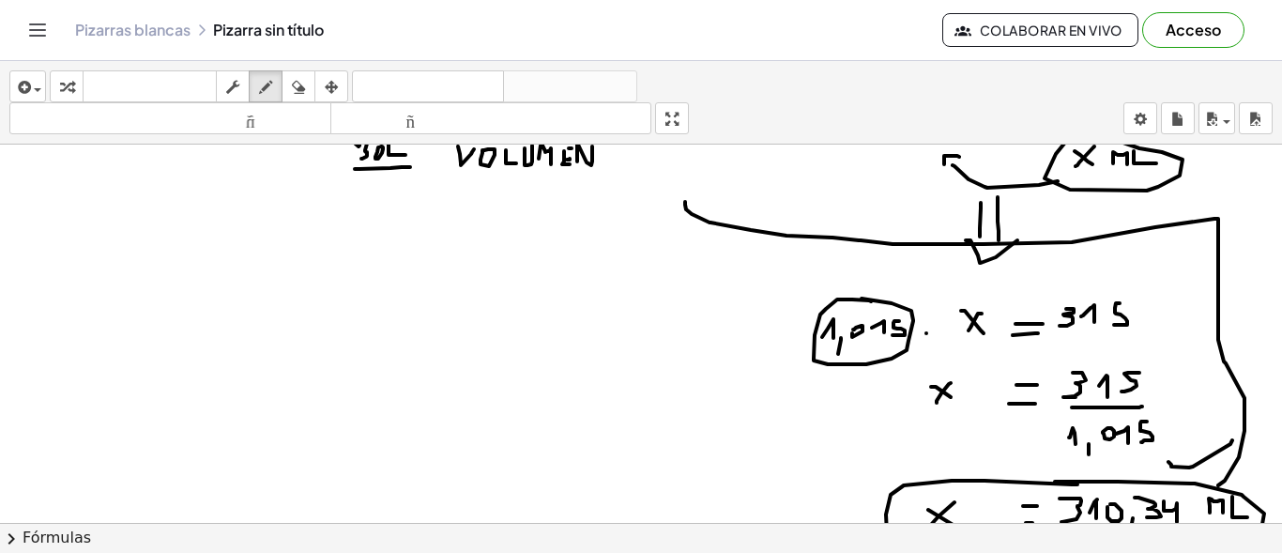
drag, startPoint x: 1219, startPoint y: 485, endPoint x: 685, endPoint y: 202, distance: 603.9
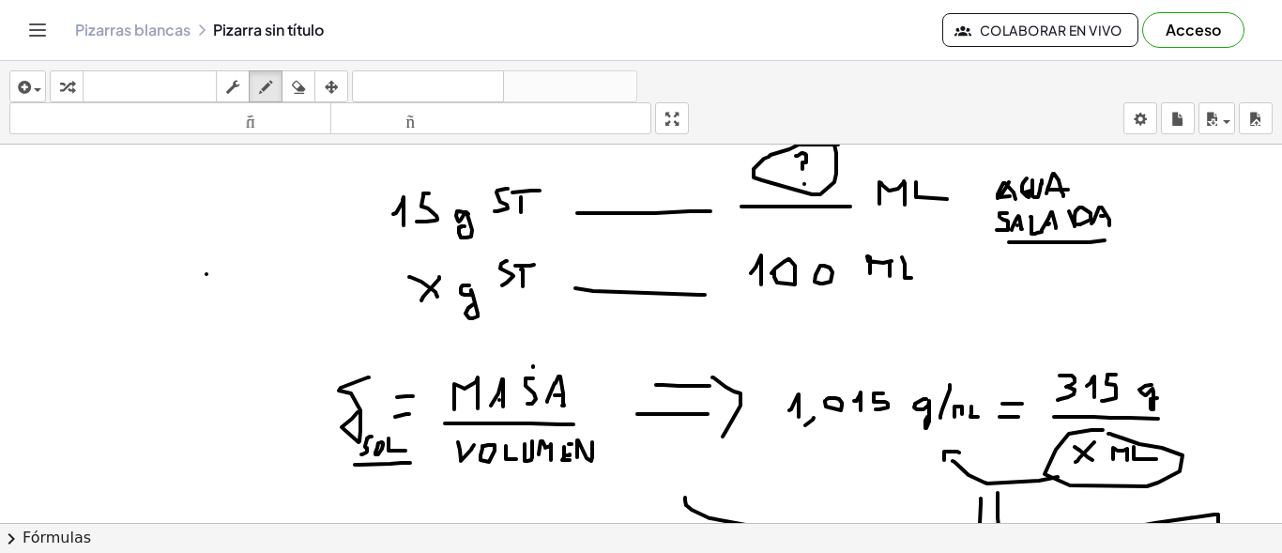
scroll to position [1323, 0]
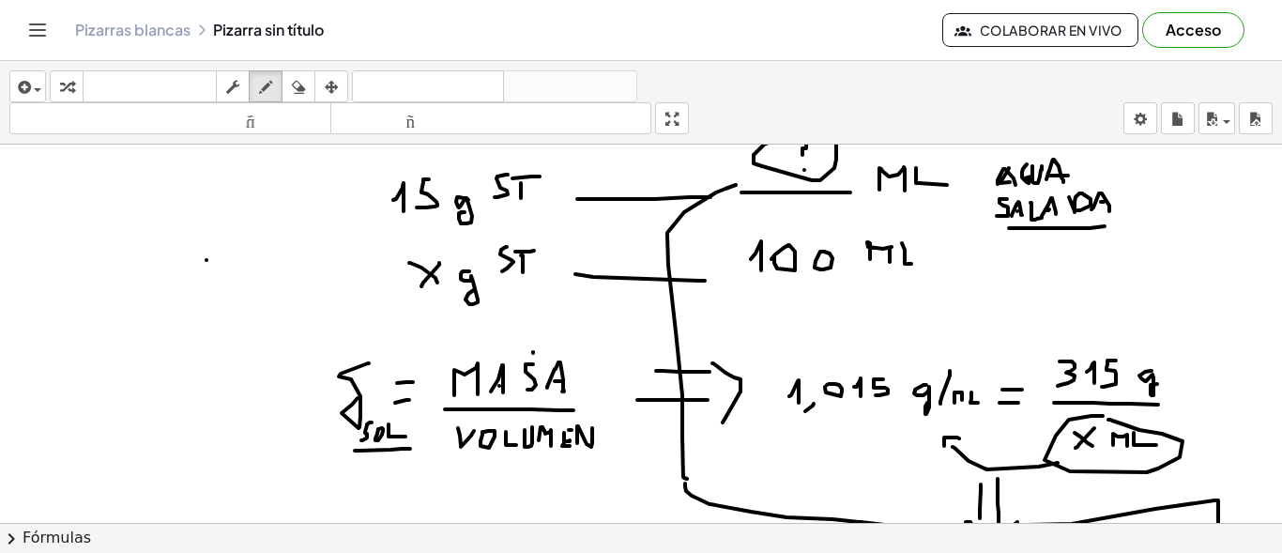
drag, startPoint x: 687, startPoint y: 479, endPoint x: 744, endPoint y: 185, distance: 299.2
drag, startPoint x: 744, startPoint y: 176, endPoint x: 749, endPoint y: 188, distance: 12.6
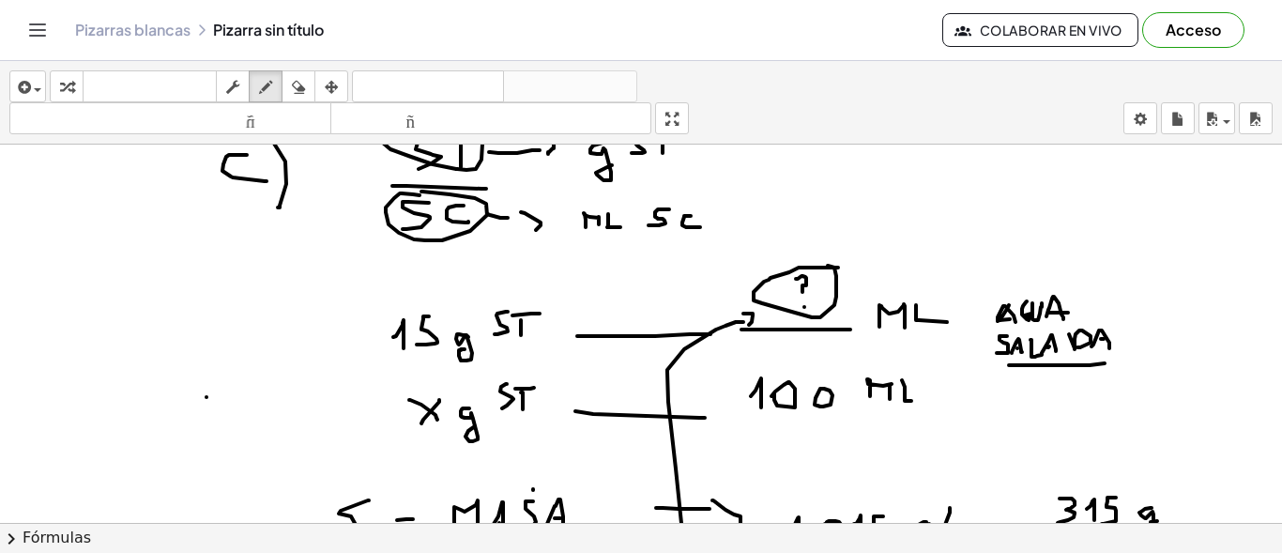
scroll to position [1229, 0]
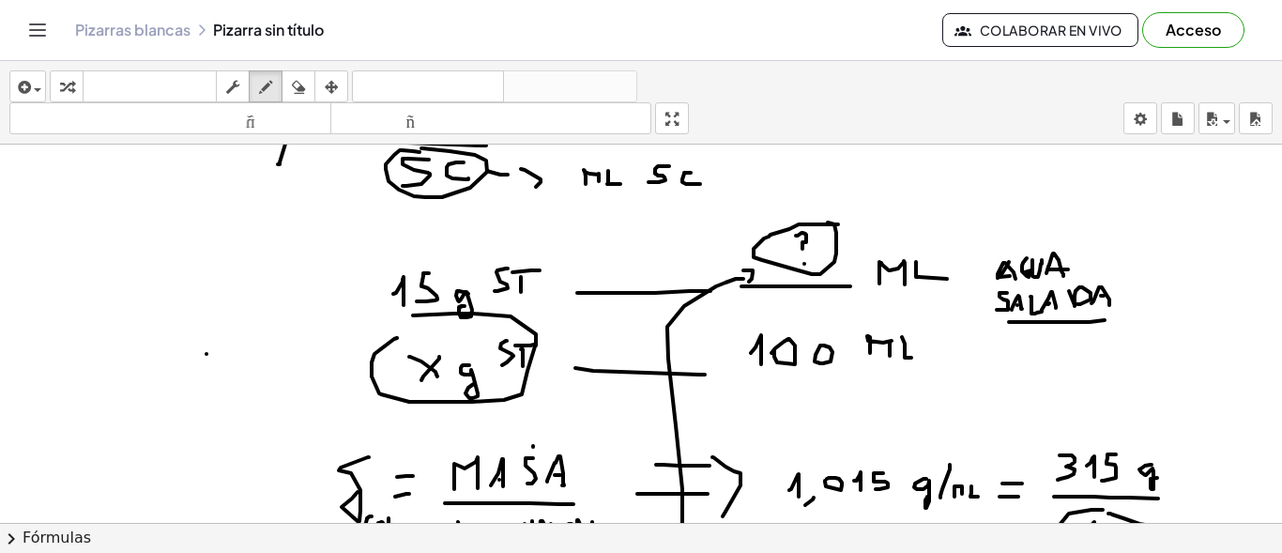
drag, startPoint x: 397, startPoint y: 338, endPoint x: 379, endPoint y: 342, distance: 18.2
click at [394, 324] on div at bounding box center [641, 51] width 1282 height 2270
drag, startPoint x: 367, startPoint y: 367, endPoint x: 271, endPoint y: 368, distance: 95.8
click at [271, 368] on div at bounding box center [641, 51] width 1282 height 2270
drag, startPoint x: 283, startPoint y: 359, endPoint x: 271, endPoint y: 376, distance: 21.1
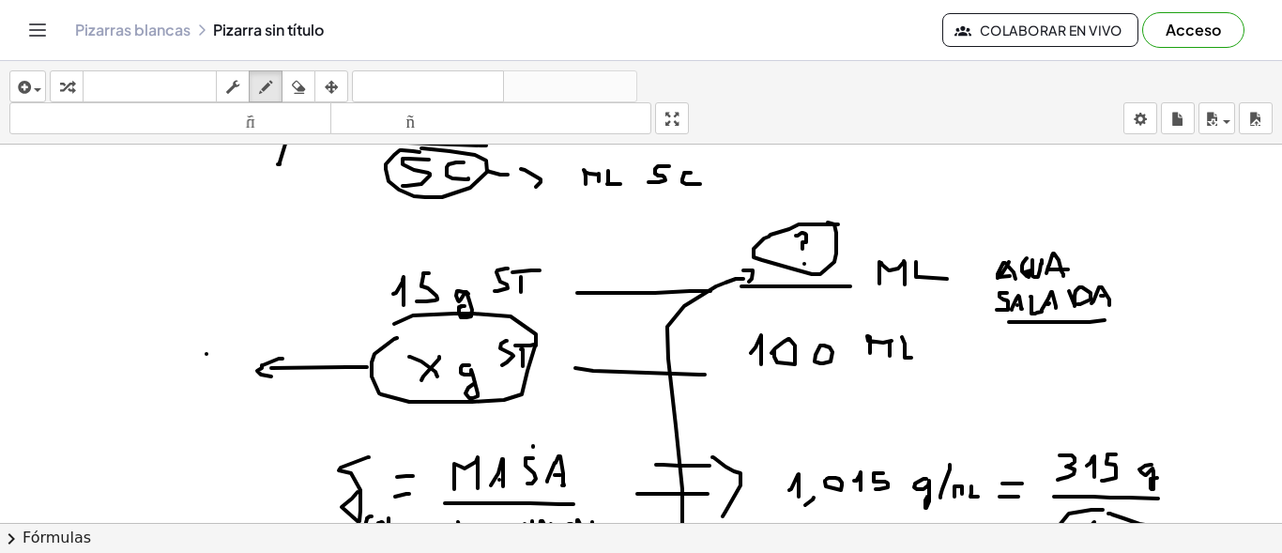
click at [271, 376] on div at bounding box center [641, 51] width 1282 height 2270
drag, startPoint x: 76, startPoint y: 335, endPoint x: 85, endPoint y: 365, distance: 31.5
click at [85, 365] on div at bounding box center [641, 51] width 1282 height 2270
click at [89, 375] on div at bounding box center [641, 51] width 1282 height 2270
click at [125, 330] on div at bounding box center [641, 51] width 1282 height 2270
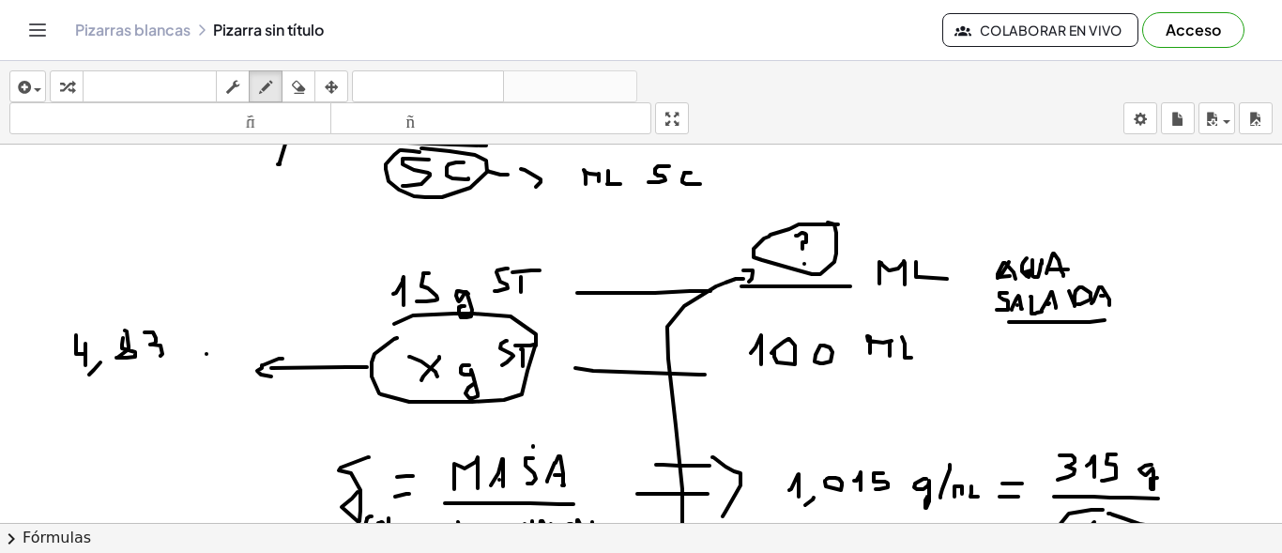
drag, startPoint x: 148, startPoint y: 332, endPoint x: 148, endPoint y: 356, distance: 23.5
click at [149, 356] on div at bounding box center [641, 51] width 1282 height 2270
drag, startPoint x: 107, startPoint y: 401, endPoint x: 104, endPoint y: 412, distance: 11.6
click at [99, 411] on div at bounding box center [641, 51] width 1282 height 2270
click at [113, 412] on div at bounding box center [641, 51] width 1282 height 2270
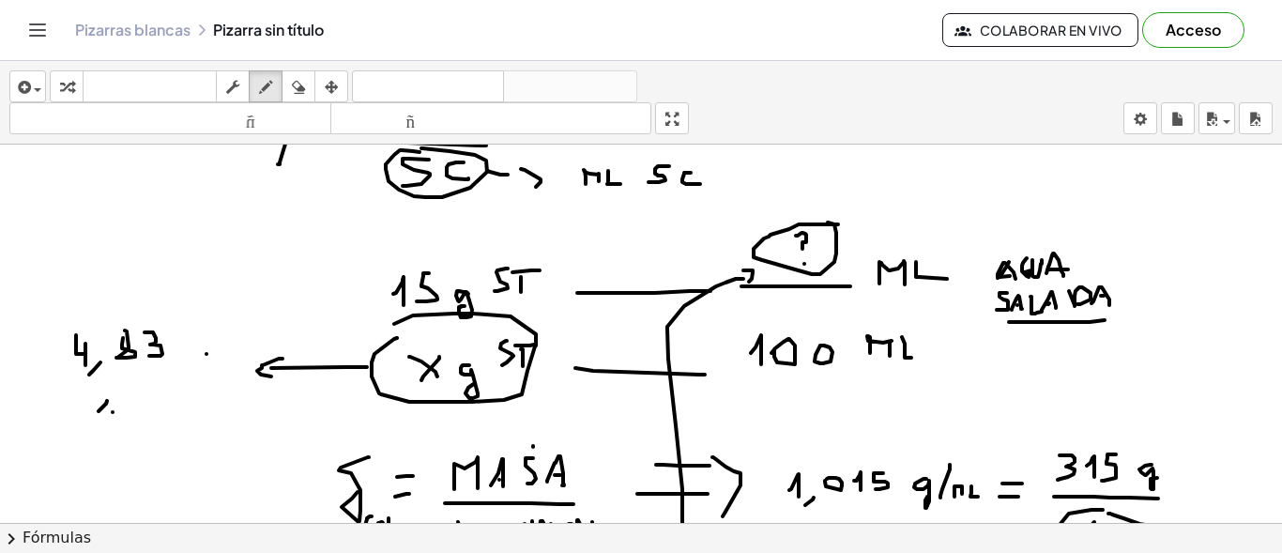
click at [94, 404] on div at bounding box center [641, 51] width 1282 height 2270
drag, startPoint x: 135, startPoint y: 410, endPoint x: 161, endPoint y: 413, distance: 25.5
click at [161, 413] on div at bounding box center [641, 51] width 1282 height 2270
drag, startPoint x: 184, startPoint y: 386, endPoint x: 168, endPoint y: 422, distance: 39.1
click at [168, 422] on div at bounding box center [641, 51] width 1282 height 2270
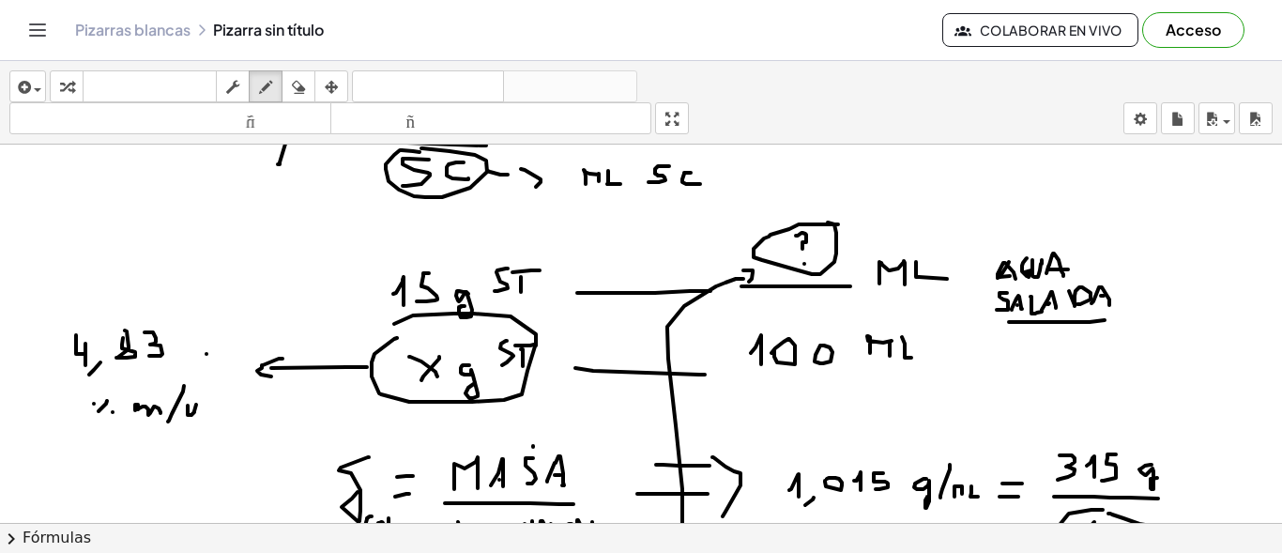
click at [196, 405] on div at bounding box center [641, 51] width 1282 height 2270
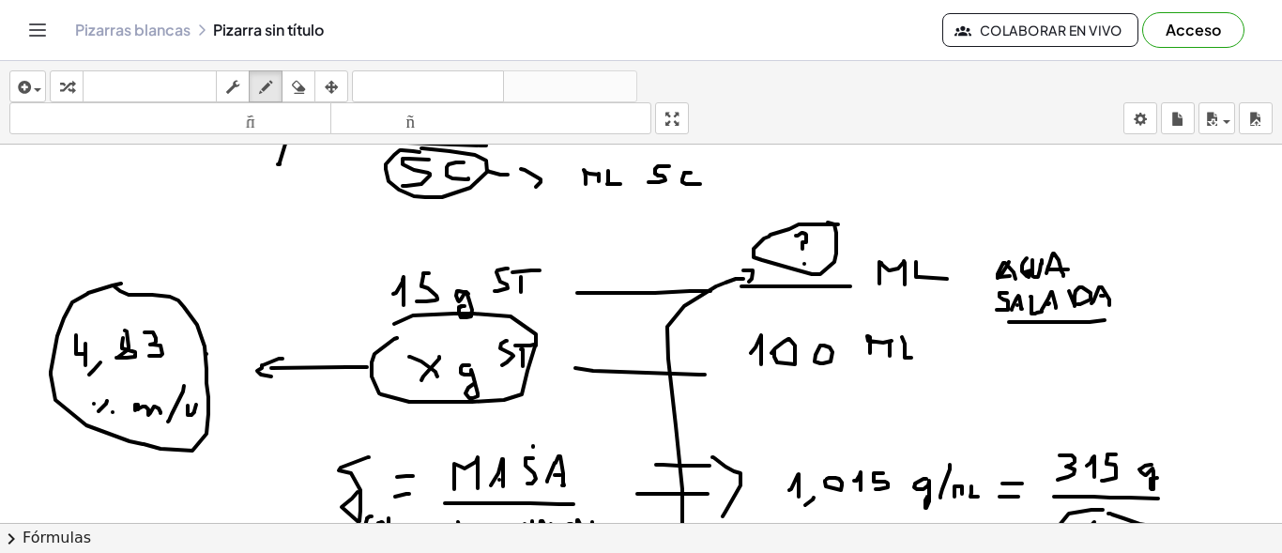
click at [111, 285] on div at bounding box center [641, 51] width 1282 height 2270
drag, startPoint x: 151, startPoint y: 263, endPoint x: 251, endPoint y: 238, distance: 102.5
click at [251, 238] on div at bounding box center [641, 51] width 1282 height 2270
drag, startPoint x: 69, startPoint y: 376, endPoint x: 161, endPoint y: 370, distance: 93.1
click at [161, 370] on div at bounding box center [641, 51] width 1282 height 2270
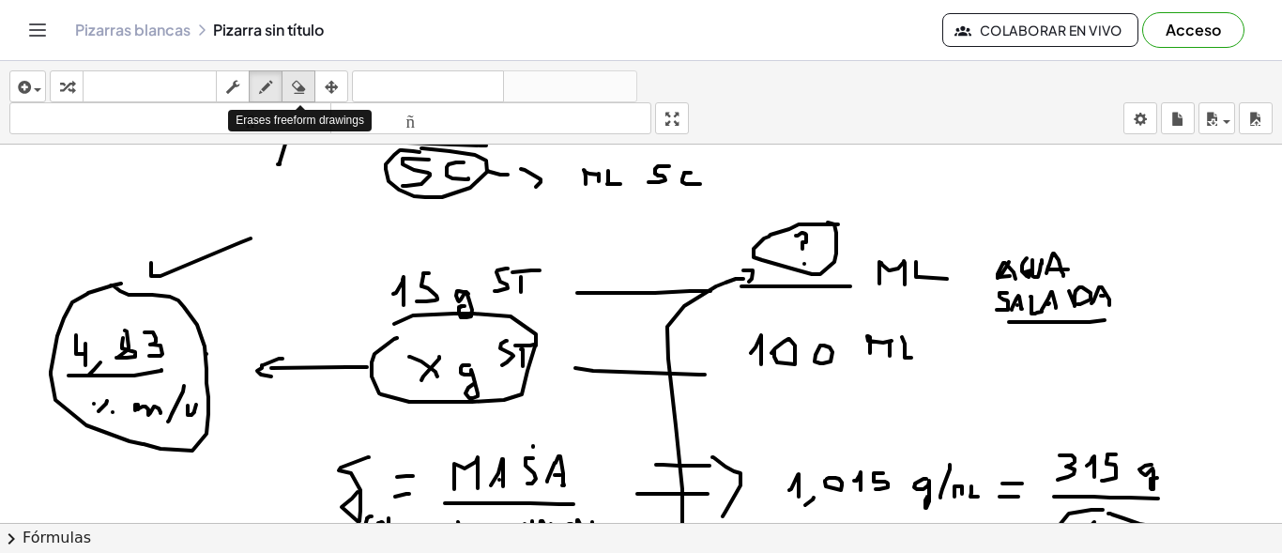
click at [287, 100] on button "borrar" at bounding box center [299, 86] width 34 height 32
drag, startPoint x: 183, startPoint y: 171, endPoint x: 546, endPoint y: 169, distance: 363.3
click at [553, 169] on div at bounding box center [641, 51] width 1282 height 2270
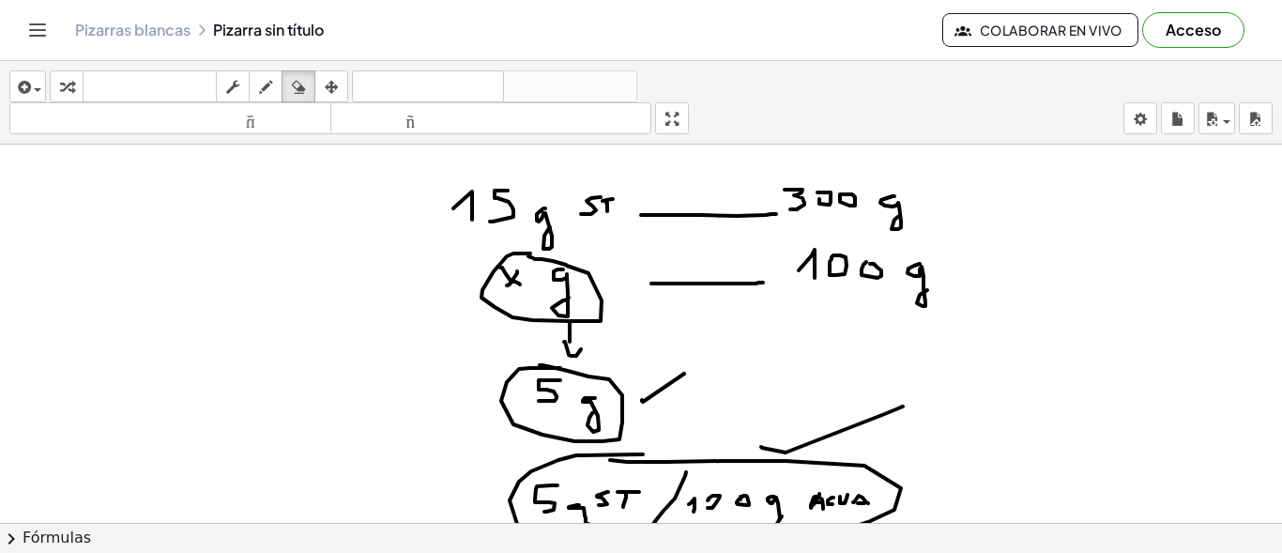
scroll to position [0, 0]
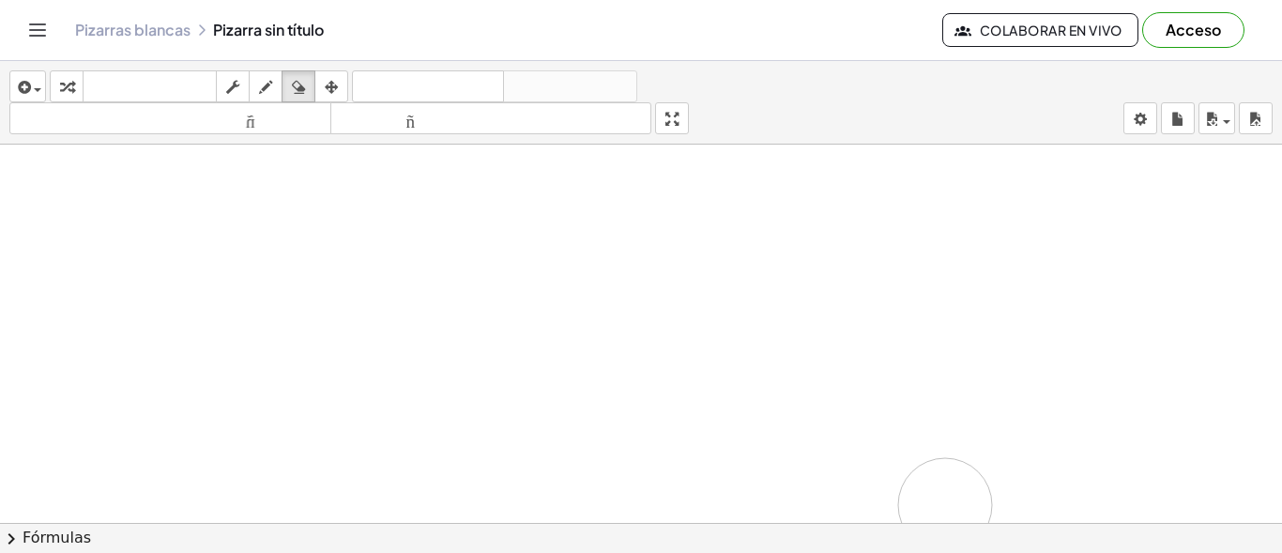
drag, startPoint x: 381, startPoint y: 230, endPoint x: 903, endPoint y: 414, distance: 553.5
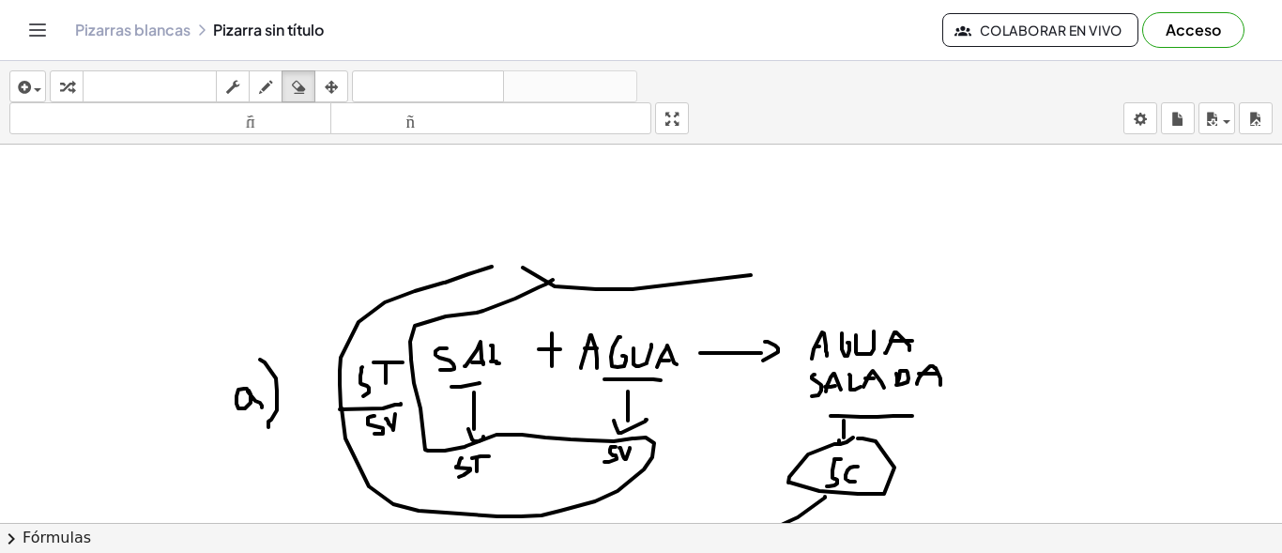
scroll to position [376, 0]
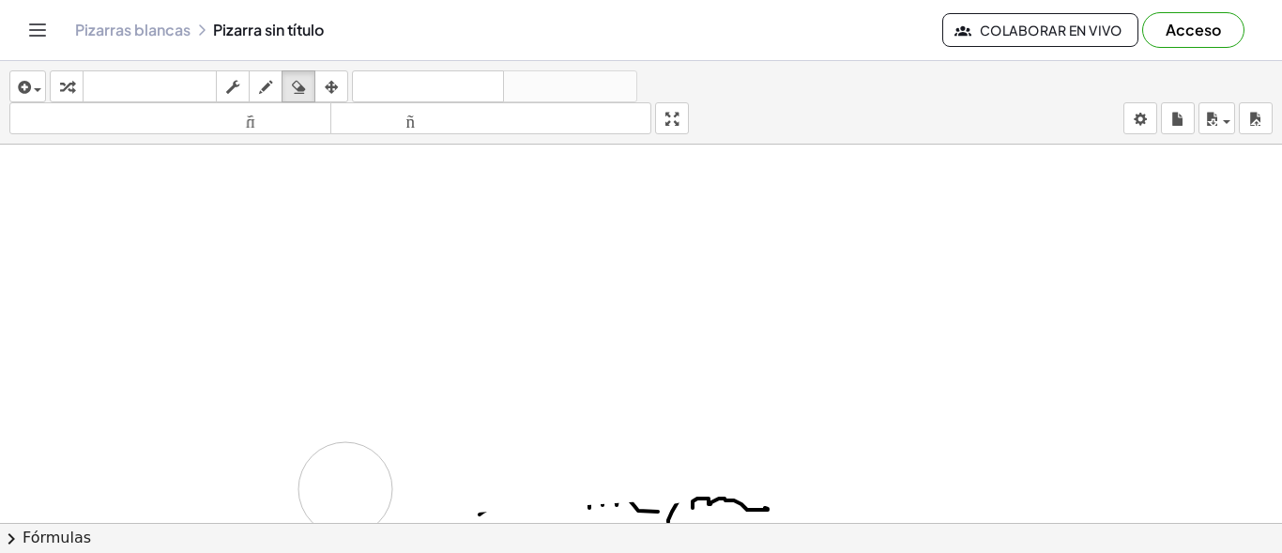
drag, startPoint x: 284, startPoint y: 164, endPoint x: 308, endPoint y: 458, distance: 294.8
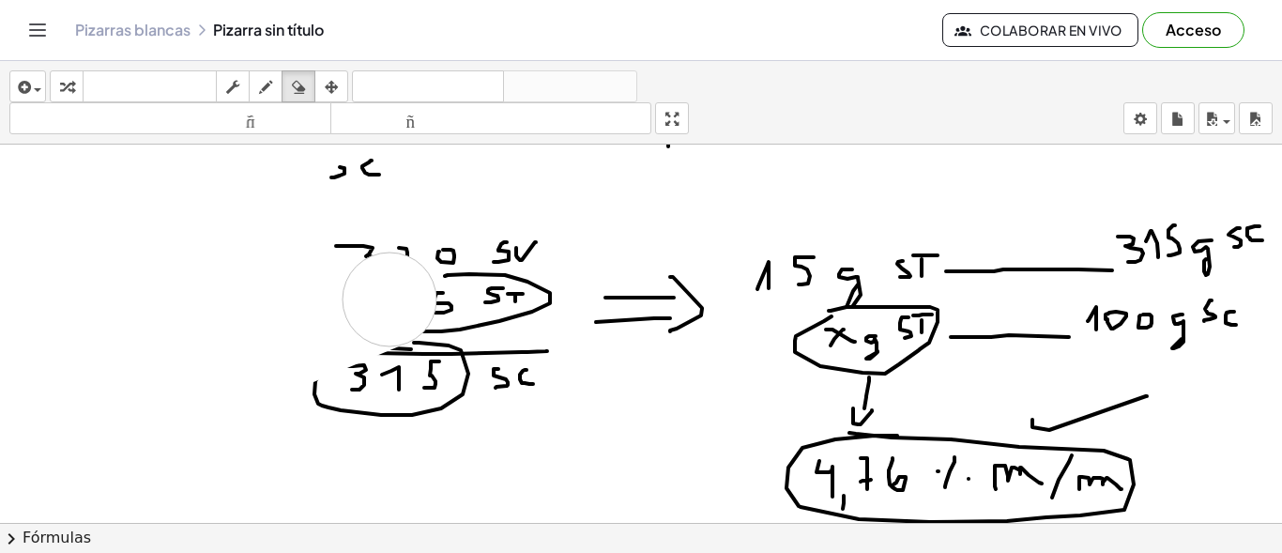
drag, startPoint x: 390, startPoint y: 299, endPoint x: 483, endPoint y: 232, distance: 114.9
click at [620, 215] on div at bounding box center [641, 529] width 1282 height 2270
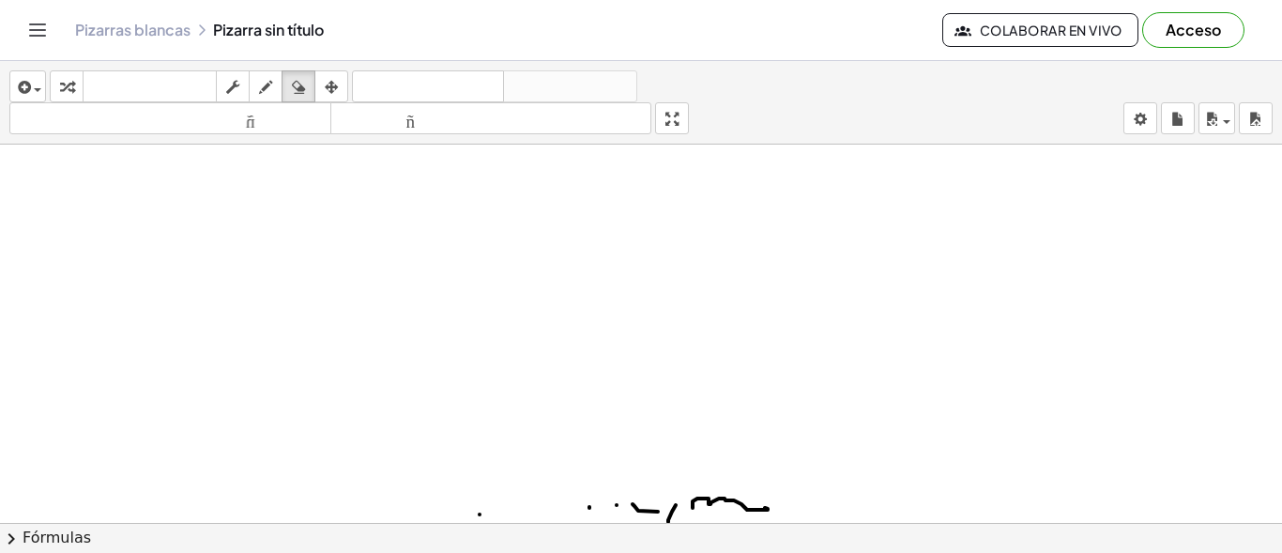
scroll to position [563, 0]
drag, startPoint x: 332, startPoint y: 368, endPoint x: 882, endPoint y: 483, distance: 561.2
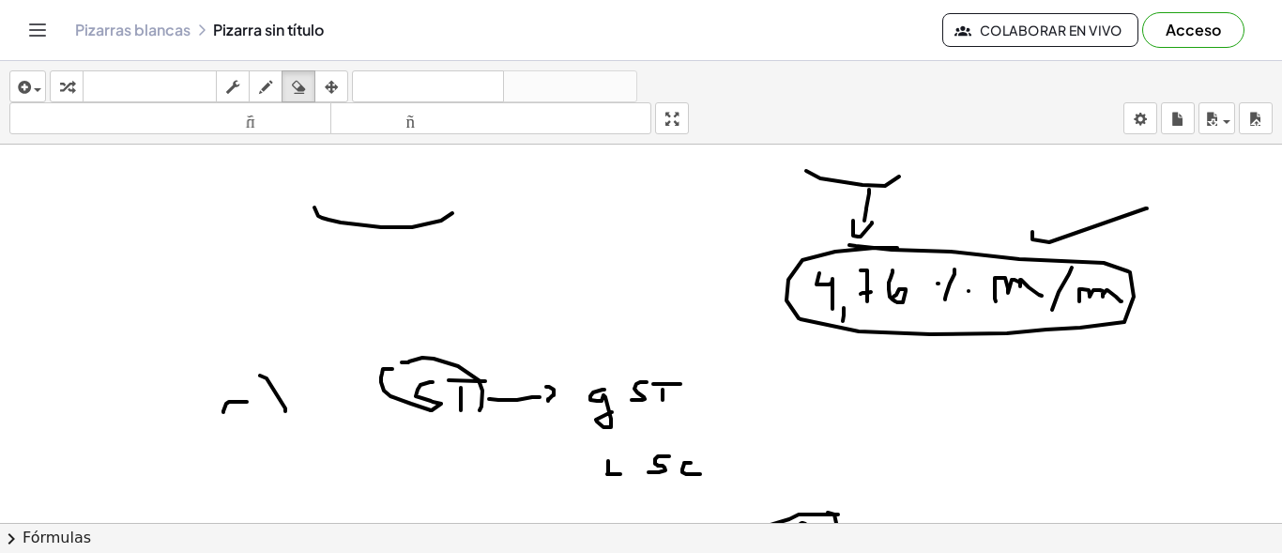
scroll to position [845, 0]
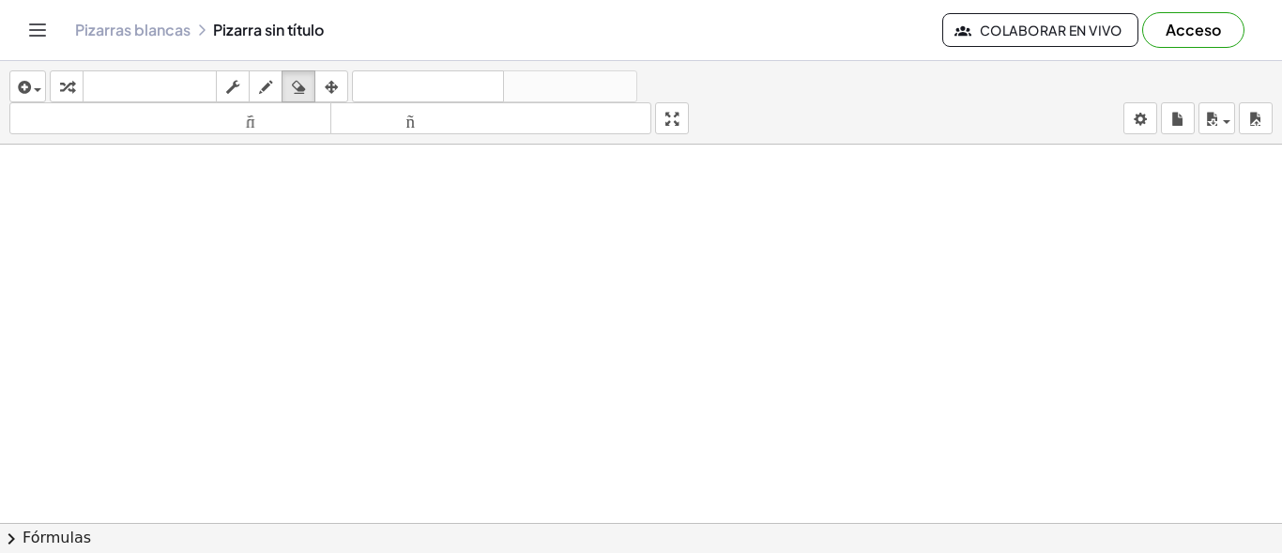
drag, startPoint x: 326, startPoint y: 388, endPoint x: 1025, endPoint y: 476, distance: 705.0
click at [1001, 520] on div at bounding box center [641, 435] width 1282 height 2270
drag, startPoint x: 230, startPoint y: 269, endPoint x: 764, endPoint y: 417, distance: 554.1
click at [990, 419] on div at bounding box center [641, 59] width 1282 height 2270
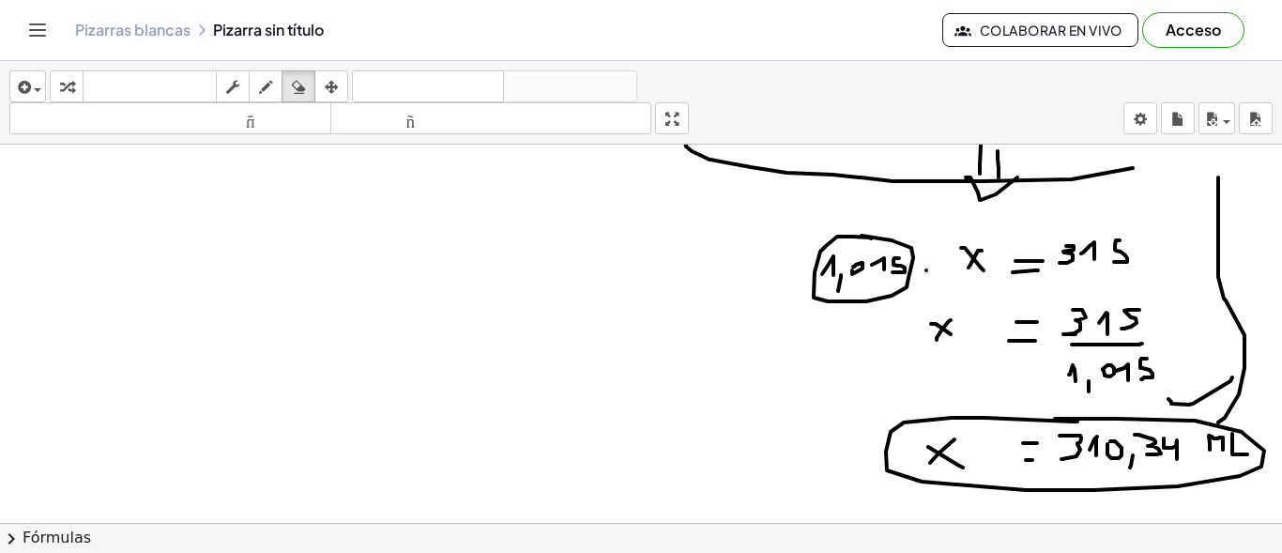
scroll to position [1502, 0]
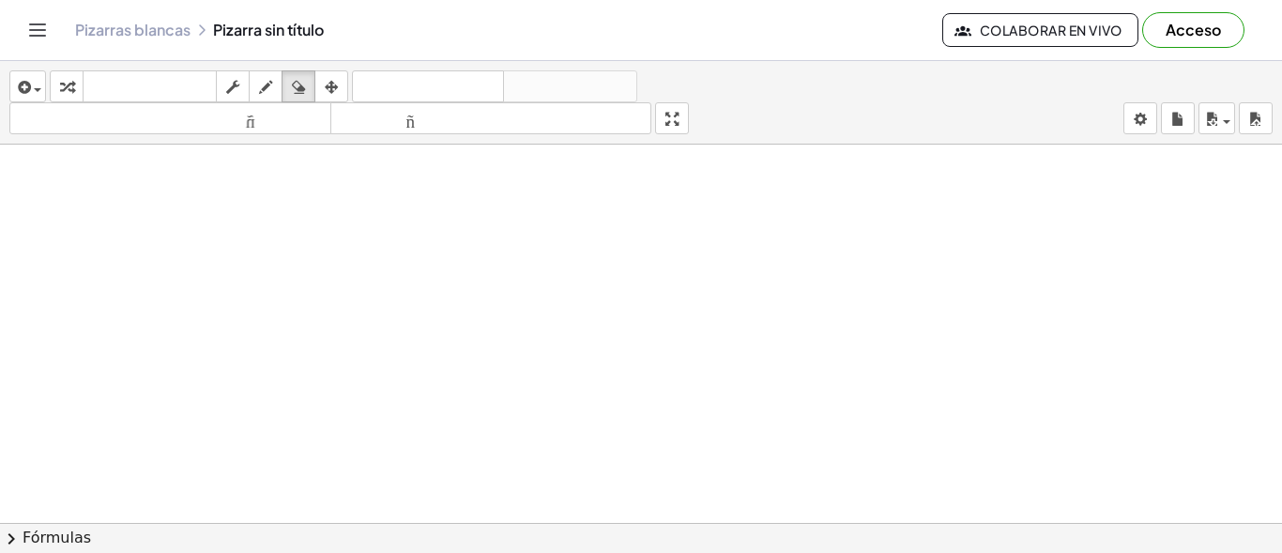
drag, startPoint x: 342, startPoint y: 283, endPoint x: 1070, endPoint y: 590, distance: 790.5
click at [1070, 553] on html "Actividades matemáticas fáciles de comprender Empezar Banco de actividades Trab…" at bounding box center [641, 276] width 1282 height 553
drag, startPoint x: 1067, startPoint y: 200, endPoint x: 1172, endPoint y: 233, distance: 109.3
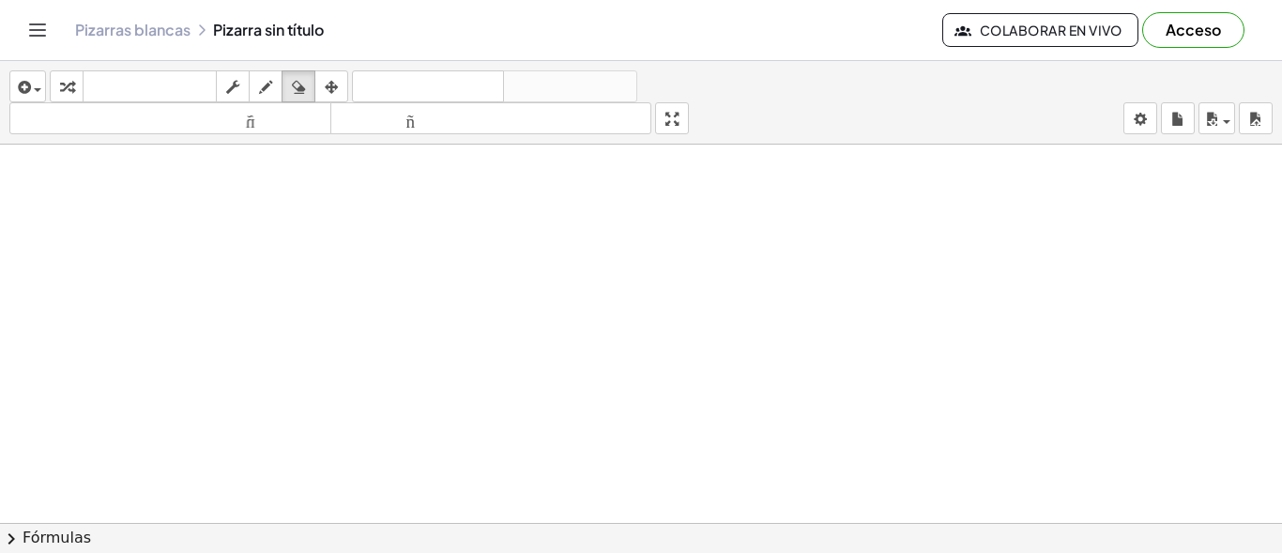
scroll to position [0, 0]
